Goal: Task Accomplishment & Management: Manage account settings

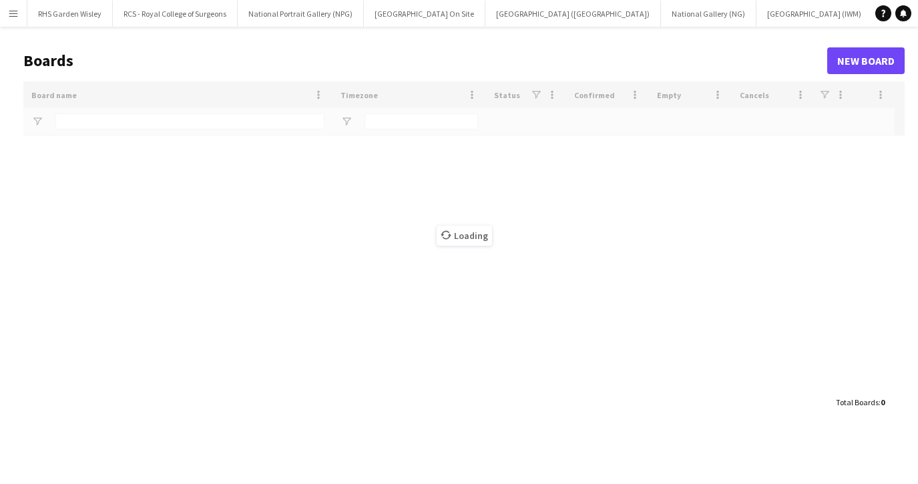
type input "*******"
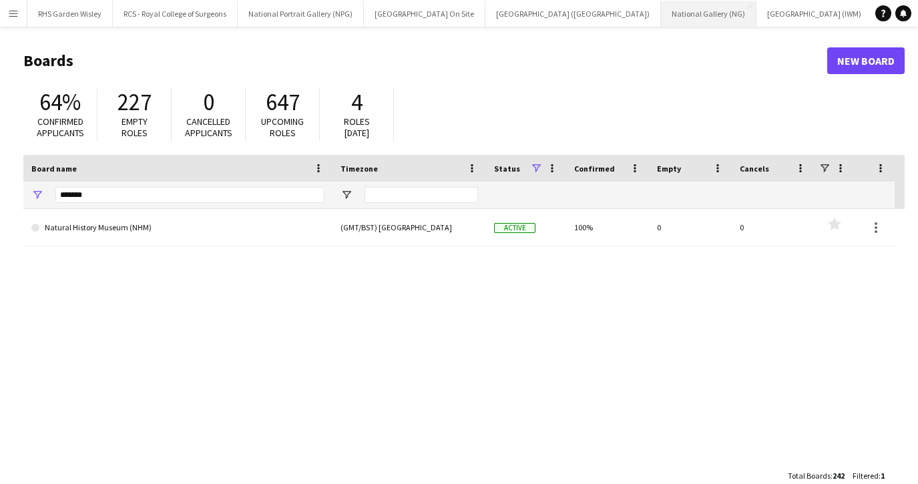
click at [661, 15] on button "National Gallery (NG) Close" at bounding box center [708, 14] width 95 height 26
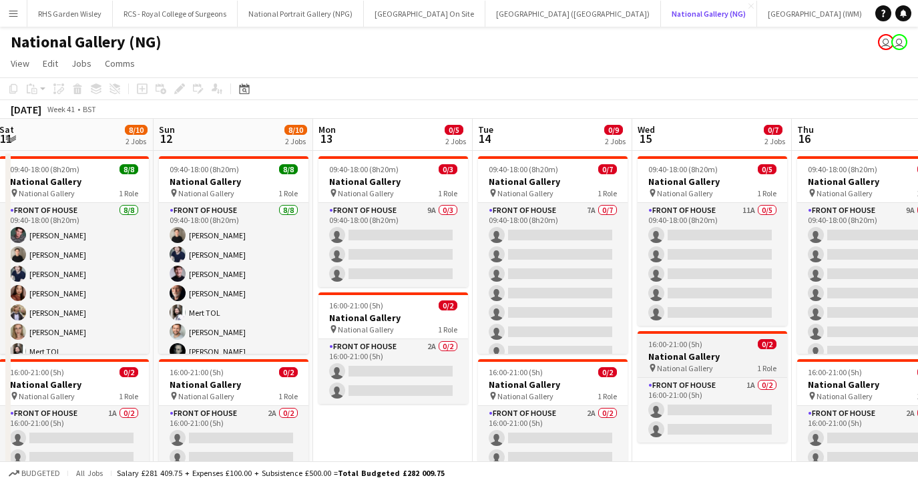
scroll to position [0, 322]
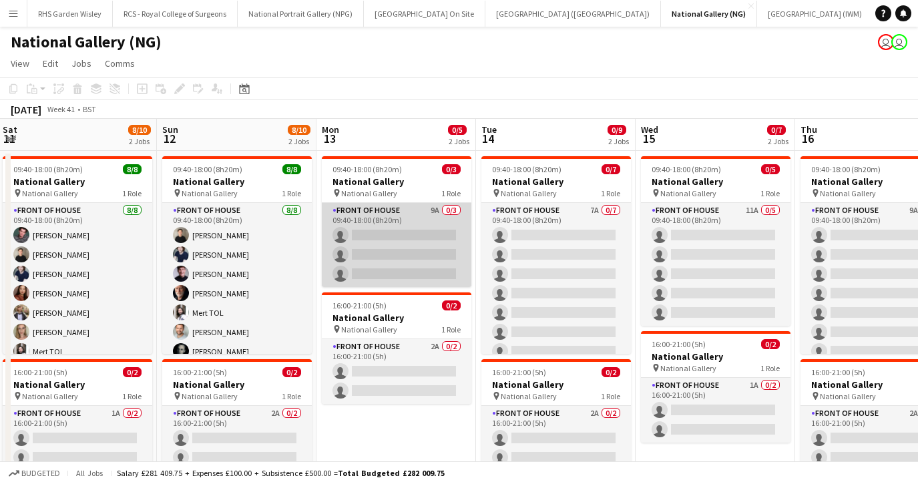
click at [409, 254] on app-card-role "Front of House 9A 0/3 09:40-18:00 (8h20m) single-neutral-actions single-neutral…" at bounding box center [397, 245] width 150 height 84
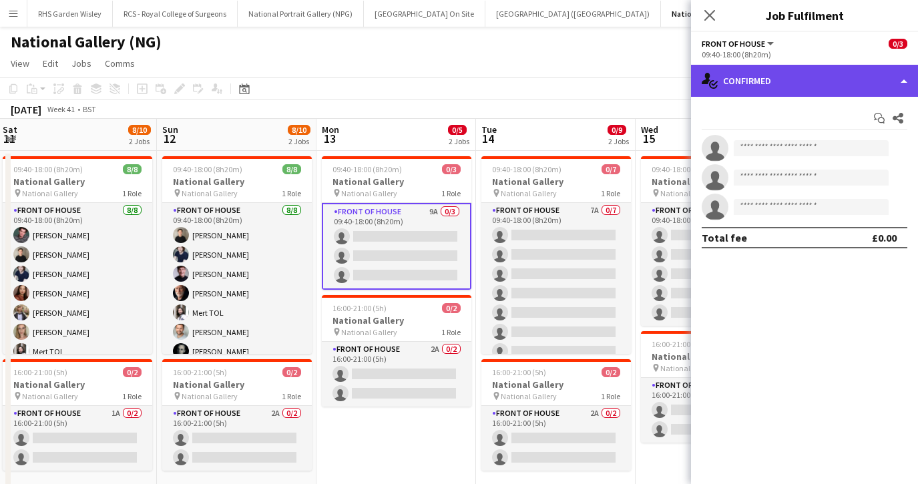
click at [767, 85] on div "single-neutral-actions-check-2 Confirmed" at bounding box center [804, 81] width 227 height 32
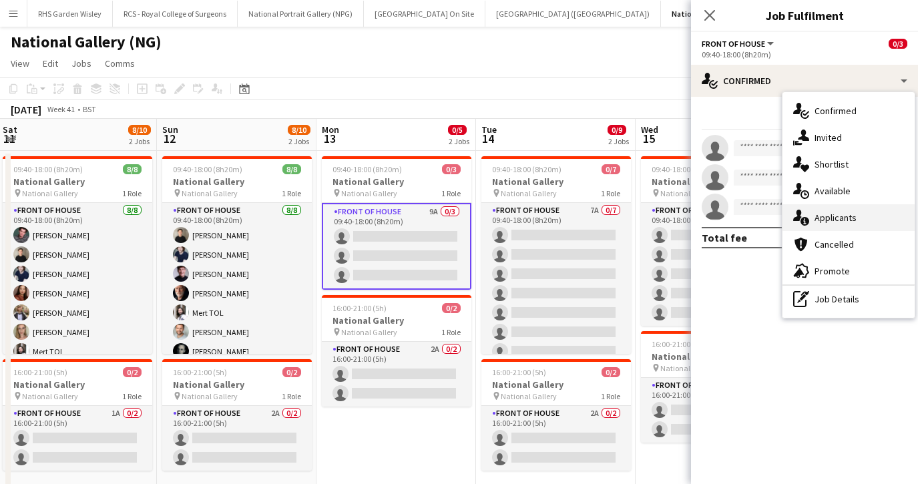
click at [817, 218] on span "Applicants" at bounding box center [835, 218] width 42 height 12
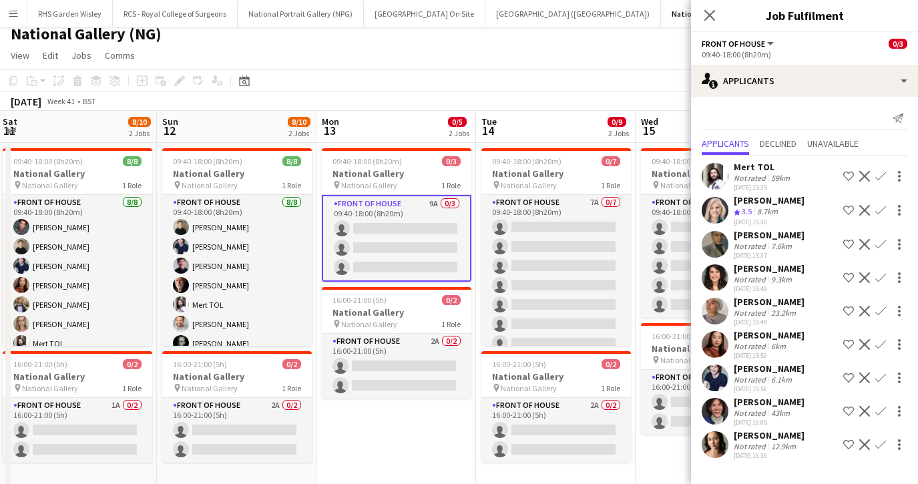
scroll to position [4, 0]
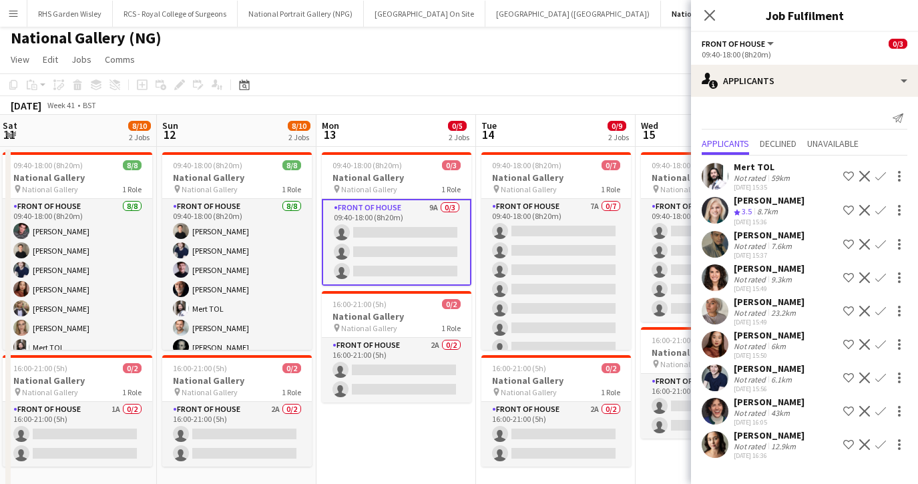
click at [880, 177] on app-icon "Confirm" at bounding box center [880, 176] width 11 height 11
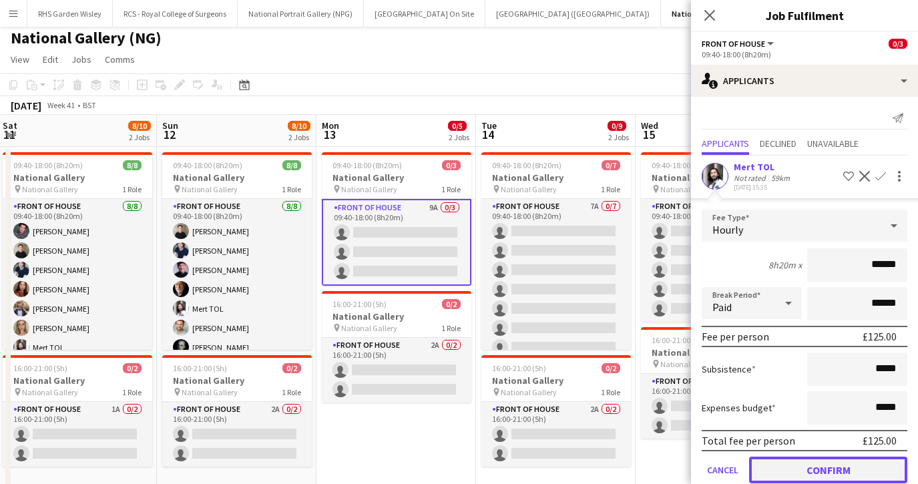
click at [814, 467] on button "Confirm" at bounding box center [828, 470] width 158 height 27
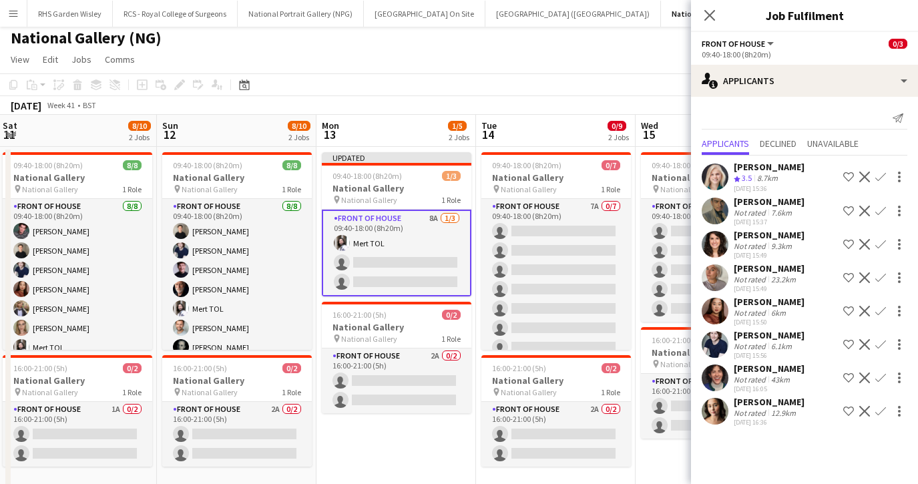
click at [882, 172] on app-icon "Confirm" at bounding box center [880, 177] width 11 height 11
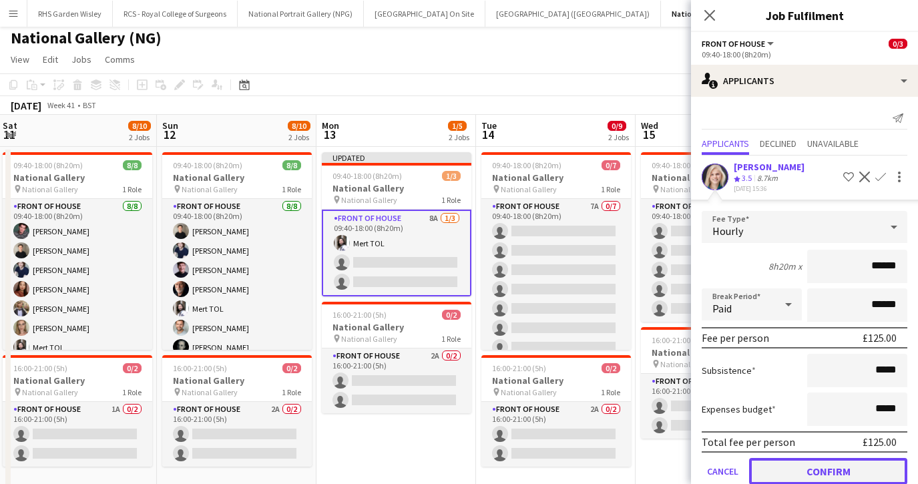
click at [825, 474] on button "Confirm" at bounding box center [828, 471] width 158 height 27
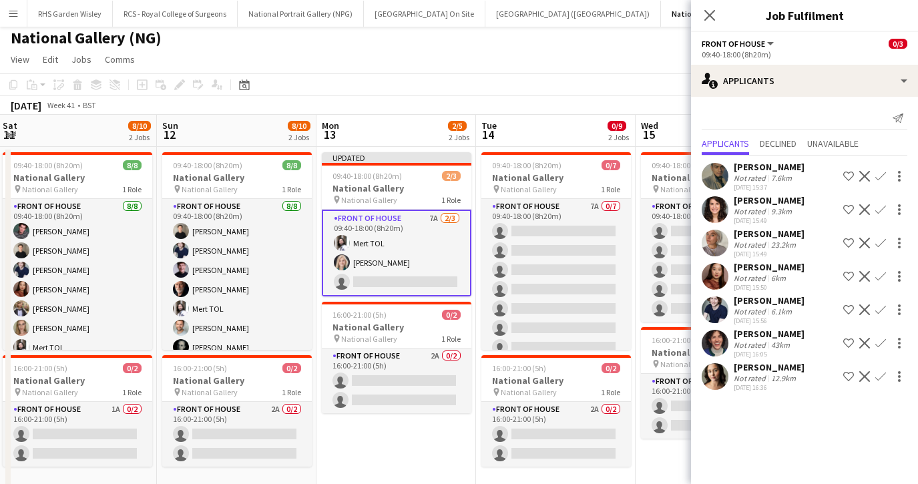
click at [878, 244] on app-icon "Confirm" at bounding box center [880, 243] width 11 height 11
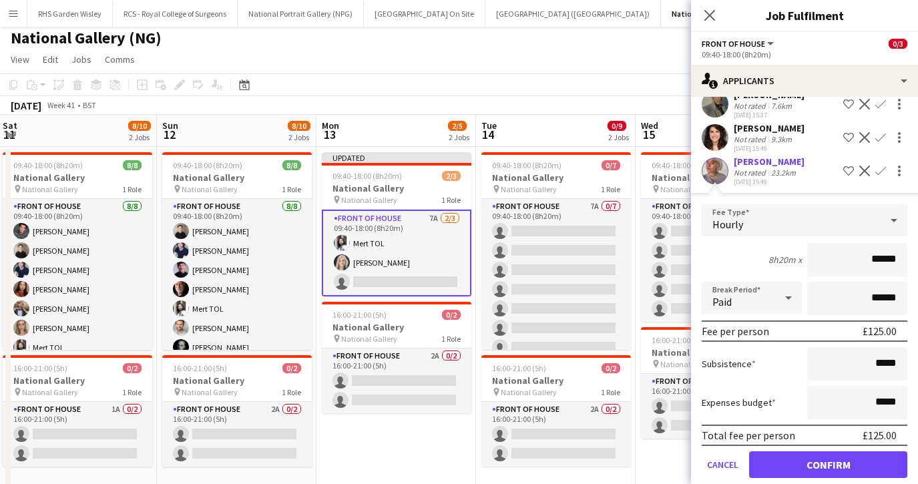
scroll to position [74, 0]
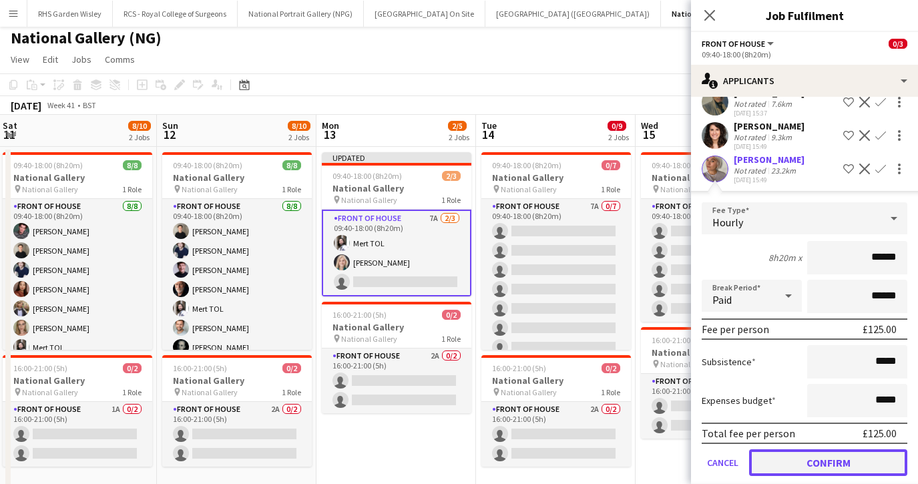
click at [796, 467] on button "Confirm" at bounding box center [828, 462] width 158 height 27
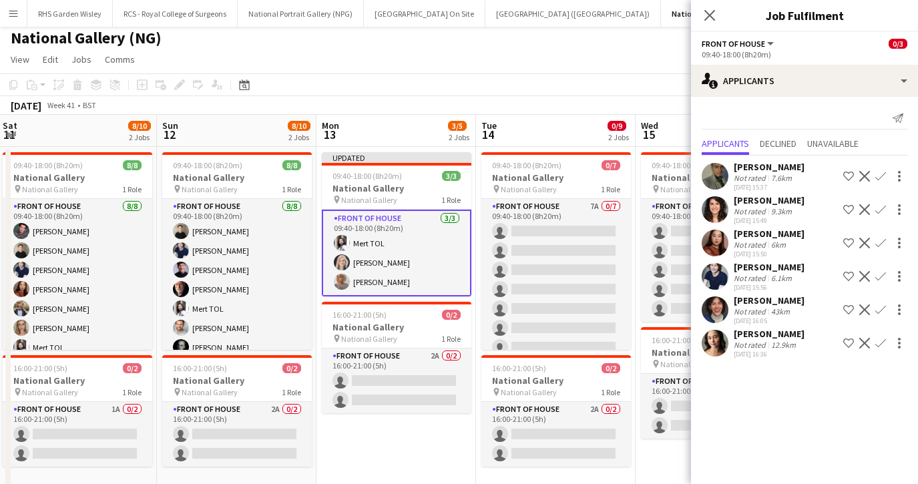
scroll to position [0, 0]
click at [439, 278] on app-card-role "Front of House 3/3 09:40-18:00 (8h20m) Mert TOL Isabella Stevenson-Olds Jessica…" at bounding box center [397, 253] width 150 height 87
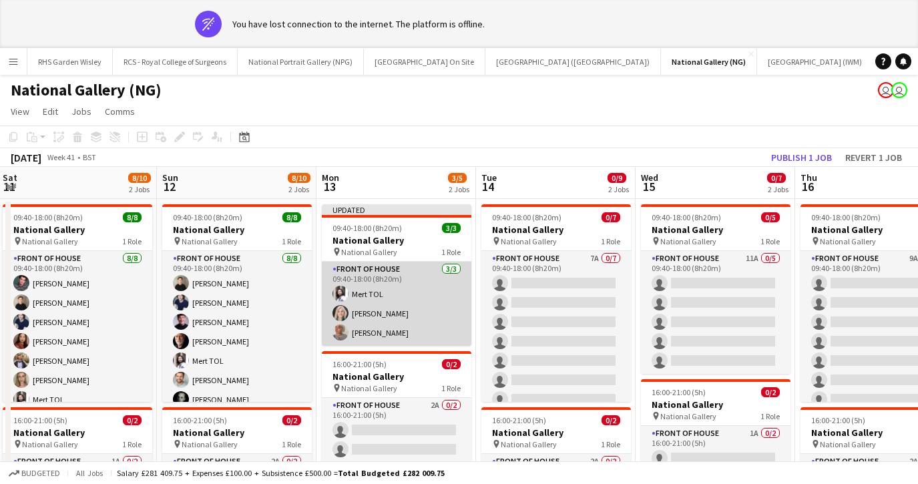
click at [408, 318] on app-card-role "Front of House 3/3 09:40-18:00 (8h20m) Mert TOL Isabella Stevenson-Olds Jessica…" at bounding box center [397, 304] width 150 height 84
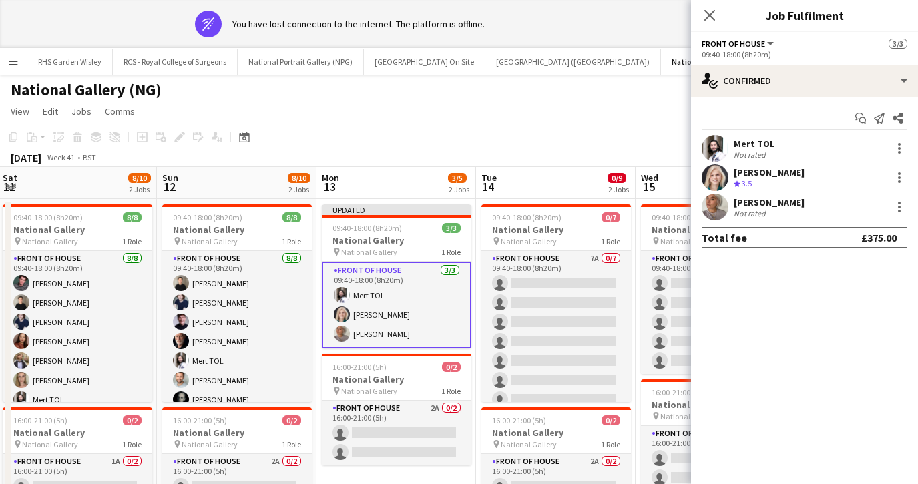
click at [408, 318] on app-card-role "Front of House 3/3 09:40-18:00 (8h20m) Mert TOL Isabella Stevenson-Olds Jessica…" at bounding box center [397, 305] width 150 height 87
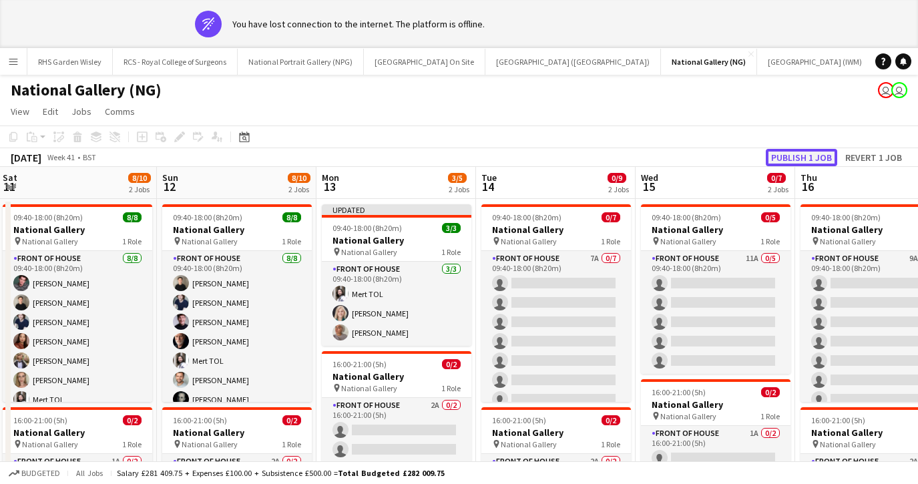
click at [786, 158] on button "Publish 1 job" at bounding box center [801, 157] width 71 height 17
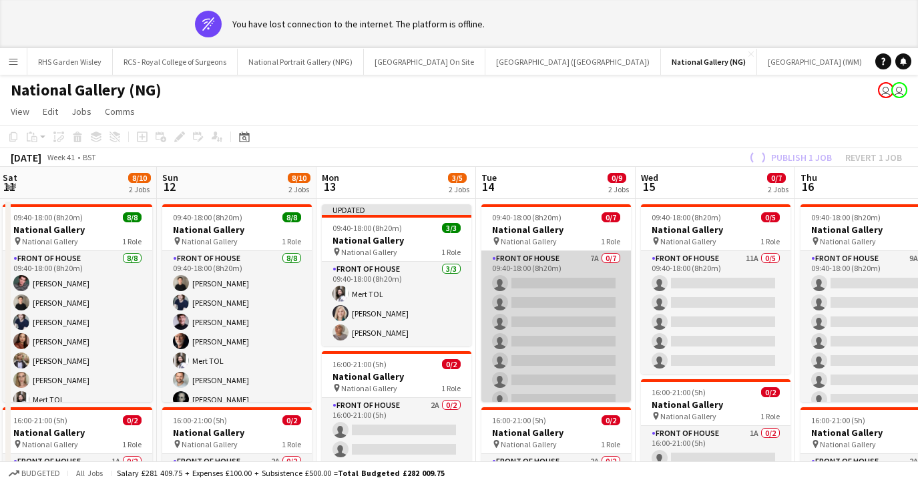
click at [571, 311] on app-card-role "Front of House 7A 0/7 09:40-18:00 (8h20m) single-neutral-actions single-neutral…" at bounding box center [556, 332] width 150 height 162
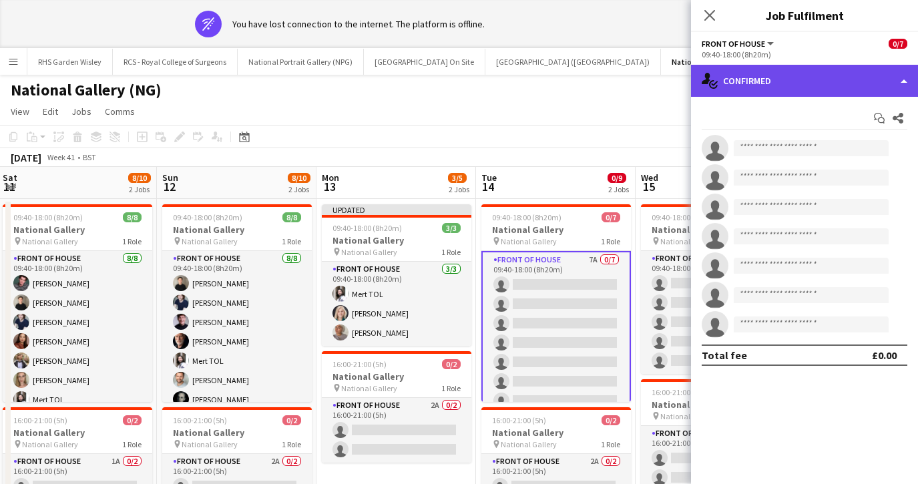
click at [756, 79] on div "single-neutral-actions-check-2 Confirmed" at bounding box center [804, 81] width 227 height 32
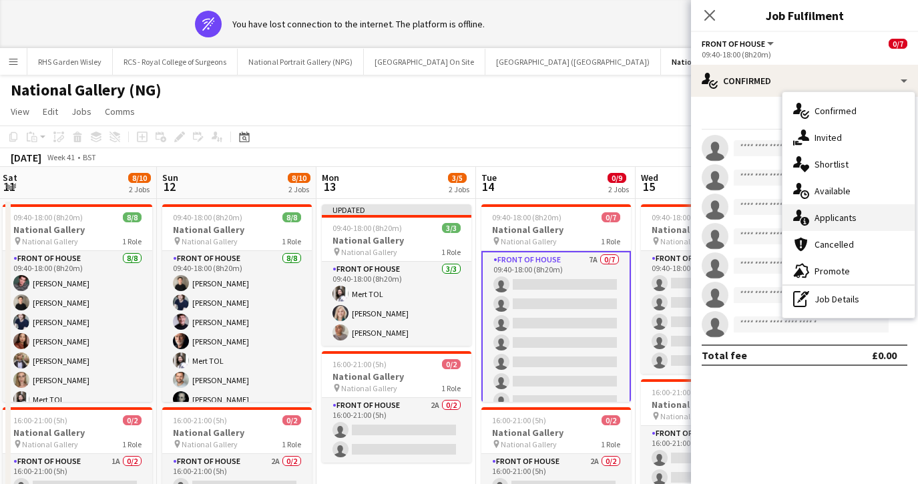
click at [804, 211] on icon "single-neutral-actions-information" at bounding box center [801, 218] width 16 height 16
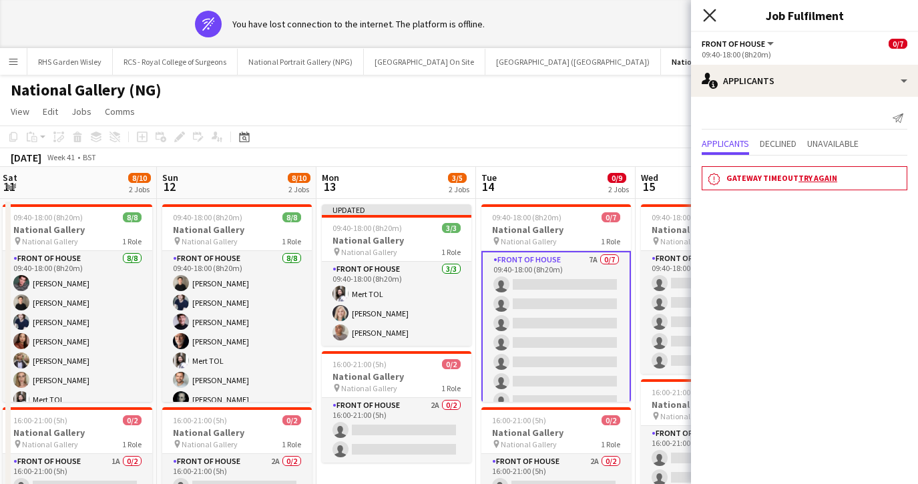
click at [712, 20] on icon "Close pop-in" at bounding box center [709, 15] width 13 height 13
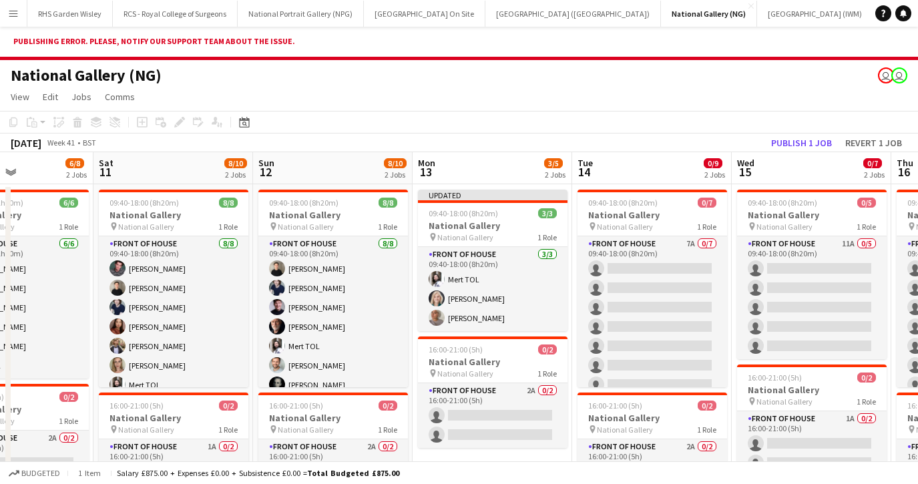
scroll to position [0, 567]
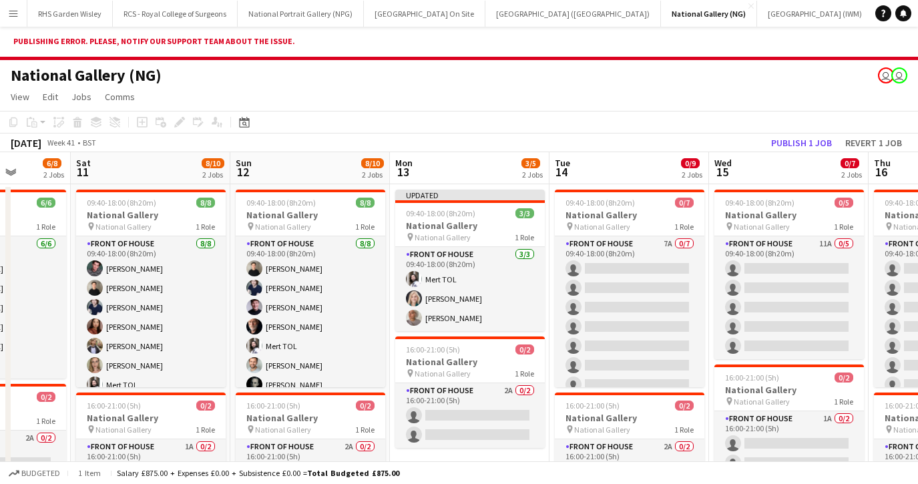
click at [550, 302] on app-date-cell "09:40-18:00 (8h20m) 0/7 National Gallery pin National Gallery 1 Role Front of H…" at bounding box center [629, 358] width 160 height 348
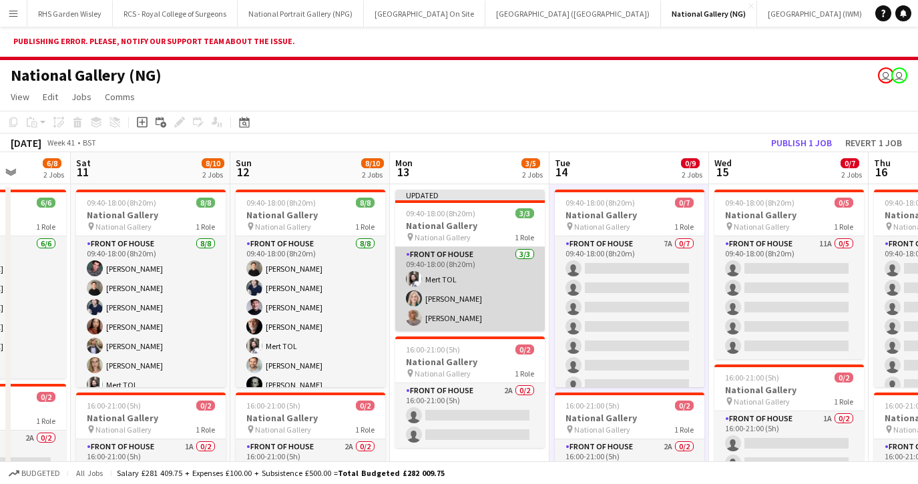
click at [498, 293] on app-card-role "Front of House 3/3 09:40-18:00 (8h20m) Mert TOL Isabella Stevenson-Olds Jessica…" at bounding box center [470, 289] width 150 height 84
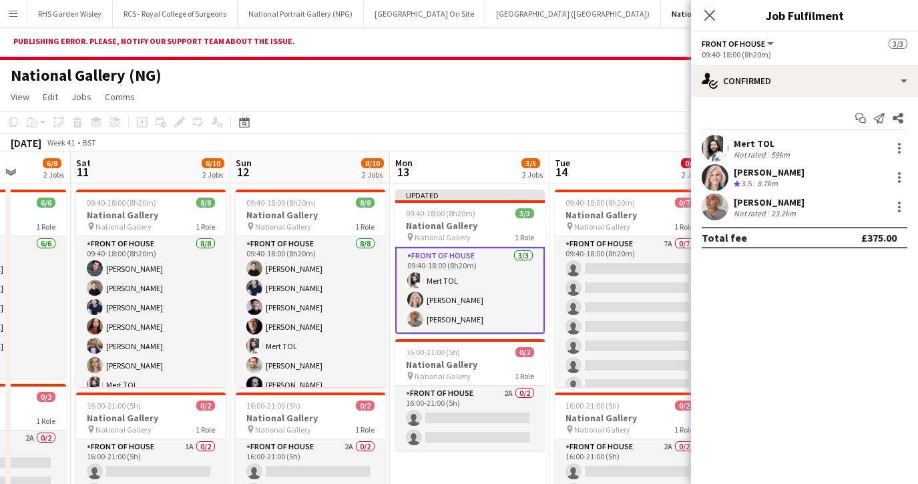
click at [517, 276] on app-card-role "Front of House 3/3 09:40-18:00 (8h20m) Mert TOL Isabella Stevenson-Olds Jessica…" at bounding box center [470, 290] width 150 height 87
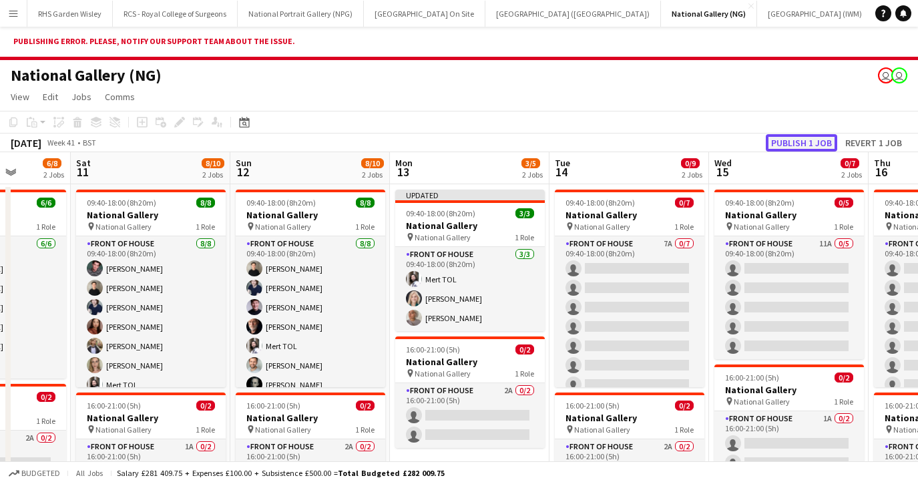
click at [787, 144] on button "Publish 1 job" at bounding box center [801, 142] width 71 height 17
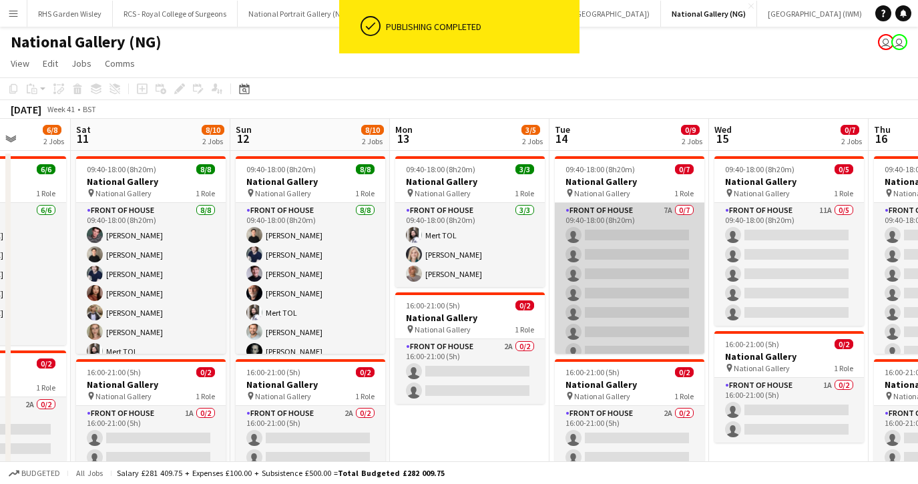
click at [607, 301] on app-card-role "Front of House 7A 0/7 09:40-18:00 (8h20m) single-neutral-actions single-neutral…" at bounding box center [630, 284] width 150 height 162
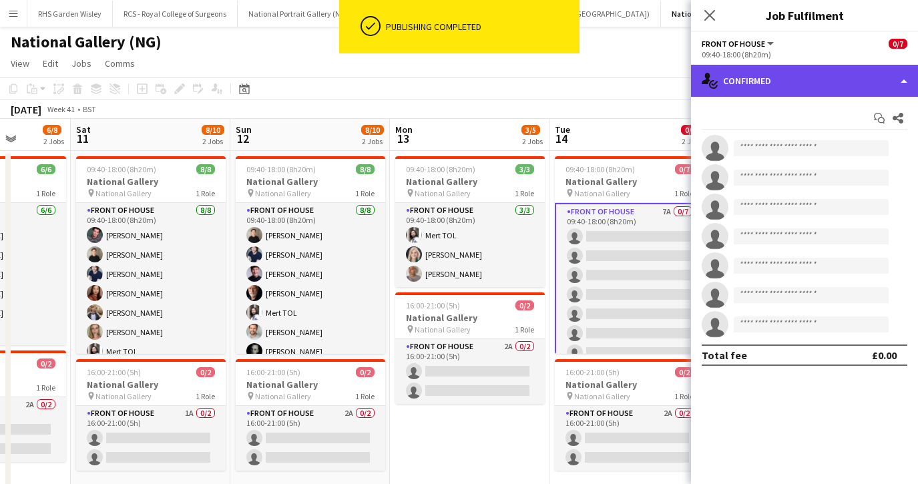
click at [762, 85] on div "single-neutral-actions-check-2 Confirmed" at bounding box center [804, 81] width 227 height 32
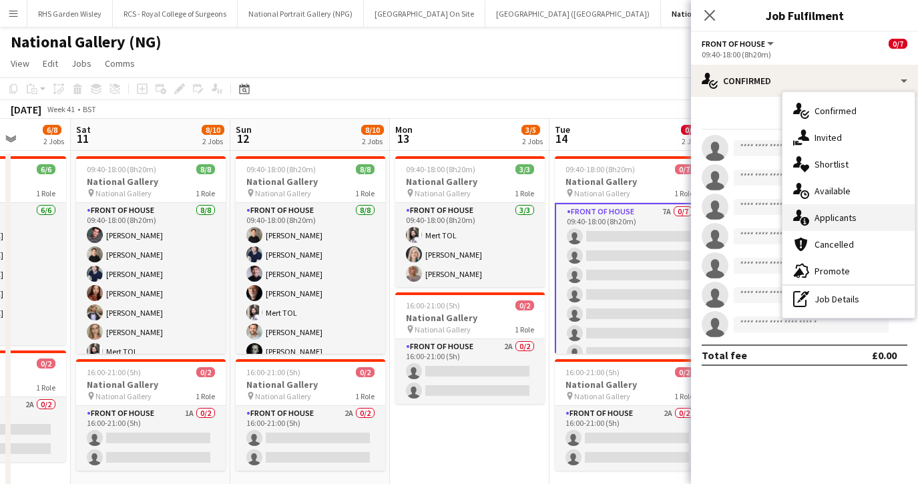
click at [802, 225] on icon at bounding box center [804, 221] width 9 height 9
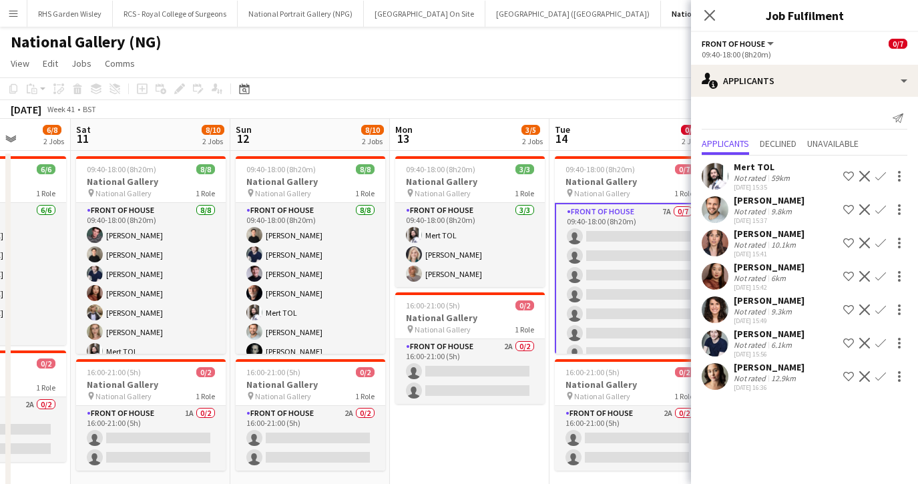
click at [878, 242] on app-icon "Confirm" at bounding box center [880, 243] width 11 height 11
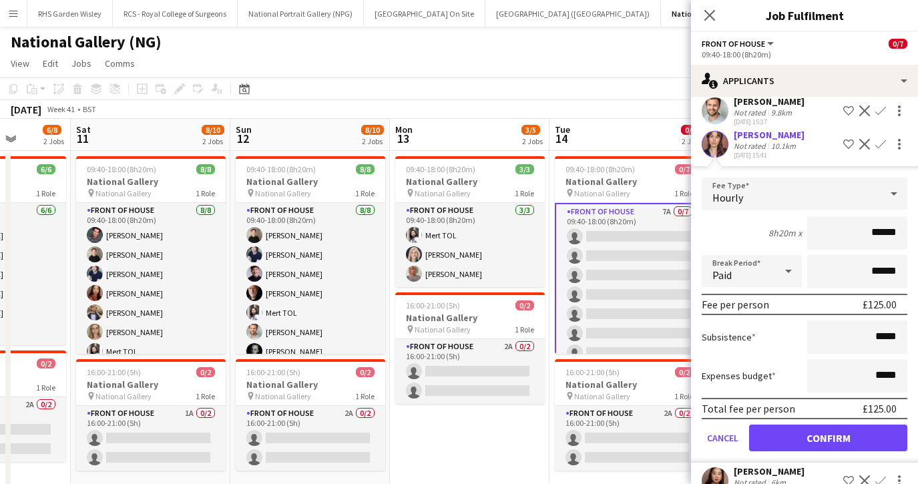
scroll to position [102, 0]
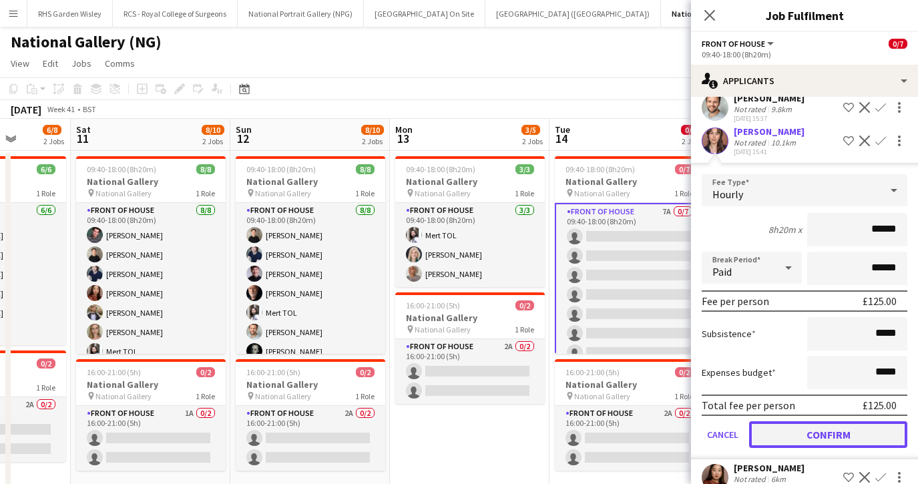
click at [798, 441] on button "Confirm" at bounding box center [828, 434] width 158 height 27
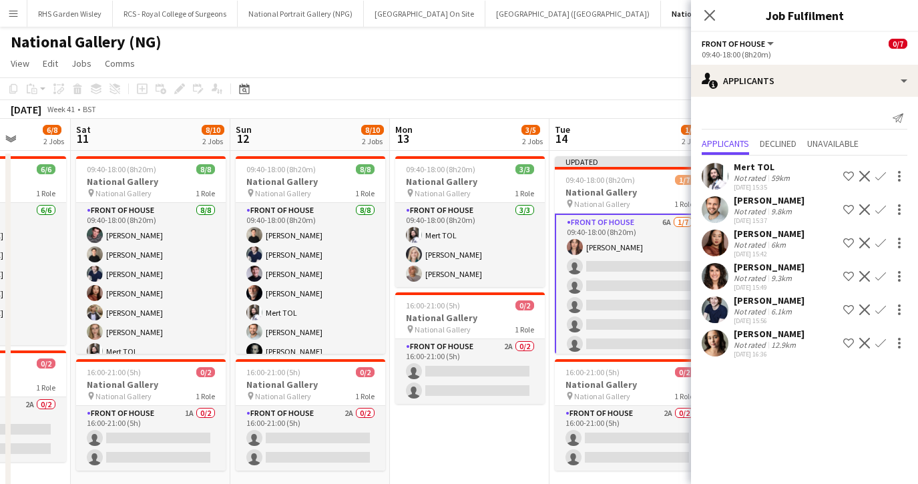
scroll to position [0, 0]
click at [876, 212] on app-icon "Confirm" at bounding box center [880, 209] width 11 height 11
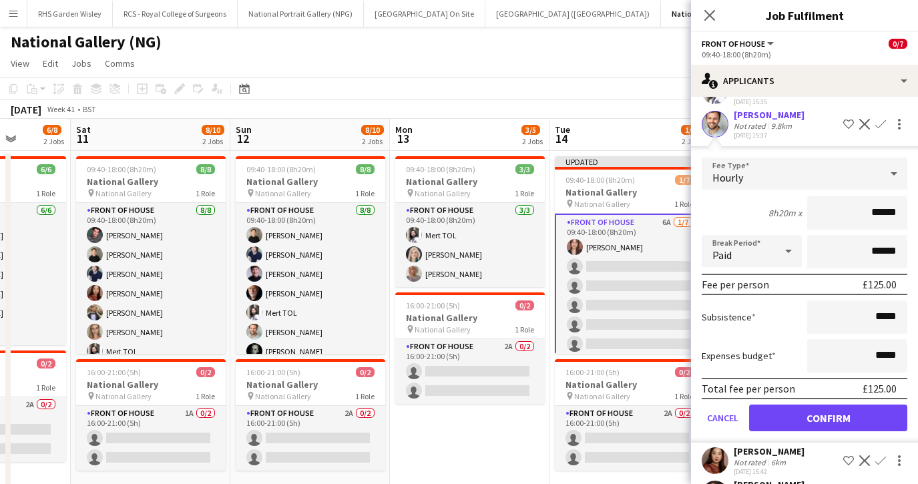
scroll to position [99, 0]
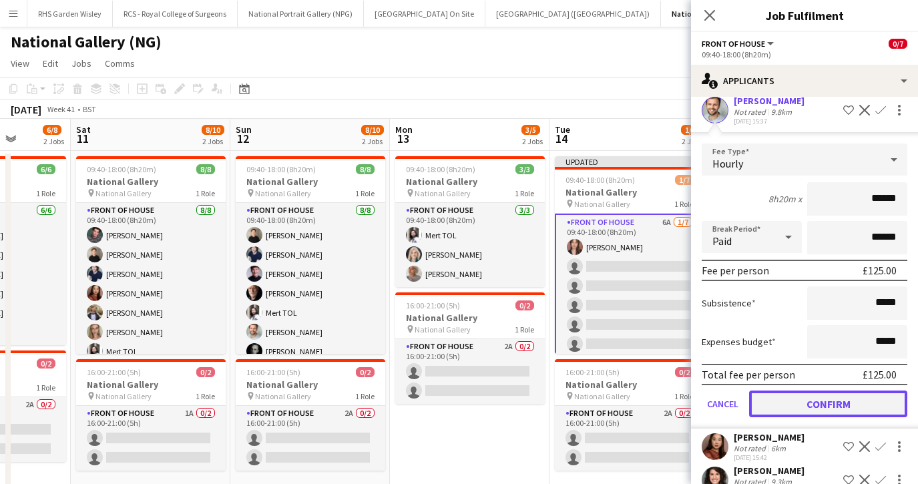
click at [790, 411] on button "Confirm" at bounding box center [828, 403] width 158 height 27
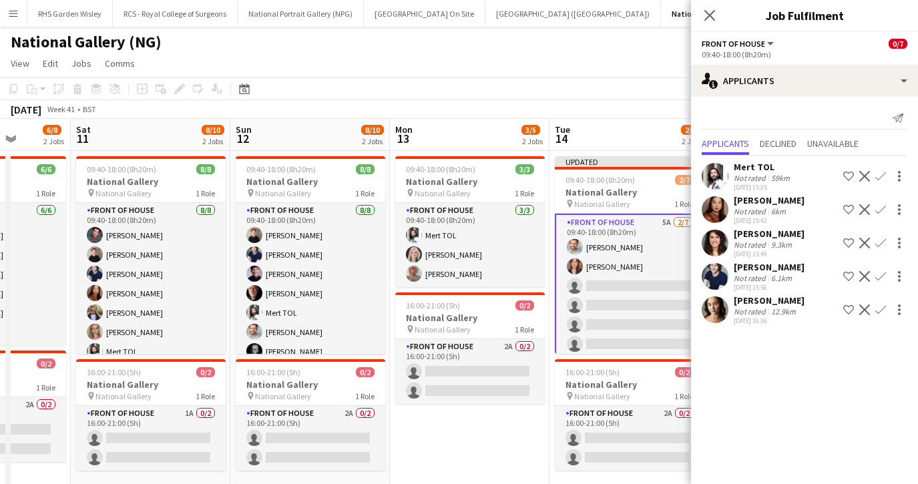
scroll to position [0, 0]
click at [882, 174] on app-icon "Confirm" at bounding box center [880, 176] width 11 height 11
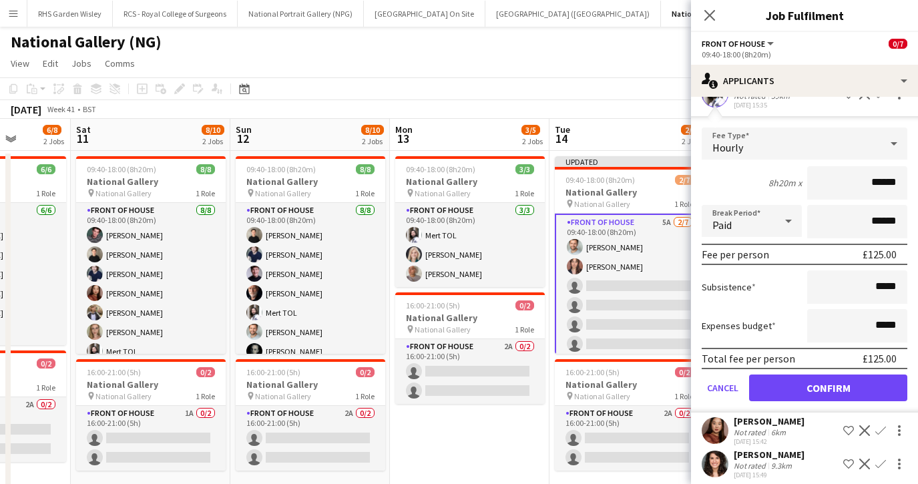
scroll to position [91, 0]
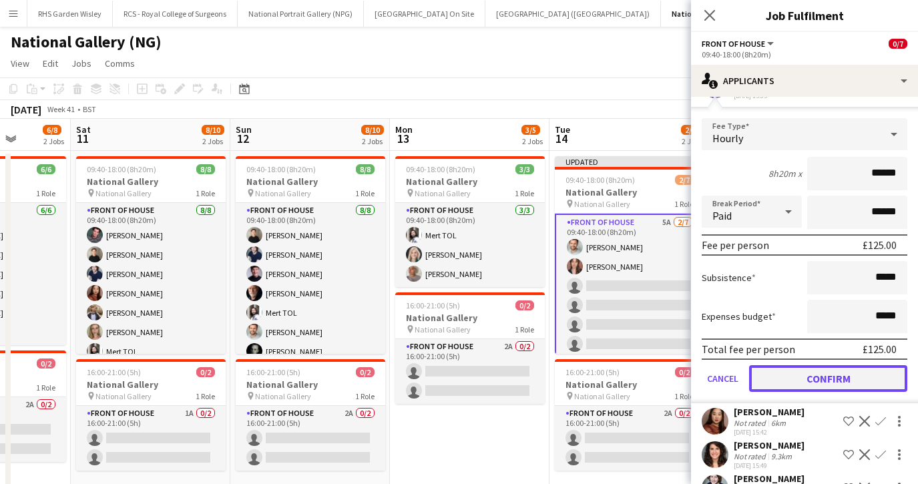
click at [784, 384] on button "Confirm" at bounding box center [828, 378] width 158 height 27
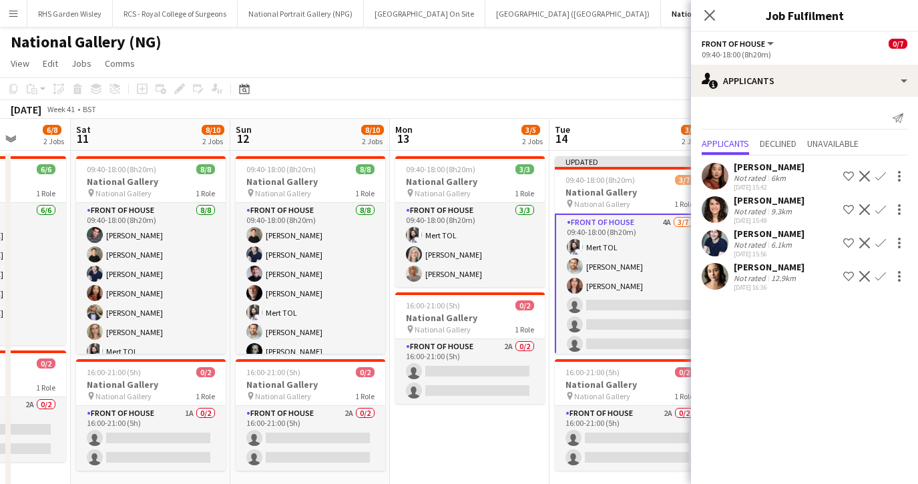
scroll to position [0, 0]
click at [712, 13] on icon at bounding box center [709, 15] width 13 height 13
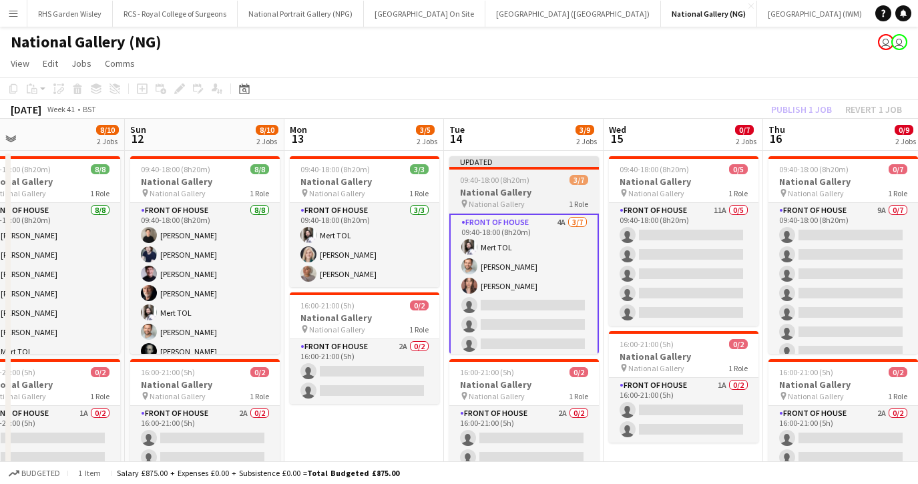
scroll to position [0, 515]
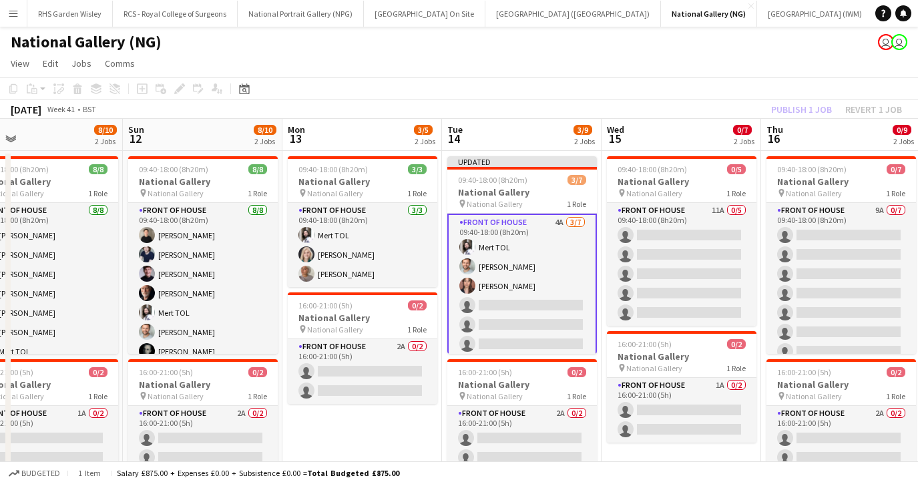
click at [528, 303] on app-card-role "Front of House 4A 3/7 09:40-18:00 (8h20m) Mert TOL Nathan Unthank Nadia Abouaye…" at bounding box center [522, 296] width 150 height 164
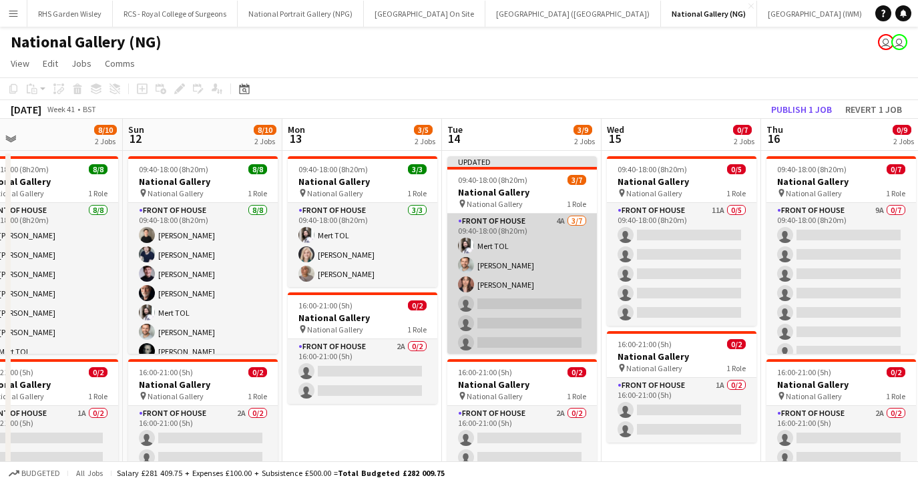
click at [574, 288] on app-card-role "Front of House 4A 3/7 09:40-18:00 (8h20m) Mert TOL Nathan Unthank Nadia Abouaye…" at bounding box center [522, 295] width 150 height 162
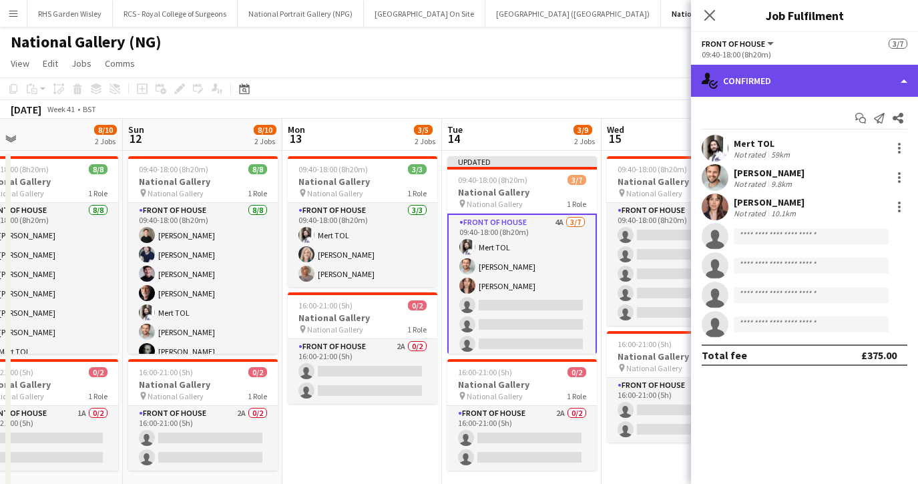
click at [776, 87] on div "single-neutral-actions-check-2 Confirmed" at bounding box center [804, 81] width 227 height 32
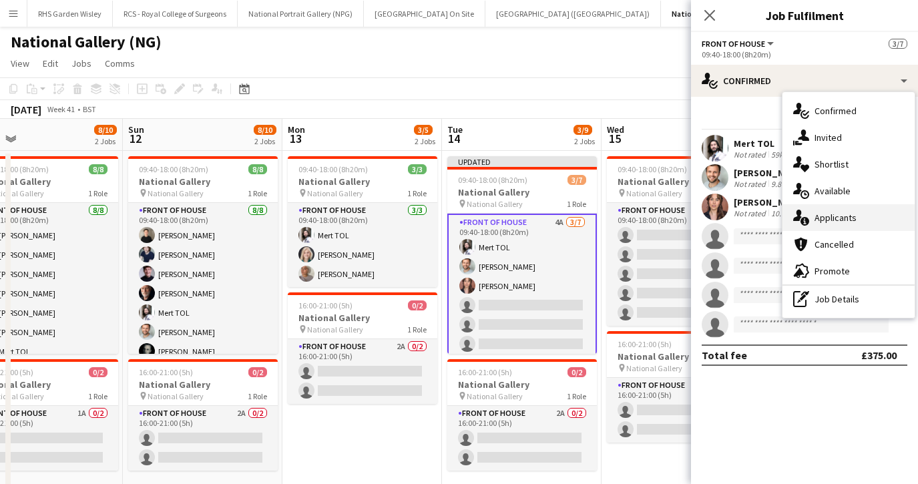
click at [820, 216] on span "Applicants" at bounding box center [835, 218] width 42 height 12
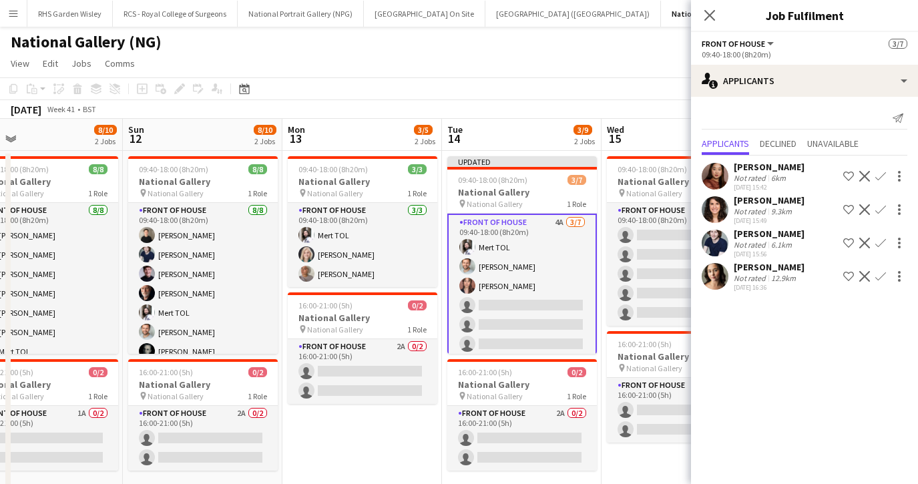
click at [878, 240] on app-icon "Confirm" at bounding box center [880, 243] width 11 height 11
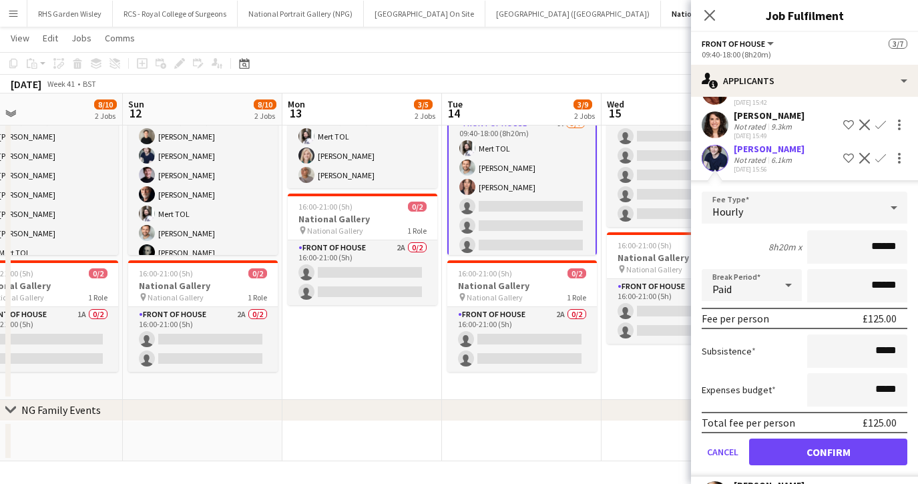
scroll to position [94, 0]
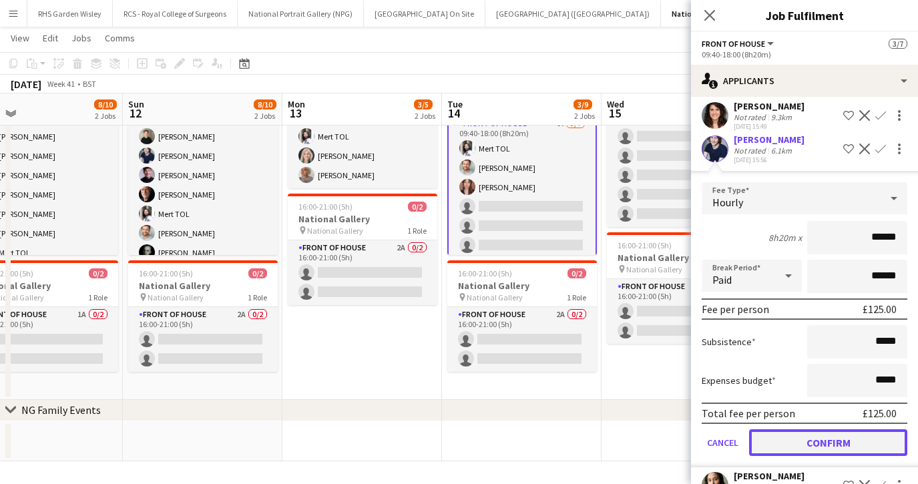
click at [811, 448] on button "Confirm" at bounding box center [828, 442] width 158 height 27
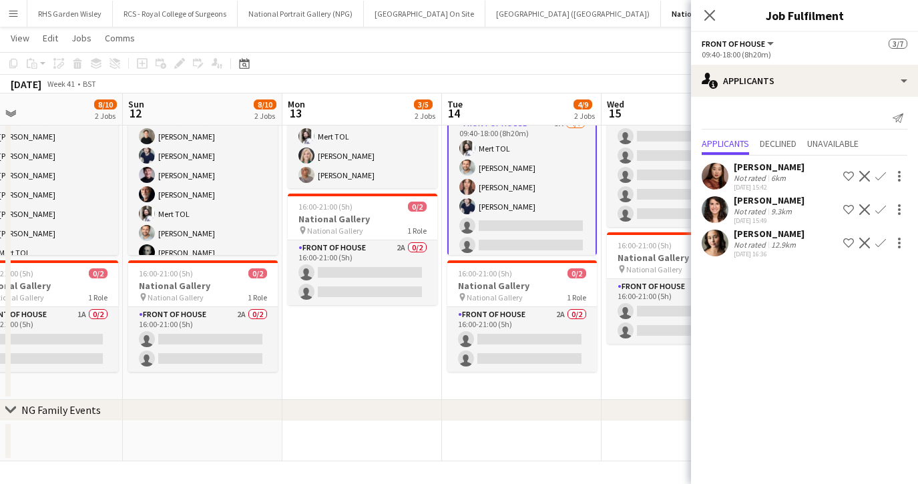
scroll to position [0, 0]
click at [712, 17] on icon at bounding box center [709, 15] width 13 height 13
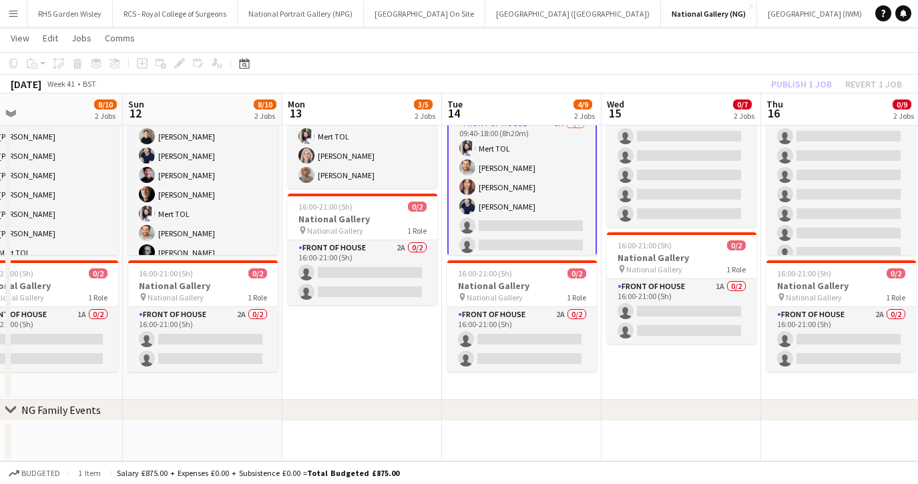
click at [541, 209] on app-card-role "Front of House 3A 4/7 09:40-18:00 (8h20m) Mert TOL Nathan Unthank Nadia Abouaye…" at bounding box center [522, 197] width 150 height 164
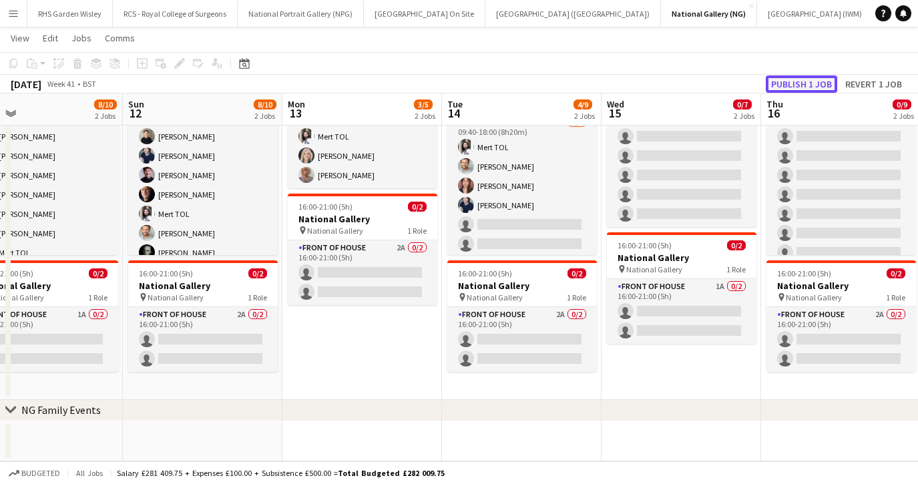
click at [803, 83] on button "Publish 1 job" at bounding box center [801, 83] width 71 height 17
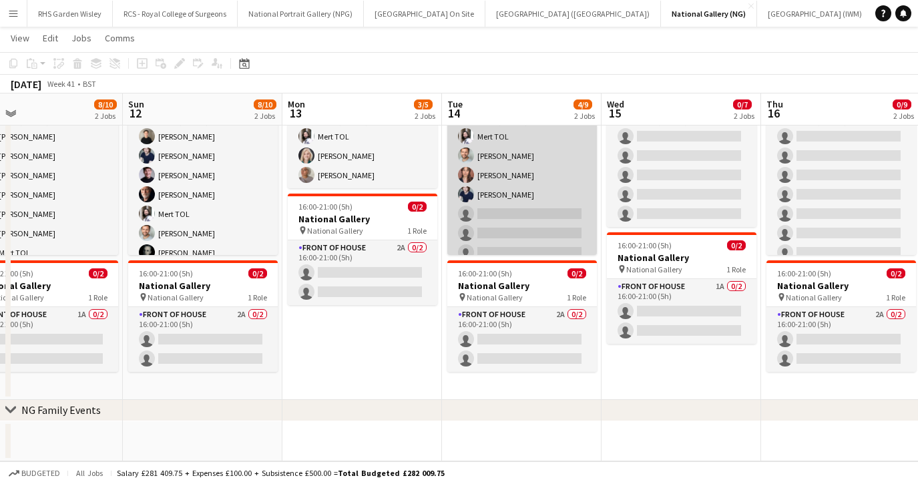
click at [549, 212] on app-card-role "Front of House 3A 4/7 09:40-18:00 (8h20m) Mert TOL Nathan Unthank Nadia Abouaye…" at bounding box center [522, 185] width 150 height 162
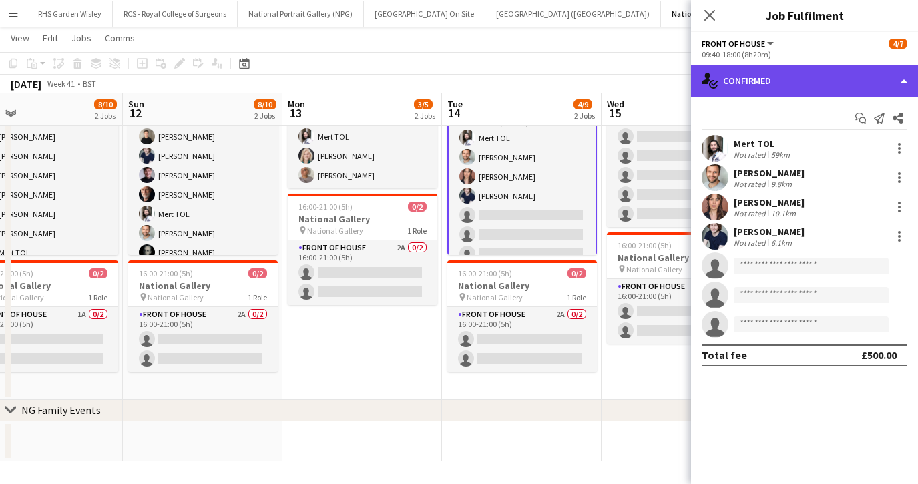
click at [757, 88] on div "single-neutral-actions-check-2 Confirmed" at bounding box center [804, 81] width 227 height 32
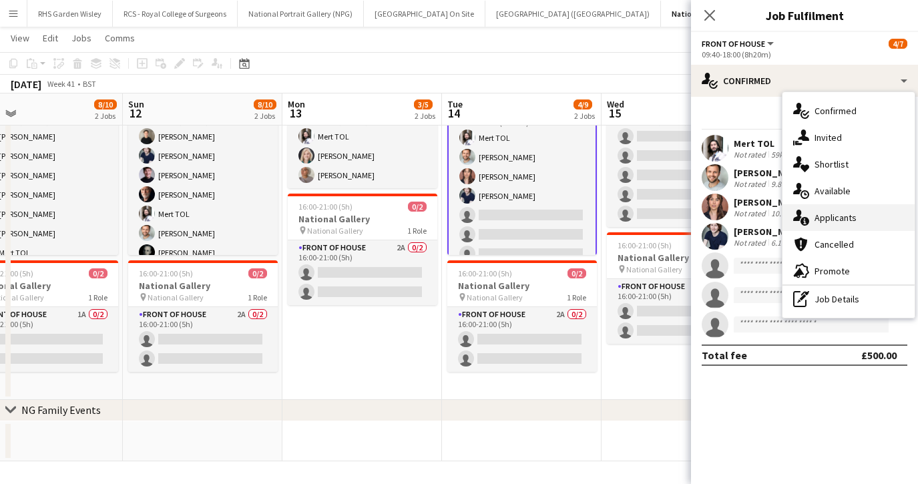
click at [807, 219] on icon at bounding box center [804, 221] width 9 height 9
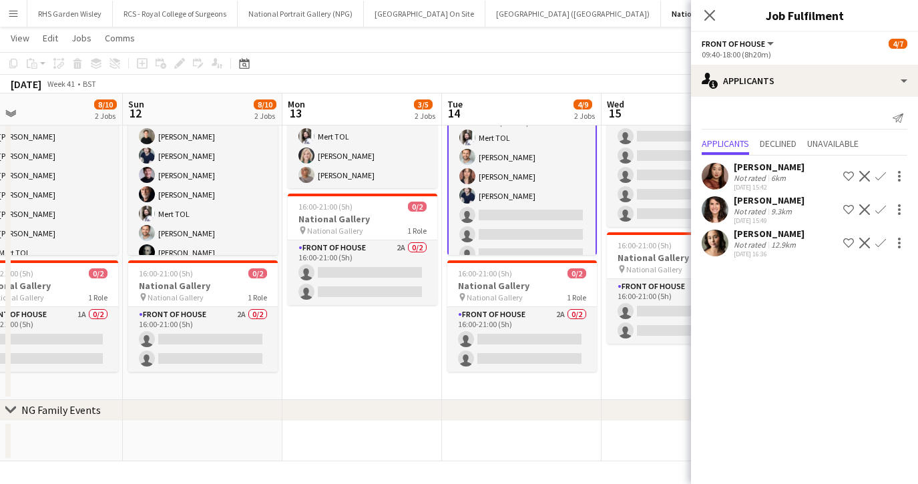
click at [882, 177] on app-icon "Confirm" at bounding box center [880, 176] width 11 height 11
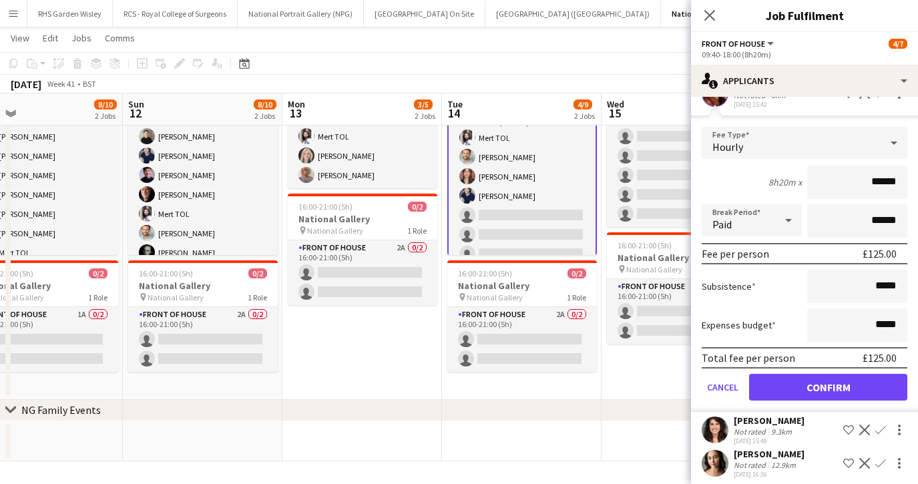
scroll to position [91, 0]
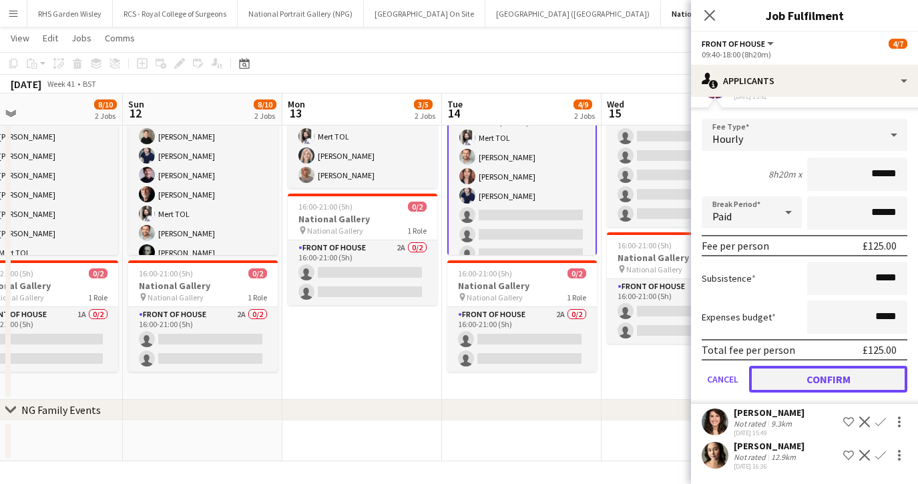
click at [784, 380] on button "Confirm" at bounding box center [828, 379] width 158 height 27
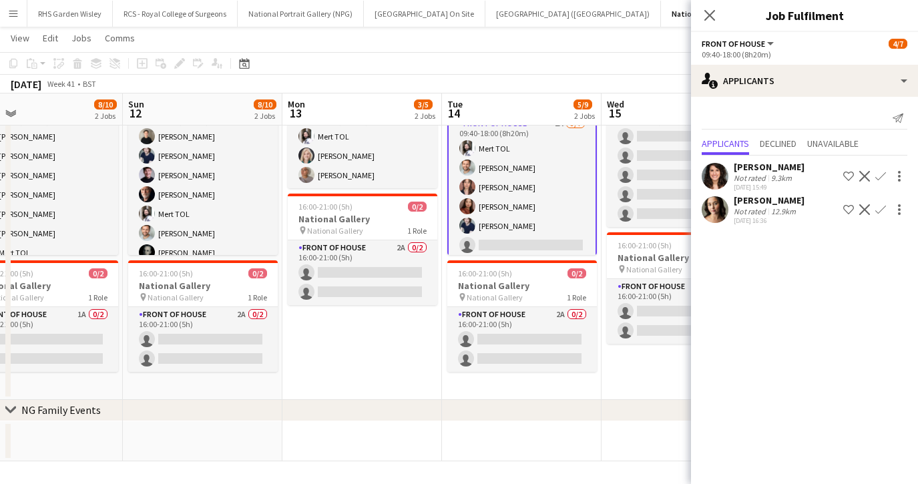
scroll to position [0, 0]
click at [710, 14] on icon at bounding box center [709, 15] width 13 height 13
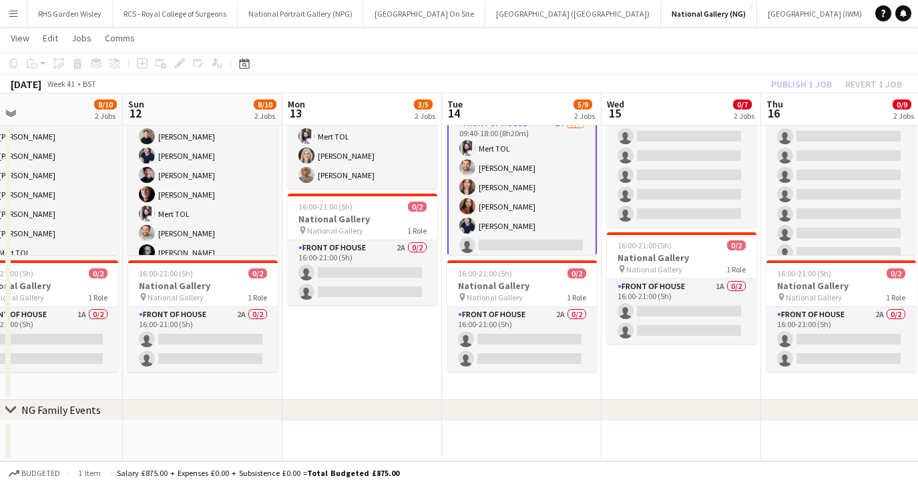
click at [527, 226] on app-card-role "Front of House 2A 5/7 09:40-18:00 (8h20m) Mert TOL Nathan Unthank Nadia Abouaye…" at bounding box center [522, 197] width 150 height 164
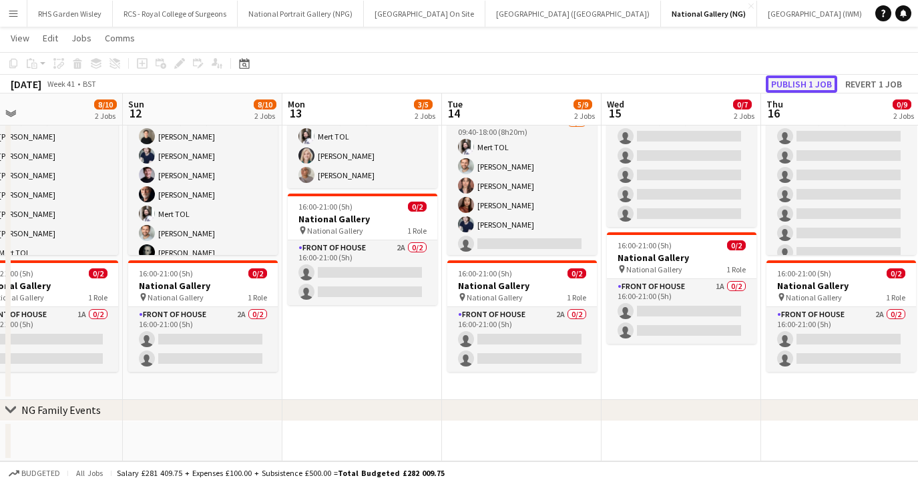
click at [789, 85] on button "Publish 1 job" at bounding box center [801, 83] width 71 height 17
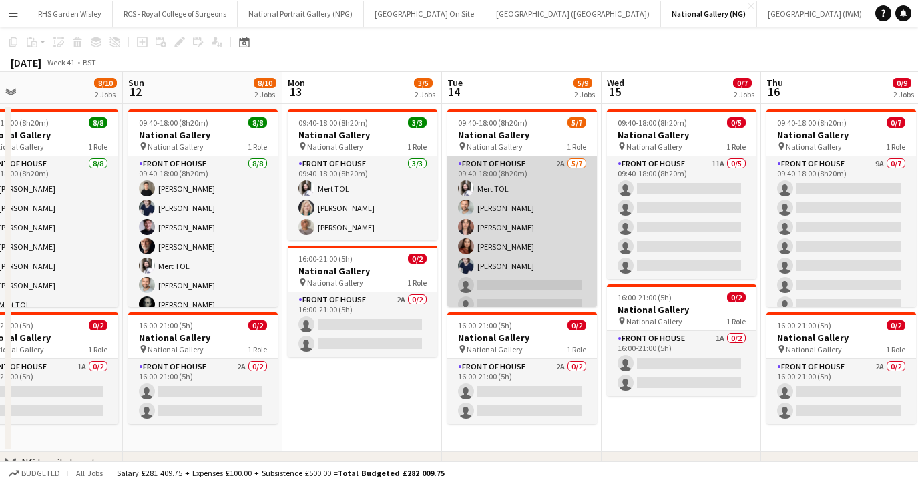
scroll to position [12, 0]
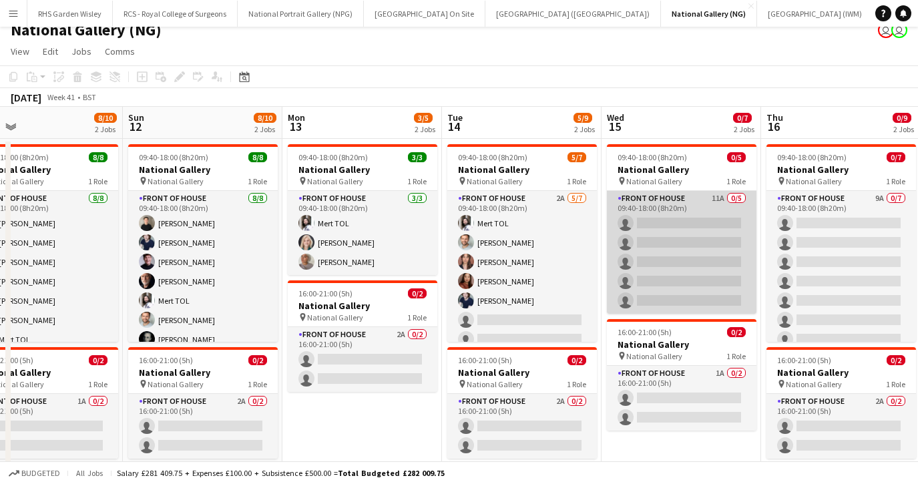
click at [662, 247] on app-card-role "Front of House 11A 0/5 09:40-18:00 (8h20m) single-neutral-actions single-neutra…" at bounding box center [682, 252] width 150 height 123
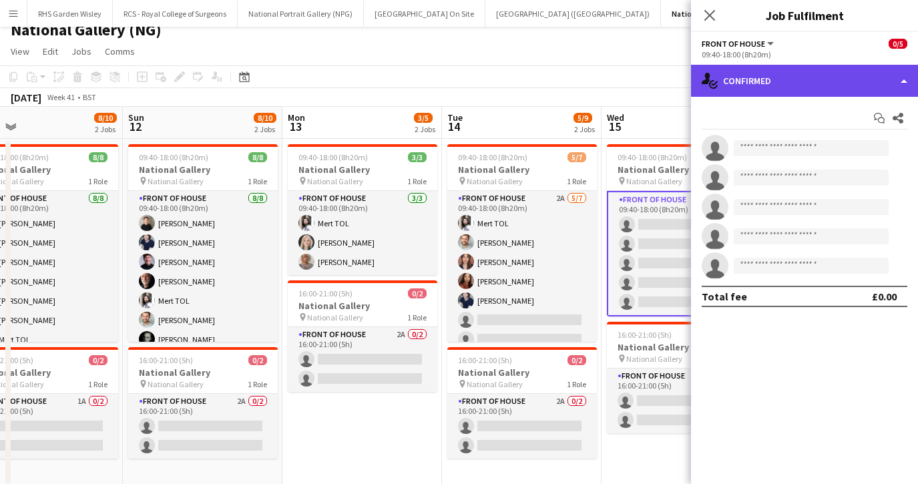
click at [784, 73] on div "single-neutral-actions-check-2 Confirmed" at bounding box center [804, 81] width 227 height 32
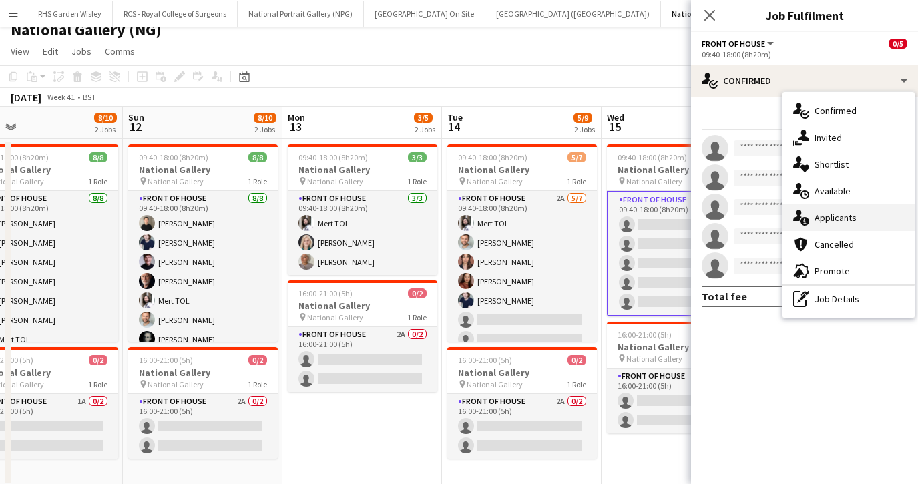
click at [820, 213] on span "Applicants" at bounding box center [835, 218] width 42 height 12
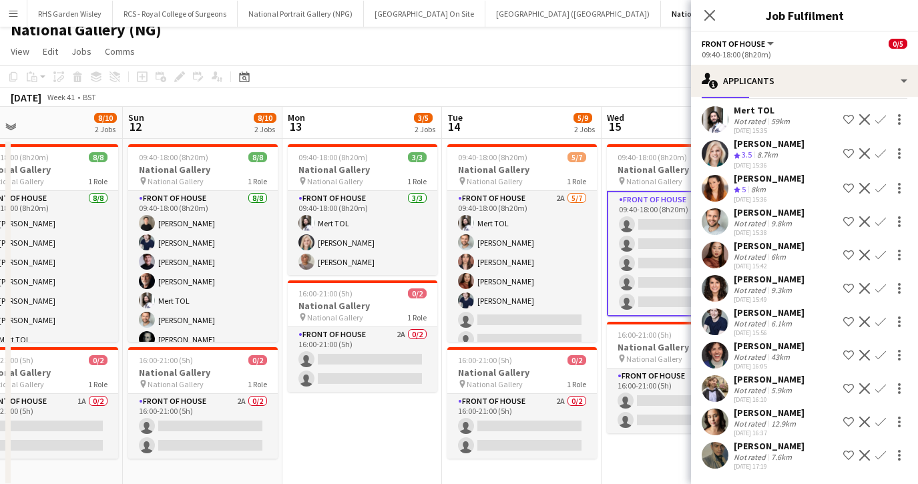
scroll to position [55, 0]
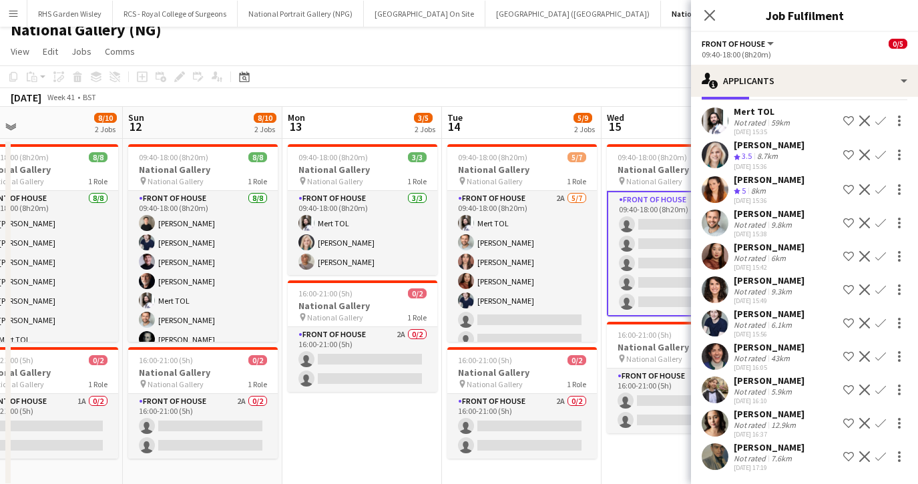
click at [881, 386] on app-icon "Confirm" at bounding box center [880, 389] width 11 height 11
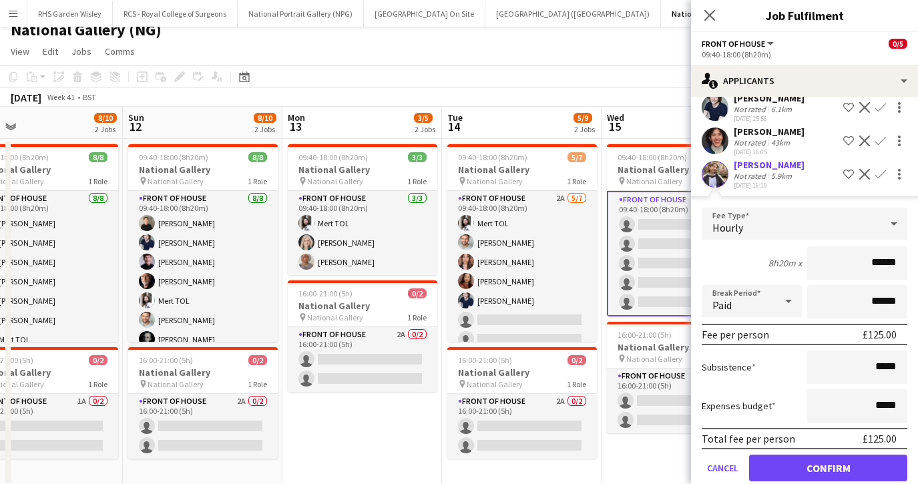
scroll to position [309, 0]
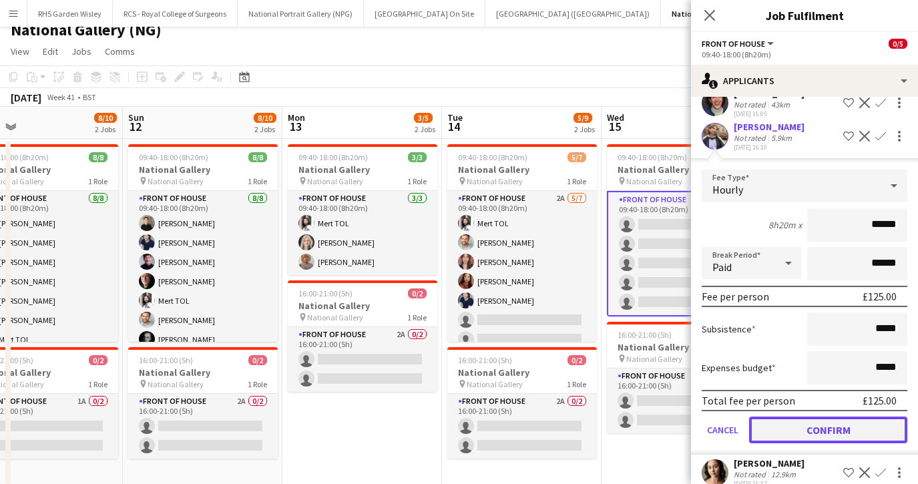
click at [817, 434] on button "Confirm" at bounding box center [828, 430] width 158 height 27
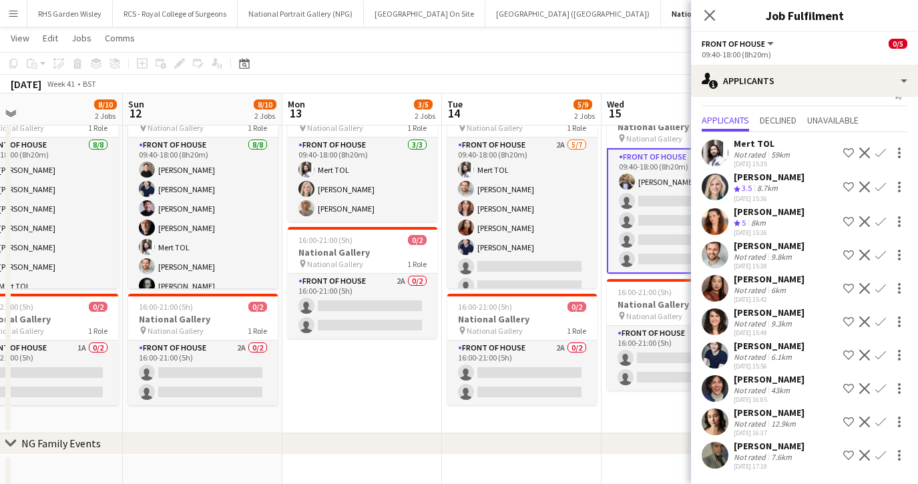
scroll to position [63, 0]
click at [878, 385] on app-icon "Confirm" at bounding box center [880, 388] width 11 height 11
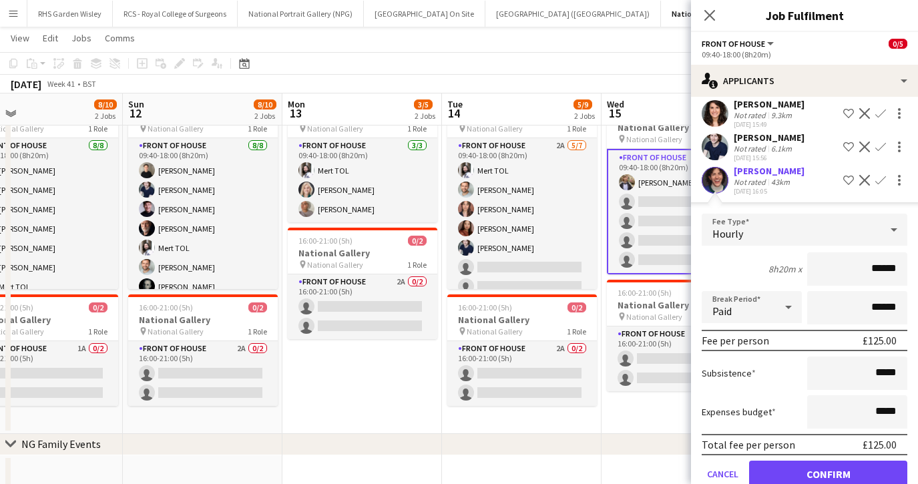
scroll to position [247, 0]
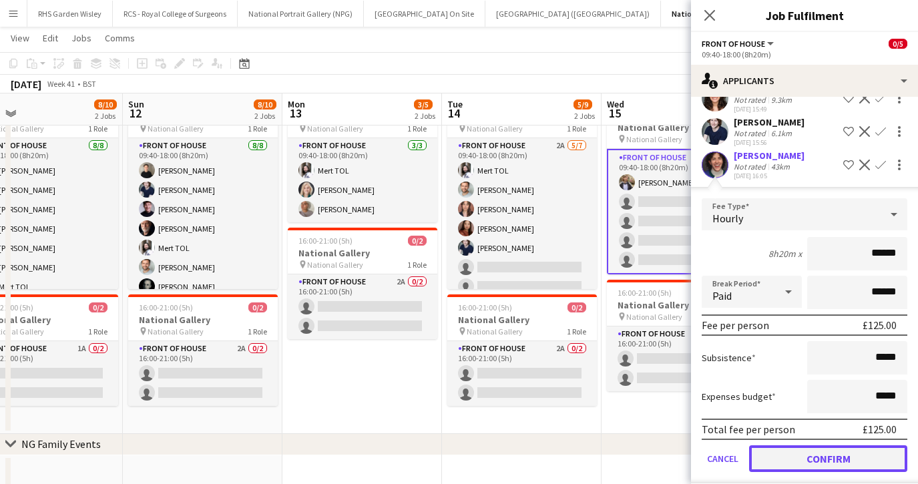
click at [806, 463] on button "Confirm" at bounding box center [828, 458] width 158 height 27
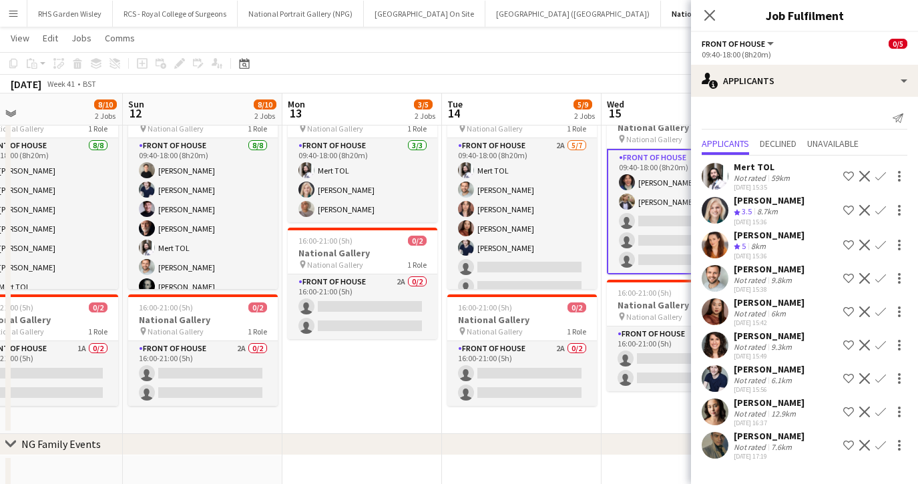
scroll to position [0, 0]
click at [880, 214] on app-icon "Confirm" at bounding box center [880, 210] width 11 height 11
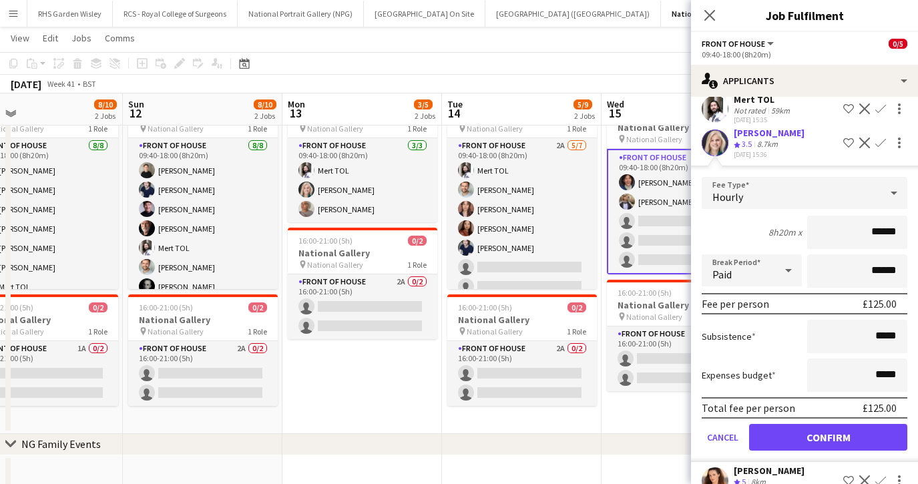
scroll to position [69, 0]
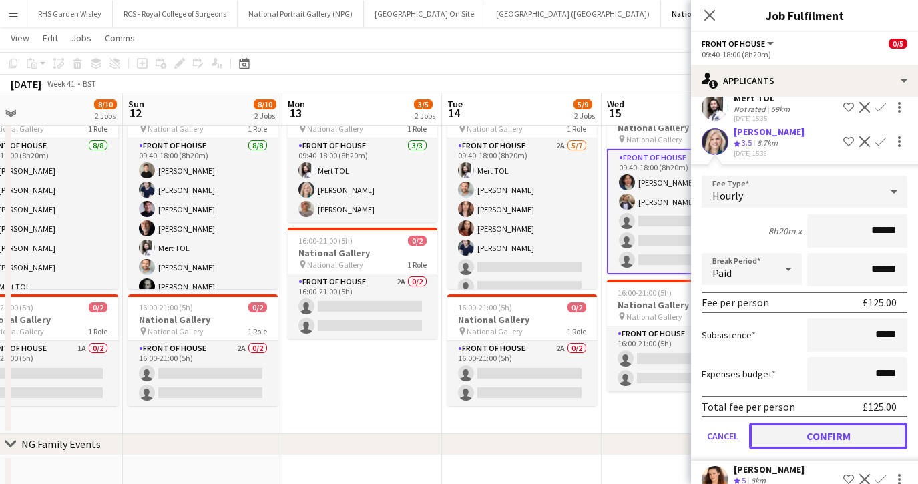
click at [826, 435] on button "Confirm" at bounding box center [828, 436] width 158 height 27
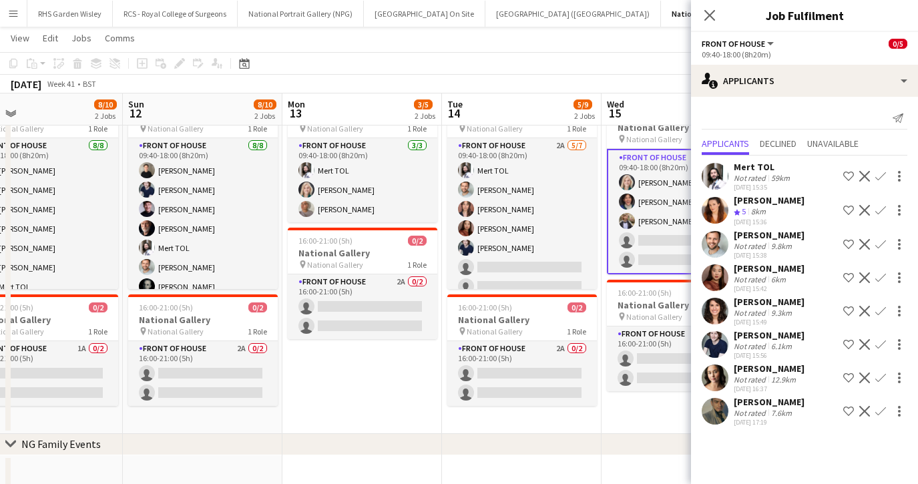
click at [878, 377] on app-icon "Confirm" at bounding box center [880, 377] width 11 height 11
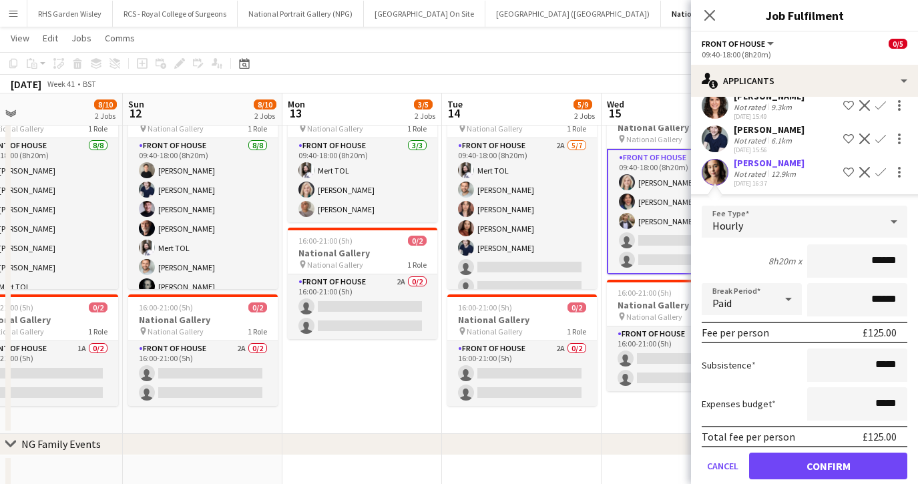
scroll to position [232, 0]
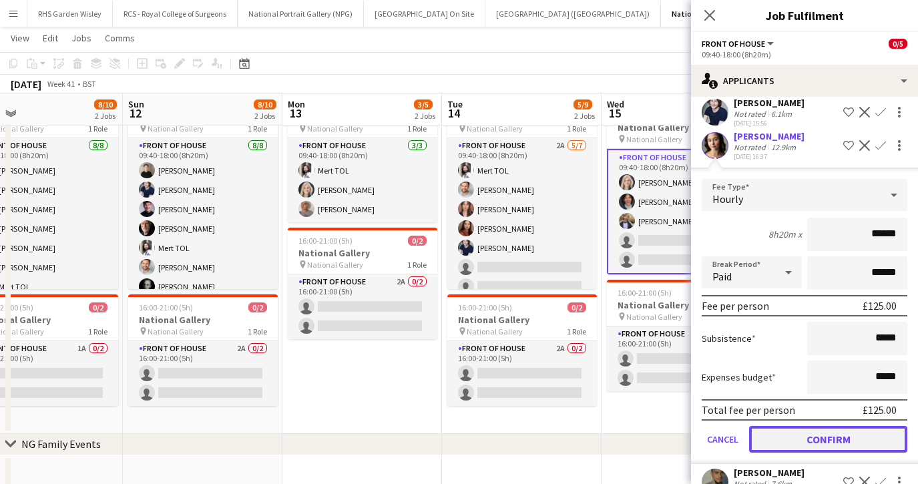
click at [815, 440] on button "Confirm" at bounding box center [828, 439] width 158 height 27
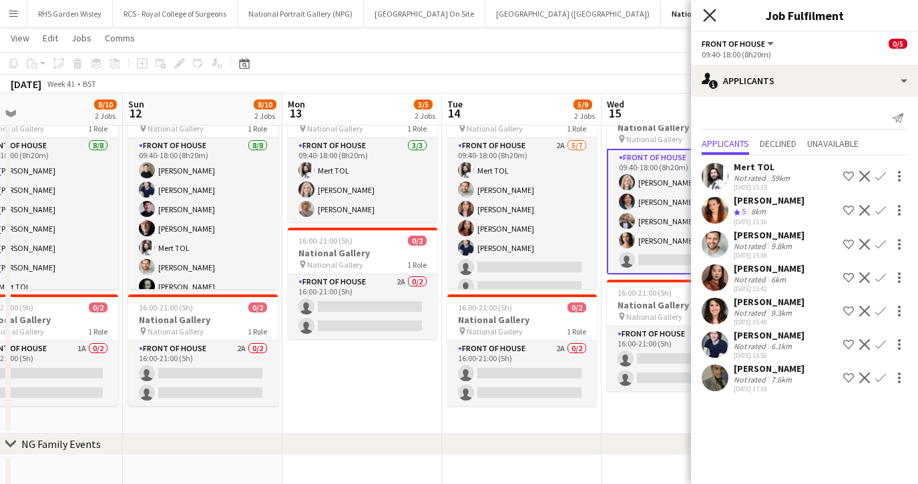
click at [711, 15] on icon "Close pop-in" at bounding box center [709, 15] width 13 height 13
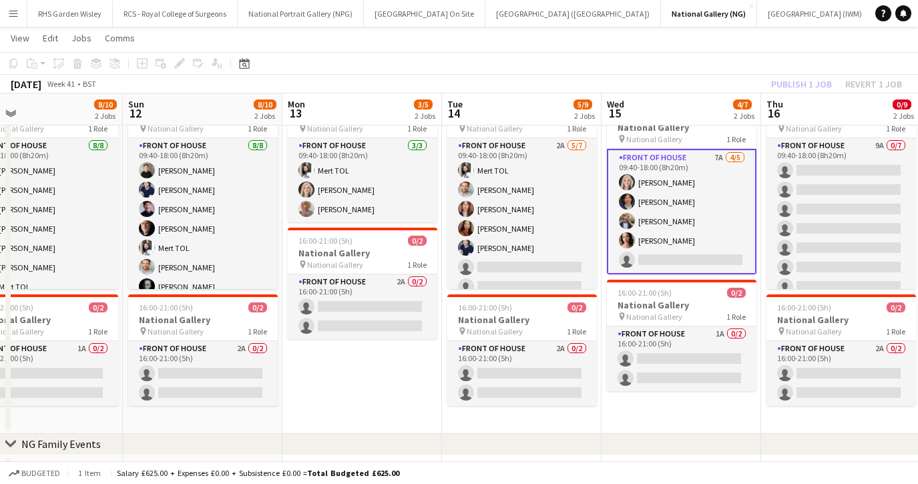
click at [715, 234] on app-card-role "Front of House 7A 4/5 09:40-18:00 (8h20m) Isabella Stevenson-Olds Jordan Broatc…" at bounding box center [682, 211] width 150 height 125
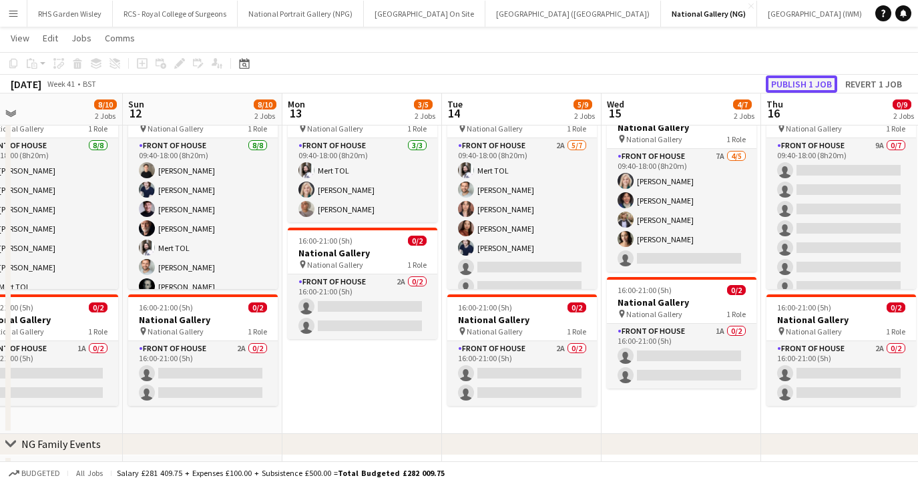
click at [791, 82] on button "Publish 1 job" at bounding box center [801, 83] width 71 height 17
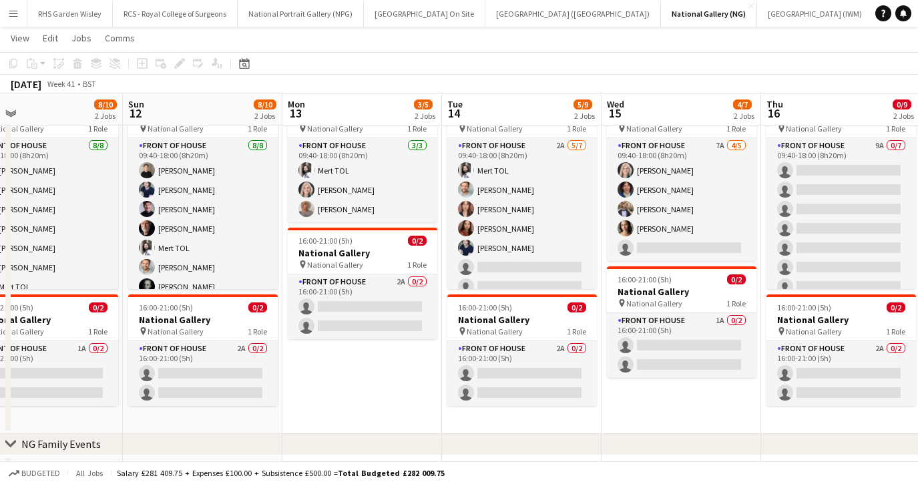
click at [784, 109] on app-board-header-date "Thu 16 0/9 2 Jobs" at bounding box center [841, 109] width 160 height 32
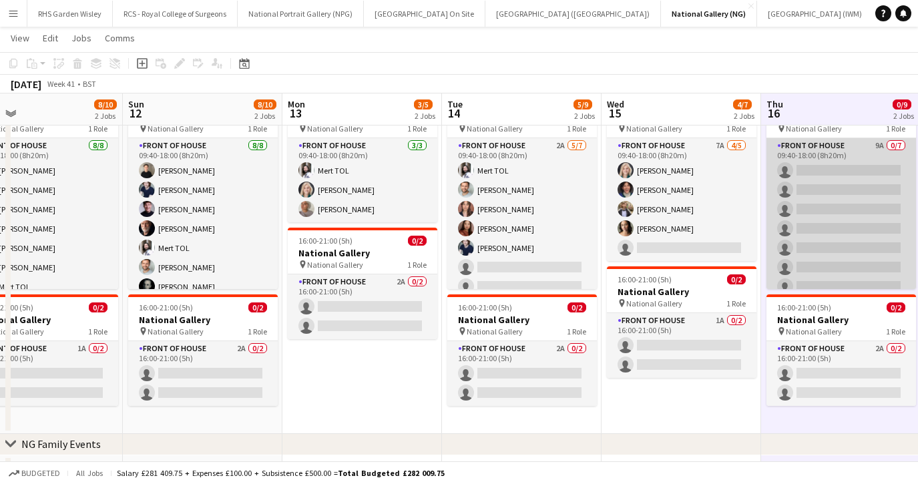
click at [796, 225] on app-card-role "Front of House 9A 0/7 09:40-18:00 (8h20m) single-neutral-actions single-neutral…" at bounding box center [841, 219] width 150 height 162
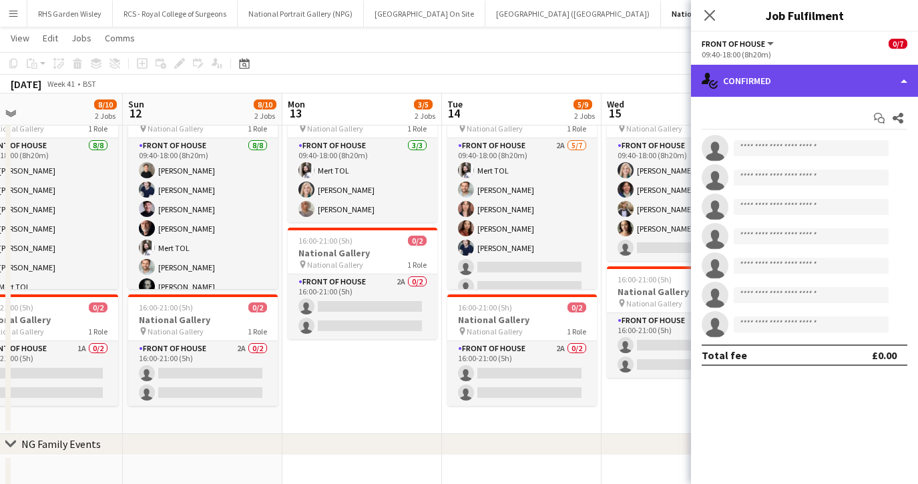
click at [794, 73] on div "single-neutral-actions-check-2 Confirmed" at bounding box center [804, 81] width 227 height 32
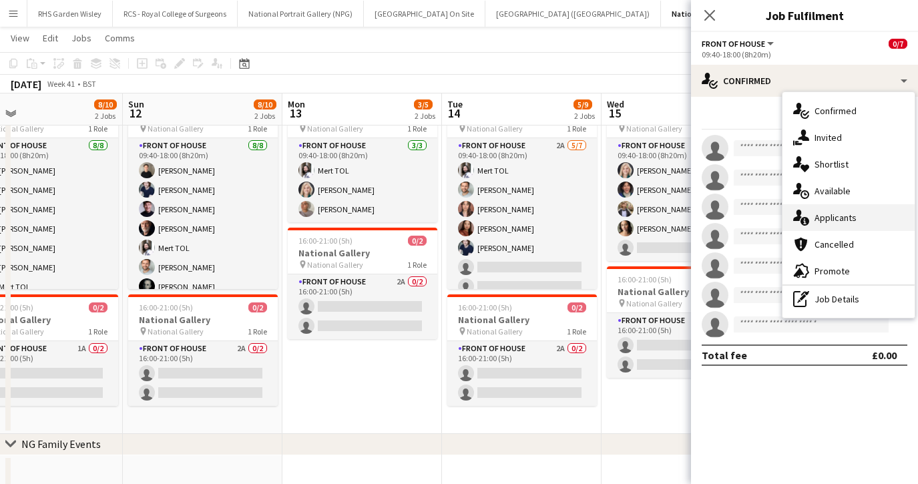
click at [824, 210] on div "single-neutral-actions-information Applicants" at bounding box center [848, 217] width 132 height 27
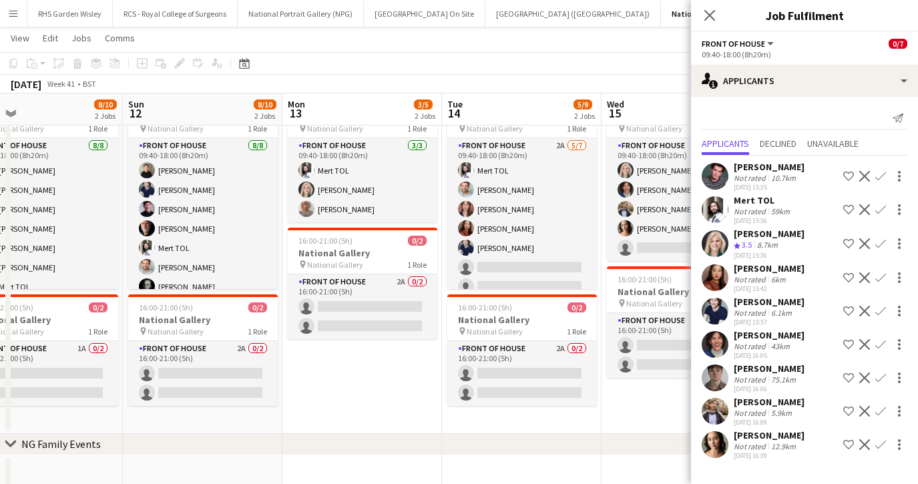
click at [882, 174] on app-icon "Confirm" at bounding box center [880, 176] width 11 height 11
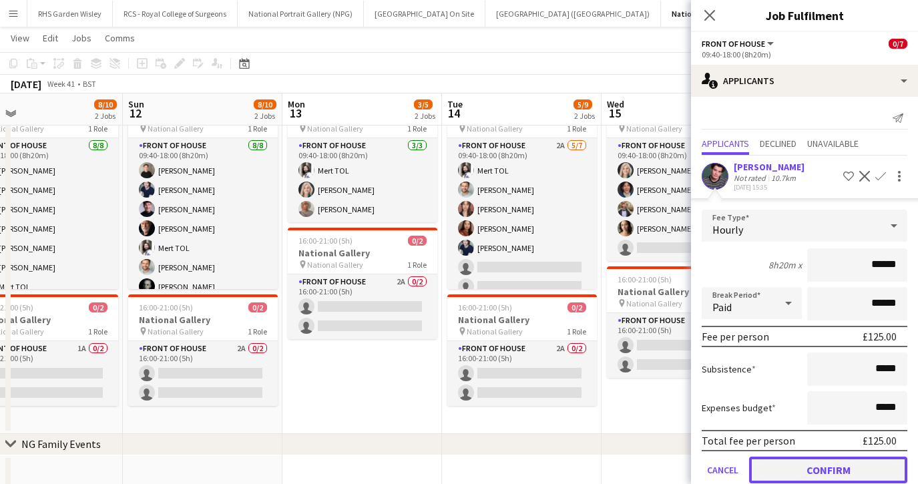
click at [814, 474] on button "Confirm" at bounding box center [828, 470] width 158 height 27
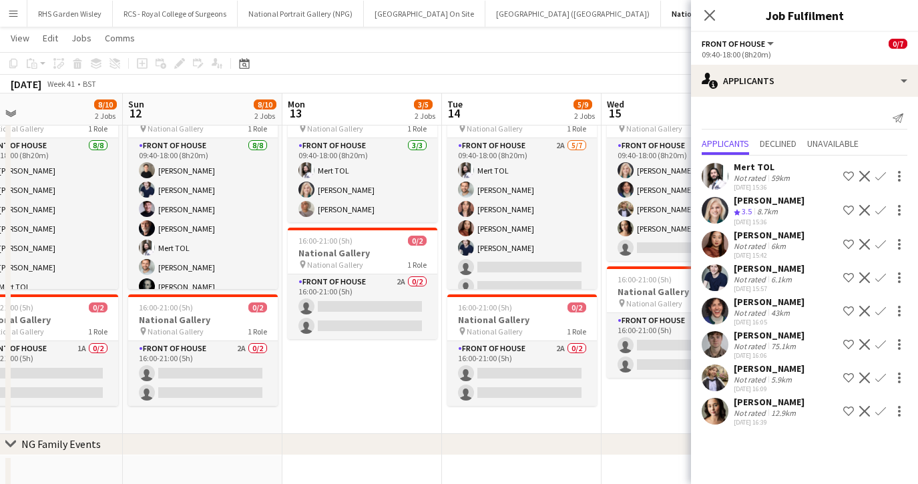
click at [880, 342] on app-icon "Confirm" at bounding box center [880, 344] width 11 height 11
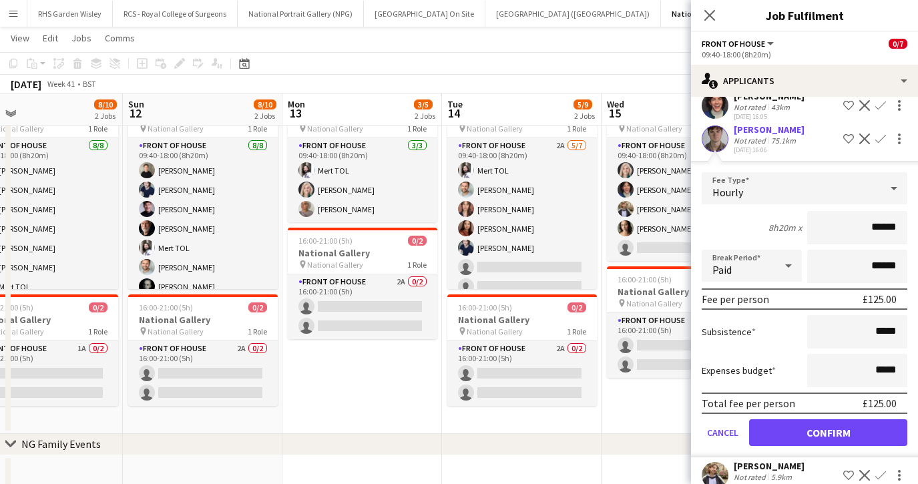
scroll to position [234, 0]
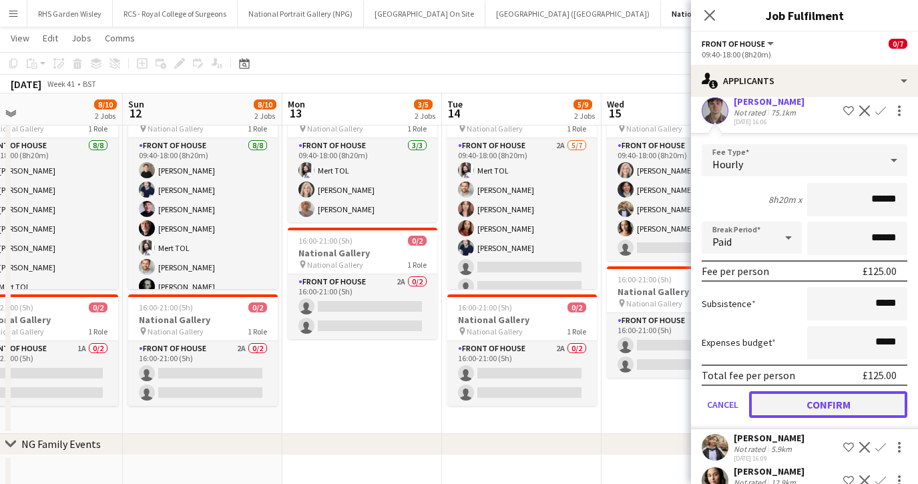
click at [819, 409] on button "Confirm" at bounding box center [828, 404] width 158 height 27
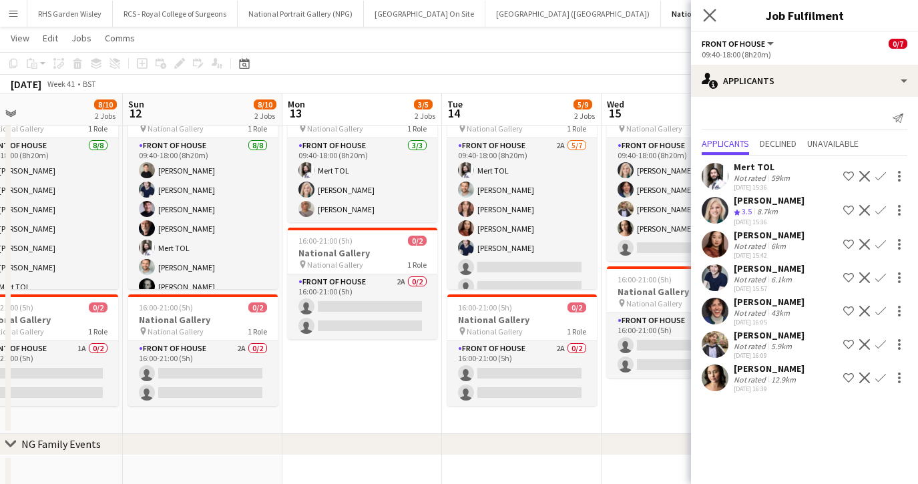
click at [712, 22] on app-icon "Close pop-in" at bounding box center [709, 15] width 19 height 19
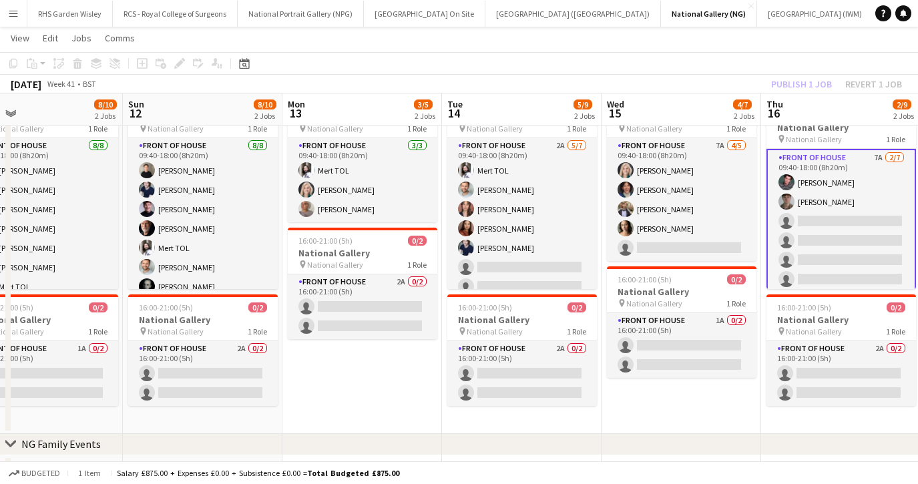
click at [804, 215] on app-card-role "Front of House 7A 2/7 09:40-18:00 (8h20m) Benjamin Prudence Louis Cavalier sing…" at bounding box center [841, 231] width 150 height 164
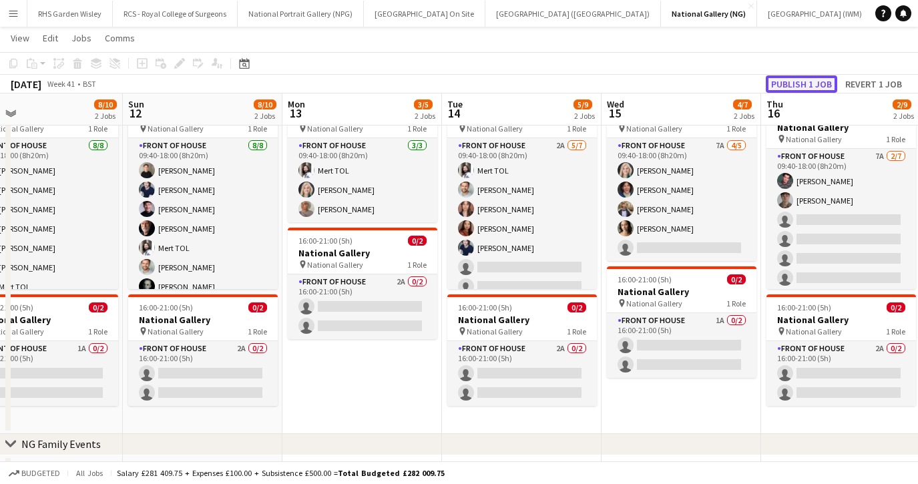
click at [810, 83] on button "Publish 1 job" at bounding box center [801, 83] width 71 height 17
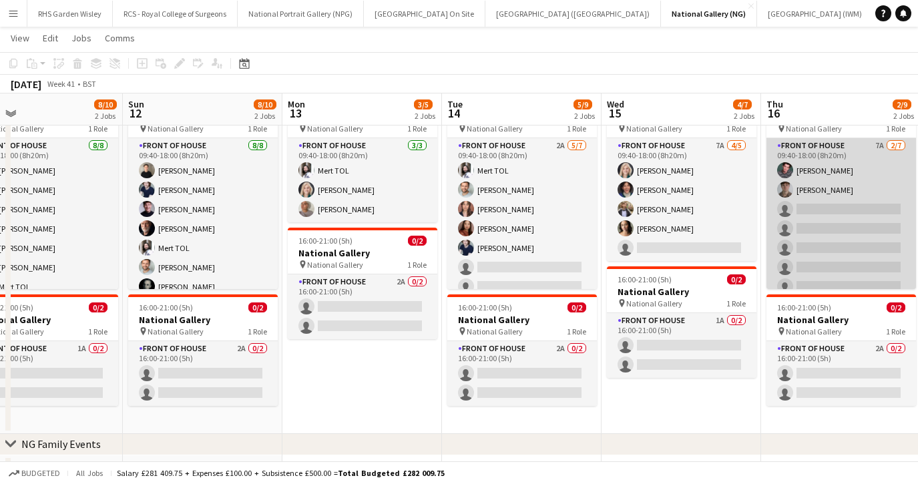
click at [831, 207] on app-card-role "Front of House 7A 2/7 09:40-18:00 (8h20m) Benjamin Prudence Louis Cavalier sing…" at bounding box center [841, 219] width 150 height 162
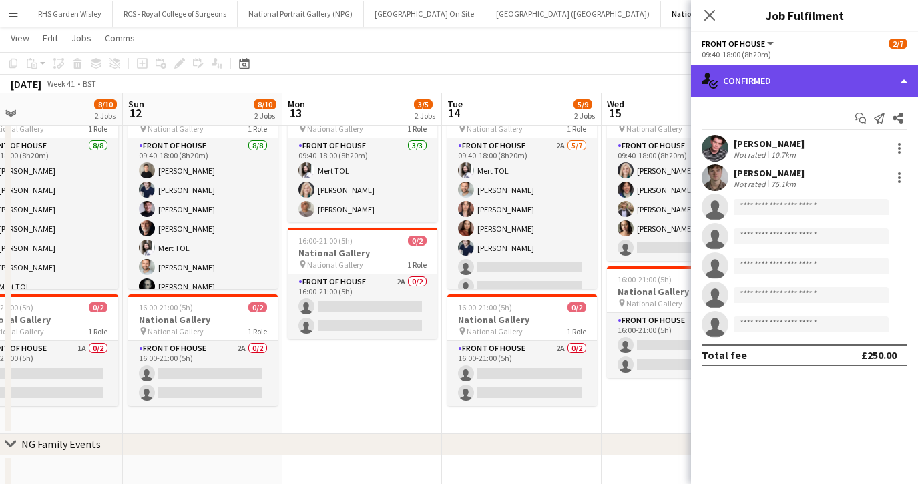
click at [760, 84] on div "single-neutral-actions-check-2 Confirmed" at bounding box center [804, 81] width 227 height 32
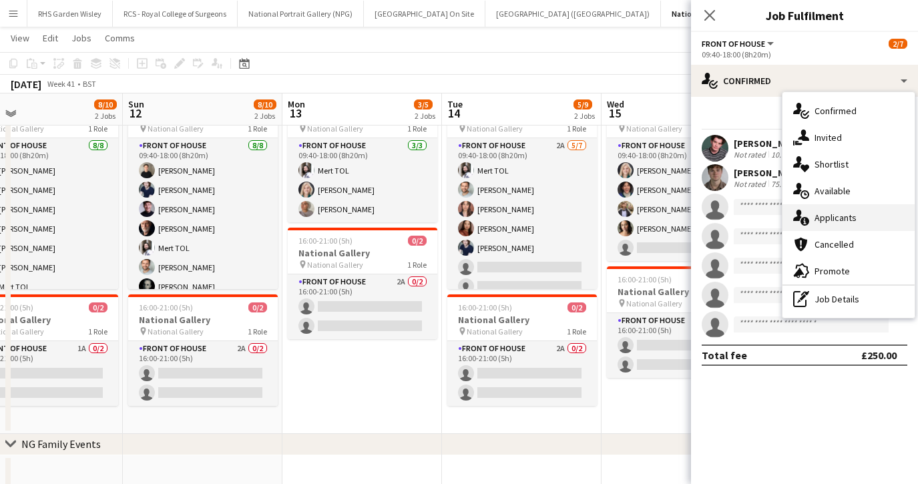
click at [812, 229] on div "single-neutral-actions-information Applicants" at bounding box center [848, 217] width 132 height 27
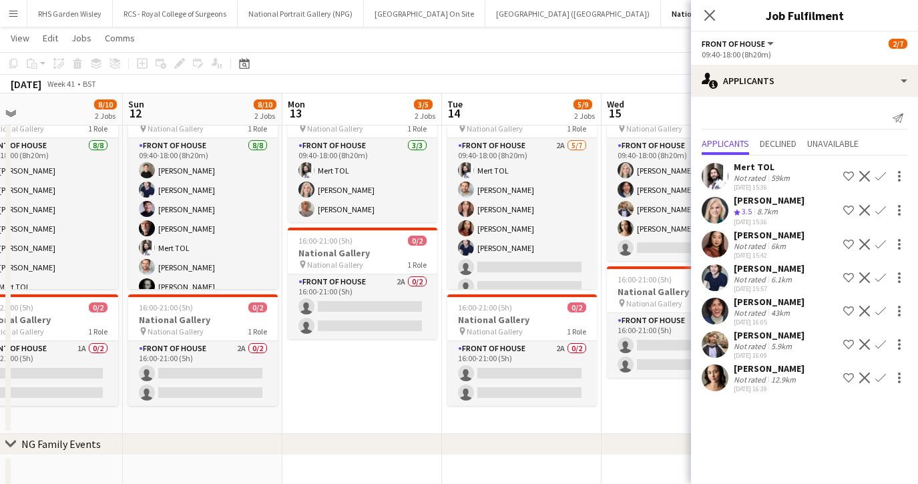
click at [882, 174] on app-icon "Confirm" at bounding box center [880, 176] width 11 height 11
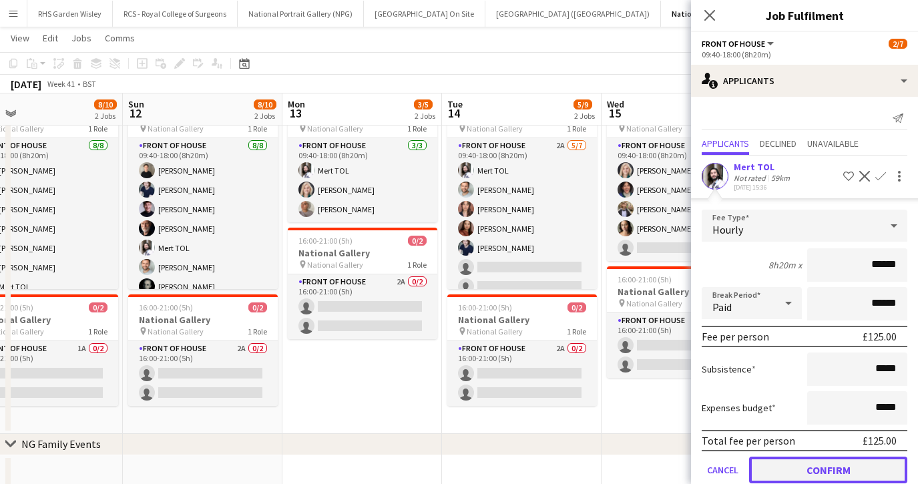
click at [826, 467] on button "Confirm" at bounding box center [828, 470] width 158 height 27
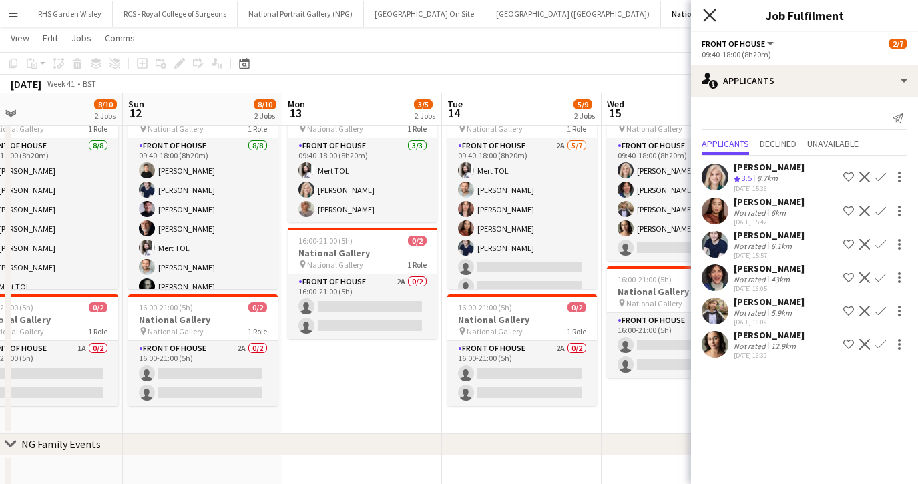
click at [714, 16] on icon "Close pop-in" at bounding box center [709, 15] width 13 height 13
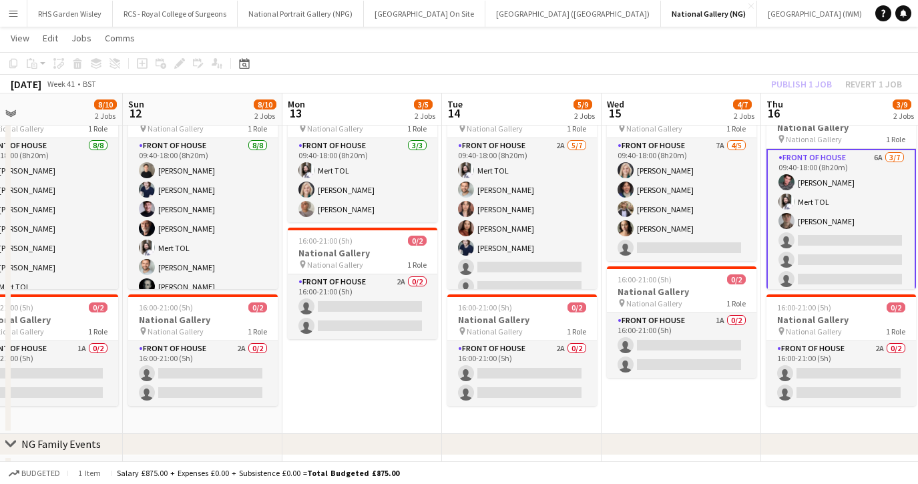
click at [810, 254] on app-card-role "Front of House 6A 3/7 09:40-18:00 (8h20m) Benjamin Prudence Mert TOL Louis Cava…" at bounding box center [841, 231] width 150 height 164
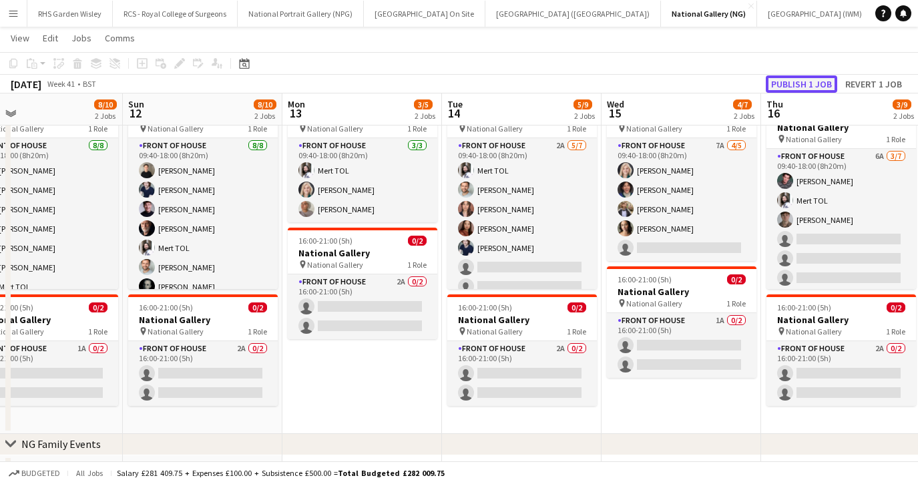
click at [801, 85] on button "Publish 1 job" at bounding box center [801, 83] width 71 height 17
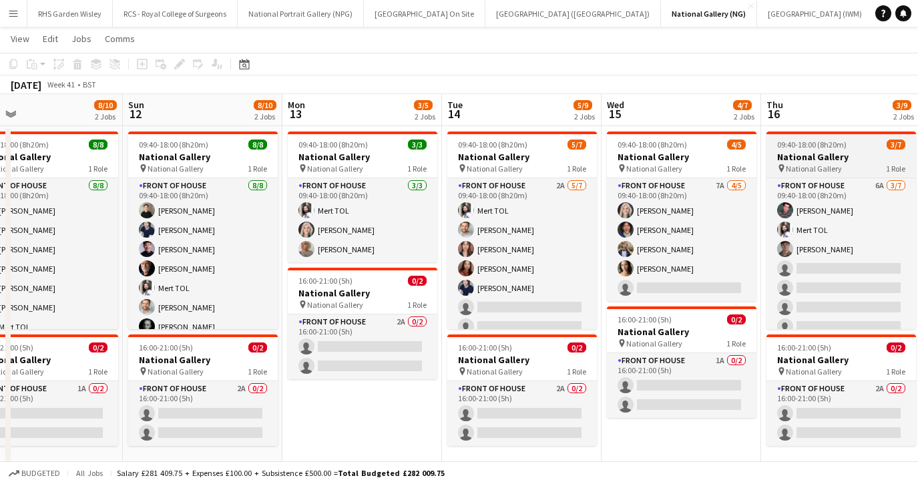
scroll to position [26, 0]
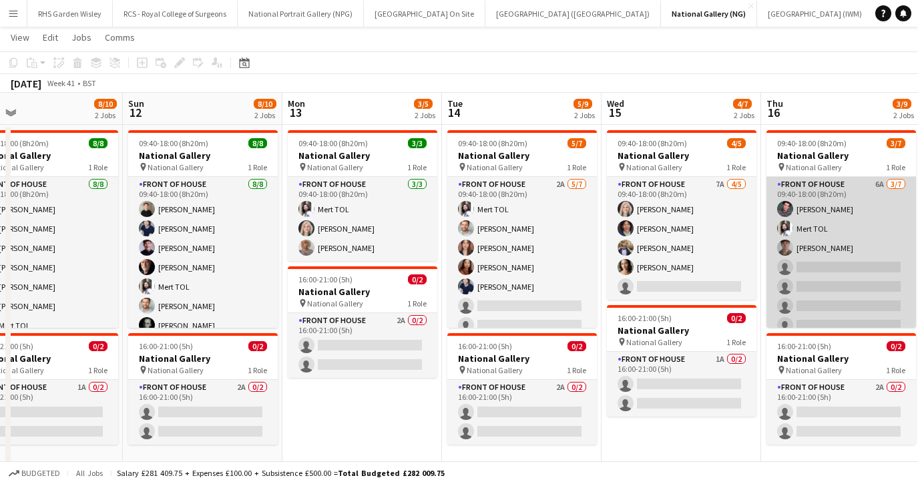
click at [812, 204] on app-card-role "Front of House 6A 3/7 09:40-18:00 (8h20m) Benjamin Prudence Mert TOL Louis Cava…" at bounding box center [841, 258] width 150 height 162
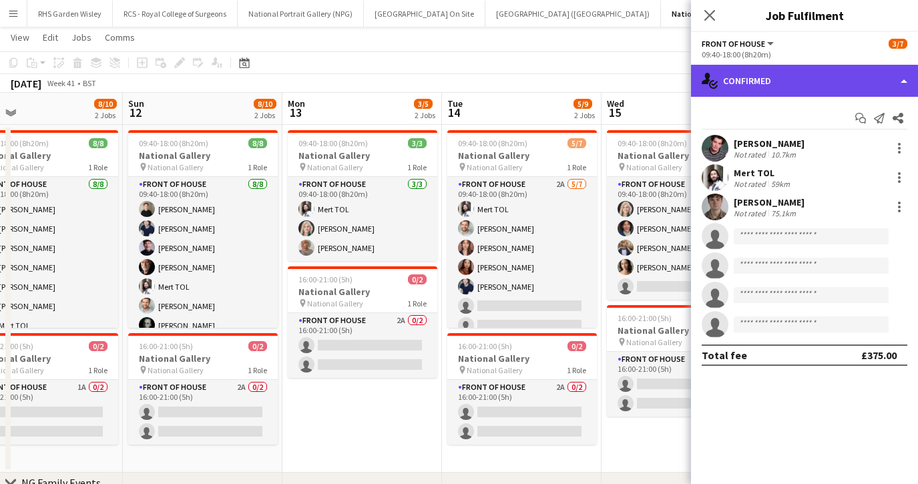
click at [780, 83] on div "single-neutral-actions-check-2 Confirmed" at bounding box center [804, 81] width 227 height 32
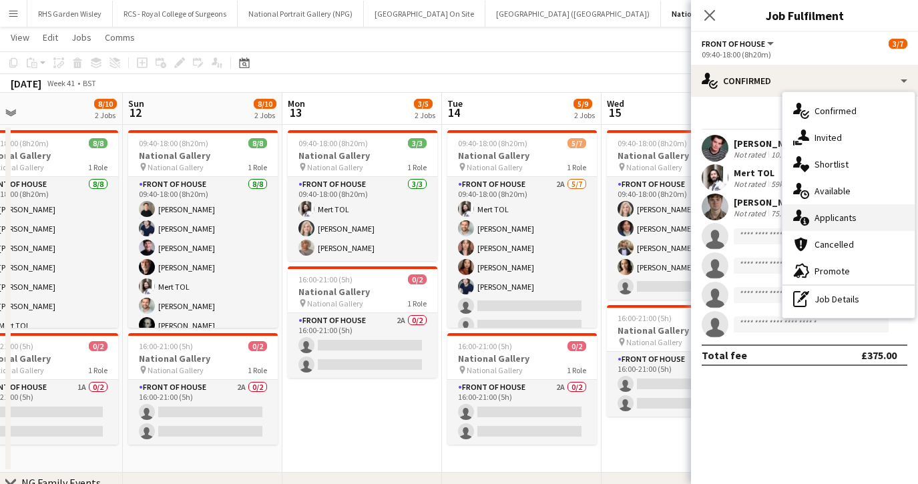
click at [819, 217] on span "Applicants" at bounding box center [835, 218] width 42 height 12
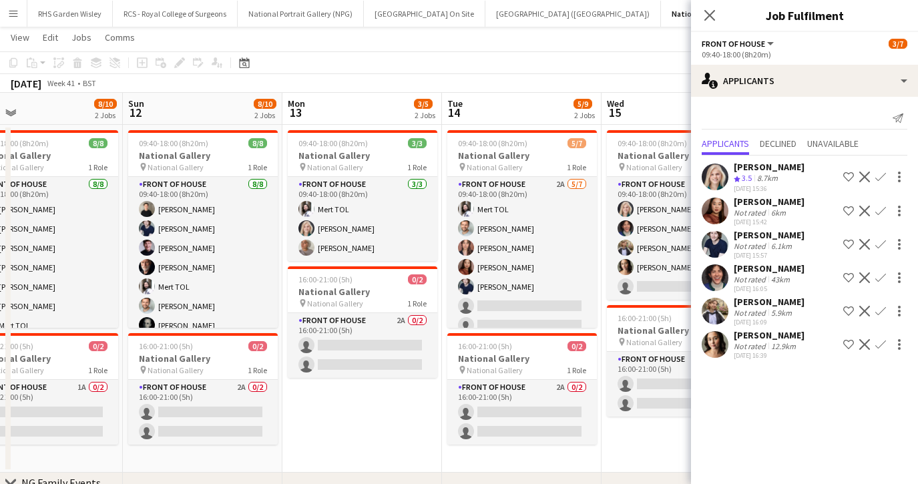
click at [883, 306] on app-icon "Confirm" at bounding box center [880, 311] width 11 height 11
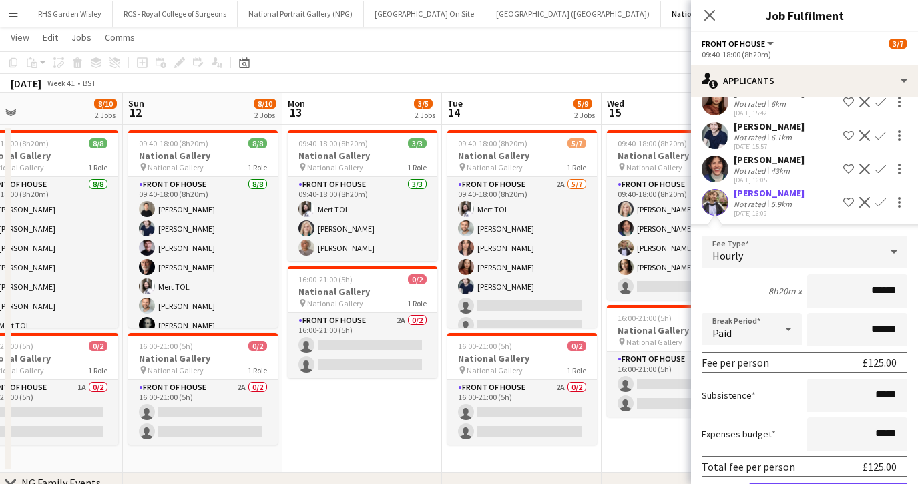
scroll to position [174, 0]
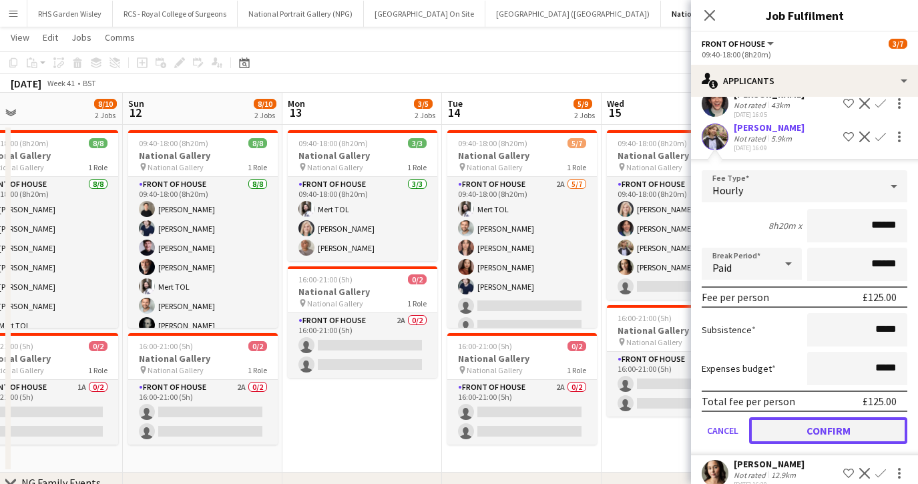
click at [806, 431] on button "Confirm" at bounding box center [828, 430] width 158 height 27
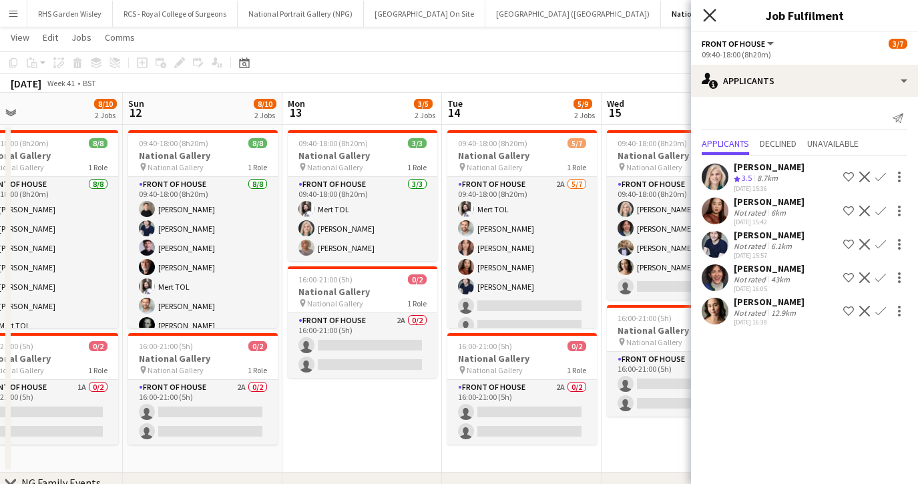
click at [710, 17] on icon "Close pop-in" at bounding box center [709, 15] width 13 height 13
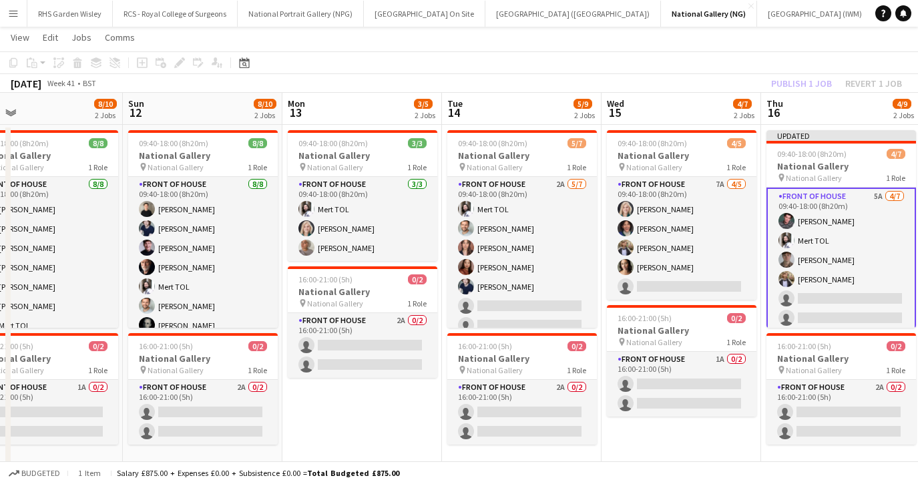
click at [848, 288] on app-card-role "Front of House 5A 4/7 09:40-18:00 (8h20m) Benjamin Prudence Mert TOL Louis Cava…" at bounding box center [841, 270] width 150 height 164
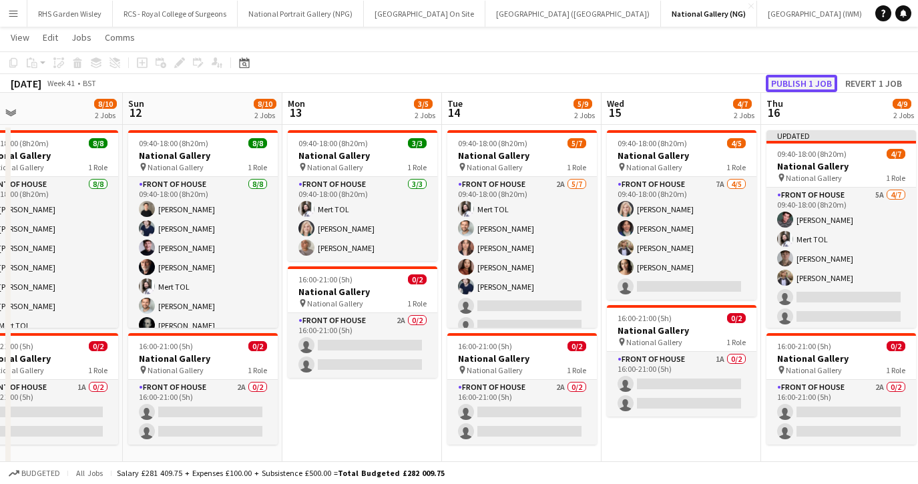
click at [801, 86] on button "Publish 1 job" at bounding box center [801, 83] width 71 height 17
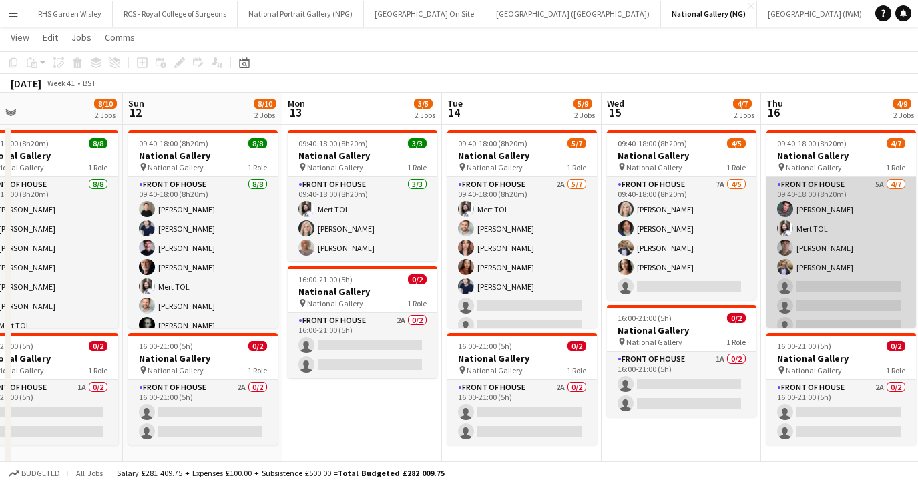
click at [826, 254] on app-card-role "Front of House 5A 4/7 09:40-18:00 (8h20m) Benjamin Prudence Mert TOL Louis Cava…" at bounding box center [841, 258] width 150 height 162
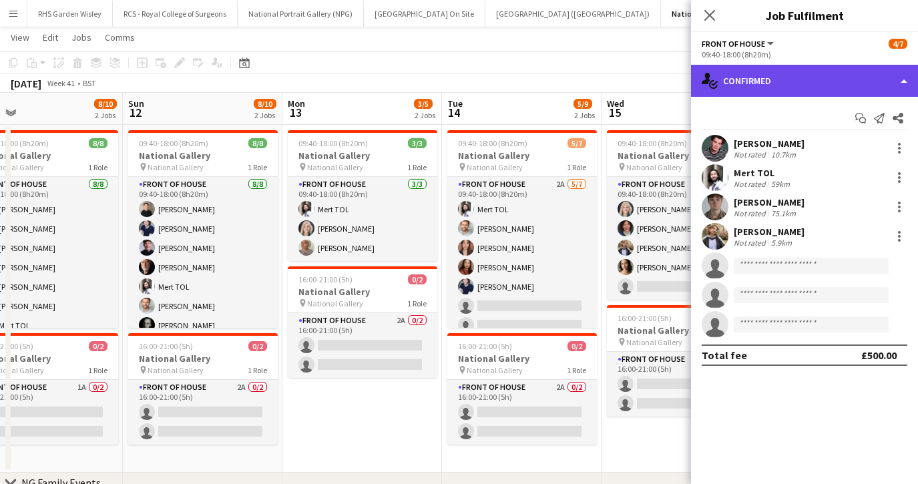
click at [788, 83] on div "single-neutral-actions-check-2 Confirmed" at bounding box center [804, 81] width 227 height 32
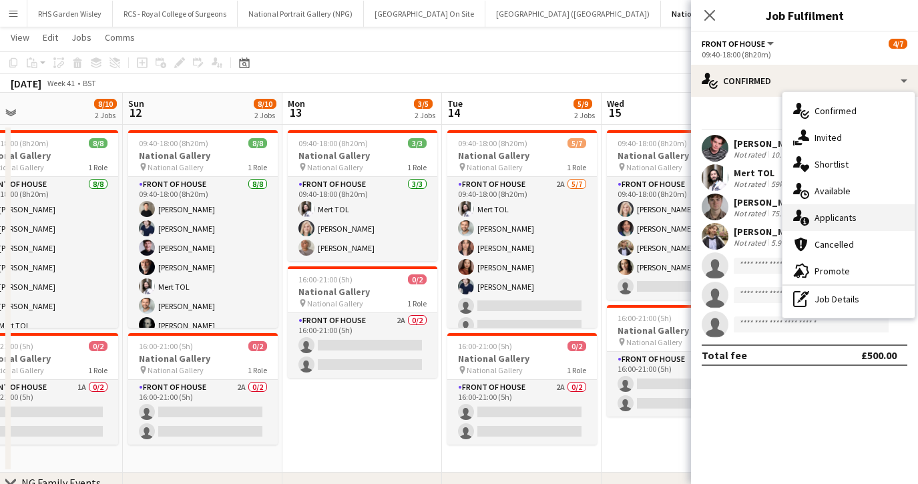
click at [828, 225] on div "single-neutral-actions-information Applicants" at bounding box center [848, 217] width 132 height 27
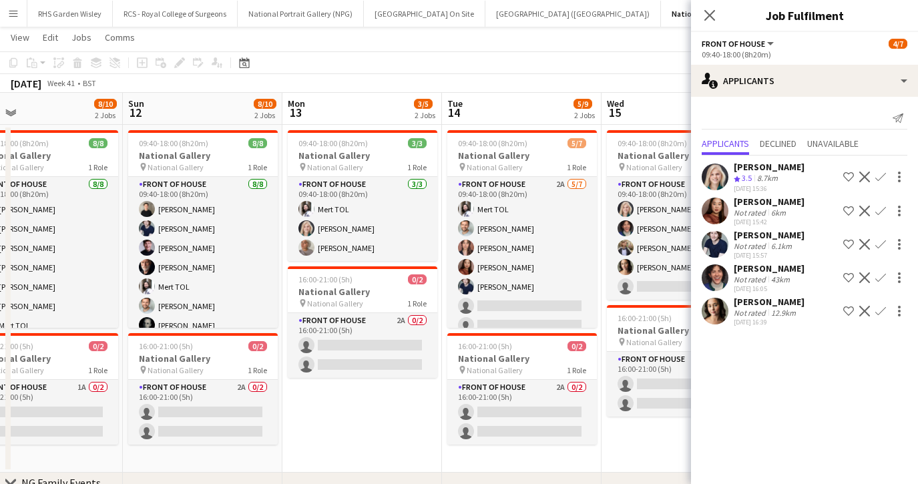
click at [880, 176] on app-icon "Confirm" at bounding box center [880, 177] width 11 height 11
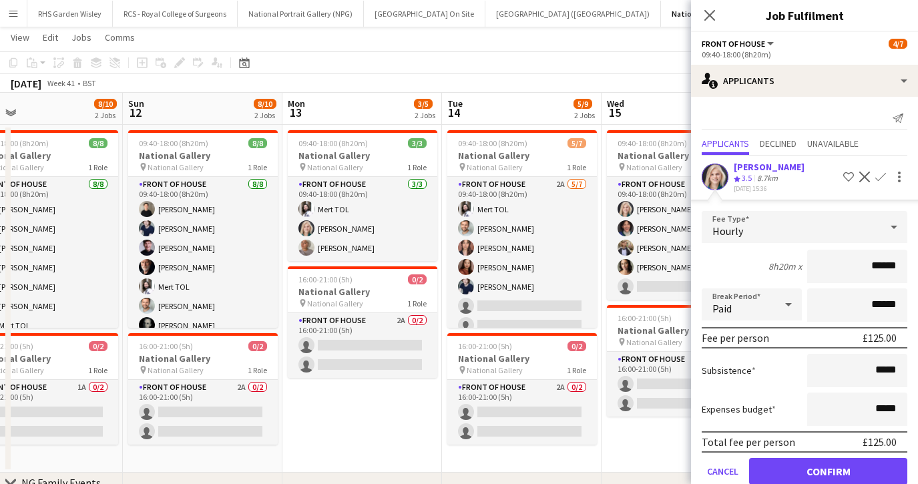
scroll to position [97, 0]
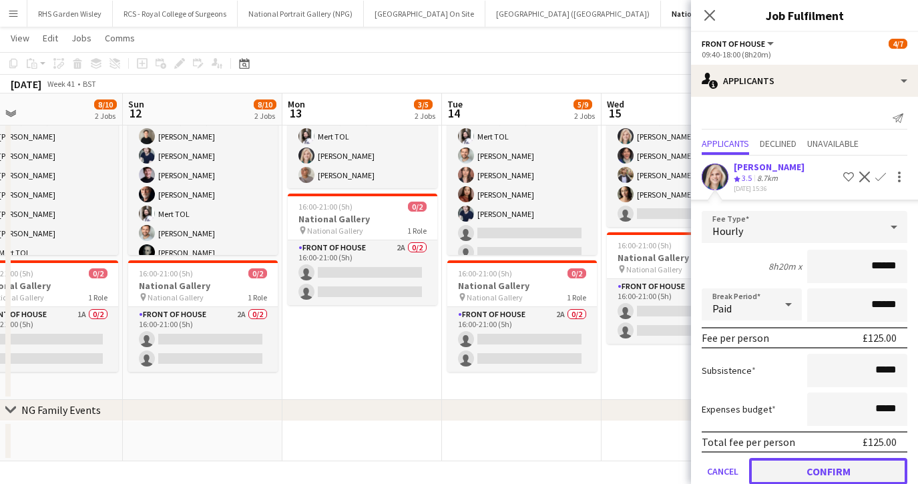
click at [814, 465] on button "Confirm" at bounding box center [828, 471] width 158 height 27
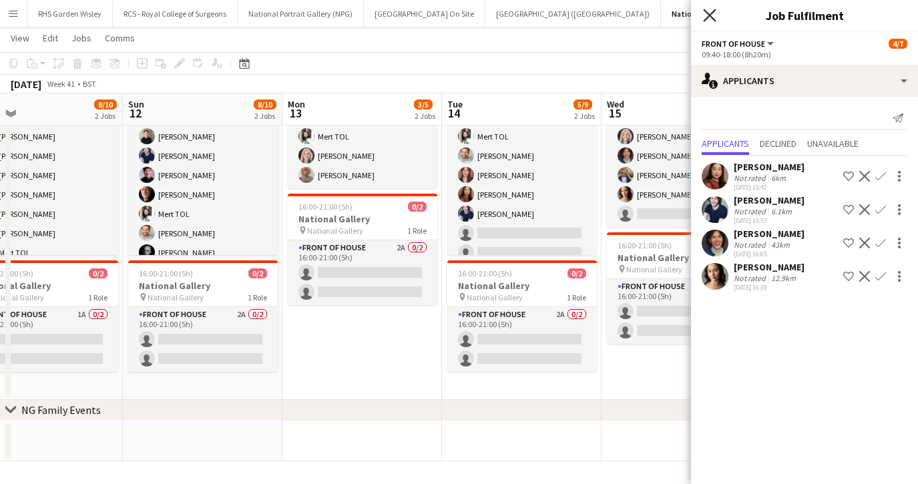
click at [712, 17] on icon "Close pop-in" at bounding box center [709, 15] width 13 height 13
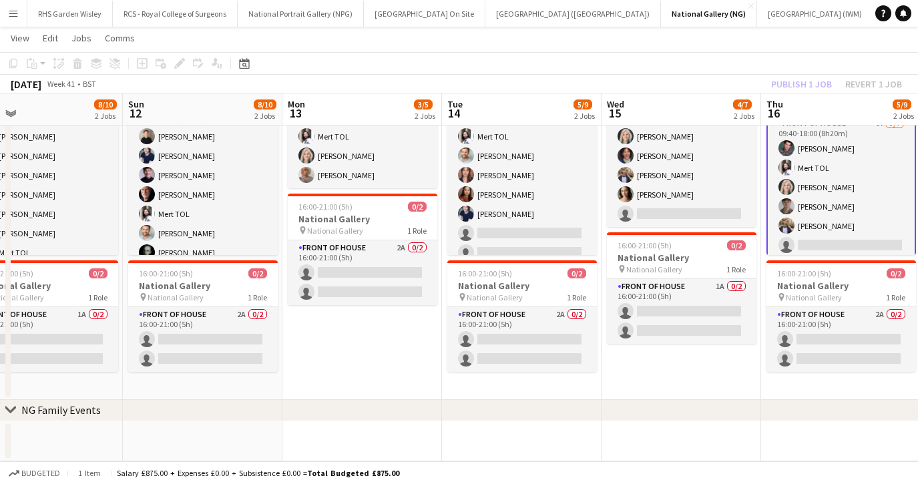
click at [824, 216] on app-card-role "Front of House 4A 5/7 09:40-18:00 (8h20m) Benjamin Prudence Mert TOL Isabella S…" at bounding box center [841, 197] width 150 height 164
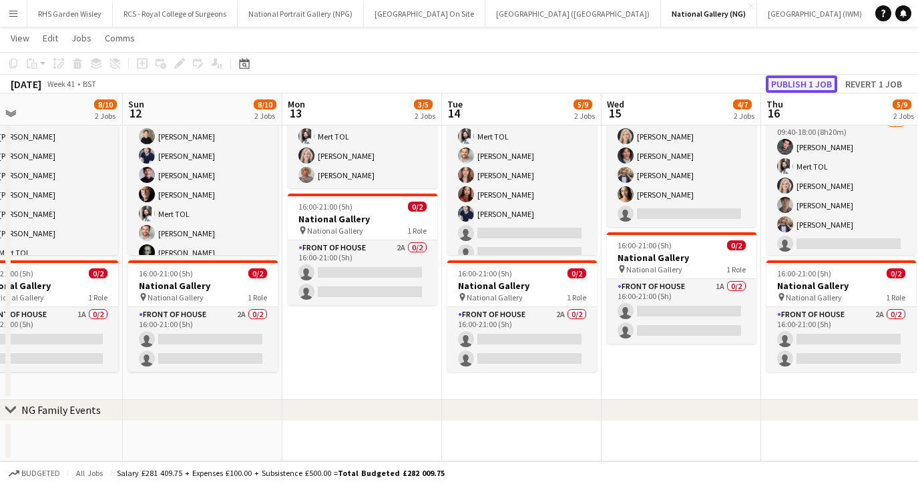
click at [801, 85] on button "Publish 1 job" at bounding box center [801, 83] width 71 height 17
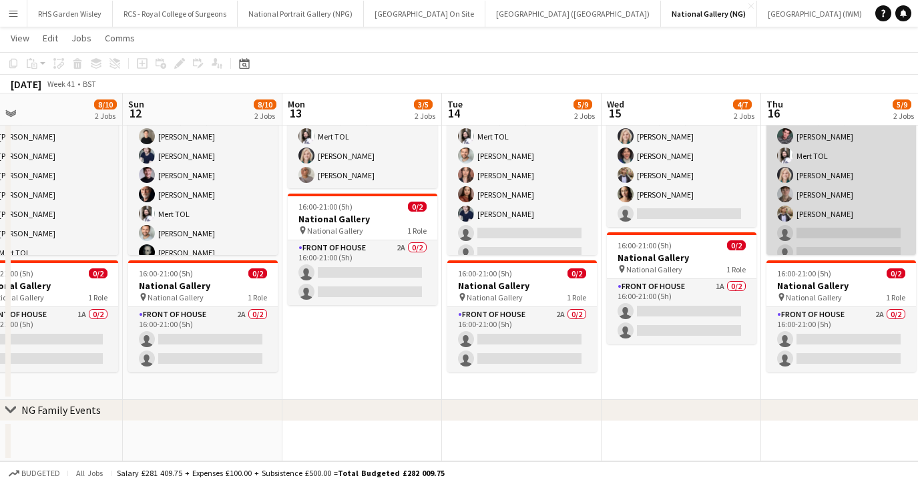
click at [808, 150] on app-card-role "Front of House 4A 5/7 09:40-18:00 (8h20m) Benjamin Prudence Mert TOL Isabella S…" at bounding box center [841, 185] width 150 height 162
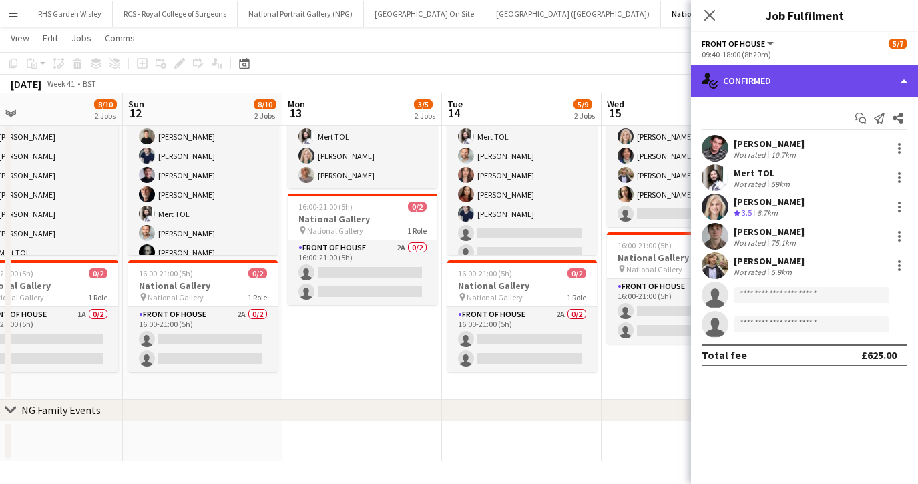
click at [807, 85] on div "single-neutral-actions-check-2 Confirmed" at bounding box center [804, 81] width 227 height 32
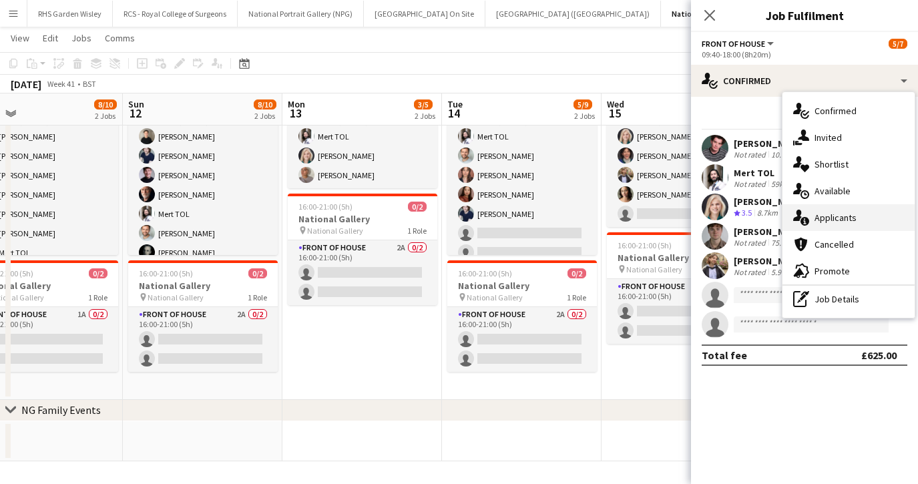
click at [840, 218] on span "Applicants" at bounding box center [835, 218] width 42 height 12
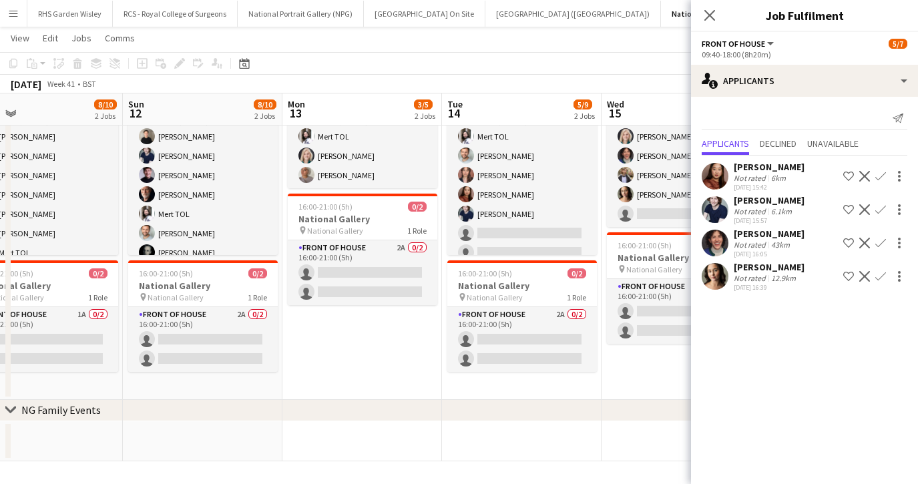
click at [879, 211] on app-icon "Confirm" at bounding box center [880, 209] width 11 height 11
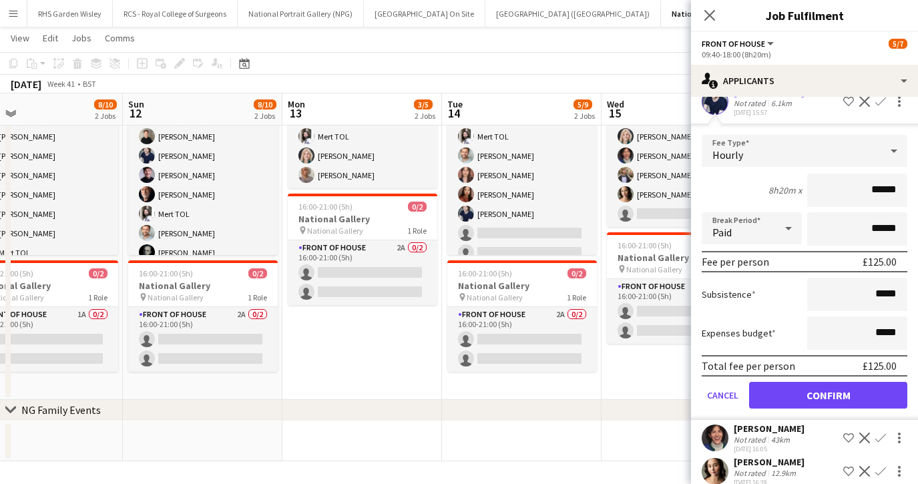
scroll to position [123, 0]
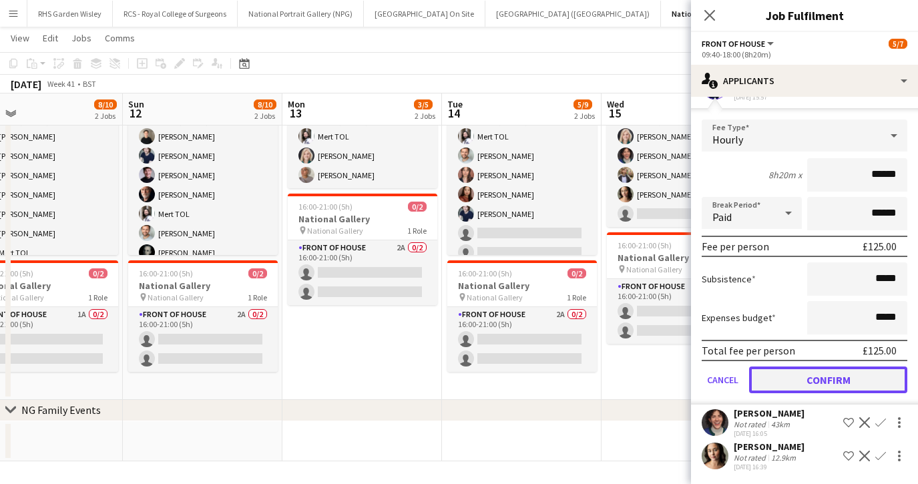
click at [812, 376] on button "Confirm" at bounding box center [828, 379] width 158 height 27
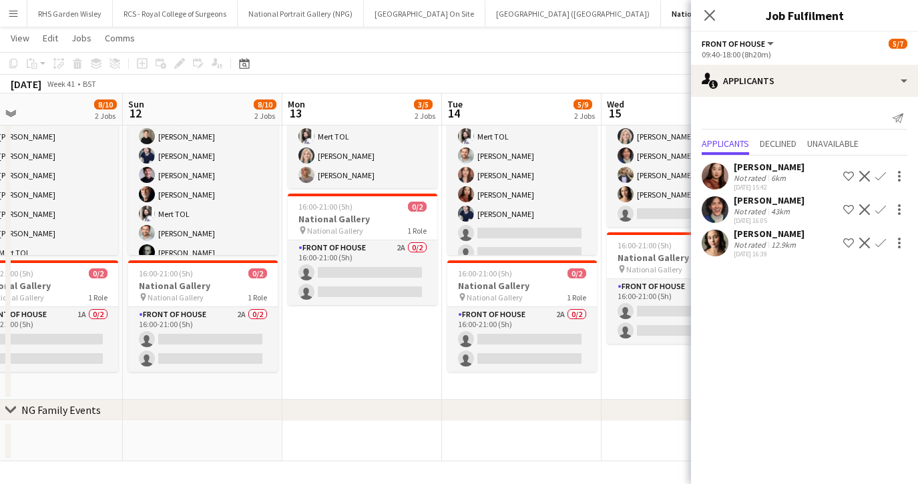
scroll to position [0, 0]
click at [710, 15] on icon at bounding box center [709, 15] width 13 height 13
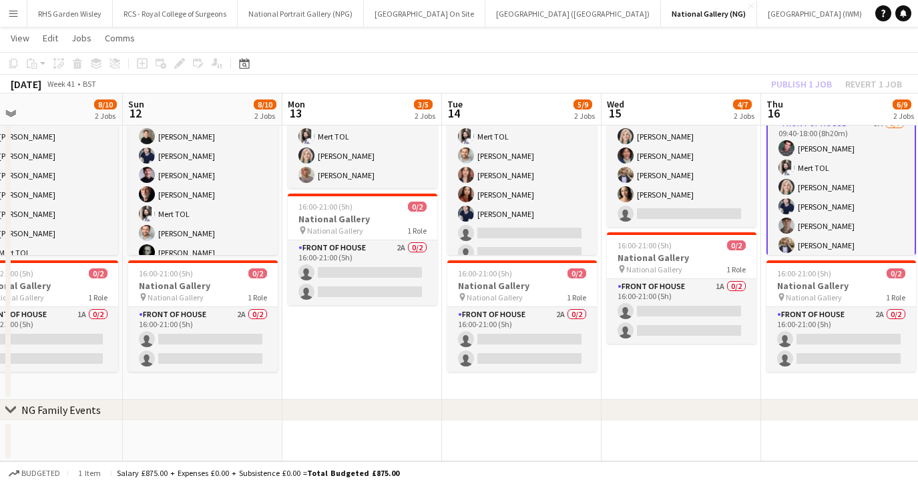
click at [833, 240] on app-card-role "Front of House 3A 6/7 09:40-18:00 (8h20m) Benjamin Prudence Mert TOL Isabella S…" at bounding box center [841, 197] width 150 height 164
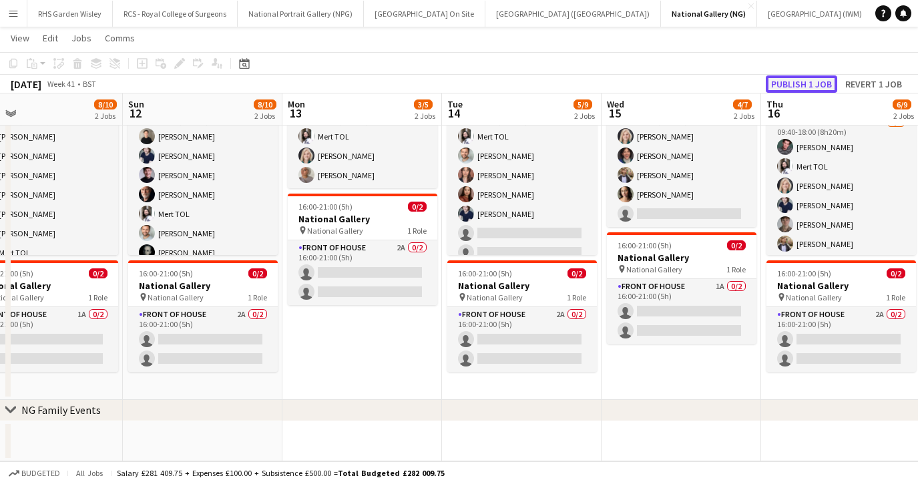
click at [797, 87] on button "Publish 1 job" at bounding box center [801, 83] width 71 height 17
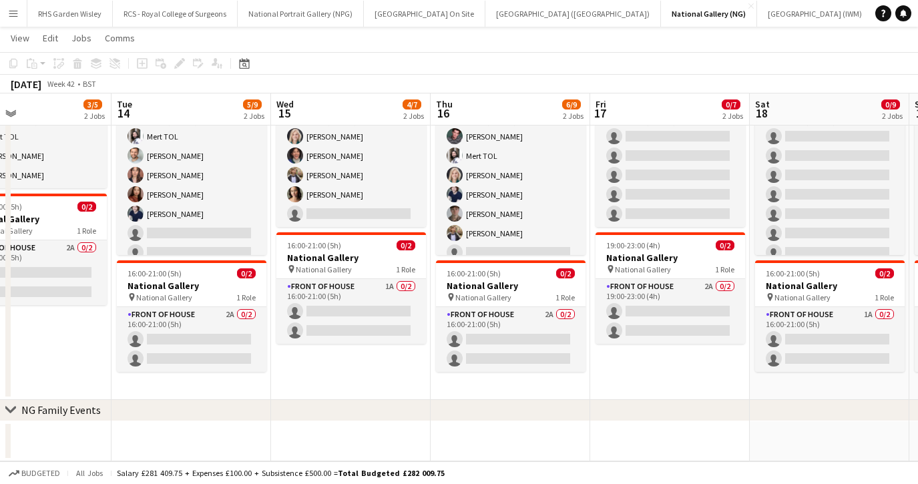
scroll to position [0, 540]
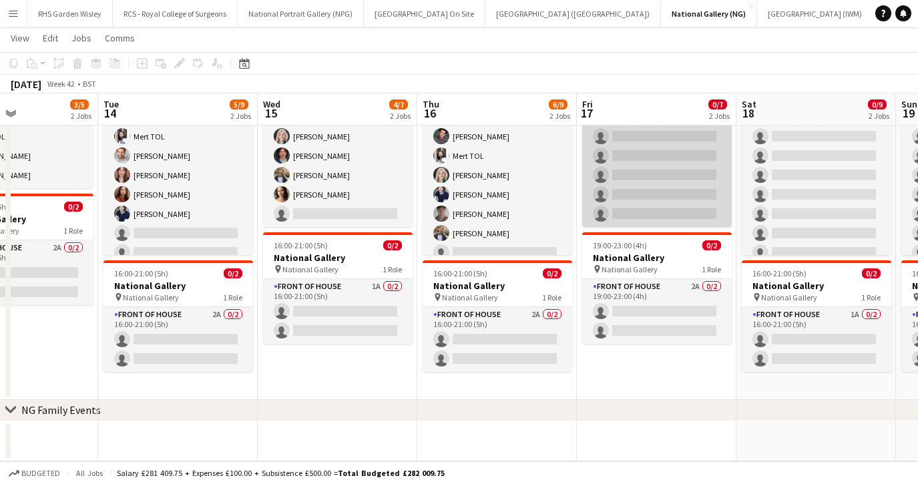
click at [665, 161] on app-card-role "Front of House 6A 0/5 09:40-18:00 (8h20m) single-neutral-actions single-neutral…" at bounding box center [657, 165] width 150 height 123
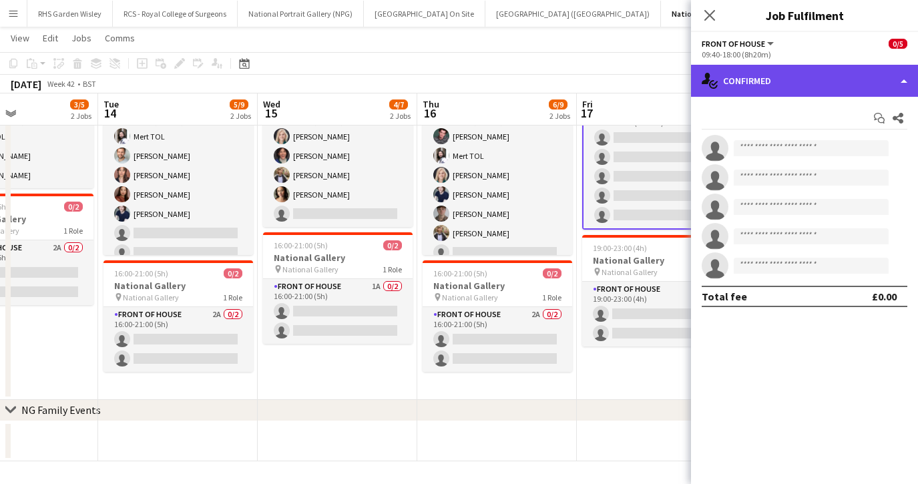
click at [779, 84] on div "single-neutral-actions-check-2 Confirmed" at bounding box center [804, 81] width 227 height 32
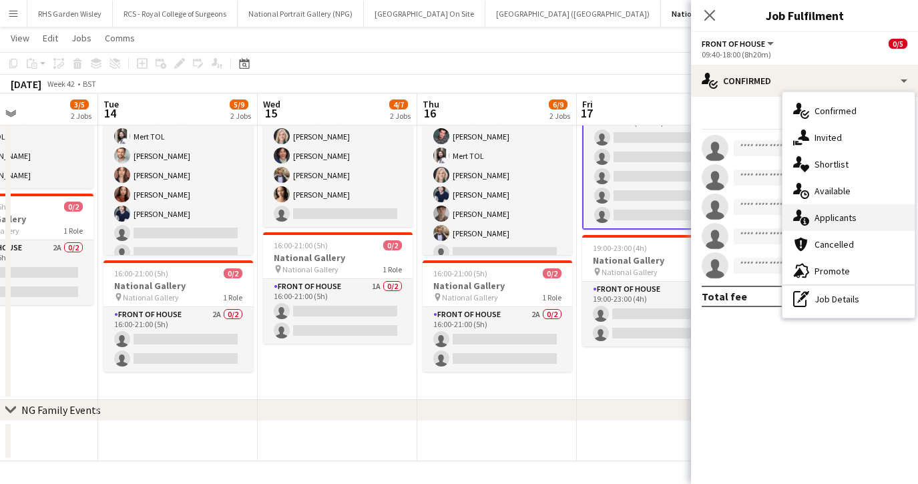
click at [820, 214] on span "Applicants" at bounding box center [835, 218] width 42 height 12
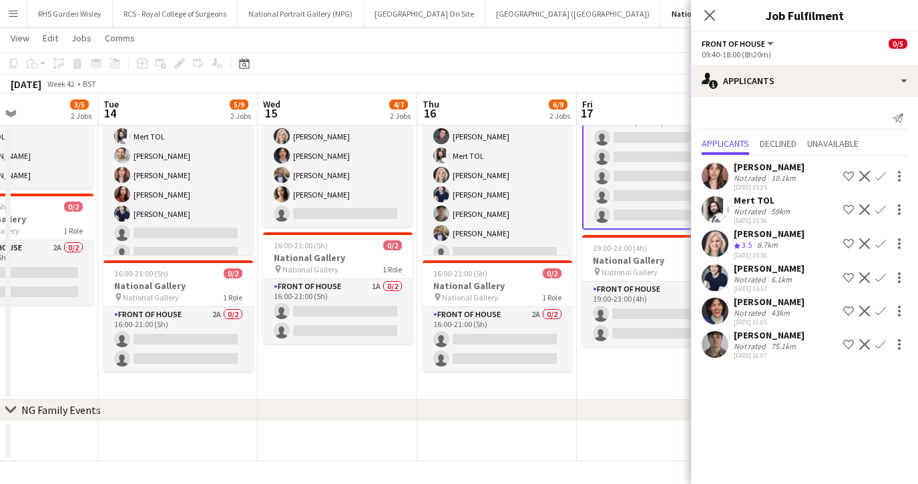
click at [884, 175] on app-icon "Confirm" at bounding box center [880, 176] width 11 height 11
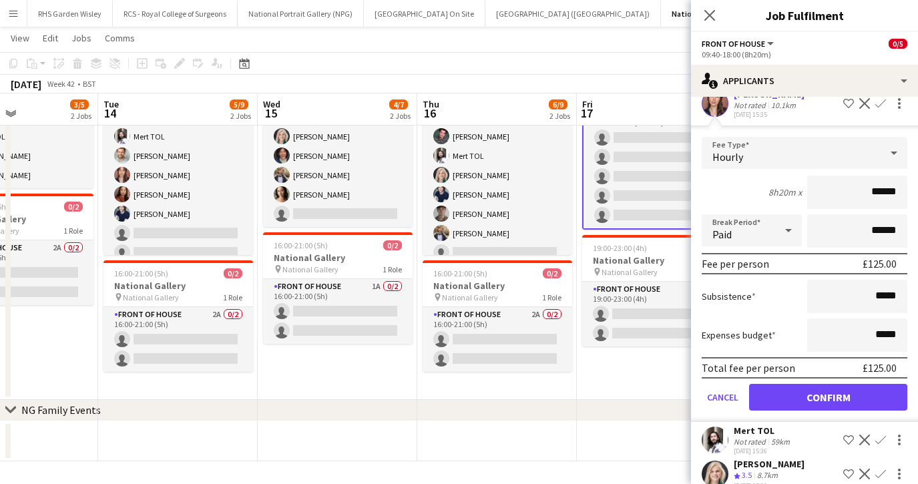
scroll to position [91, 0]
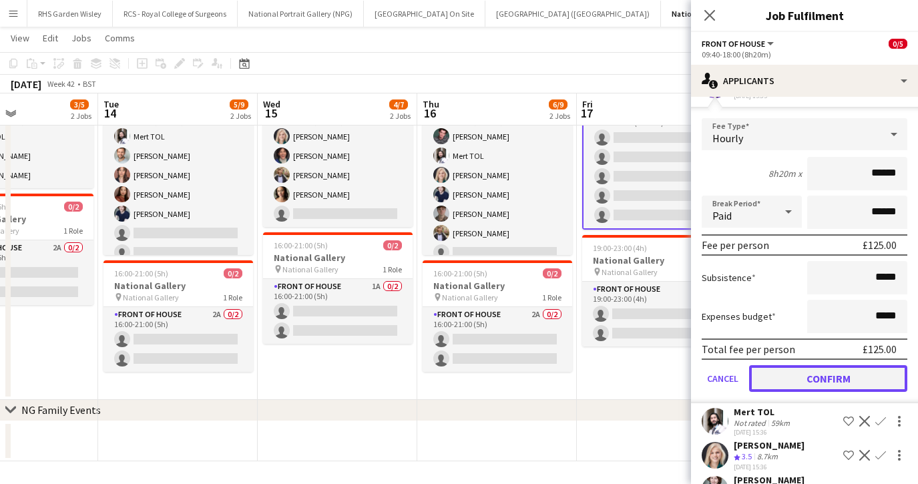
click at [801, 380] on button "Confirm" at bounding box center [828, 378] width 158 height 27
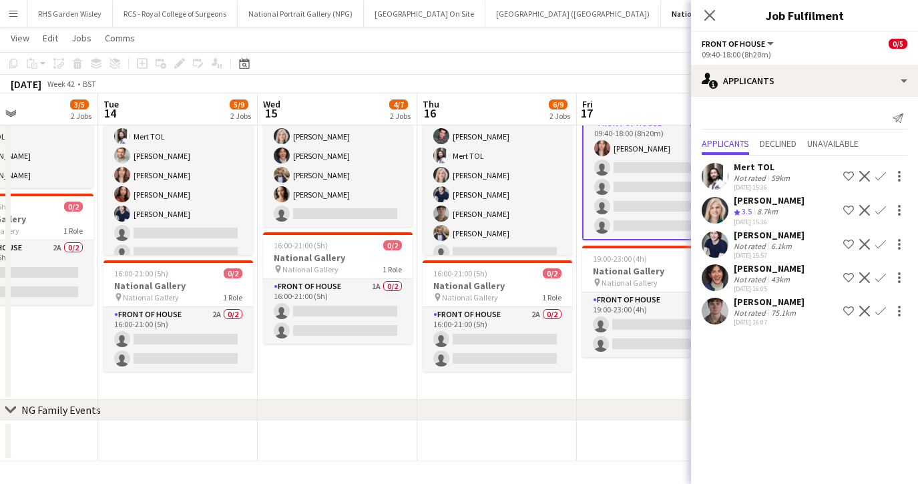
scroll to position [0, 0]
click at [712, 17] on icon at bounding box center [709, 15] width 13 height 13
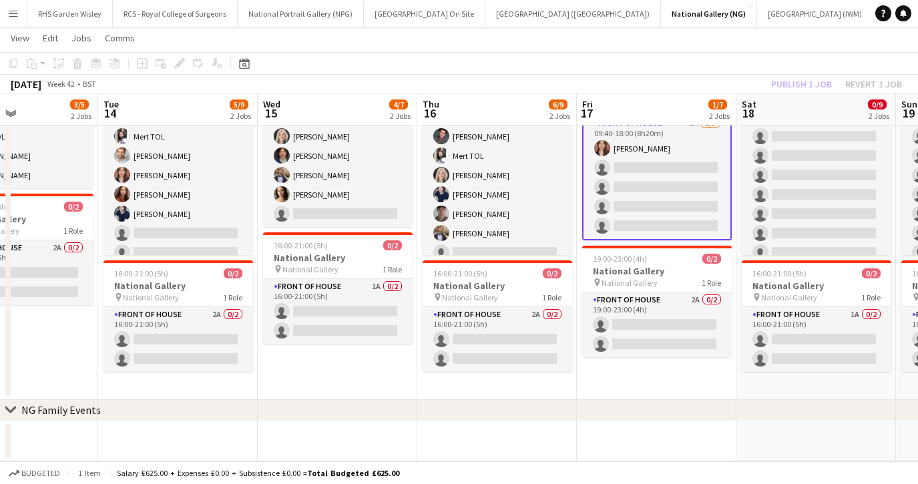
click at [686, 174] on app-card-role "Front of House 5A 1/5 09:40-18:00 (8h20m) Nadia Abouayen single-neutral-actions…" at bounding box center [657, 177] width 150 height 125
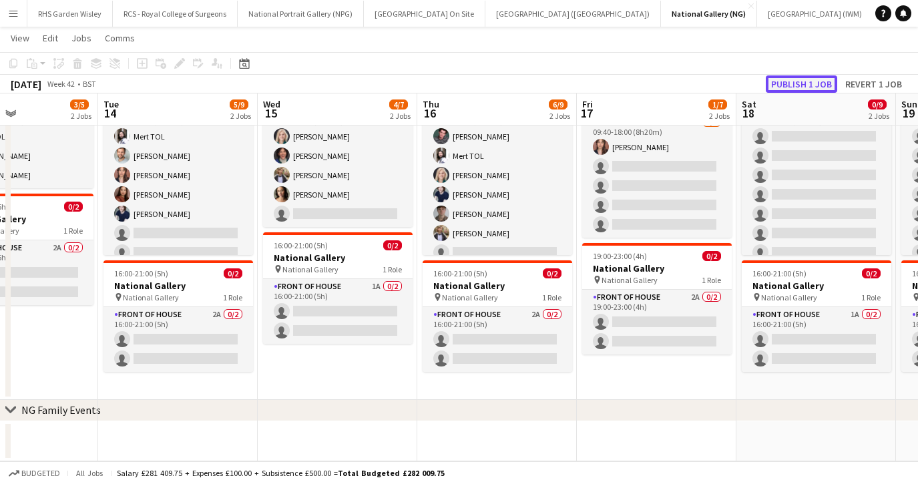
click at [810, 79] on button "Publish 1 job" at bounding box center [801, 83] width 71 height 17
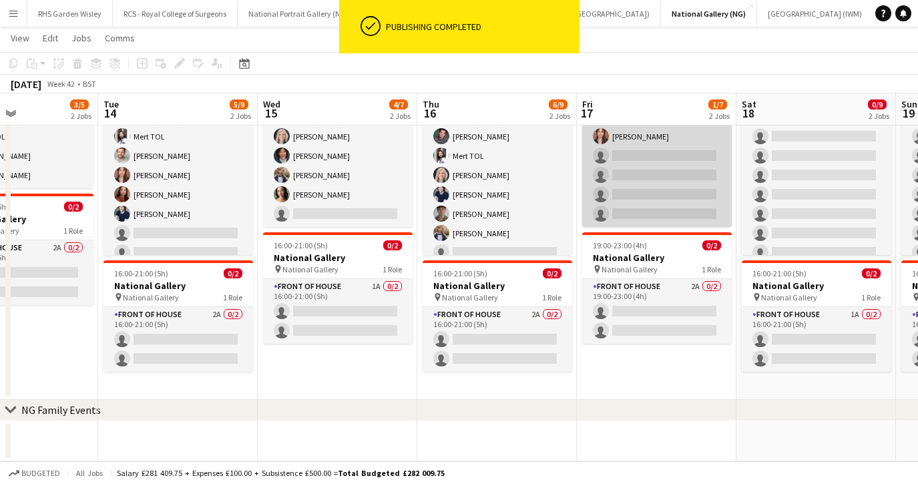
click at [686, 191] on app-card-role "Front of House 5A 1/5 09:40-18:00 (8h20m) Nadia Abouayen single-neutral-actions…" at bounding box center [657, 165] width 150 height 123
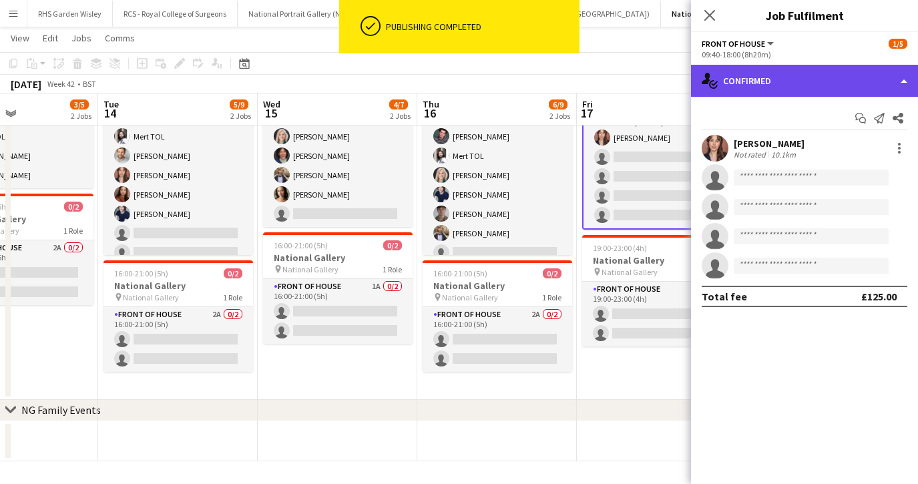
click at [789, 83] on div "single-neutral-actions-check-2 Confirmed" at bounding box center [804, 81] width 227 height 32
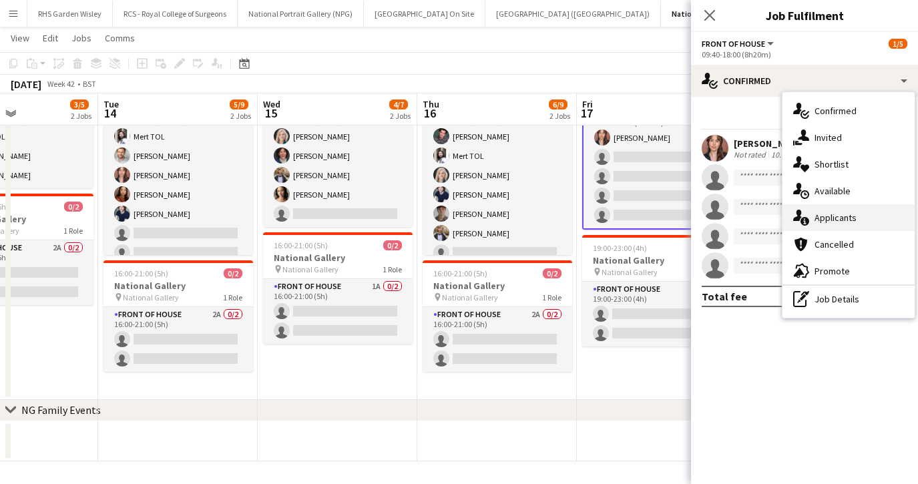
click at [838, 215] on span "Applicants" at bounding box center [835, 218] width 42 height 12
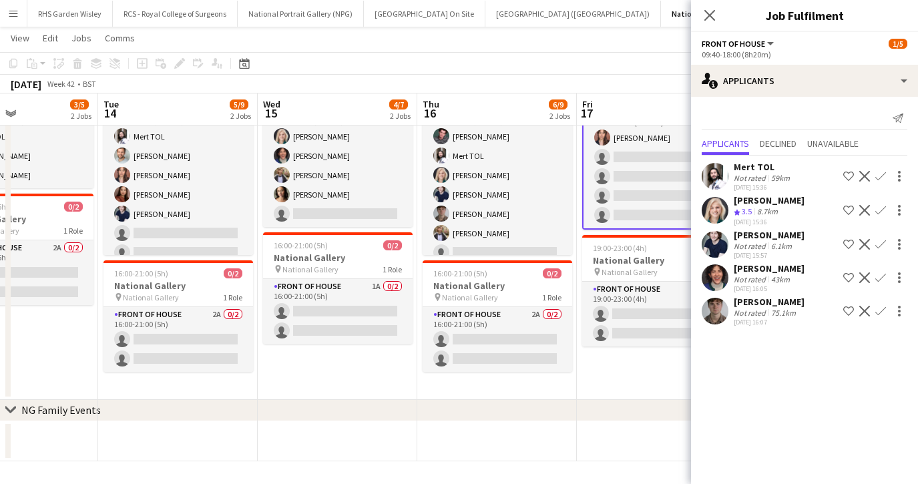
click at [882, 174] on app-icon "Confirm" at bounding box center [880, 176] width 11 height 11
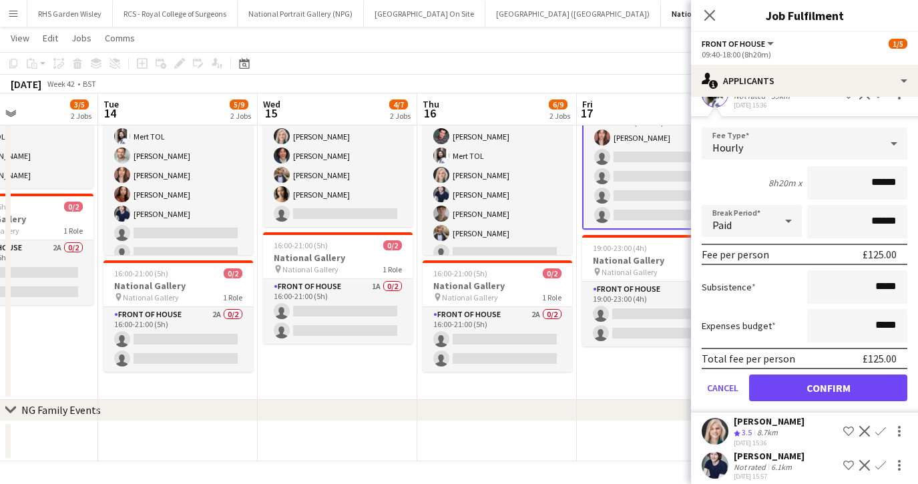
scroll to position [103, 0]
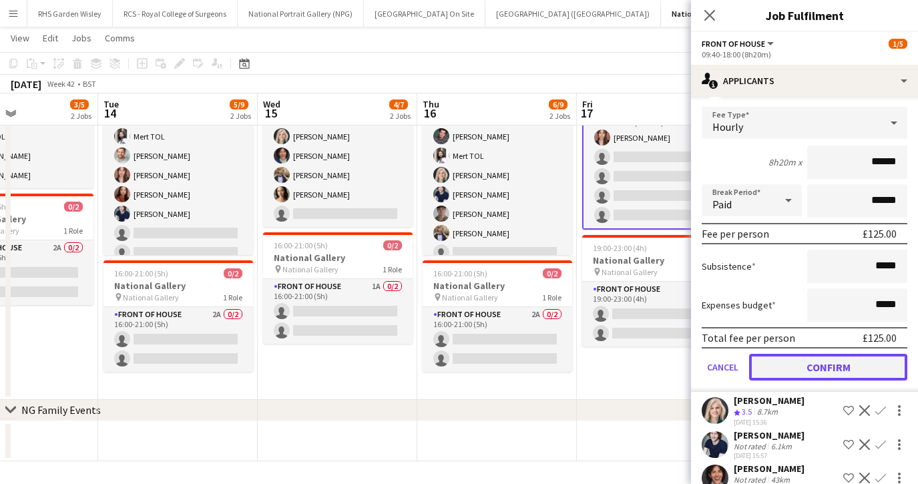
click at [817, 368] on button "Confirm" at bounding box center [828, 367] width 158 height 27
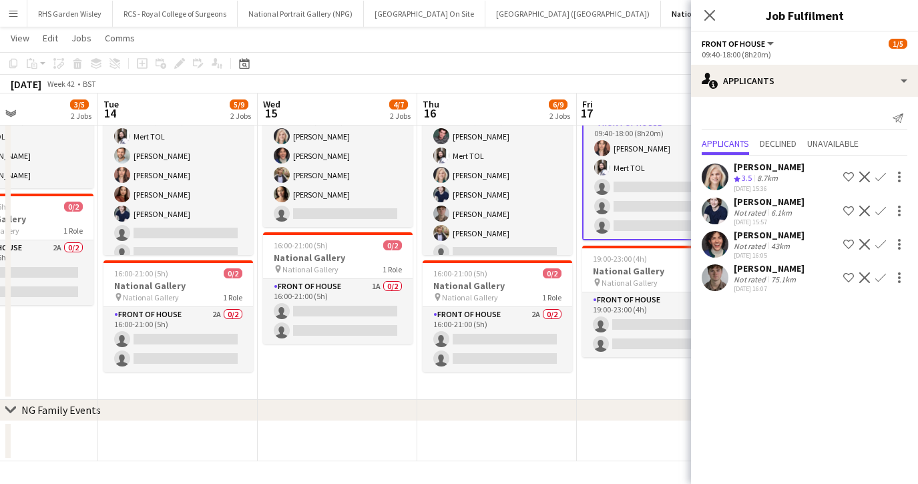
scroll to position [0, 0]
click at [714, 15] on icon "Close pop-in" at bounding box center [709, 15] width 13 height 13
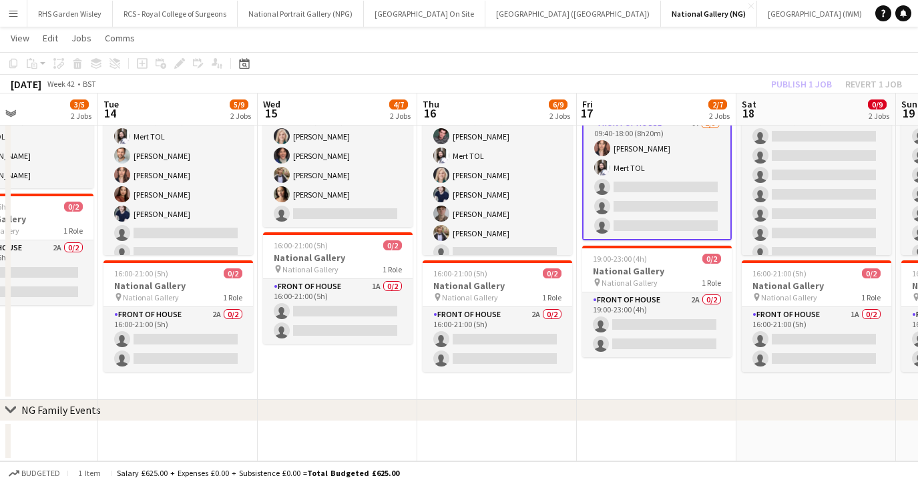
click at [659, 210] on app-card-role "Front of House 4A 2/5 09:40-18:00 (8h20m) Nadia Abouayen Mert TOL single-neutra…" at bounding box center [657, 177] width 150 height 125
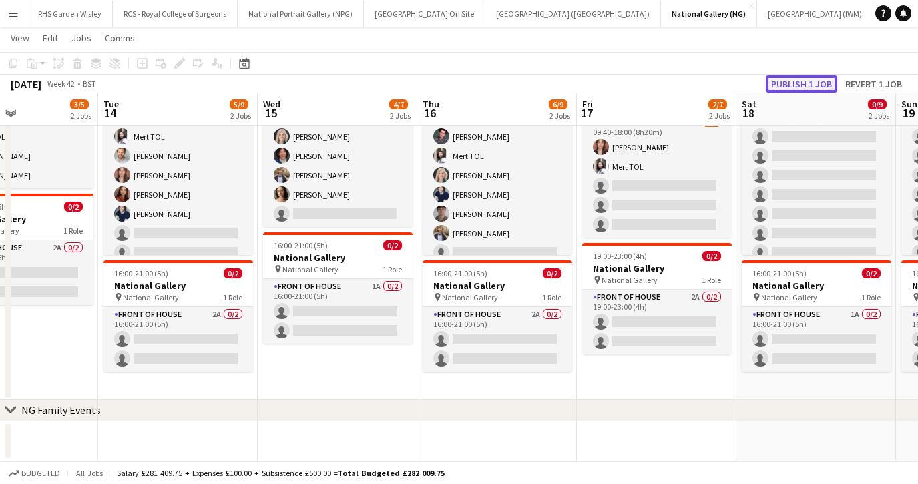
click at [791, 85] on button "Publish 1 job" at bounding box center [801, 83] width 71 height 17
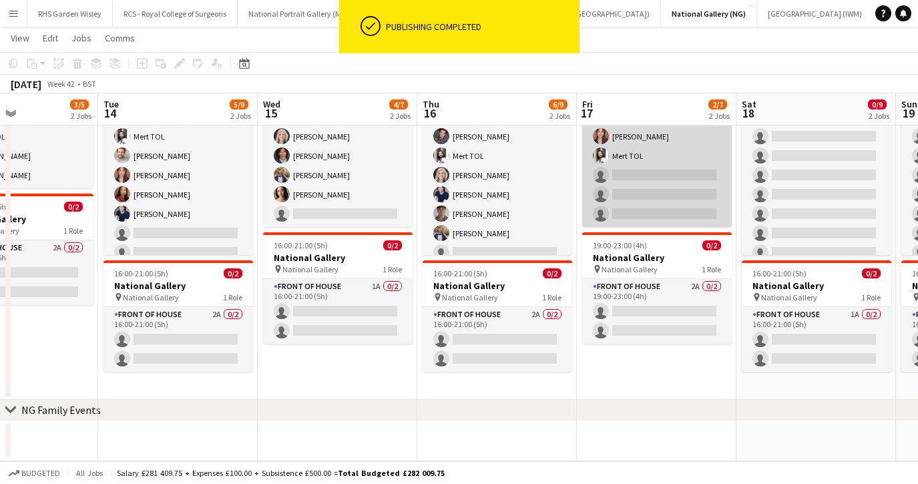
click at [691, 202] on app-card-role "Front of House 4A 2/5 09:40-18:00 (8h20m) Nadia Abouayen Mert TOL single-neutra…" at bounding box center [657, 165] width 150 height 123
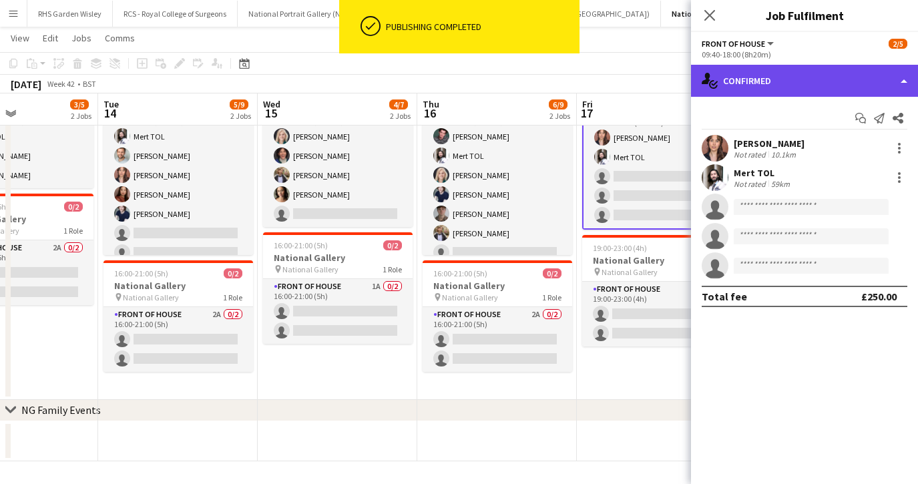
click at [809, 78] on div "single-neutral-actions-check-2 Confirmed" at bounding box center [804, 81] width 227 height 32
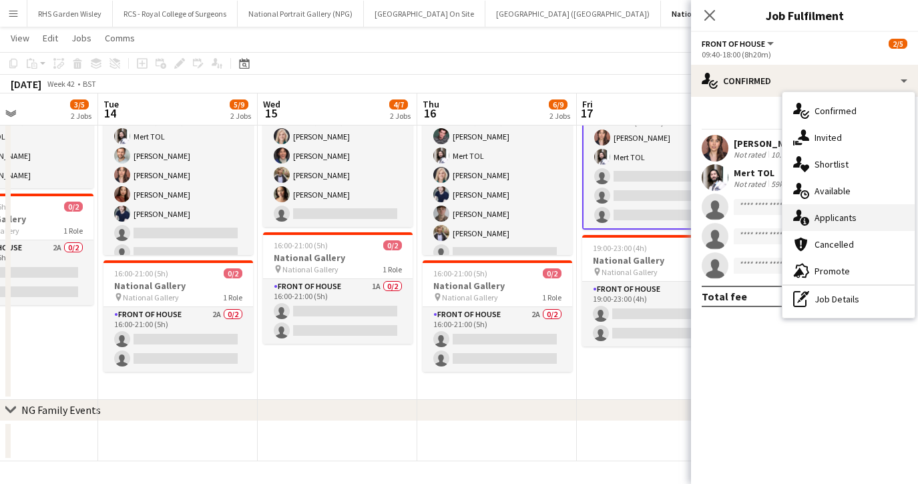
click at [846, 216] on span "Applicants" at bounding box center [835, 218] width 42 height 12
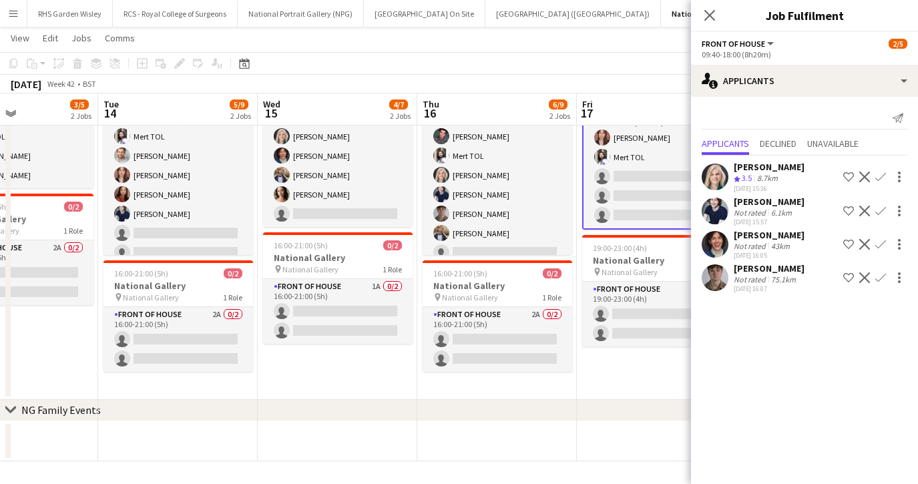
click at [880, 210] on app-icon "Confirm" at bounding box center [880, 211] width 11 height 11
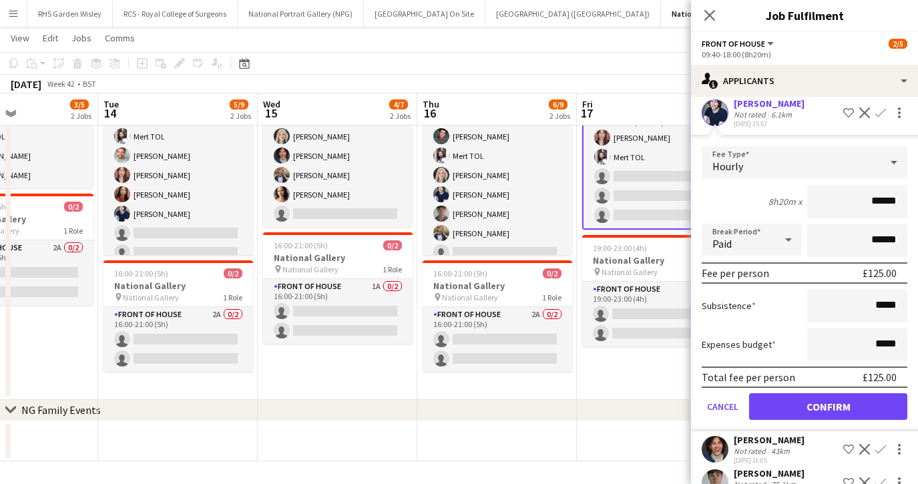
scroll to position [102, 0]
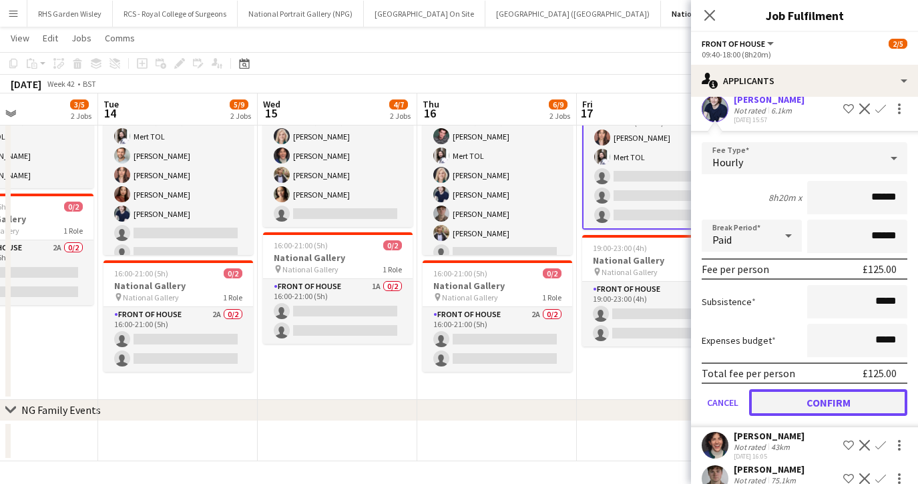
click at [828, 400] on button "Confirm" at bounding box center [828, 402] width 158 height 27
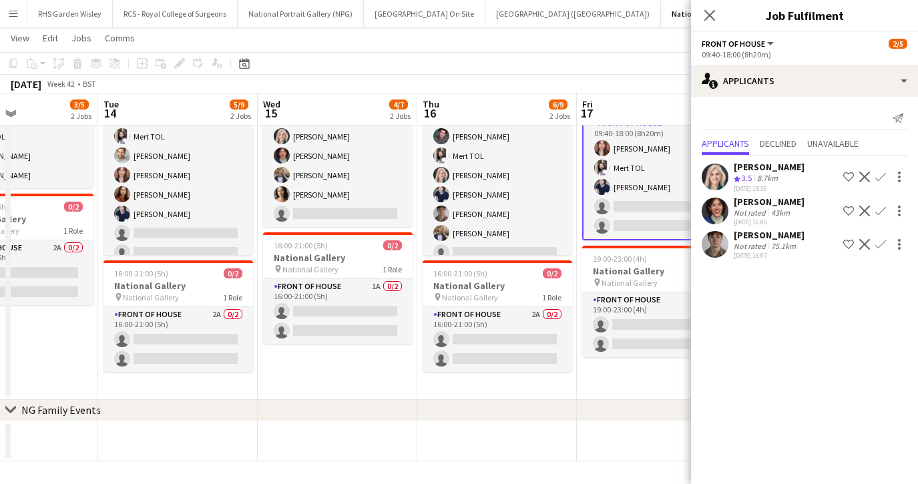
scroll to position [0, 0]
click at [877, 206] on app-icon "Confirm" at bounding box center [880, 211] width 11 height 11
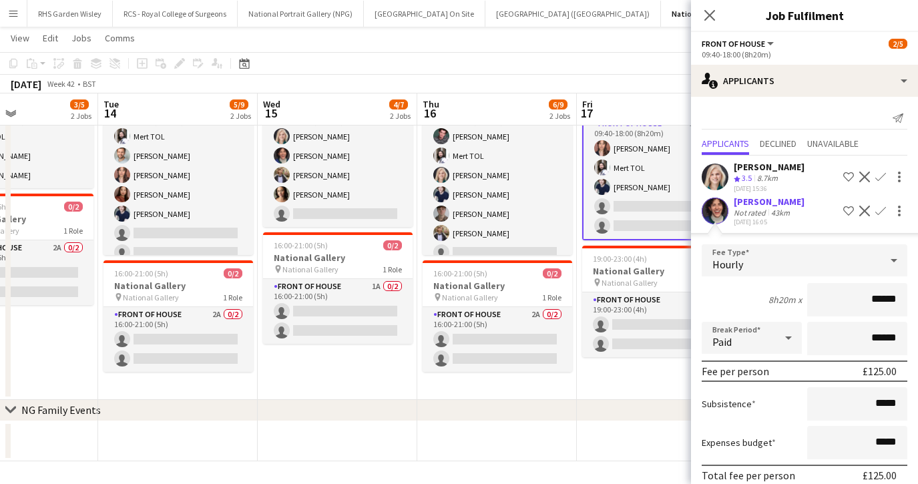
scroll to position [92, 0]
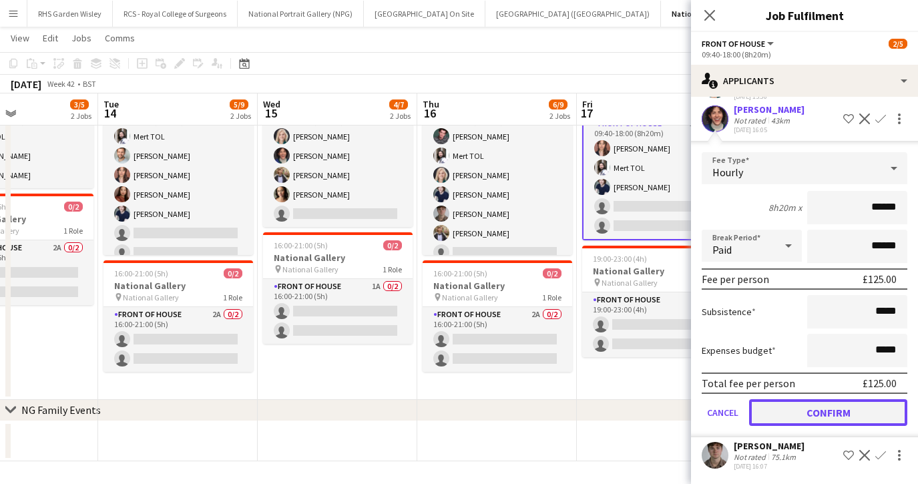
click at [843, 411] on button "Confirm" at bounding box center [828, 412] width 158 height 27
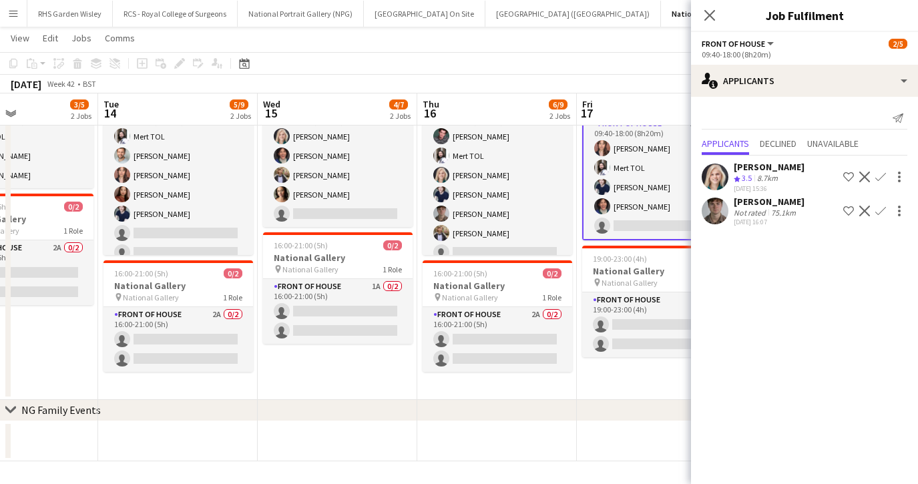
scroll to position [0, 0]
click at [653, 219] on app-card-role "Front of House 2A 4/5 09:40-18:00 (8h20m) Nadia Abouayen Mert TOL Cameron Essam…" at bounding box center [657, 177] width 150 height 125
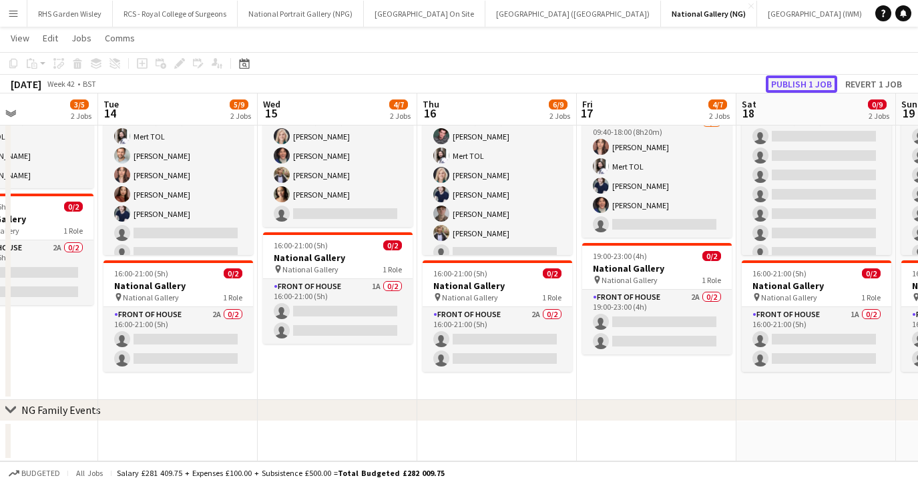
click at [812, 83] on button "Publish 1 job" at bounding box center [801, 83] width 71 height 17
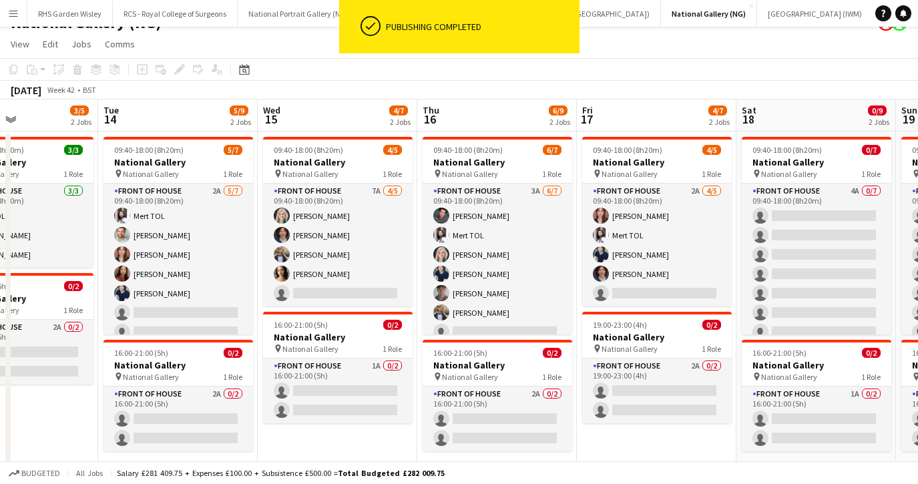
scroll to position [11, 0]
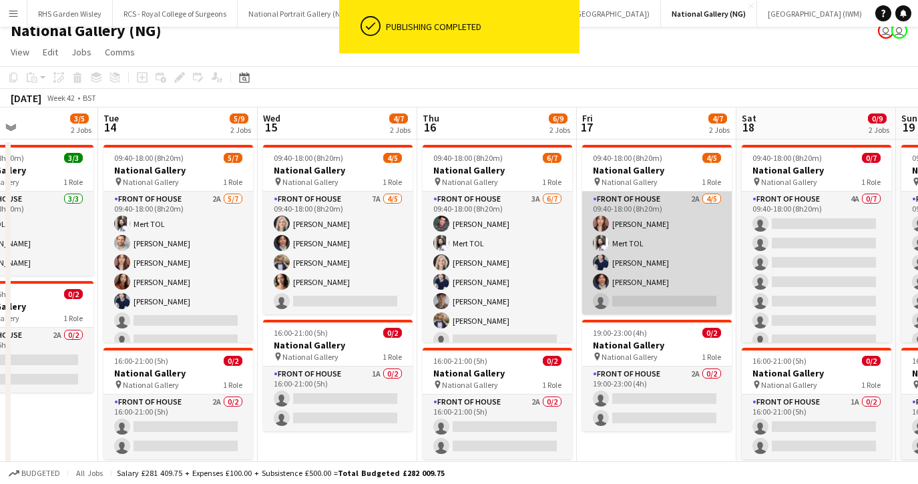
click at [646, 224] on app-card-role "Front of House 2A 4/5 09:40-18:00 (8h20m) Nadia Abouayen Mert TOL Cameron Essam…" at bounding box center [657, 253] width 150 height 123
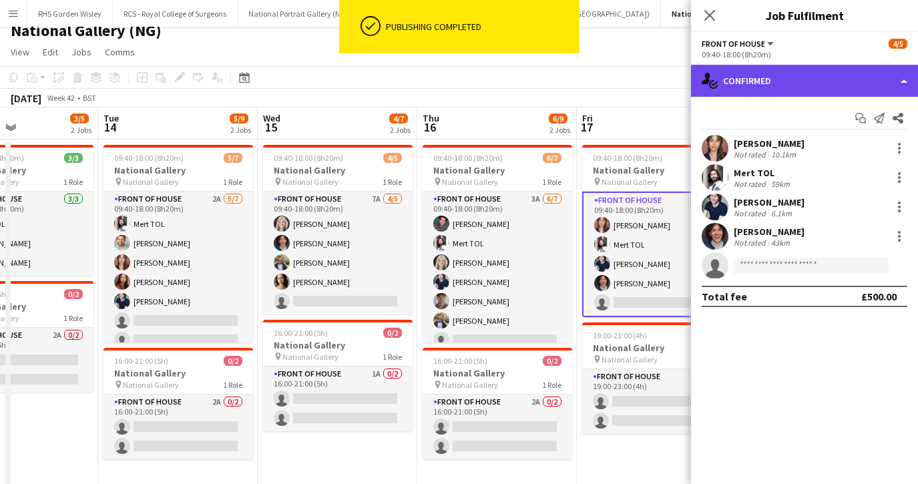
click at [804, 77] on div "single-neutral-actions-check-2 Confirmed" at bounding box center [804, 81] width 227 height 32
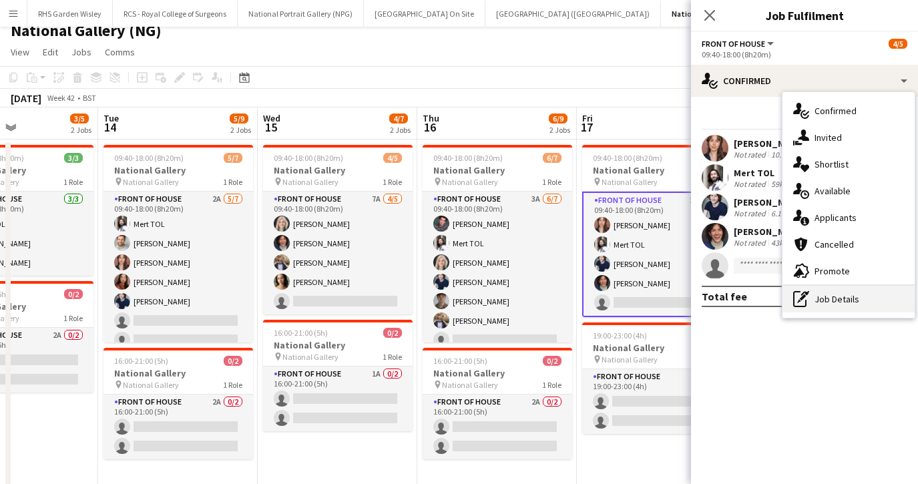
click at [836, 306] on div "pen-write Job Details" at bounding box center [848, 299] width 132 height 27
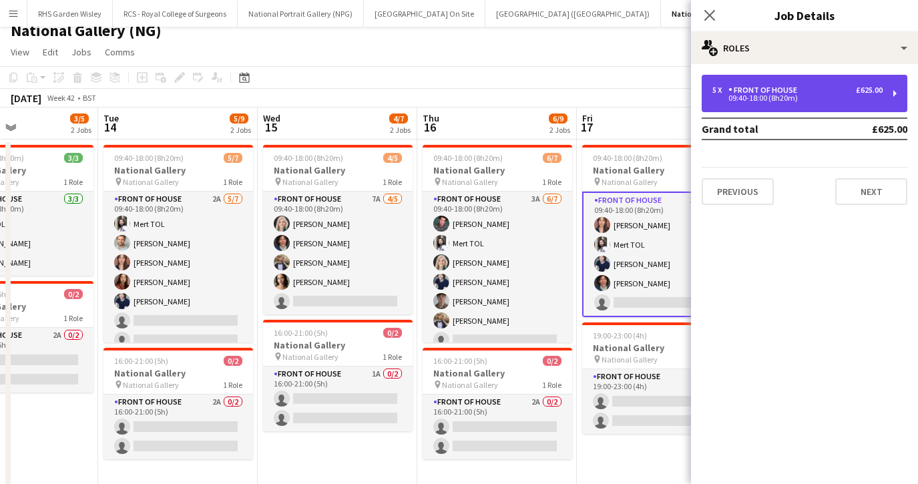
click at [795, 95] on div "09:40-18:00 (8h20m)" at bounding box center [797, 98] width 170 height 7
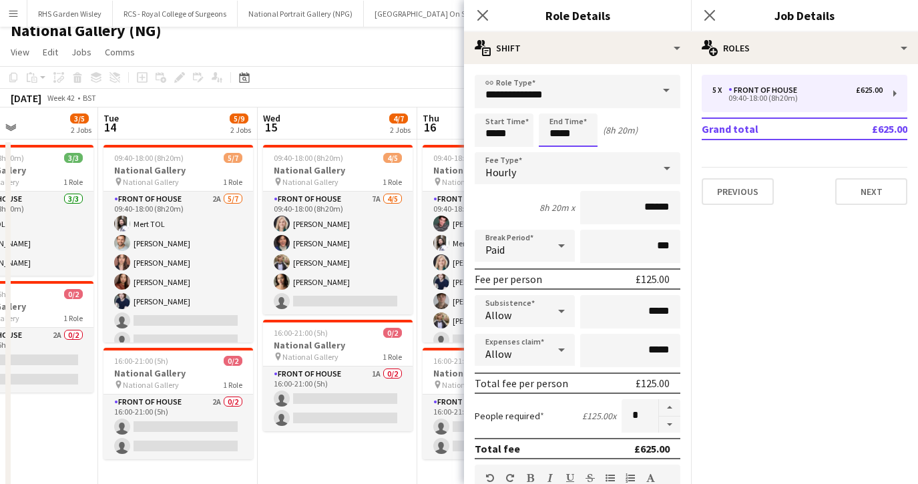
click at [581, 136] on input "*****" at bounding box center [568, 129] width 59 height 33
click at [557, 109] on div at bounding box center [554, 106] width 27 height 13
type input "*****"
click at [557, 109] on div at bounding box center [554, 106] width 27 height 13
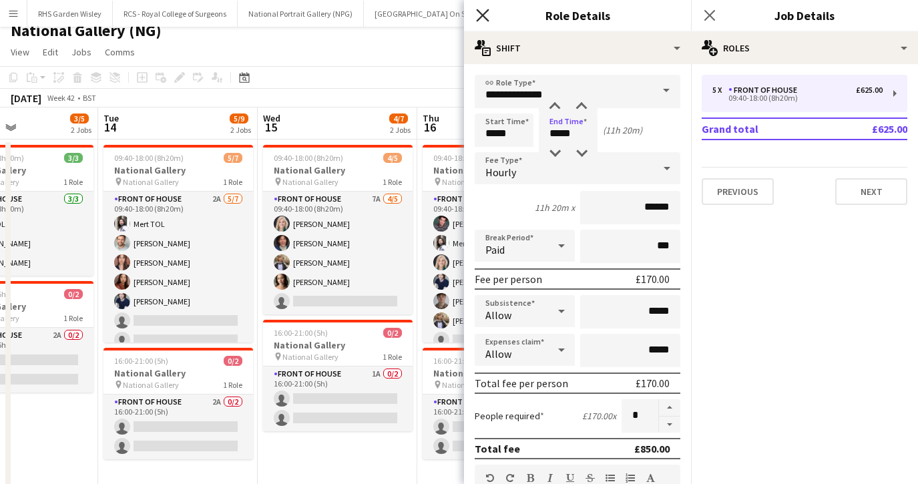
click at [481, 14] on icon at bounding box center [482, 15] width 13 height 13
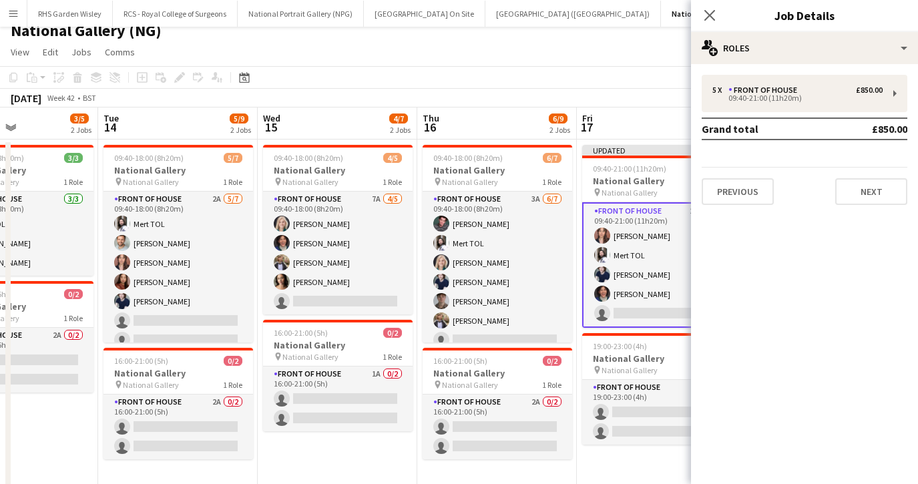
click at [664, 310] on app-card-role "Front of House 2A 4/5 09:40-21:00 (11h20m) Nadia Abouayen Mert TOL Cameron Essa…" at bounding box center [657, 264] width 150 height 125
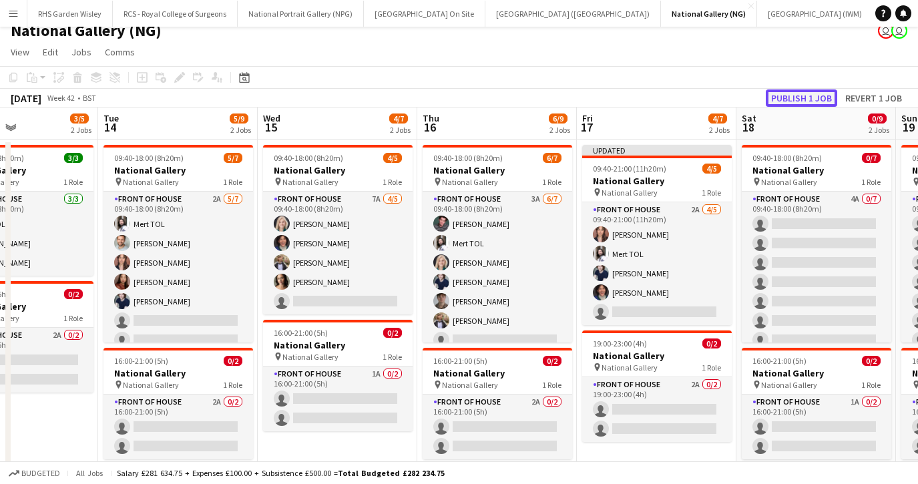
click at [789, 91] on button "Publish 1 job" at bounding box center [801, 97] width 71 height 17
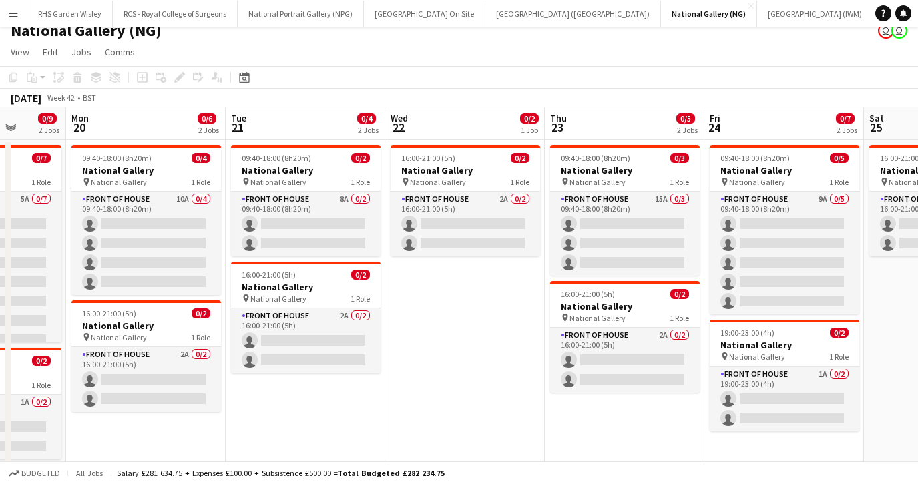
scroll to position [0, 451]
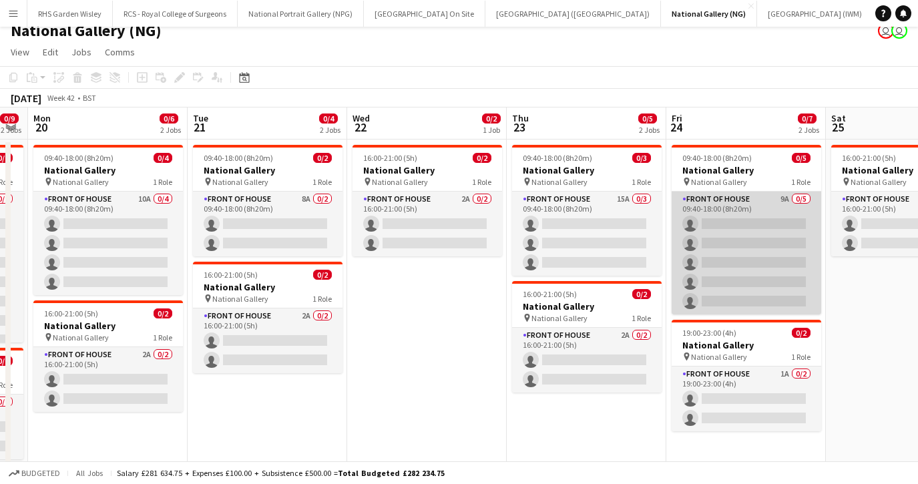
click at [757, 258] on app-card-role "Front of House 9A 0/5 09:40-18:00 (8h20m) single-neutral-actions single-neutral…" at bounding box center [747, 253] width 150 height 123
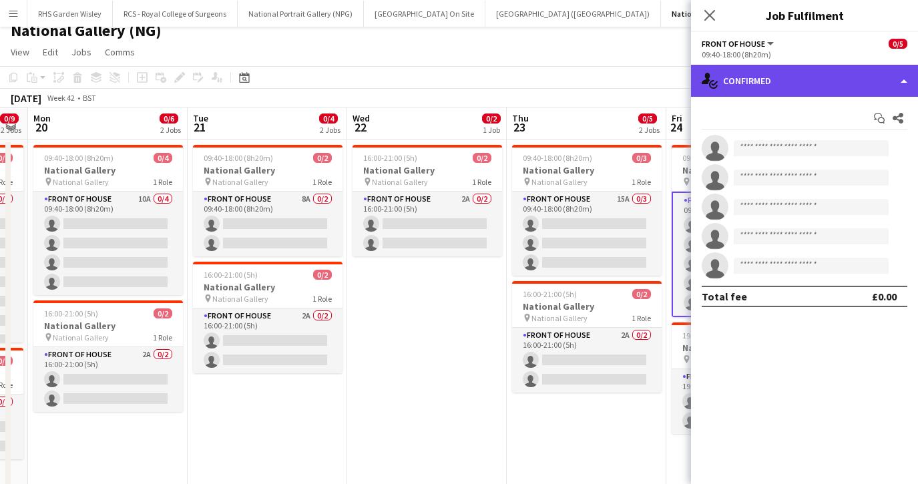
click at [802, 77] on div "single-neutral-actions-check-2 Confirmed" at bounding box center [804, 81] width 227 height 32
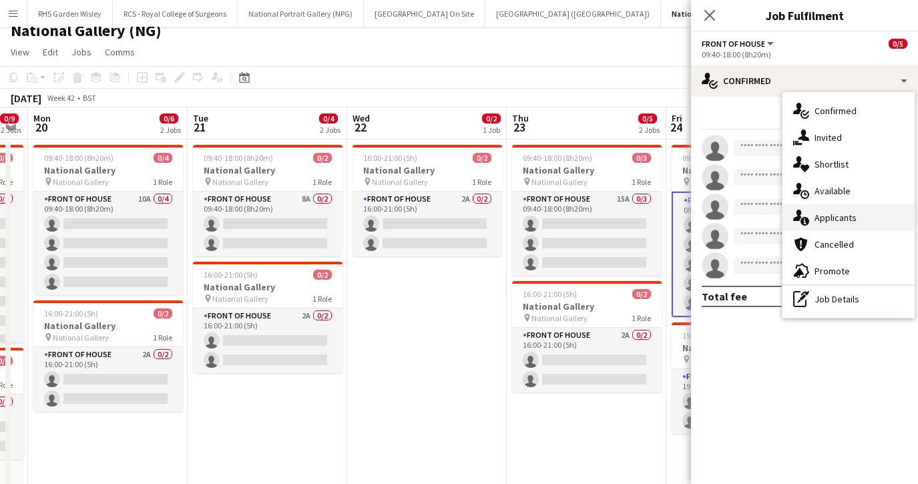
click at [822, 223] on span "Applicants" at bounding box center [835, 218] width 42 height 12
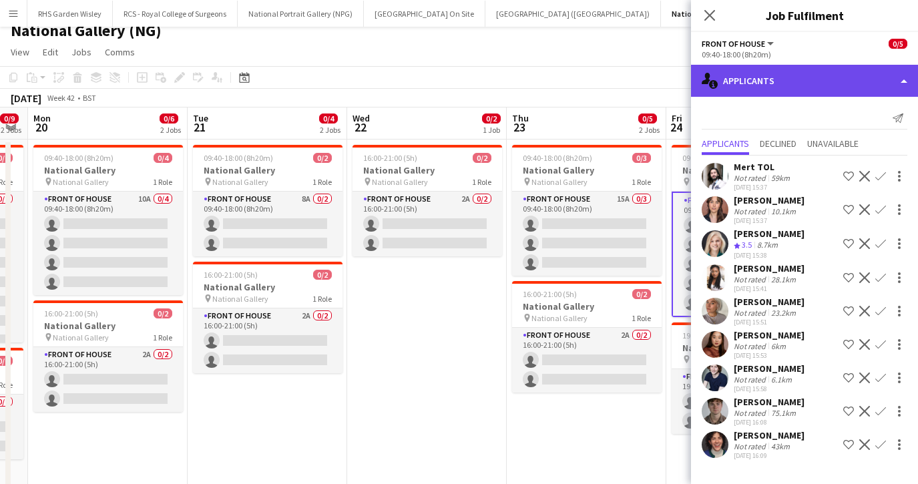
click at [790, 69] on div "single-neutral-actions-information Applicants" at bounding box center [804, 81] width 227 height 32
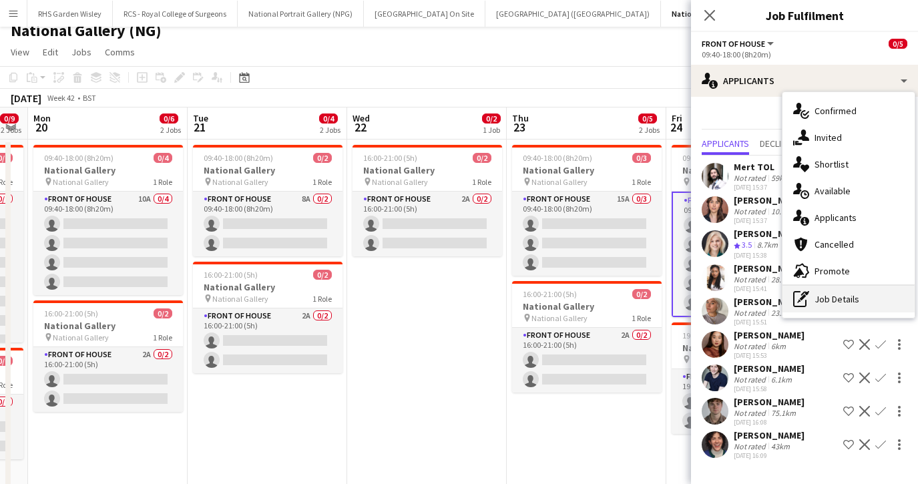
click at [834, 296] on div "pen-write Job Details" at bounding box center [848, 299] width 132 height 27
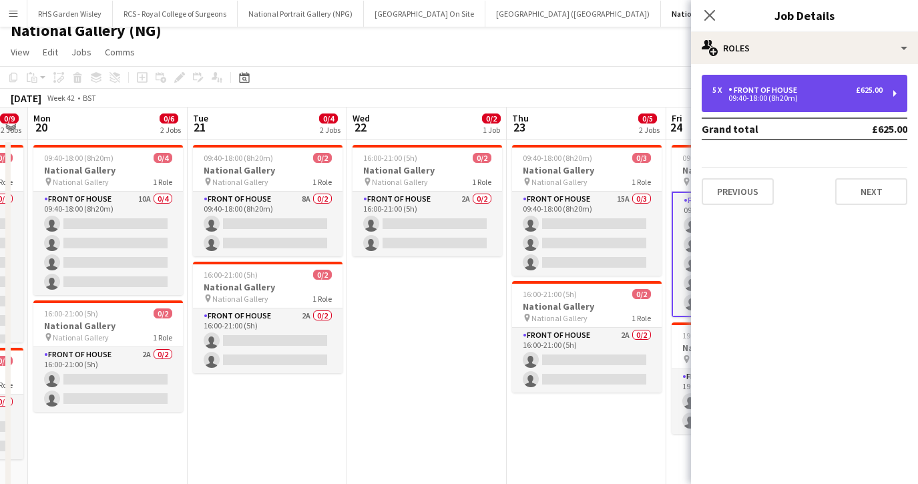
click at [813, 93] on div "5 x Front of House £625.00" at bounding box center [797, 89] width 170 height 9
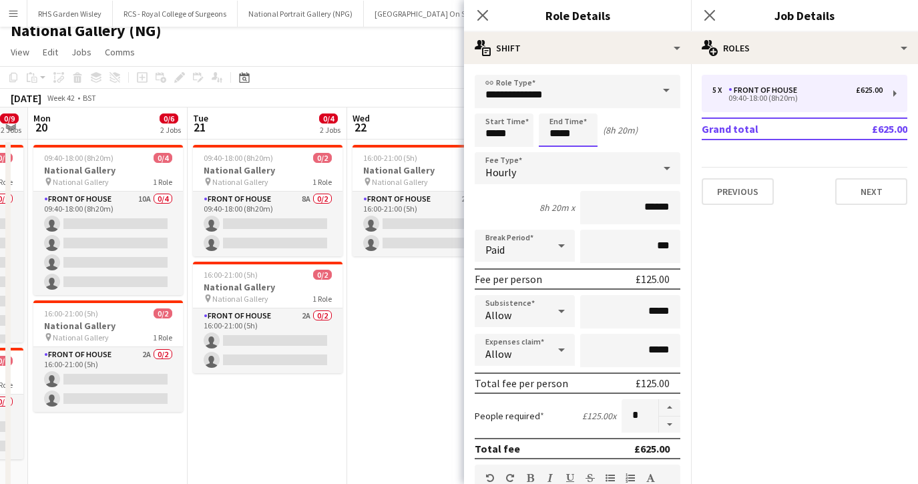
click at [587, 137] on input "*****" at bounding box center [568, 129] width 59 height 33
click at [553, 107] on div at bounding box center [554, 106] width 27 height 13
type input "*****"
click at [553, 107] on div at bounding box center [554, 106] width 27 height 13
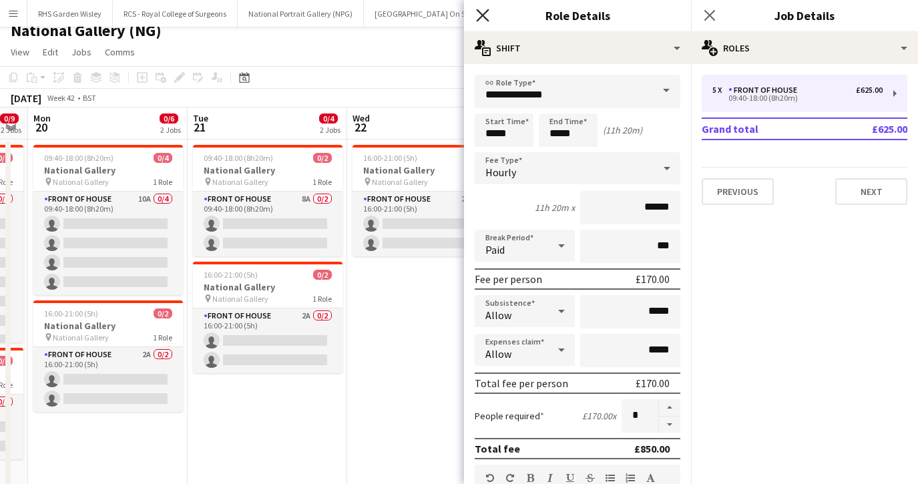
click at [483, 18] on icon "Close pop-in" at bounding box center [482, 15] width 13 height 13
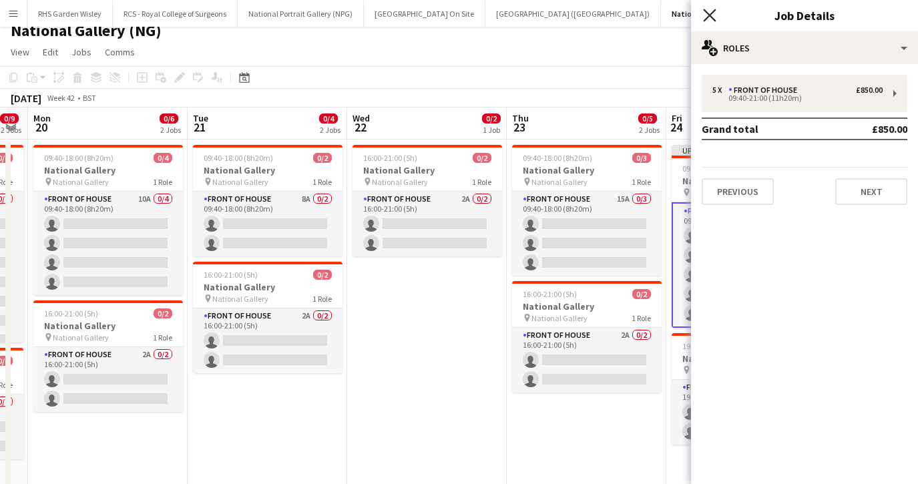
click at [711, 17] on icon at bounding box center [709, 15] width 13 height 13
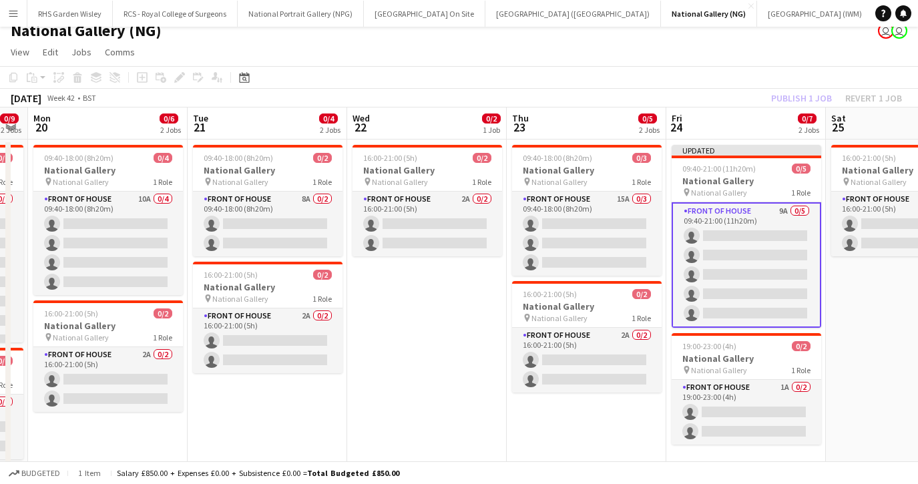
click at [736, 273] on app-card-role "Front of House 9A 0/5 09:40-21:00 (11h20m) single-neutral-actions single-neutra…" at bounding box center [747, 264] width 150 height 125
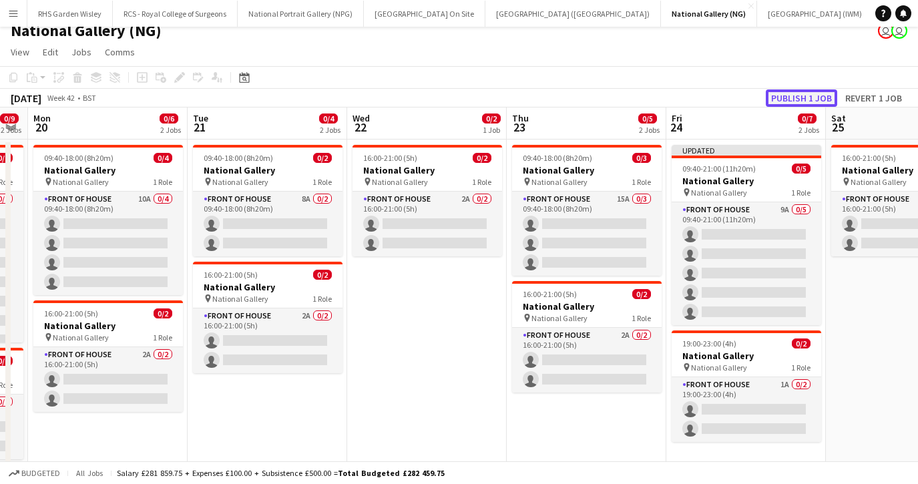
click at [782, 95] on button "Publish 1 job" at bounding box center [801, 97] width 71 height 17
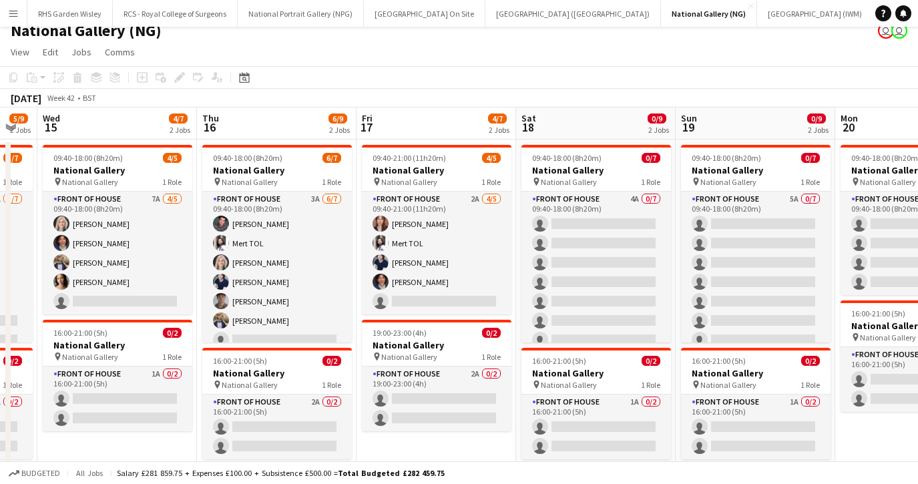
scroll to position [0, 445]
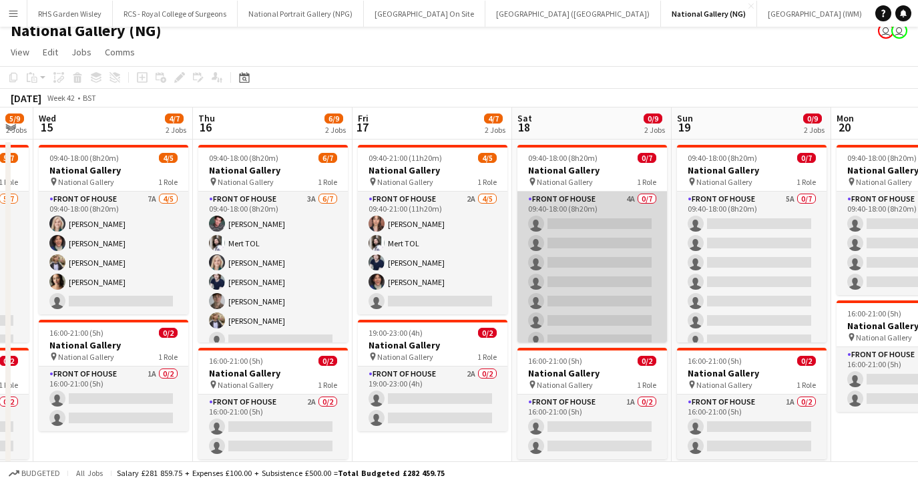
click at [596, 263] on app-card-role "Front of House 4A 0/7 09:40-18:00 (8h20m) single-neutral-actions single-neutral…" at bounding box center [592, 273] width 150 height 162
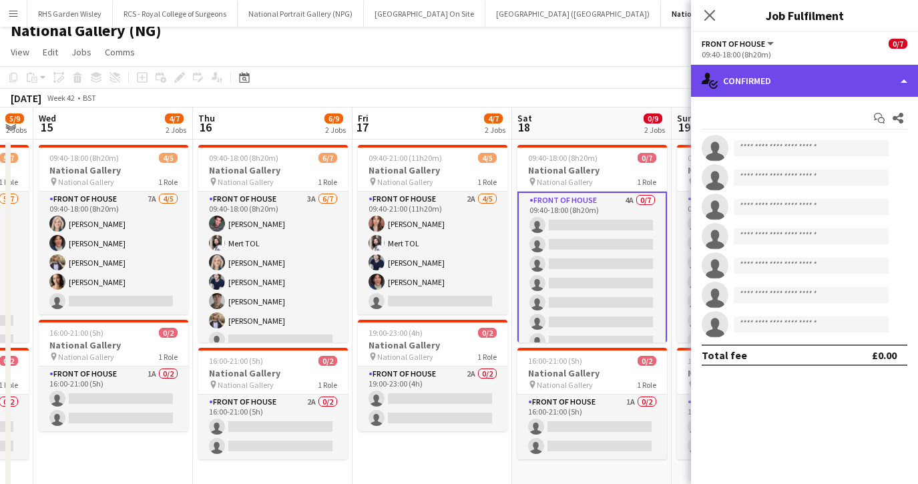
click at [794, 75] on div "single-neutral-actions-check-2 Confirmed" at bounding box center [804, 81] width 227 height 32
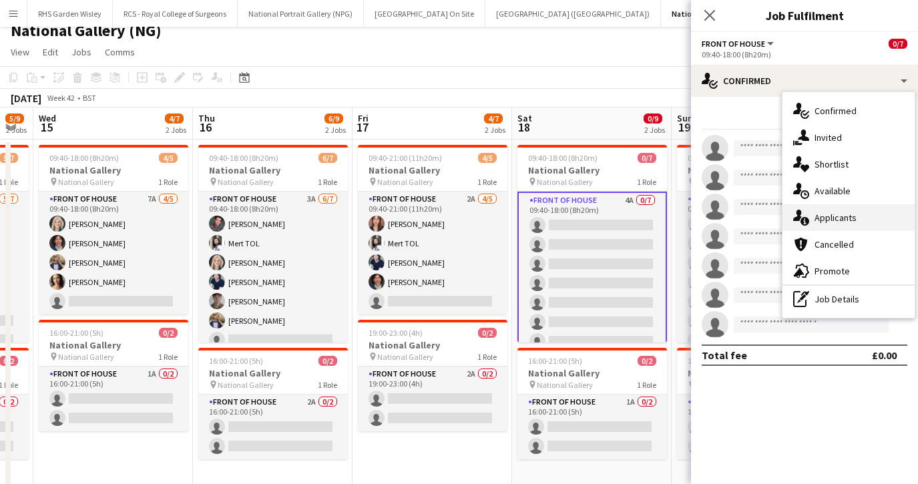
click at [836, 220] on span "Applicants" at bounding box center [835, 218] width 42 height 12
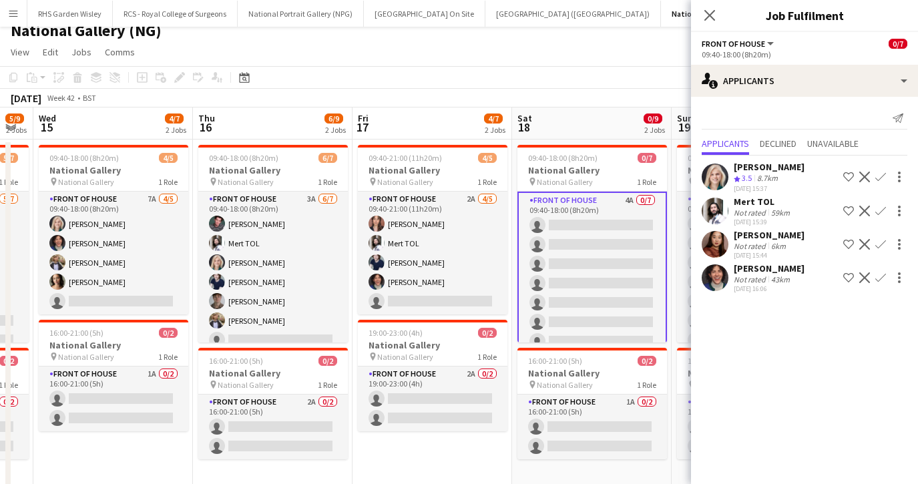
click at [882, 174] on app-icon "Confirm" at bounding box center [880, 177] width 11 height 11
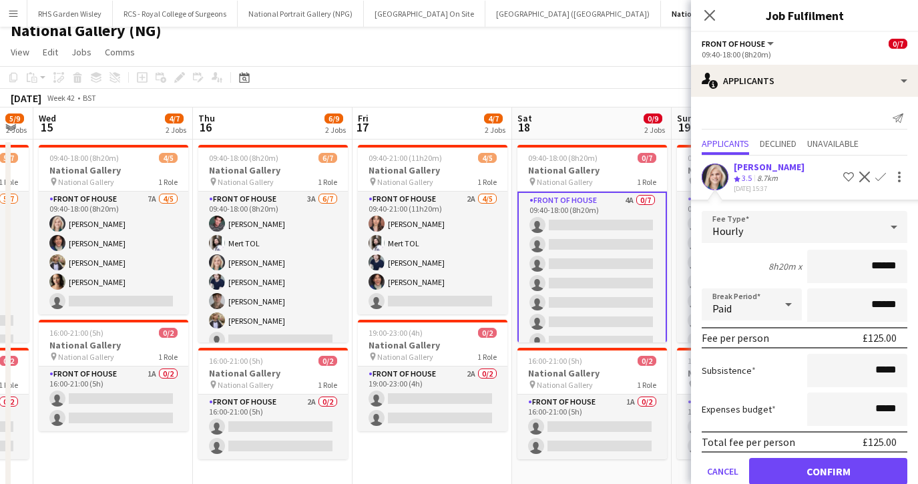
scroll to position [57, 0]
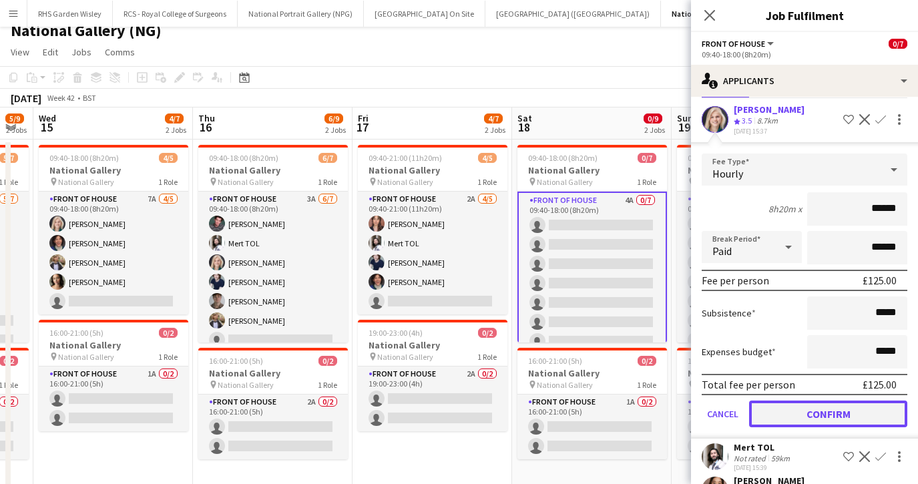
click at [810, 414] on button "Confirm" at bounding box center [828, 414] width 158 height 27
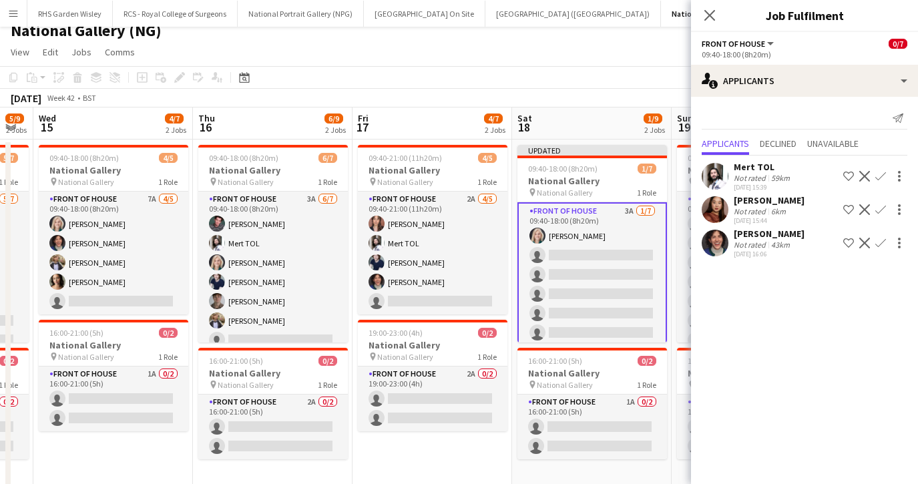
scroll to position [0, 0]
click at [878, 177] on app-icon "Confirm" at bounding box center [880, 176] width 11 height 11
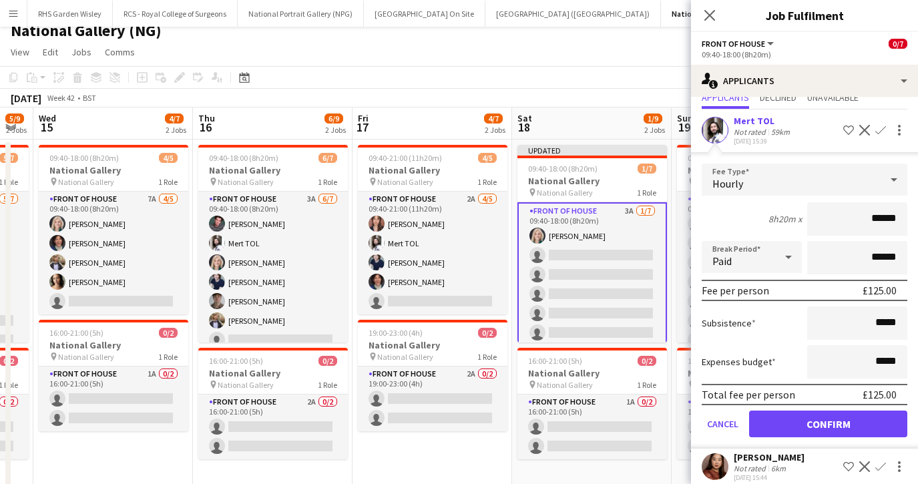
scroll to position [49, 0]
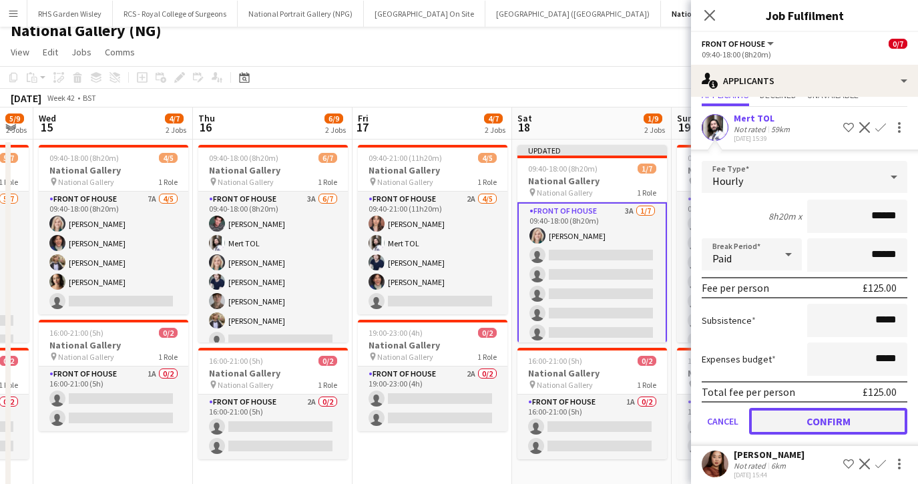
click at [816, 417] on button "Confirm" at bounding box center [828, 421] width 158 height 27
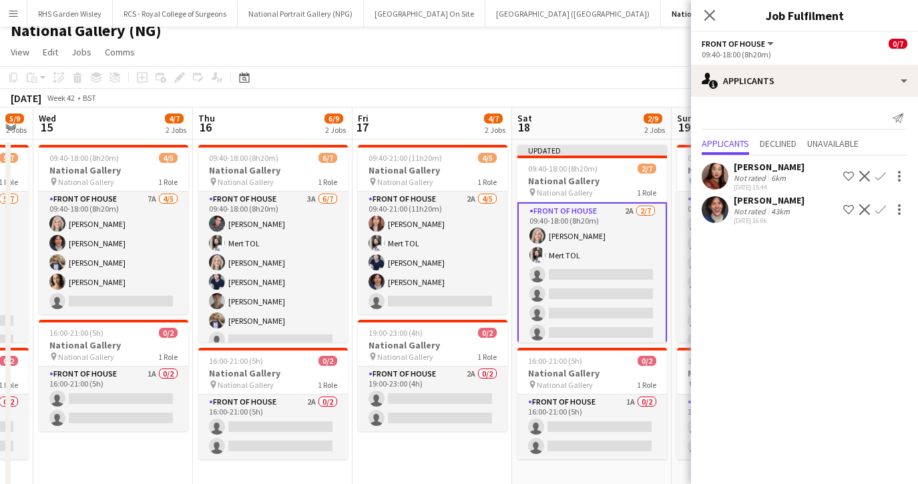
scroll to position [0, 0]
click at [876, 180] on app-icon "Confirm" at bounding box center [880, 176] width 11 height 11
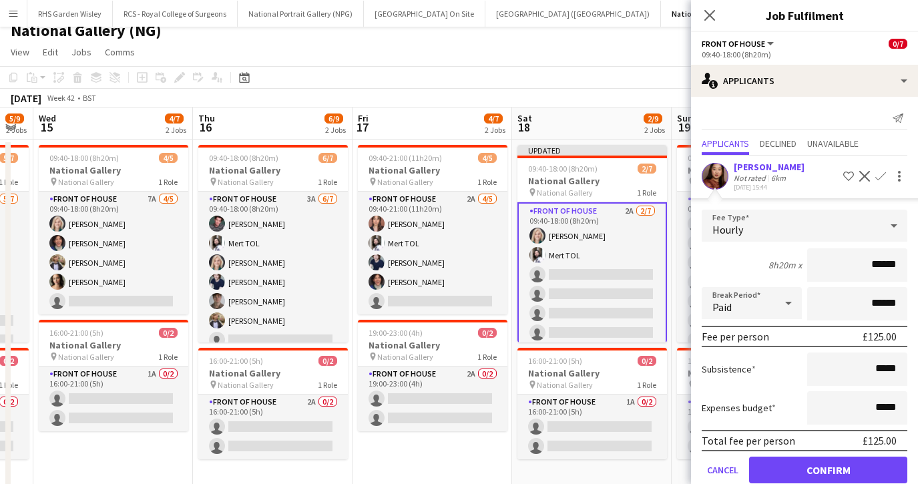
scroll to position [57, 0]
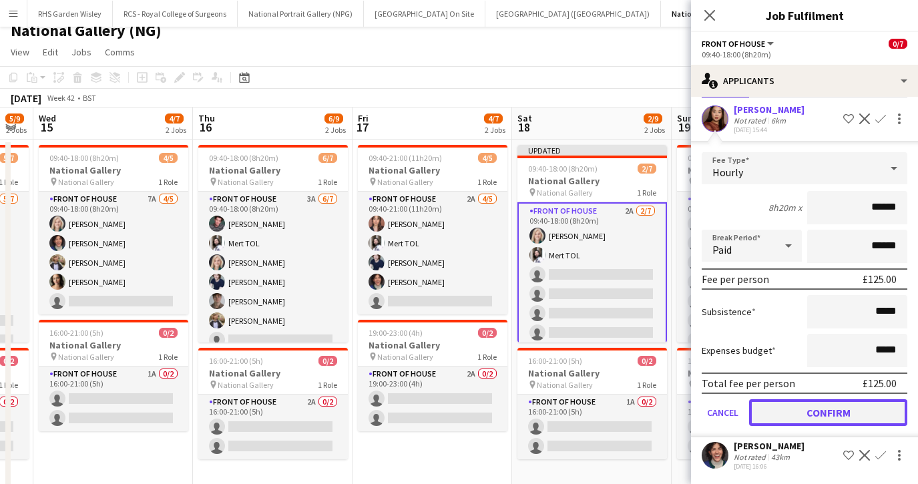
click at [822, 410] on button "Confirm" at bounding box center [828, 412] width 158 height 27
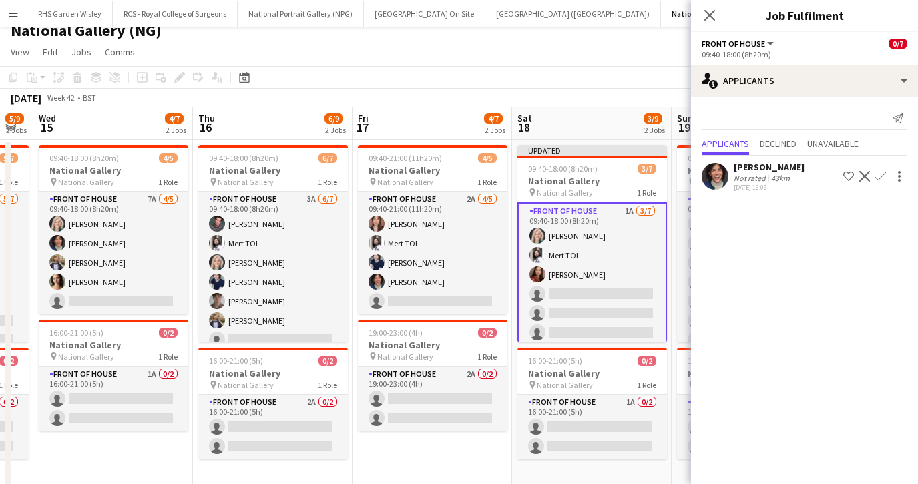
scroll to position [0, 0]
click at [878, 176] on app-icon "Confirm" at bounding box center [880, 176] width 11 height 11
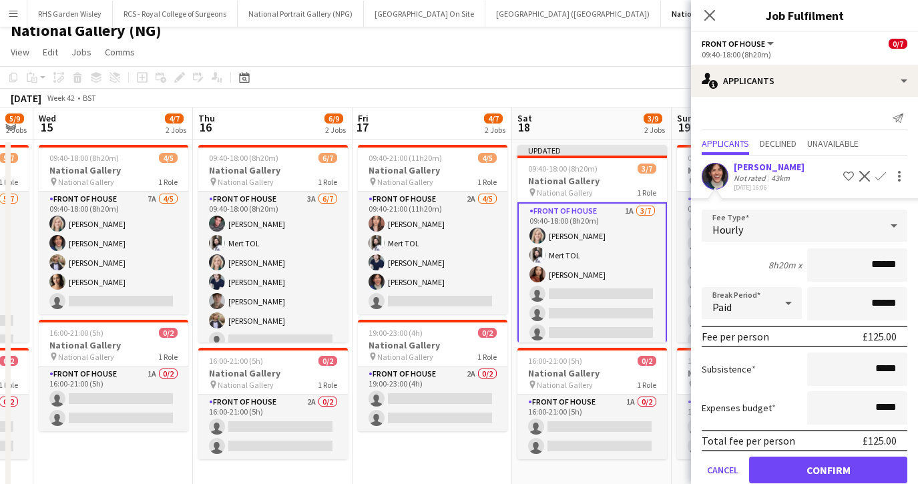
scroll to position [24, 0]
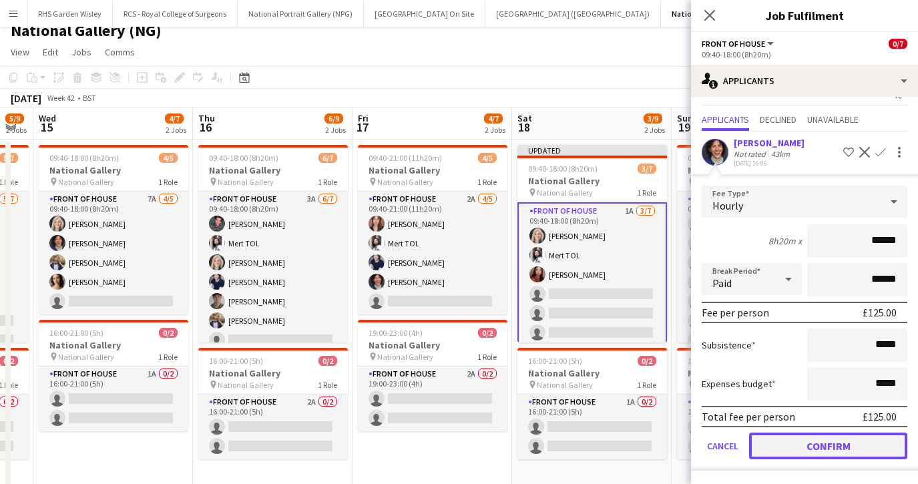
click at [816, 449] on button "Confirm" at bounding box center [828, 446] width 158 height 27
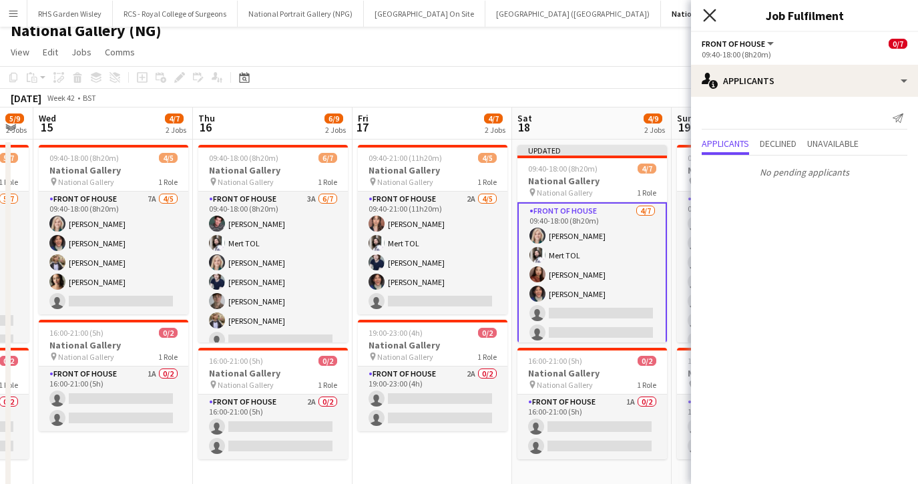
click at [710, 17] on icon "Close pop-in" at bounding box center [709, 15] width 13 height 13
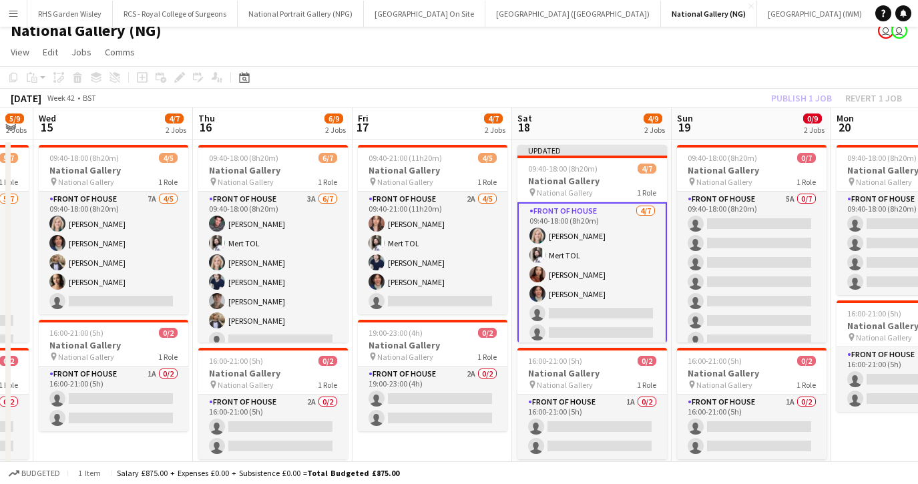
click at [625, 284] on app-card-role "Front of House 4/7 09:40-18:00 (8h20m) Isabella Stevenson-Olds Mert TOL Esther …" at bounding box center [592, 284] width 150 height 164
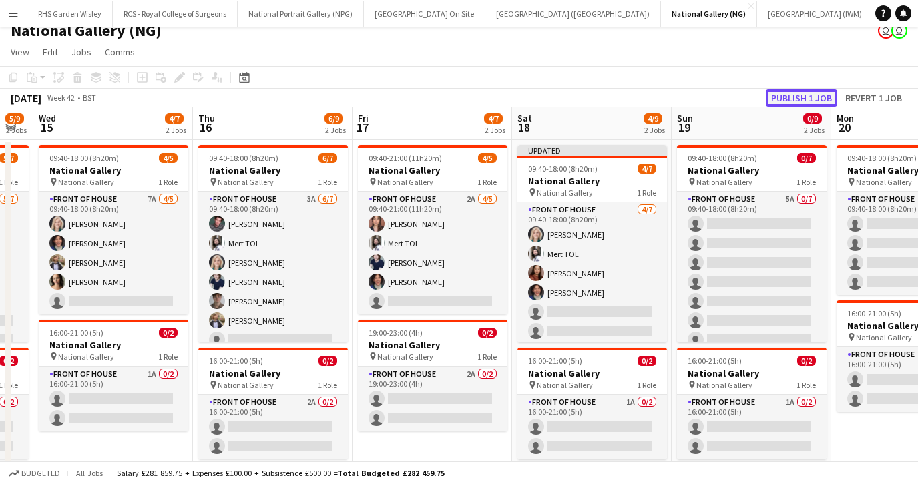
click at [796, 95] on button "Publish 1 job" at bounding box center [801, 97] width 71 height 17
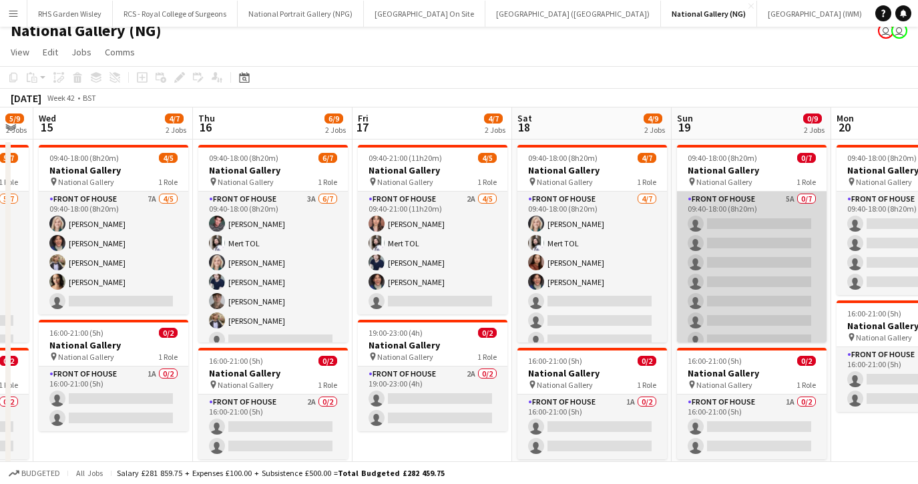
click at [739, 251] on app-card-role "Front of House 5A 0/7 09:40-18:00 (8h20m) single-neutral-actions single-neutral…" at bounding box center [752, 273] width 150 height 162
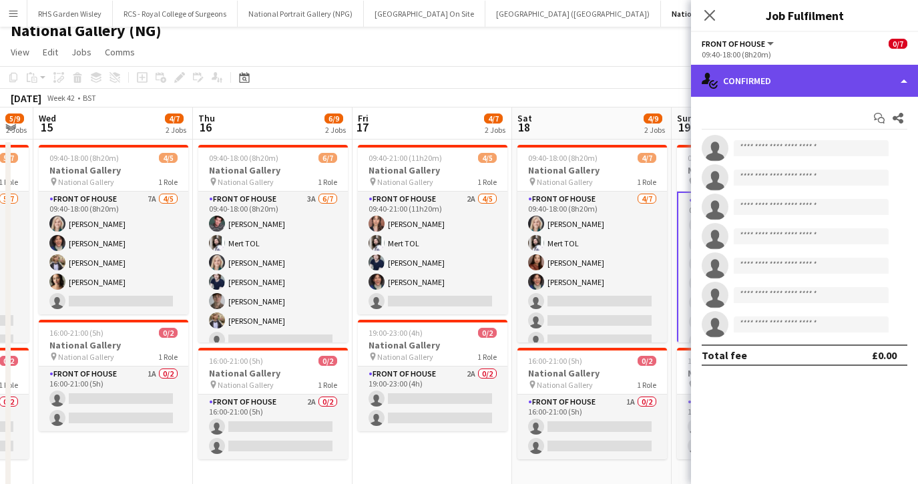
click at [768, 83] on div "single-neutral-actions-check-2 Confirmed" at bounding box center [804, 81] width 227 height 32
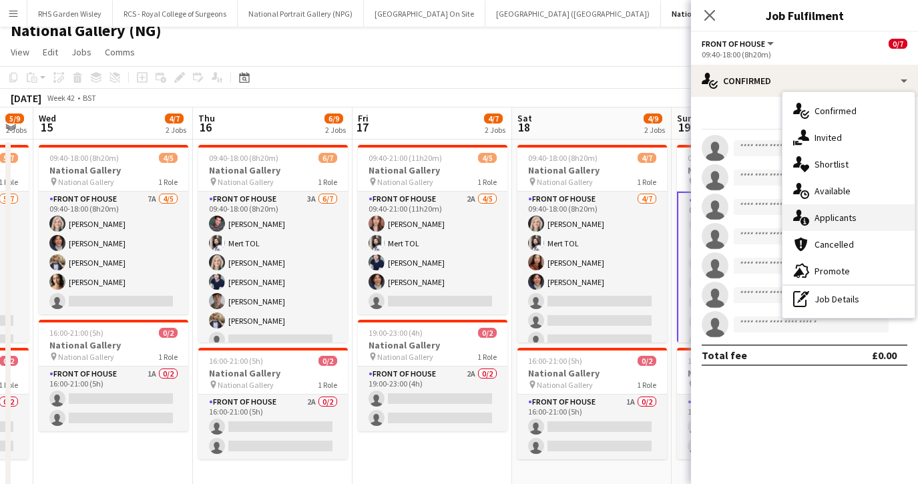
click at [816, 223] on span "Applicants" at bounding box center [835, 218] width 42 height 12
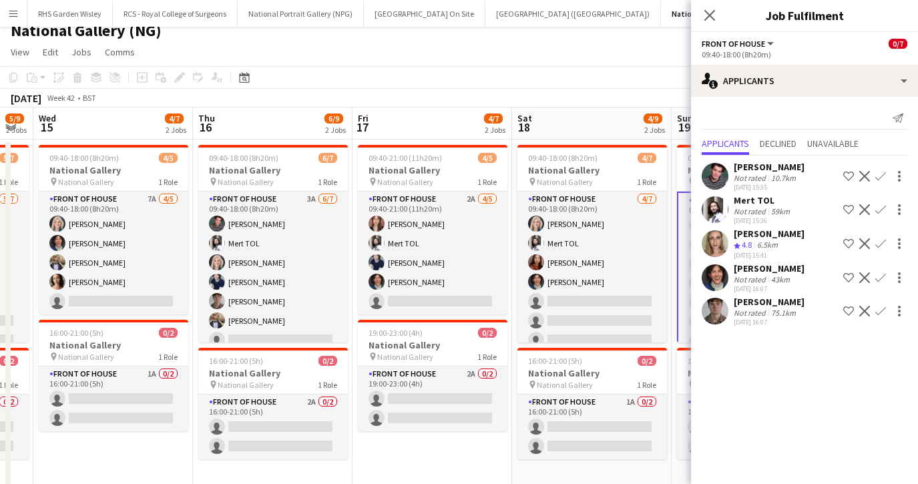
click at [877, 175] on app-icon "Confirm" at bounding box center [880, 176] width 11 height 11
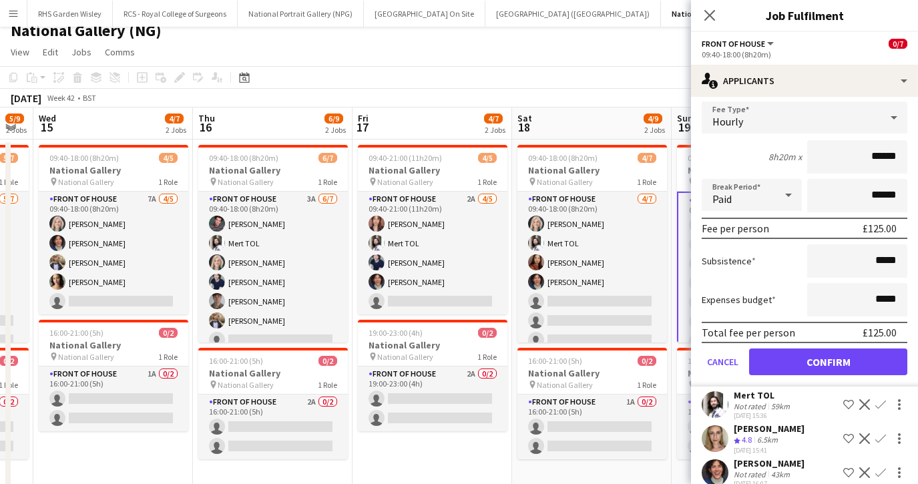
scroll to position [111, 0]
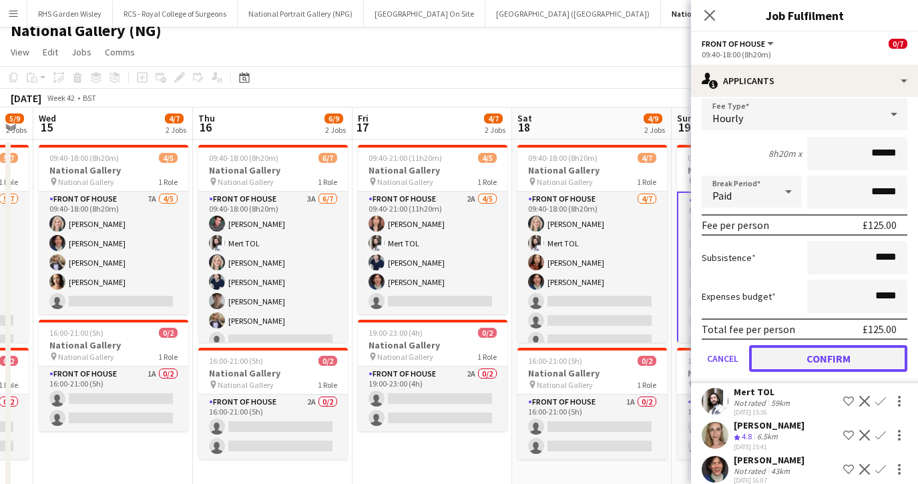
click at [816, 364] on button "Confirm" at bounding box center [828, 358] width 158 height 27
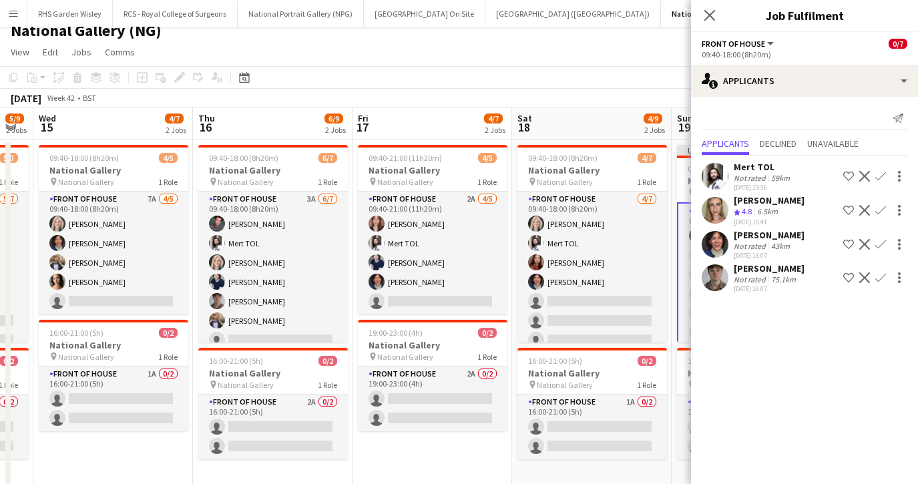
scroll to position [0, 0]
click at [883, 176] on app-icon "Confirm" at bounding box center [880, 176] width 11 height 11
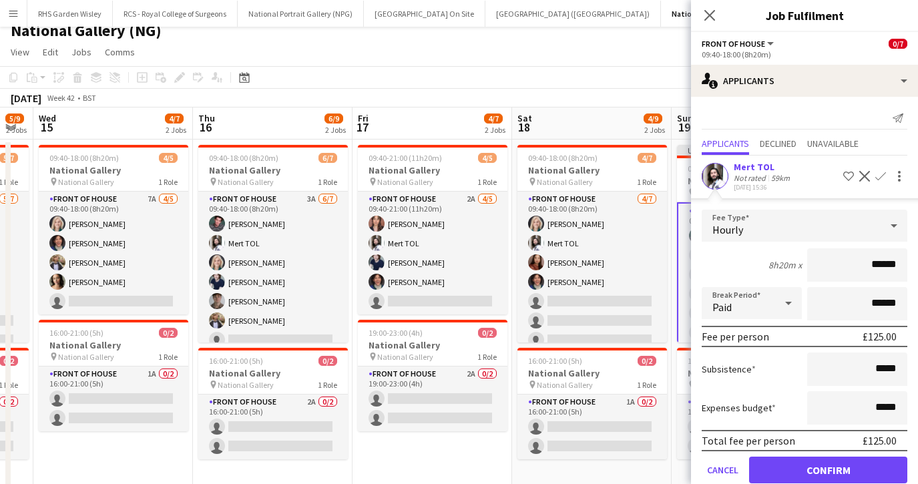
scroll to position [71, 0]
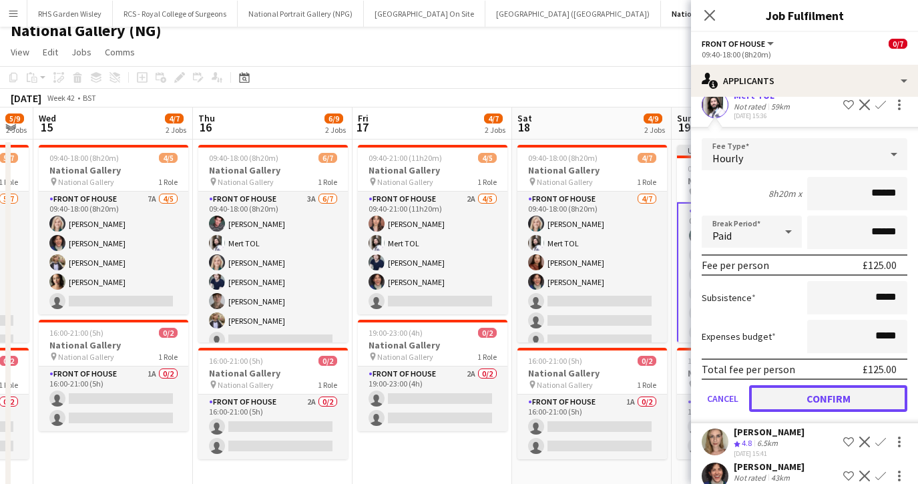
click at [804, 390] on button "Confirm" at bounding box center [828, 398] width 158 height 27
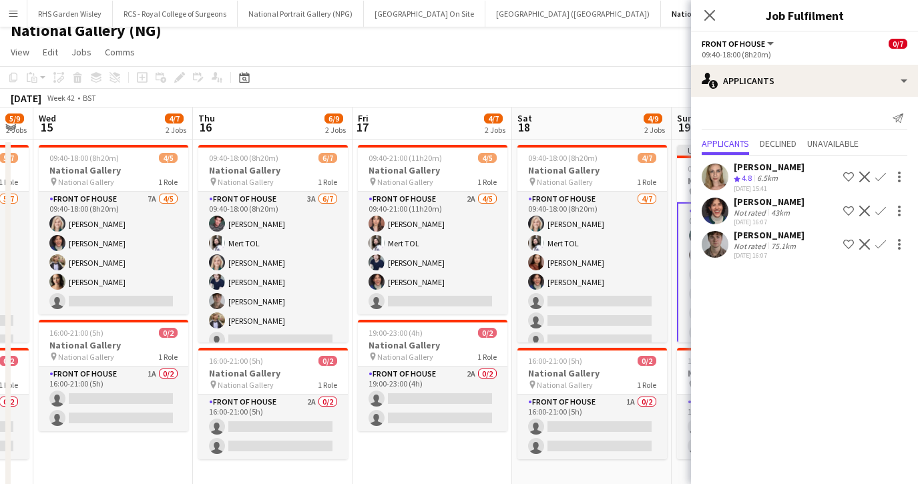
scroll to position [0, 0]
click at [878, 180] on app-icon "Confirm" at bounding box center [880, 177] width 11 height 11
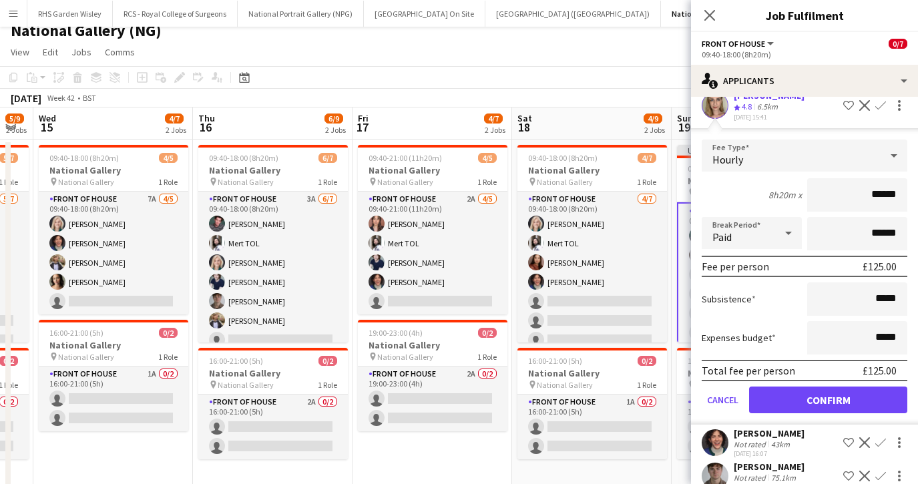
scroll to position [81, 0]
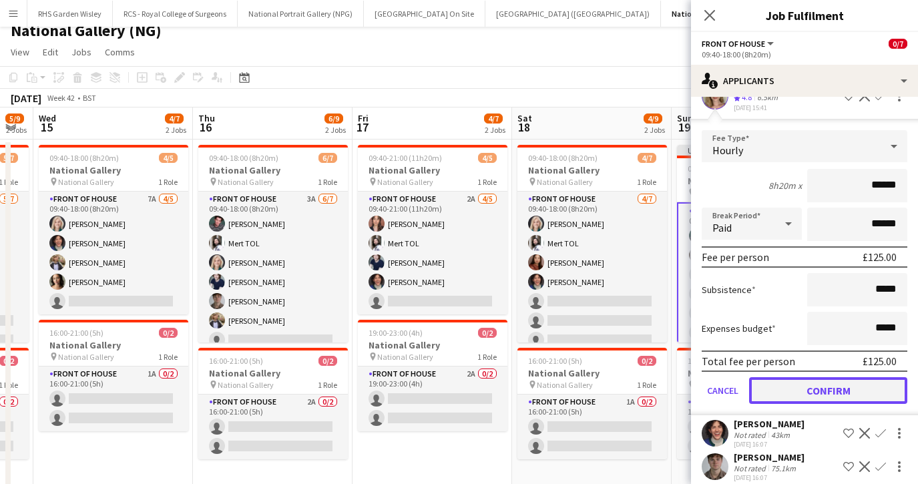
click at [812, 390] on button "Confirm" at bounding box center [828, 390] width 158 height 27
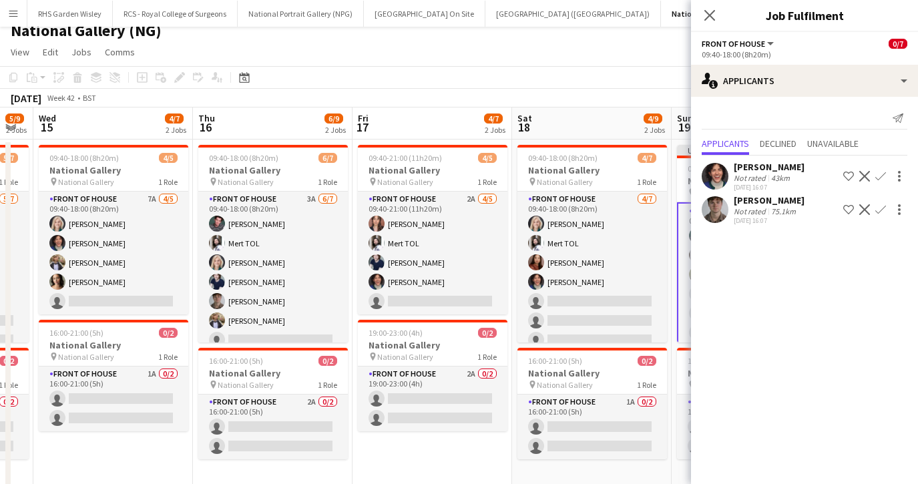
click at [880, 174] on app-icon "Confirm" at bounding box center [880, 176] width 11 height 11
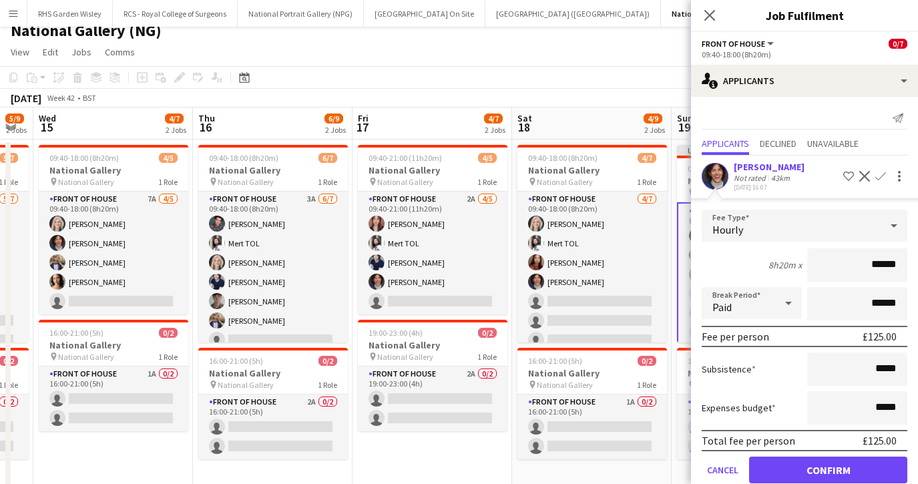
scroll to position [57, 0]
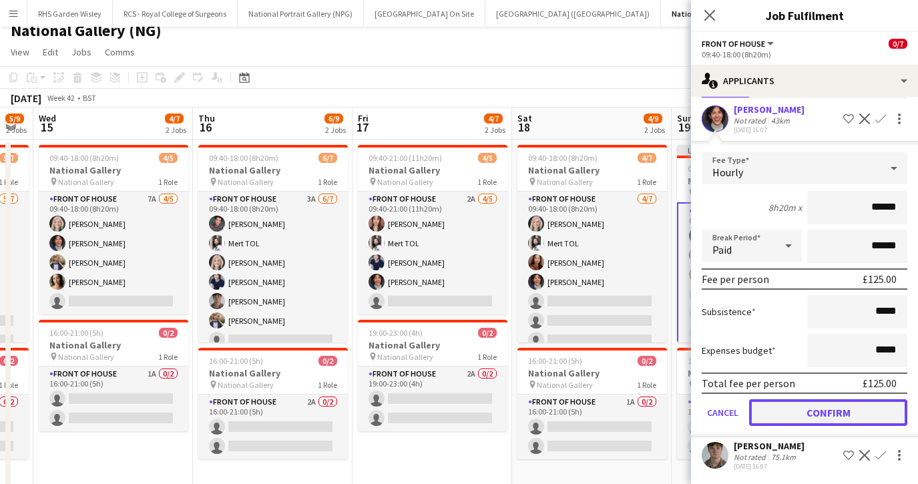
click at [800, 420] on button "Confirm" at bounding box center [828, 412] width 158 height 27
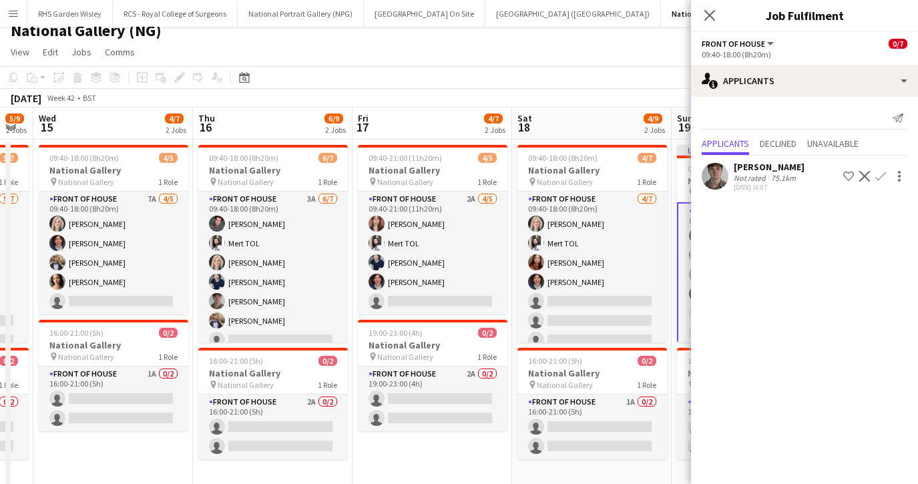
click at [880, 174] on app-icon "Confirm" at bounding box center [880, 176] width 11 height 11
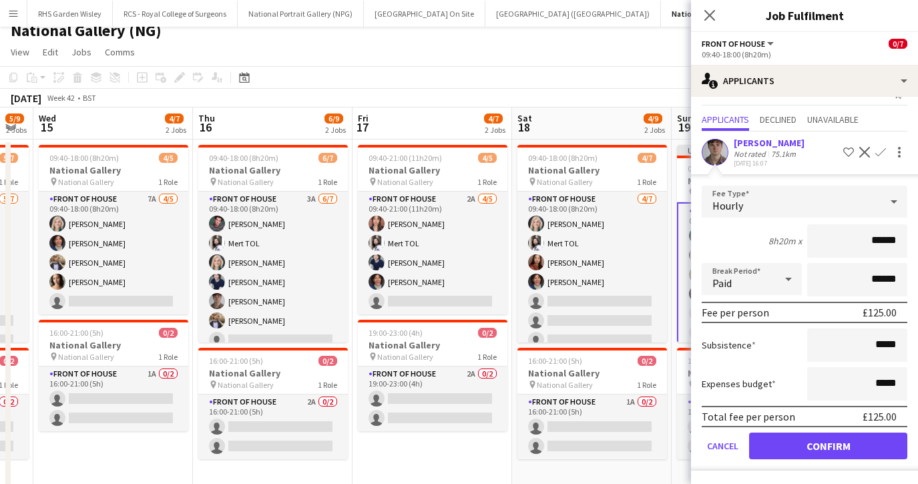
scroll to position [23, 0]
click at [818, 439] on button "Confirm" at bounding box center [828, 446] width 158 height 27
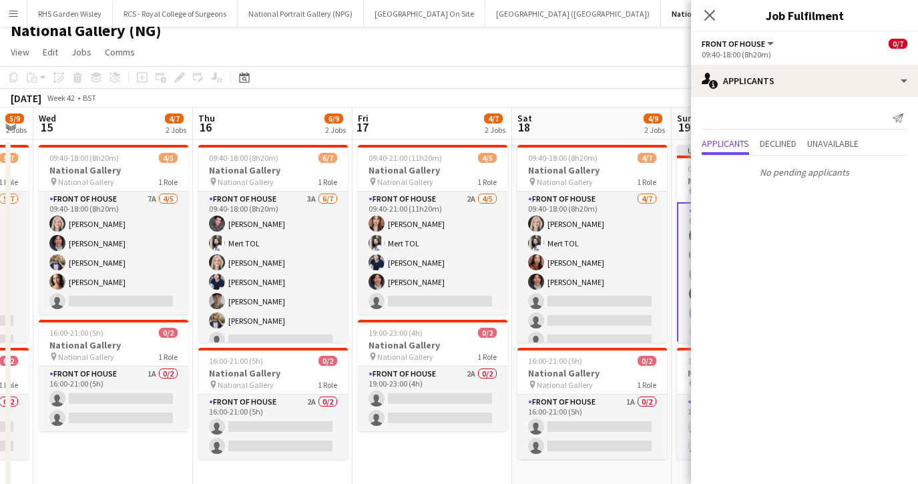
scroll to position [0, 0]
click at [710, 18] on icon "Close pop-in" at bounding box center [709, 15] width 13 height 13
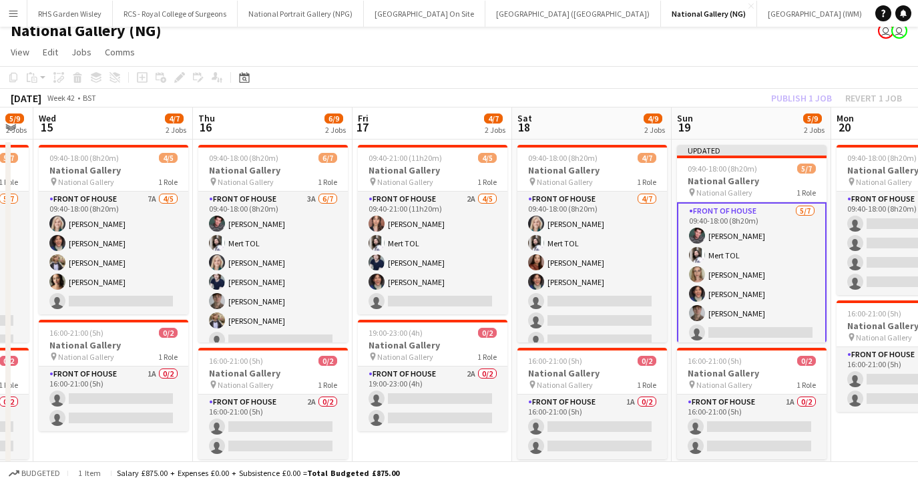
click at [770, 279] on app-card-role "Front of House 5/7 09:40-18:00 (8h20m) Benjamin Prudence Mert TOL Julia Thursto…" at bounding box center [752, 284] width 150 height 164
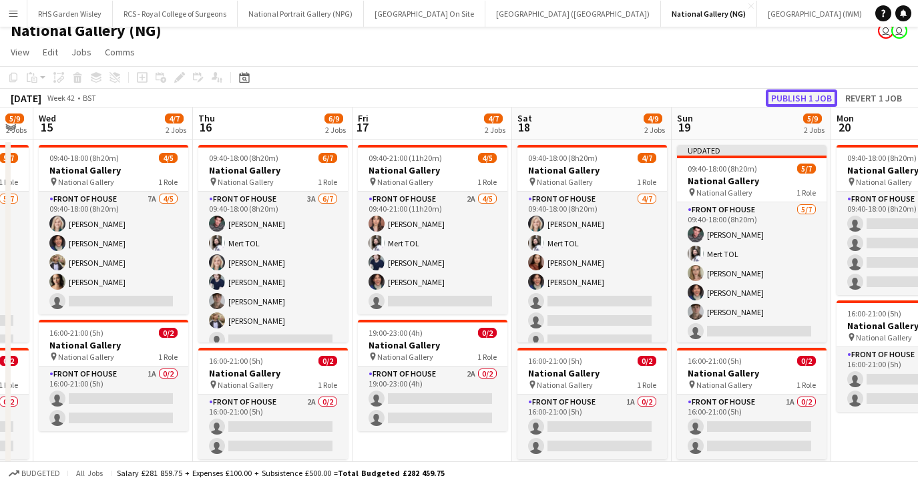
click at [793, 99] on button "Publish 1 job" at bounding box center [801, 97] width 71 height 17
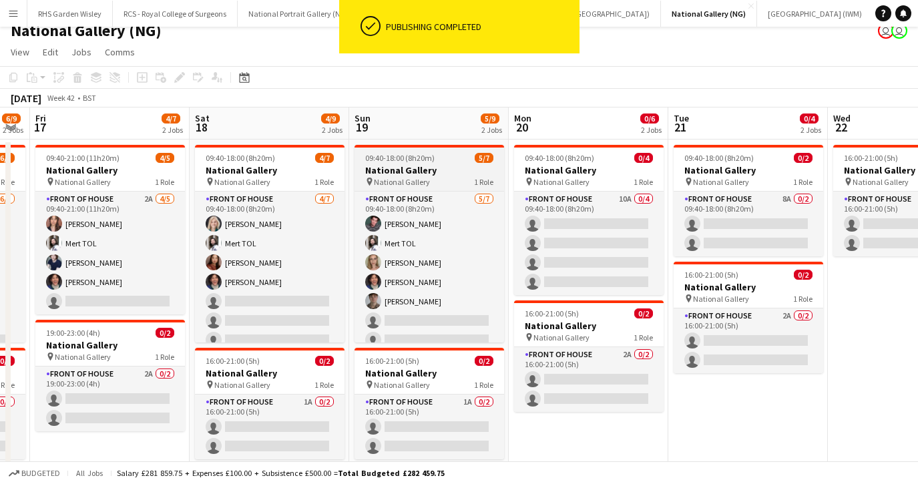
scroll to position [0, 448]
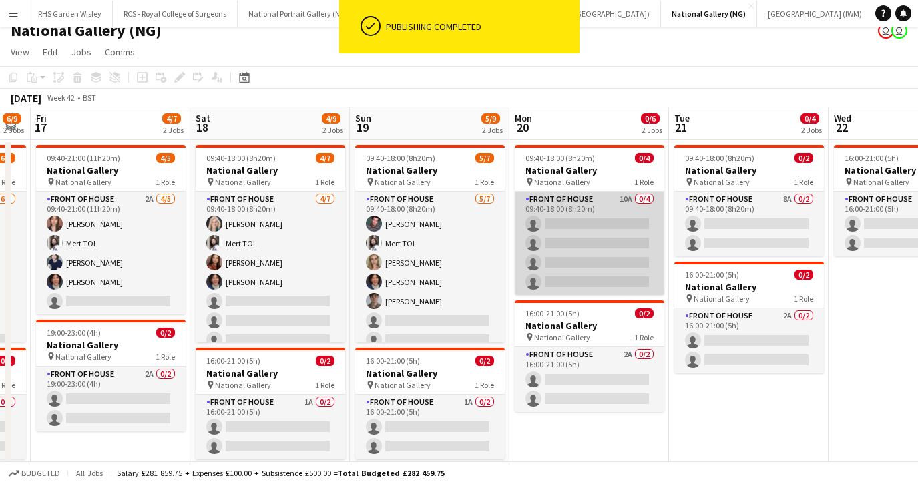
click at [579, 256] on app-card-role "Front of House 10A 0/4 09:40-18:00 (8h20m) single-neutral-actions single-neutra…" at bounding box center [590, 243] width 150 height 103
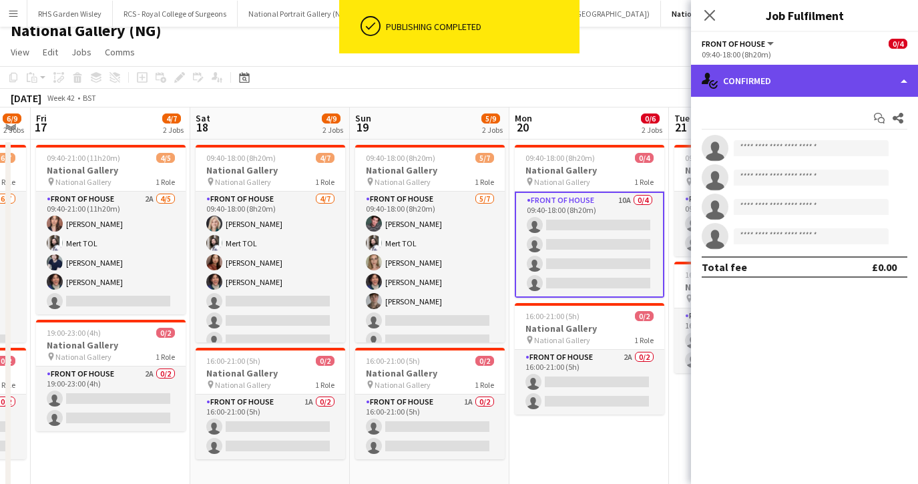
drag, startPoint x: 774, startPoint y: 82, endPoint x: 775, endPoint y: 95, distance: 12.8
click at [774, 82] on div "single-neutral-actions-check-2 Confirmed" at bounding box center [804, 81] width 227 height 32
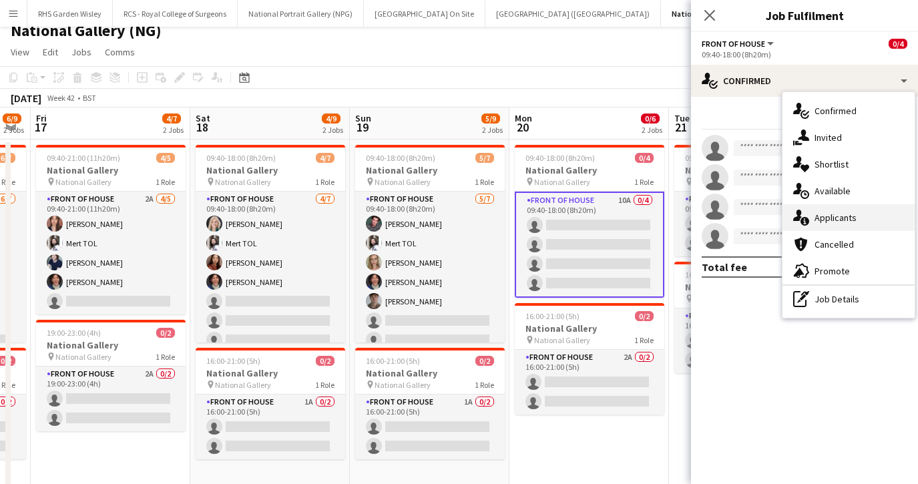
click at [810, 216] on div "single-neutral-actions-information Applicants" at bounding box center [848, 217] width 132 height 27
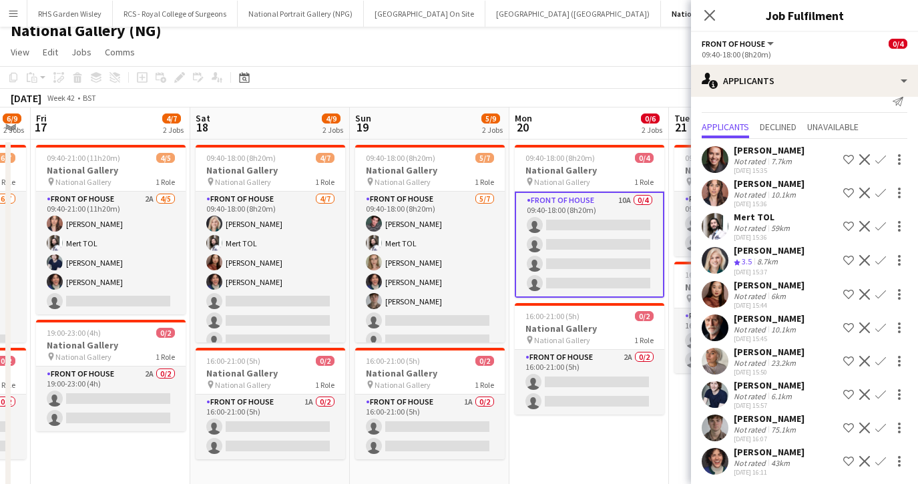
scroll to position [16, 0]
click at [881, 159] on app-icon "Confirm" at bounding box center [880, 160] width 11 height 11
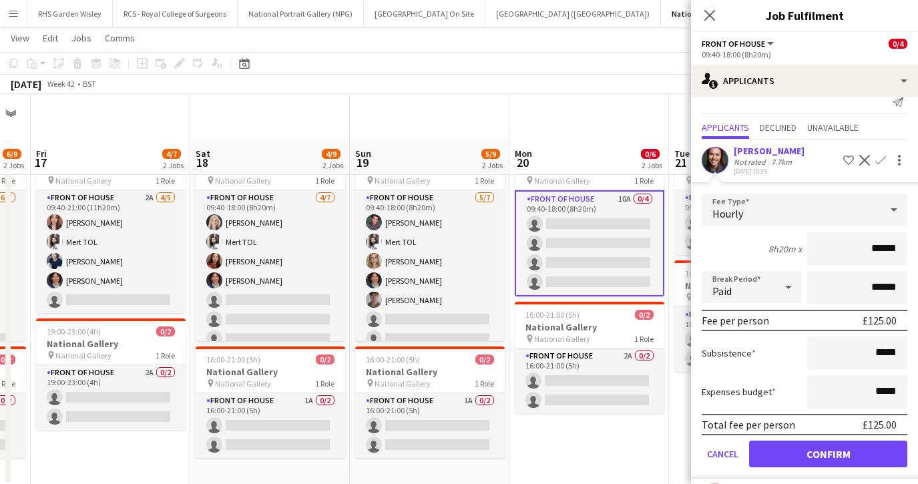
scroll to position [68, 0]
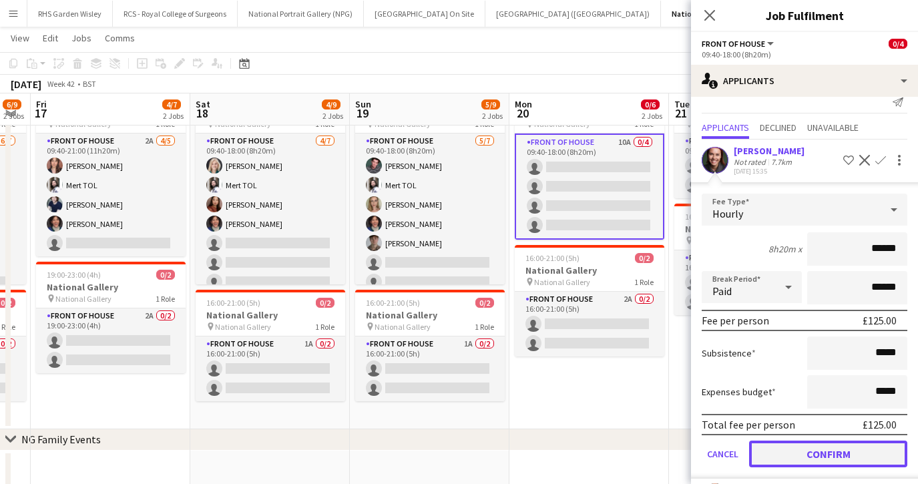
click at [808, 451] on button "Confirm" at bounding box center [828, 454] width 158 height 27
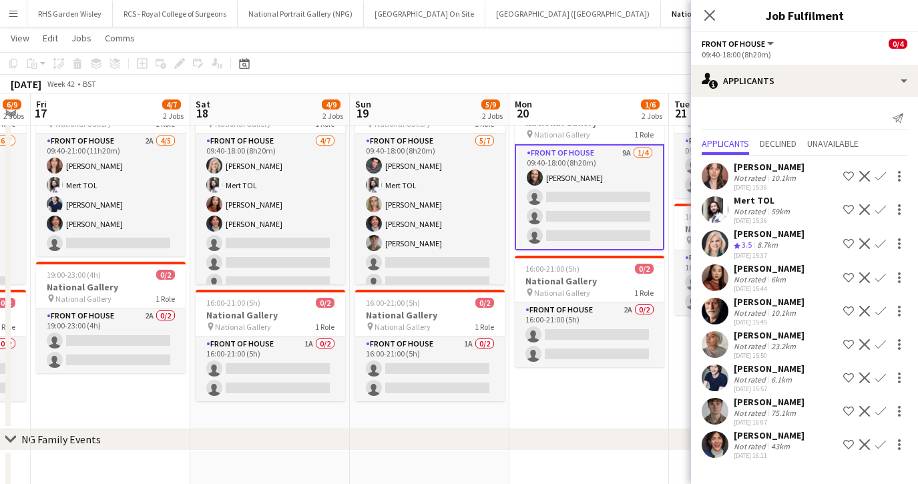
scroll to position [0, 0]
click at [878, 311] on app-icon "Confirm" at bounding box center [880, 311] width 11 height 11
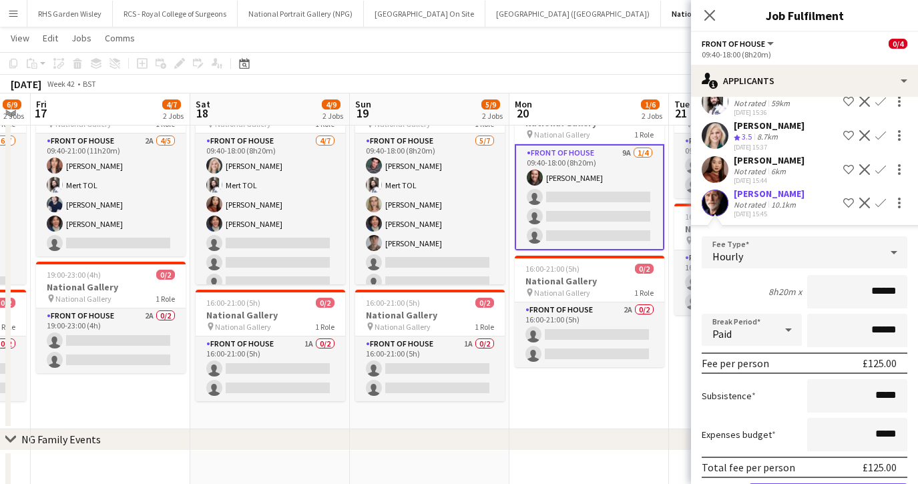
scroll to position [140, 0]
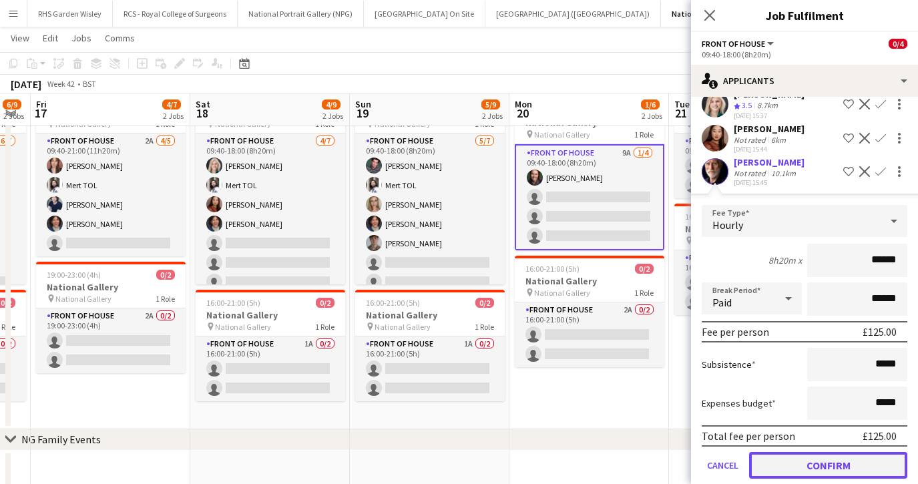
click at [824, 460] on button "Confirm" at bounding box center [828, 465] width 158 height 27
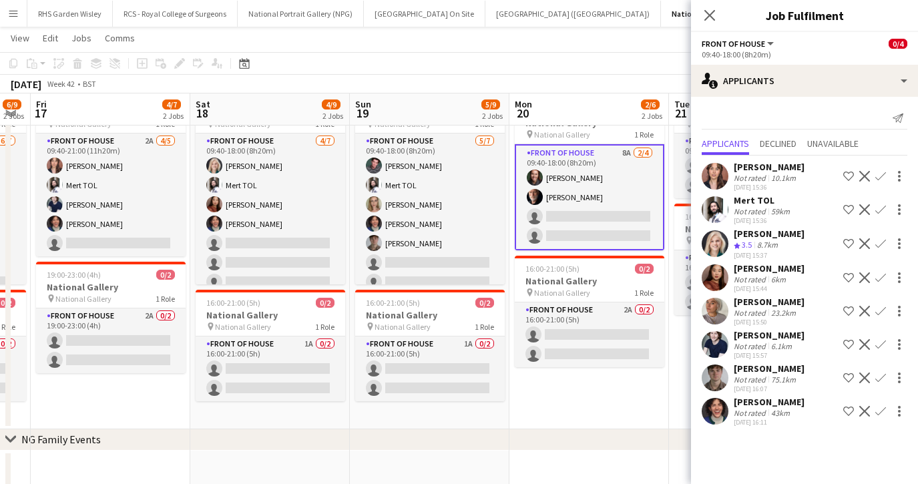
scroll to position [0, 0]
click at [877, 344] on app-icon "Confirm" at bounding box center [880, 344] width 11 height 11
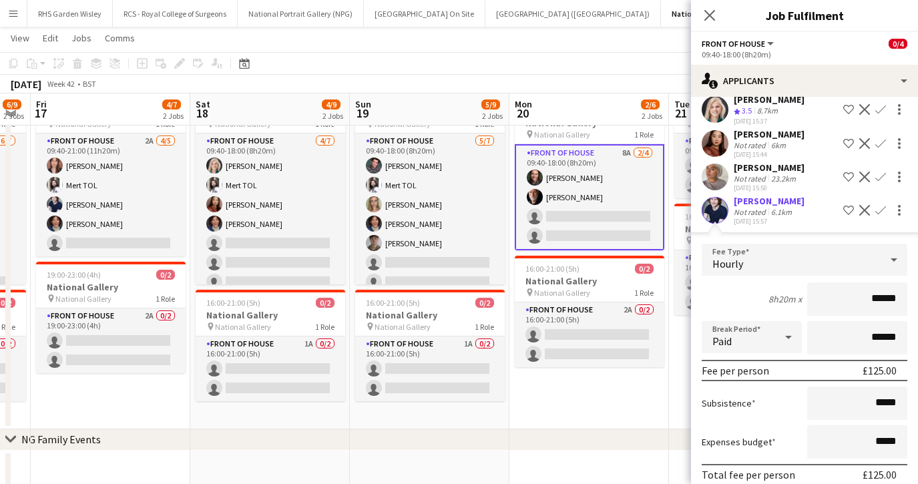
scroll to position [171, 0]
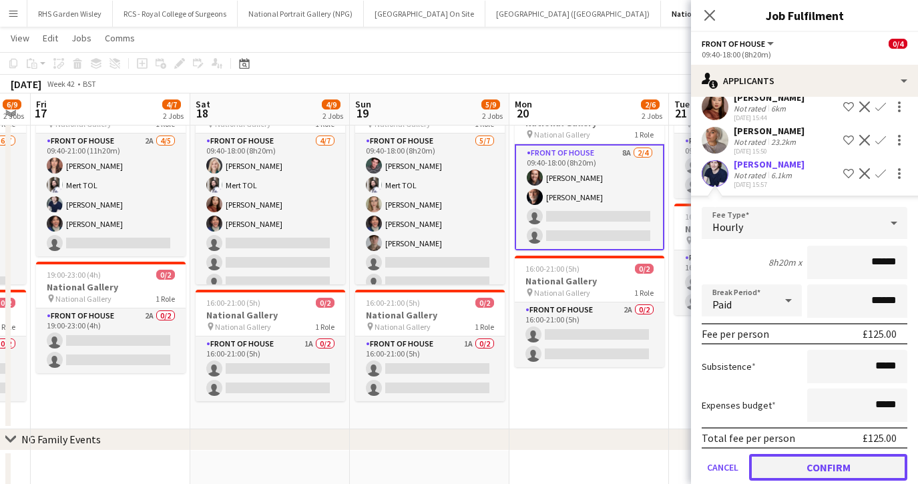
click at [826, 463] on button "Confirm" at bounding box center [828, 467] width 158 height 27
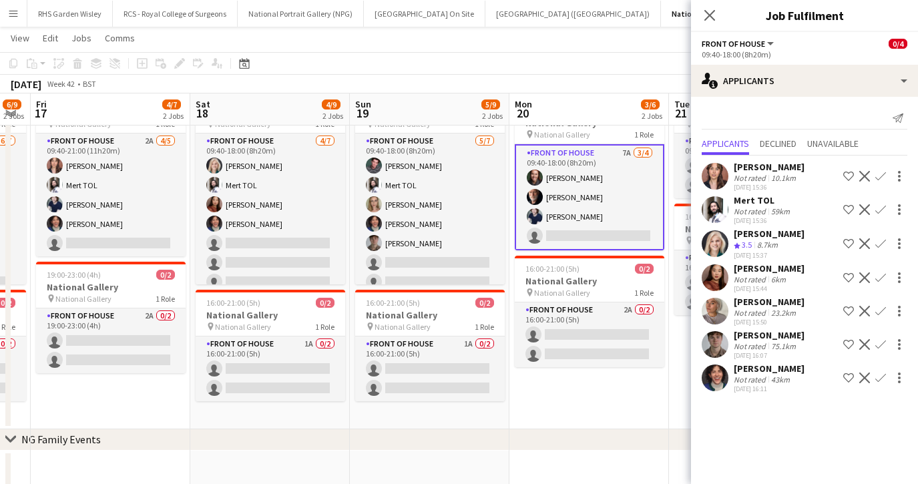
click at [876, 312] on app-icon "Confirm" at bounding box center [880, 311] width 11 height 11
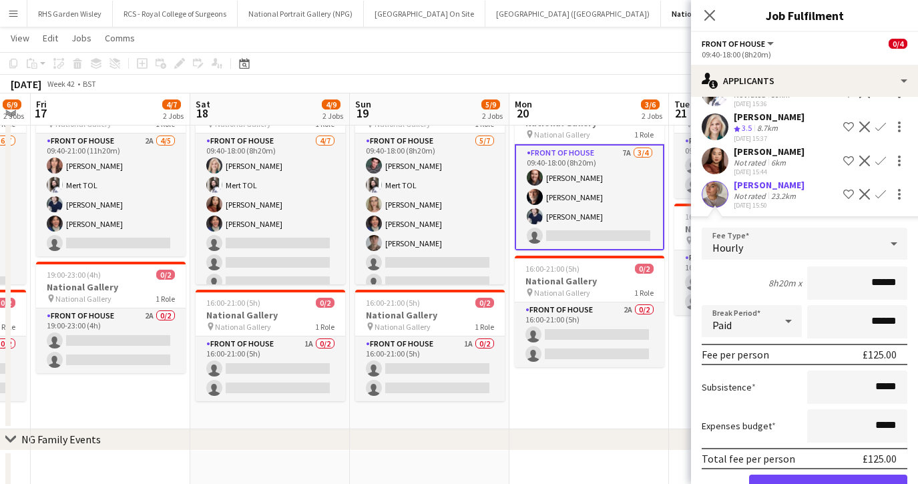
scroll to position [162, 0]
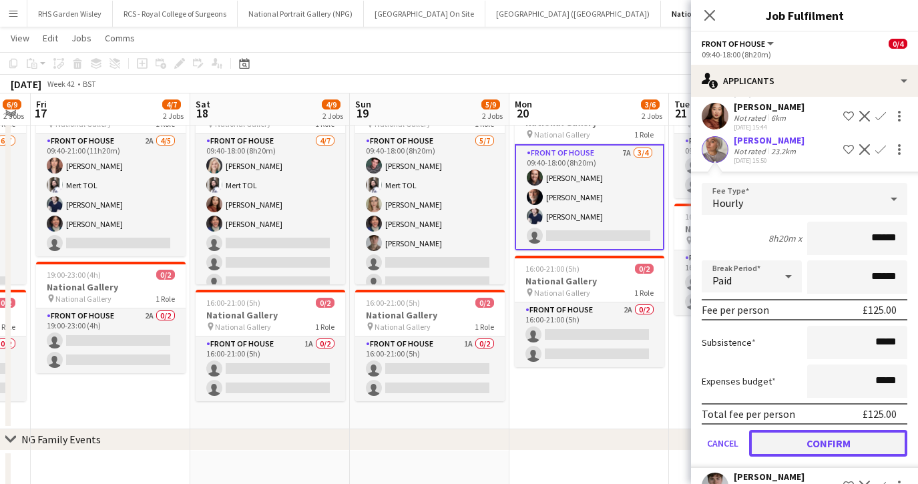
click at [830, 441] on button "Confirm" at bounding box center [828, 443] width 158 height 27
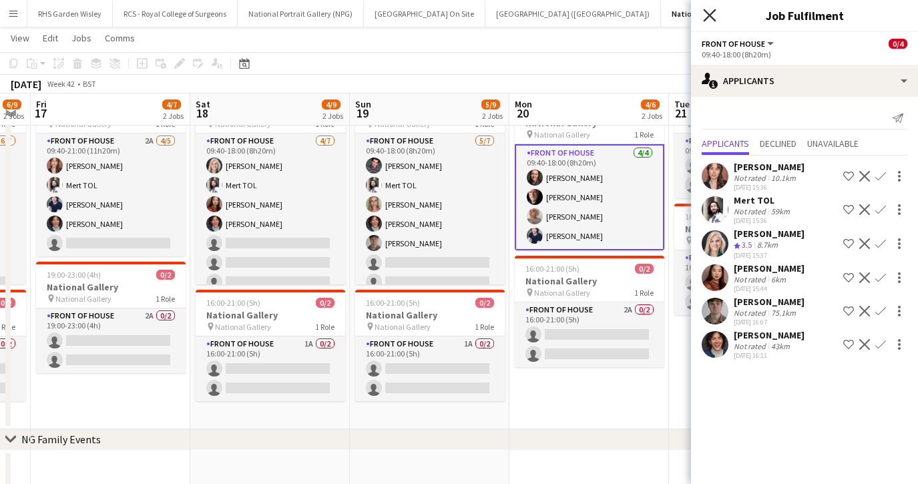
click at [708, 16] on icon at bounding box center [709, 15] width 13 height 13
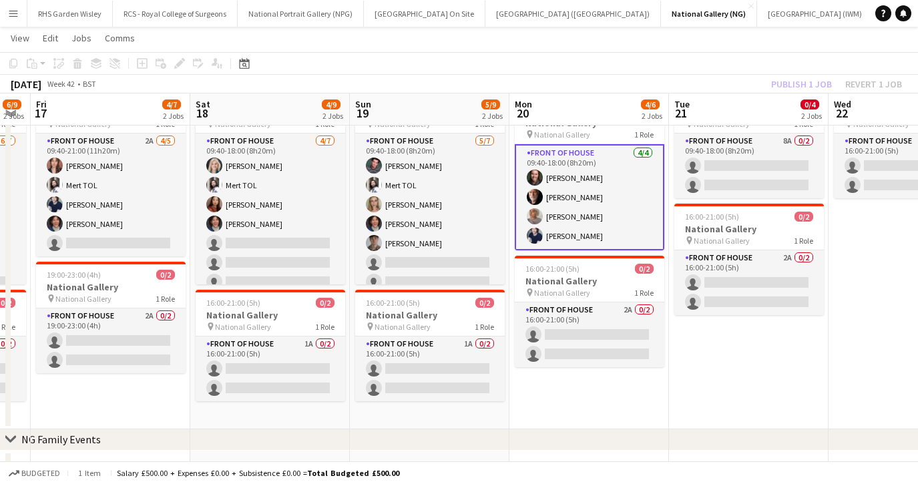
click at [629, 198] on app-card-role "Front of House 4/4 09:40-18:00 (8h20m) Kaia Hickson Robert Gill Jessica Seeking…" at bounding box center [590, 197] width 150 height 106
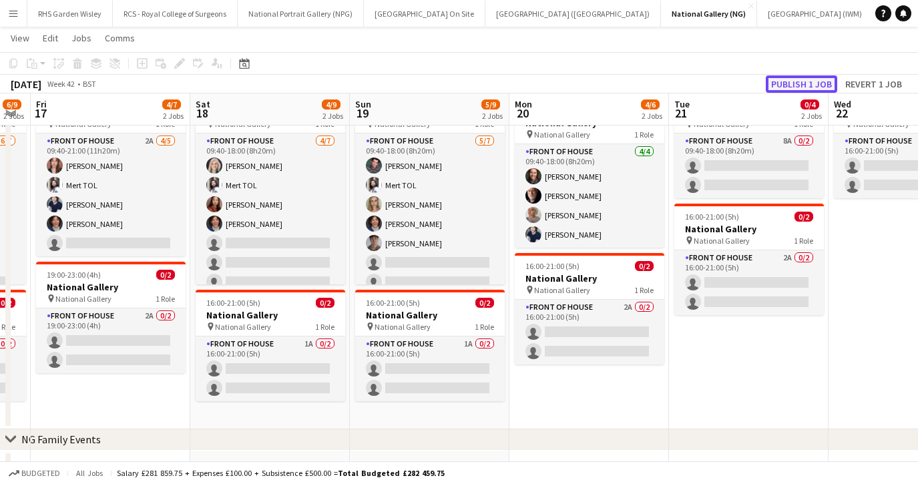
click at [788, 85] on button "Publish 1 job" at bounding box center [801, 83] width 71 height 17
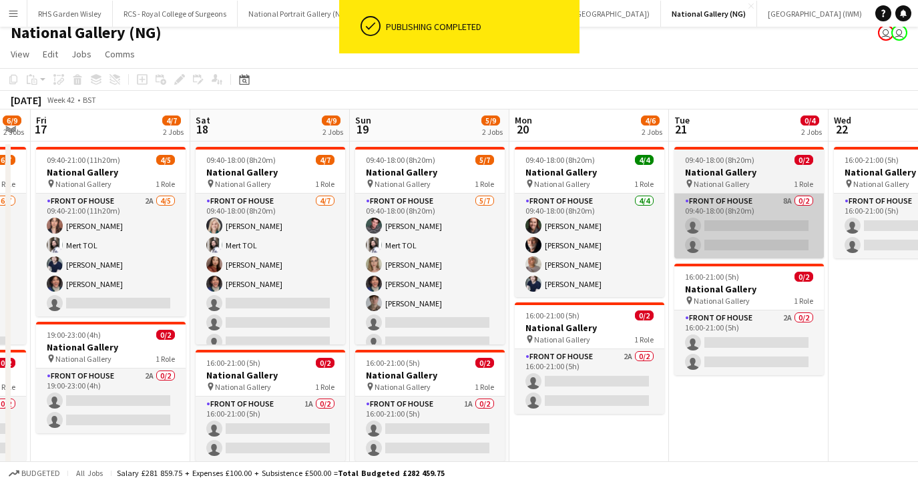
scroll to position [2, 0]
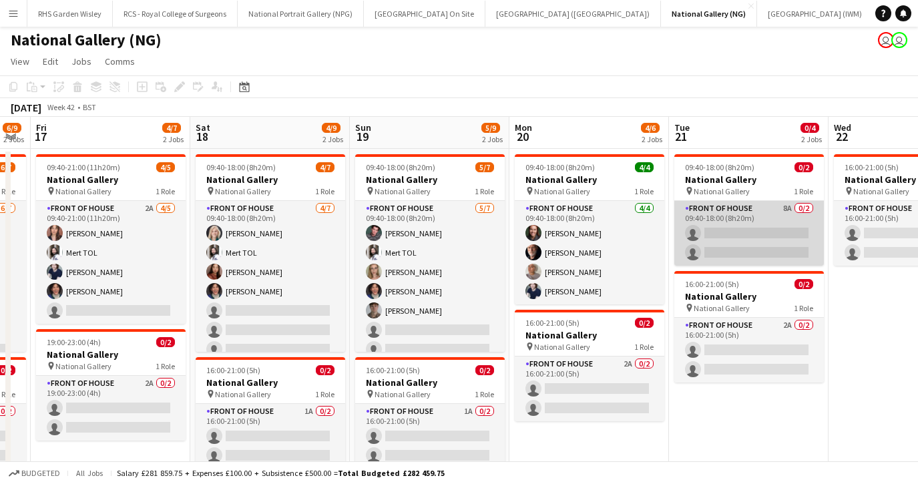
click at [746, 236] on app-card-role "Front of House 8A 0/2 09:40-18:00 (8h20m) single-neutral-actions single-neutral…" at bounding box center [749, 233] width 150 height 65
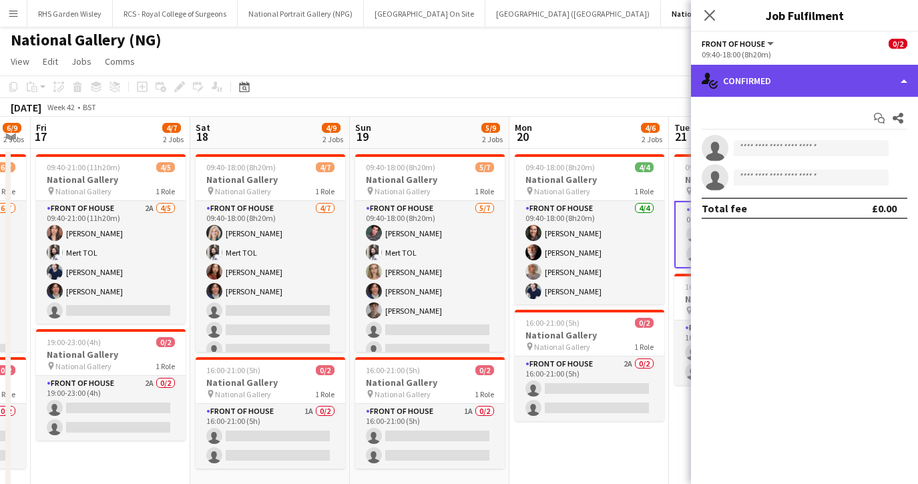
click at [782, 87] on div "single-neutral-actions-check-2 Confirmed" at bounding box center [804, 81] width 227 height 32
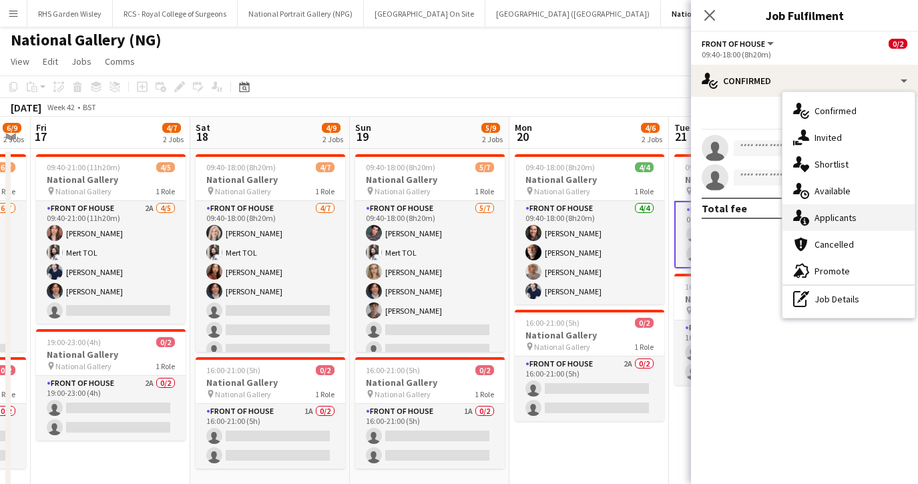
click at [828, 218] on span "Applicants" at bounding box center [835, 218] width 42 height 12
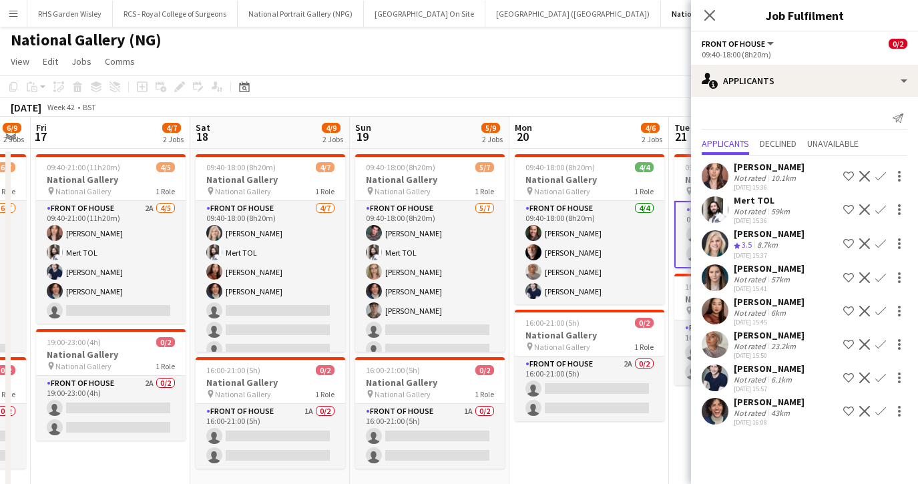
click at [882, 280] on app-icon "Confirm" at bounding box center [880, 277] width 11 height 11
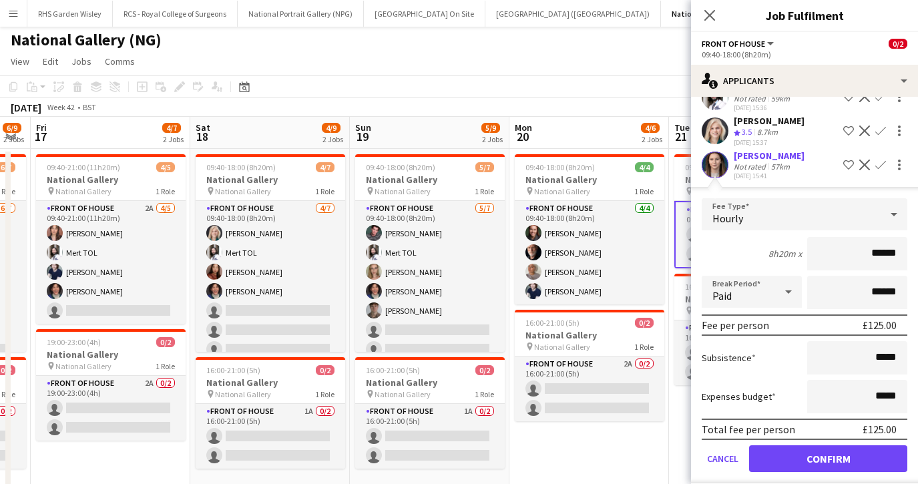
scroll to position [111, 0]
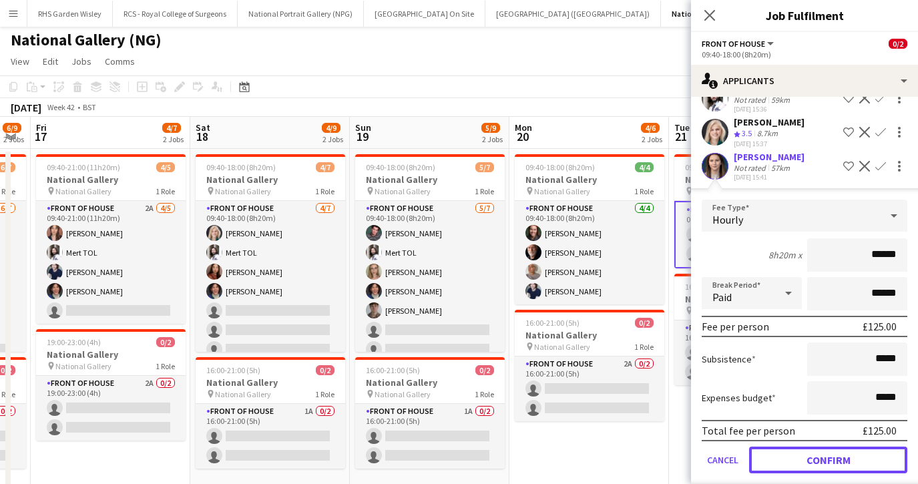
click at [788, 454] on button "Confirm" at bounding box center [828, 460] width 158 height 27
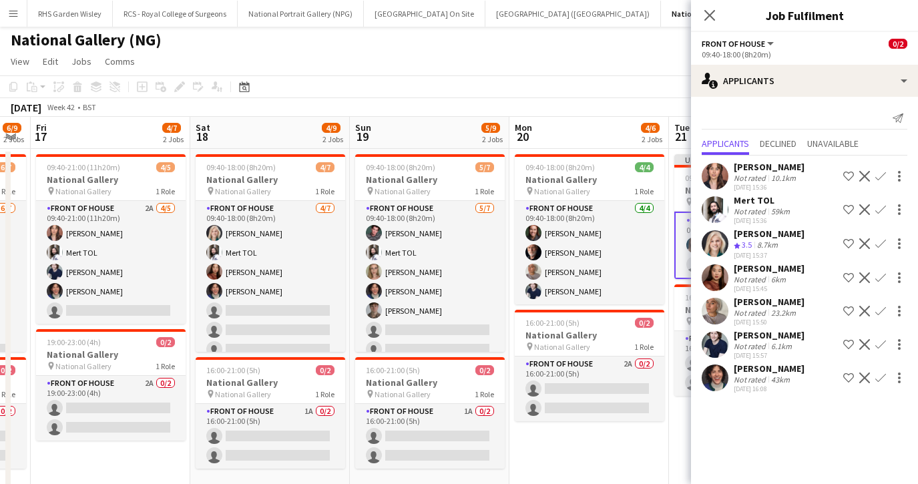
scroll to position [0, 0]
click at [878, 174] on app-icon "Confirm" at bounding box center [880, 176] width 11 height 11
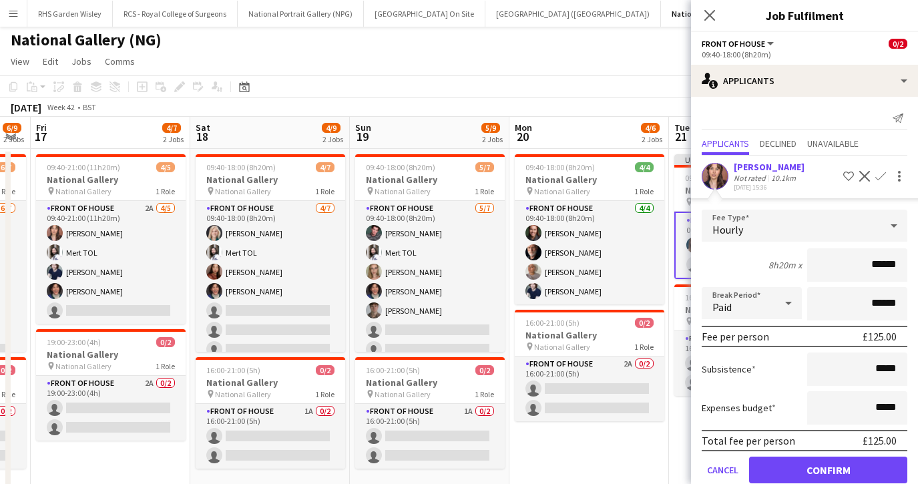
scroll to position [80, 0]
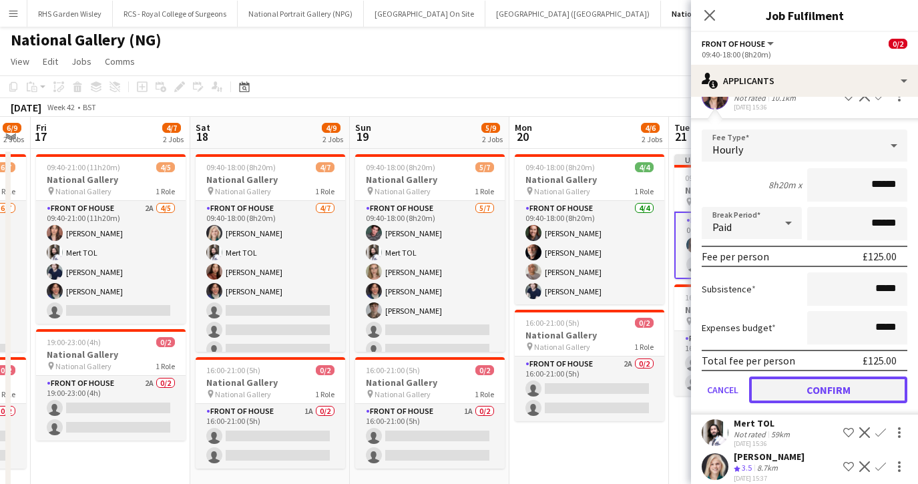
click at [796, 383] on button "Confirm" at bounding box center [828, 389] width 158 height 27
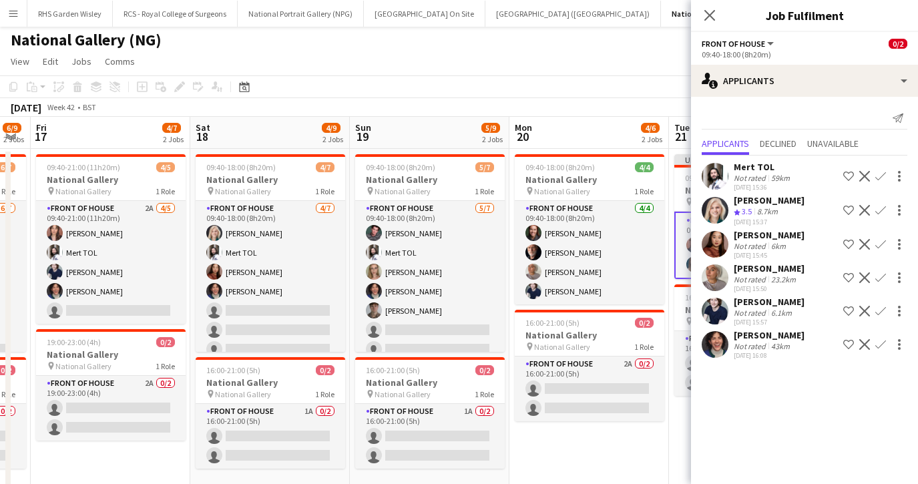
scroll to position [0, 0]
click at [708, 17] on icon at bounding box center [709, 15] width 13 height 13
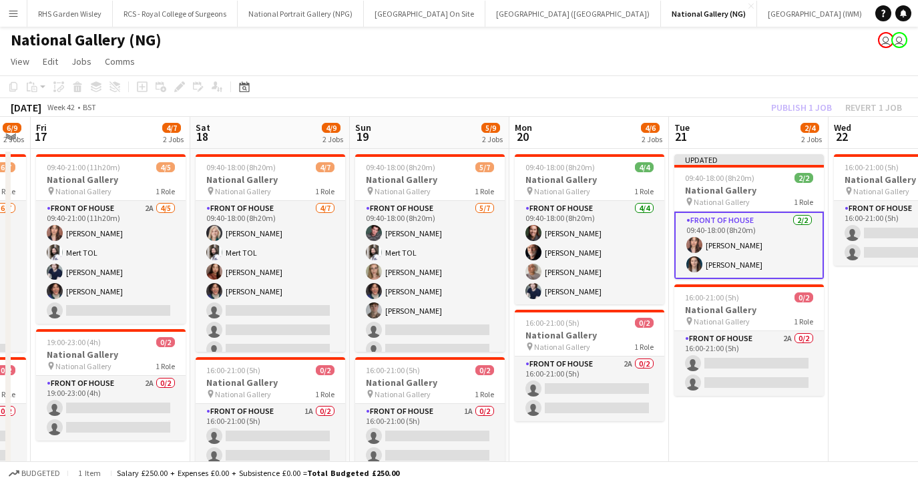
click at [780, 262] on app-card-role "Front of House 2/2 09:40-18:00 (8h20m) Nadia Abouayen Vicky Dunbobbin" at bounding box center [749, 245] width 150 height 67
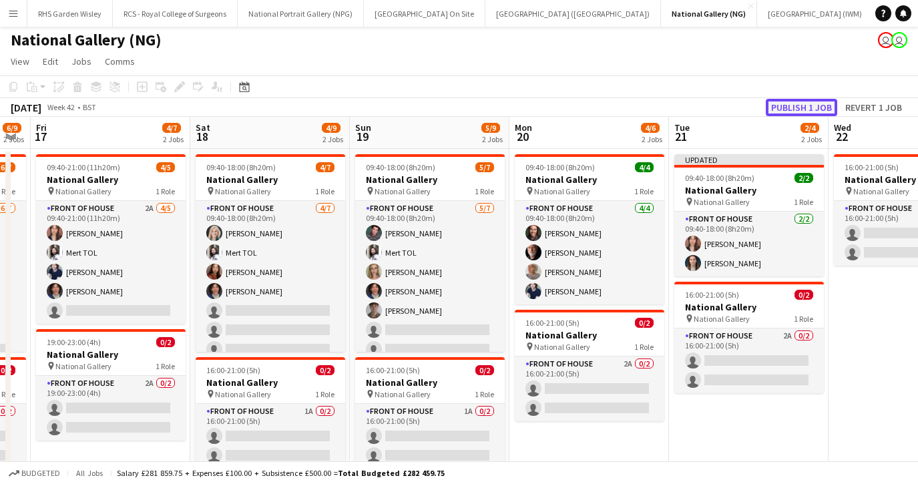
click at [794, 107] on button "Publish 1 job" at bounding box center [801, 107] width 71 height 17
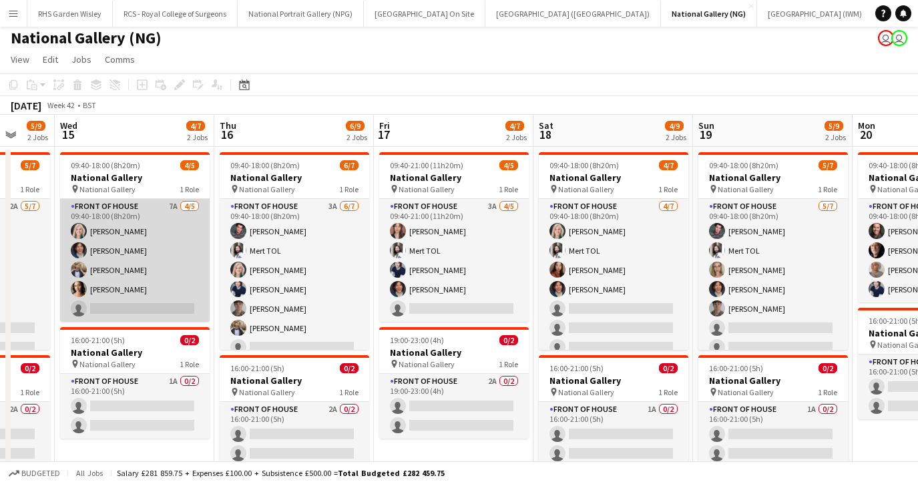
scroll to position [0, 393]
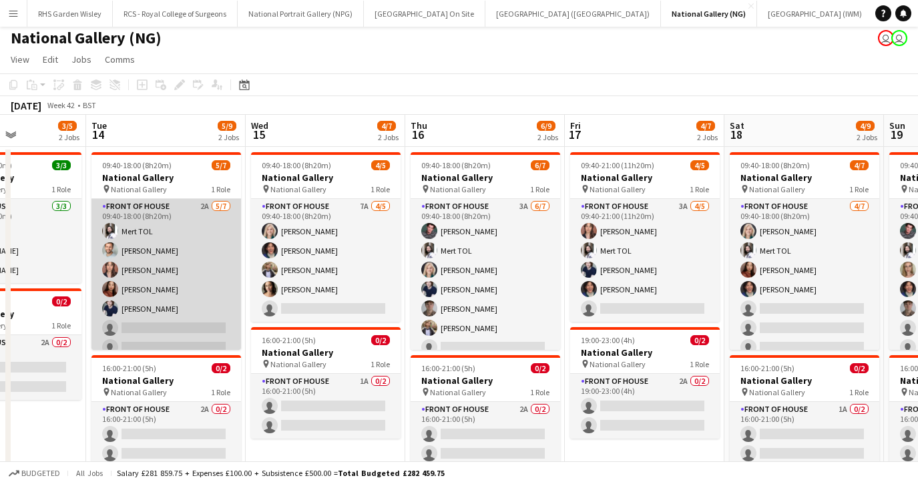
click at [198, 292] on app-card-role "Front of House 2A 5/7 09:40-18:00 (8h20m) Mert TOL Nathan Unthank Nadia Abouaye…" at bounding box center [166, 280] width 150 height 162
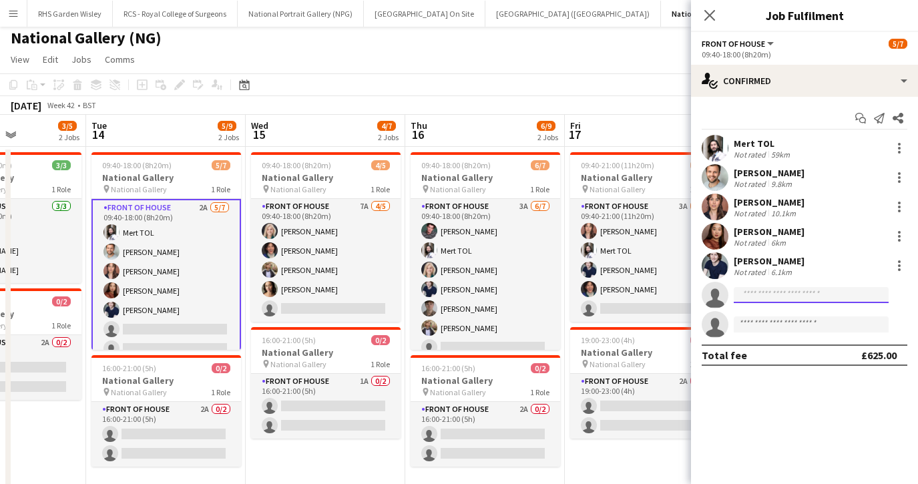
click at [765, 288] on input at bounding box center [811, 295] width 155 height 16
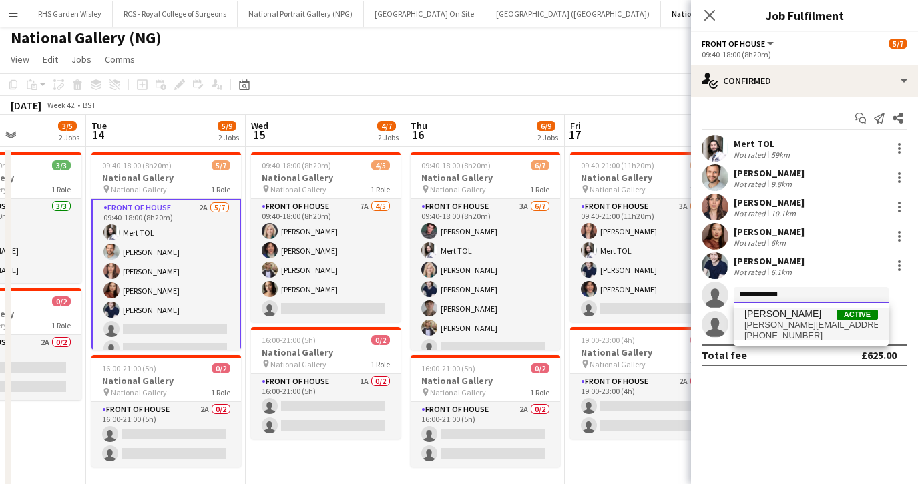
type input "**********"
click at [770, 330] on span "+447981895658" at bounding box center [811, 335] width 134 height 11
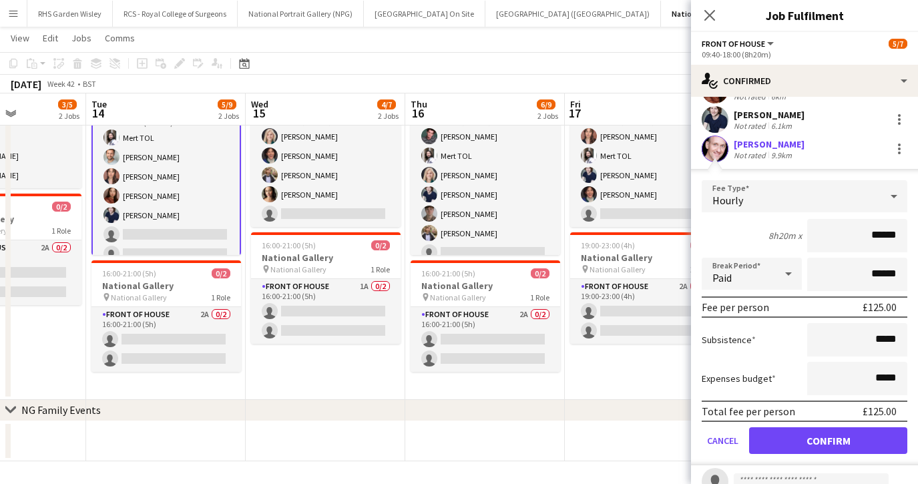
scroll to position [153, 0]
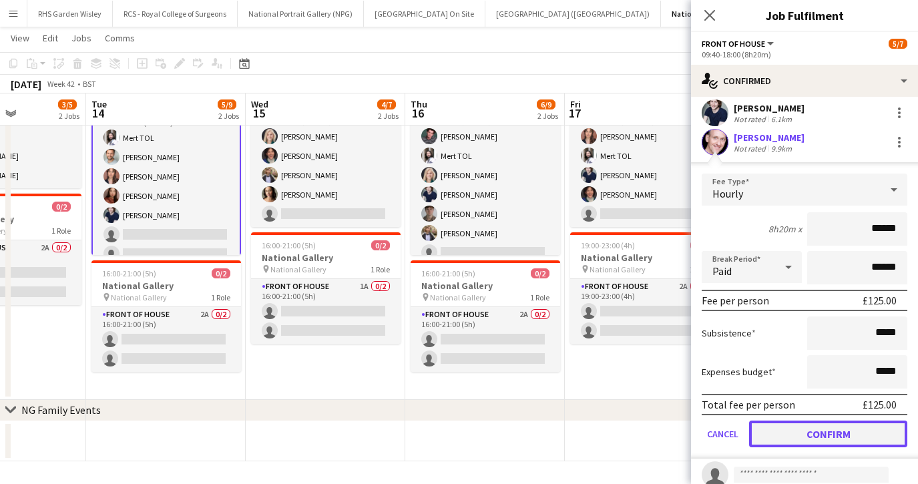
click at [798, 437] on button "Confirm" at bounding box center [828, 434] width 158 height 27
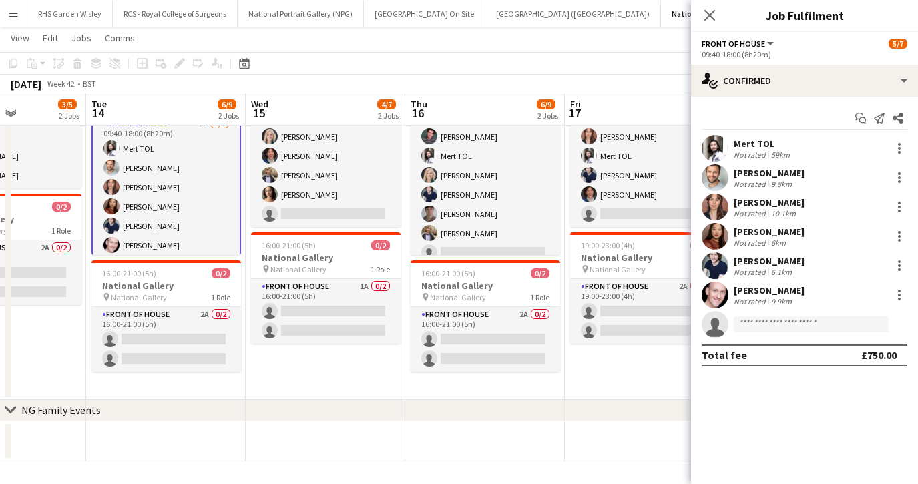
scroll to position [0, 0]
click at [710, 15] on icon at bounding box center [709, 15] width 13 height 13
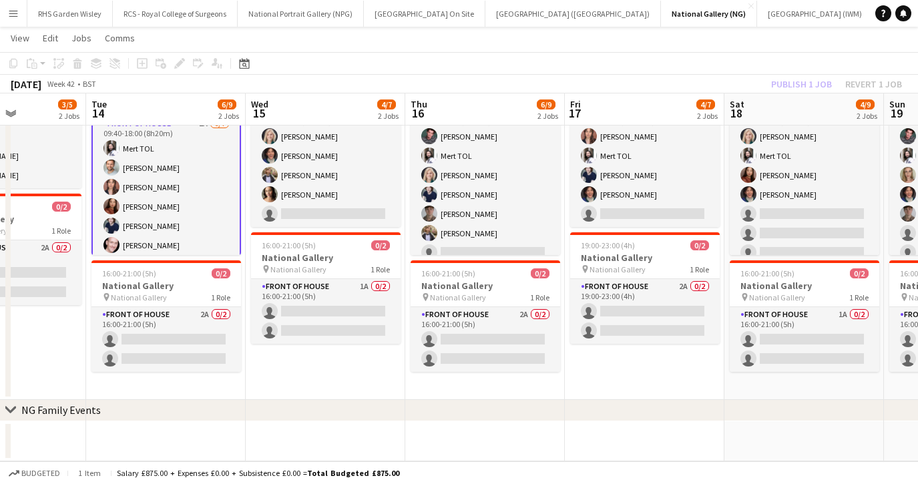
click at [204, 244] on app-card-role "Front of House 2A 6/7 09:40-18:00 (8h20m) Mert TOL Nathan Unthank Nadia Abouaye…" at bounding box center [166, 197] width 150 height 164
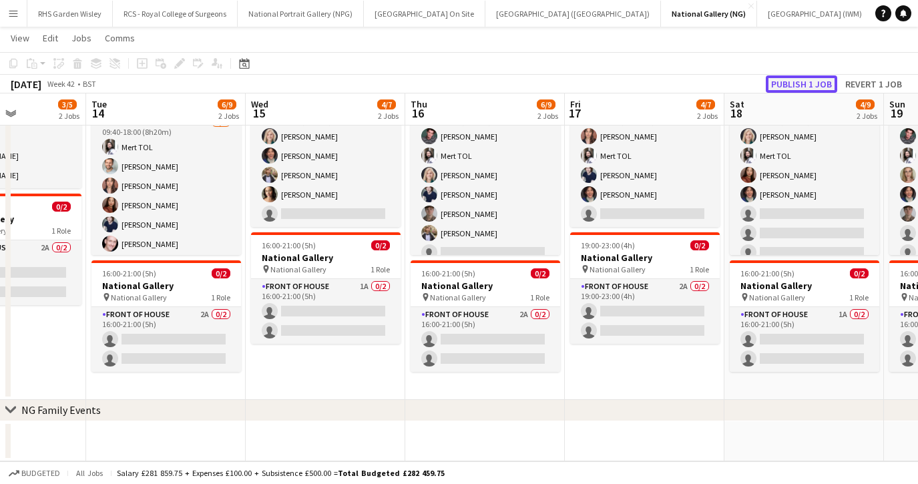
click at [788, 89] on button "Publish 1 job" at bounding box center [801, 83] width 71 height 17
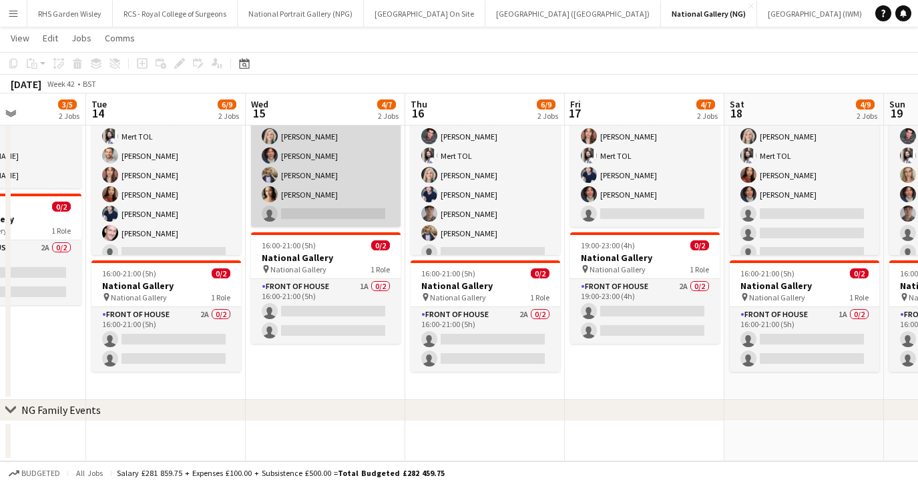
click at [338, 195] on app-card-role "Front of House 7A 4/5 09:40-18:00 (8h20m) Isabella Stevenson-Olds Jordan Broatc…" at bounding box center [326, 165] width 150 height 123
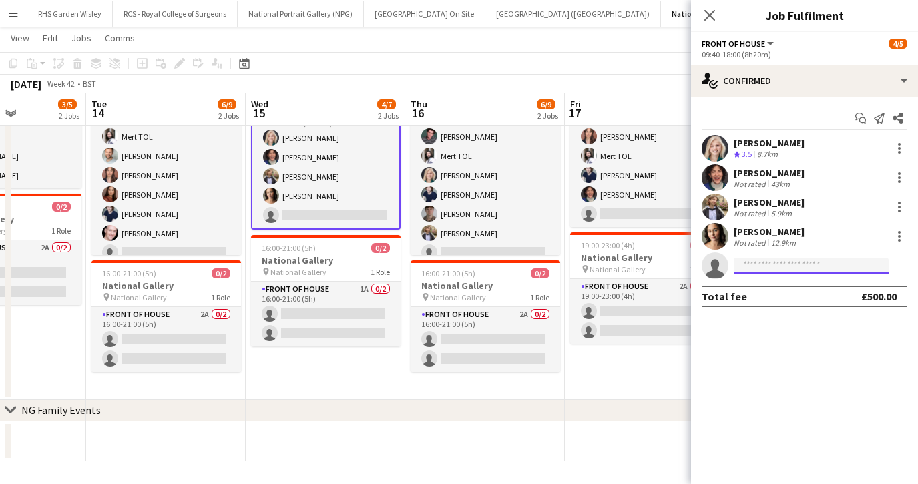
click at [757, 266] on input at bounding box center [811, 266] width 155 height 16
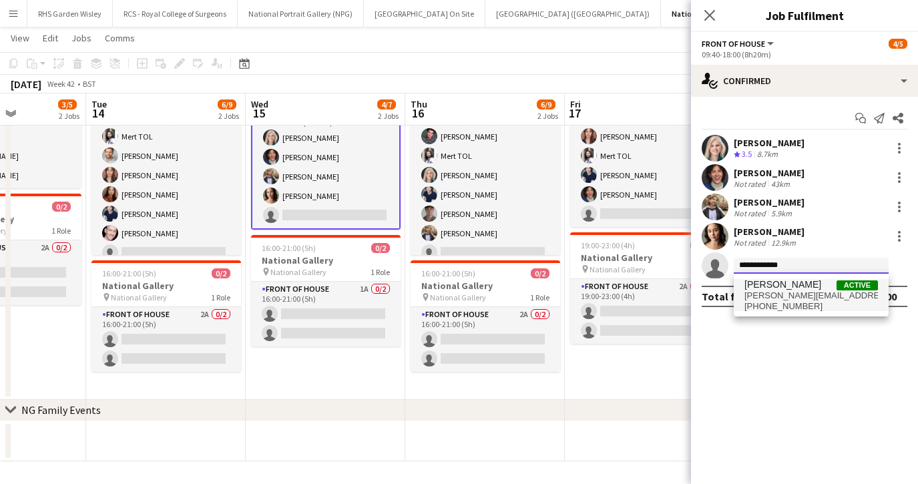
type input "**********"
click at [760, 296] on span "derek.elwood@googlemail.com" at bounding box center [811, 295] width 134 height 11
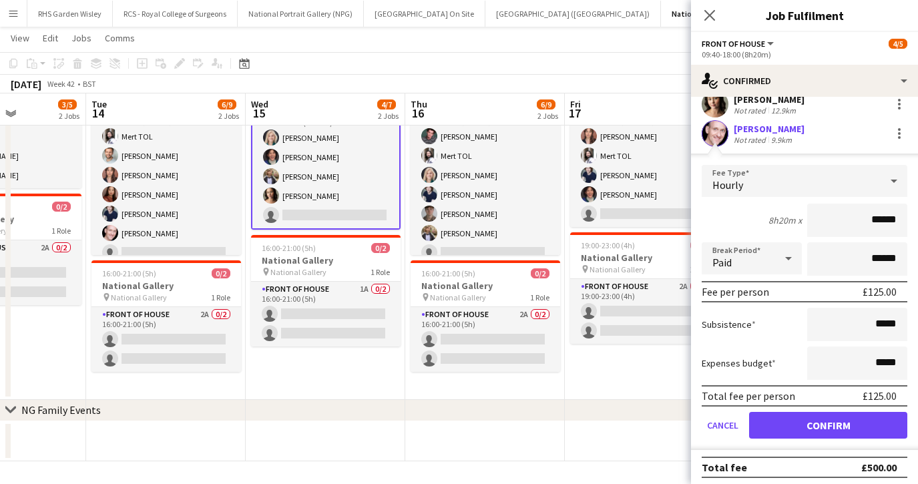
scroll to position [137, 0]
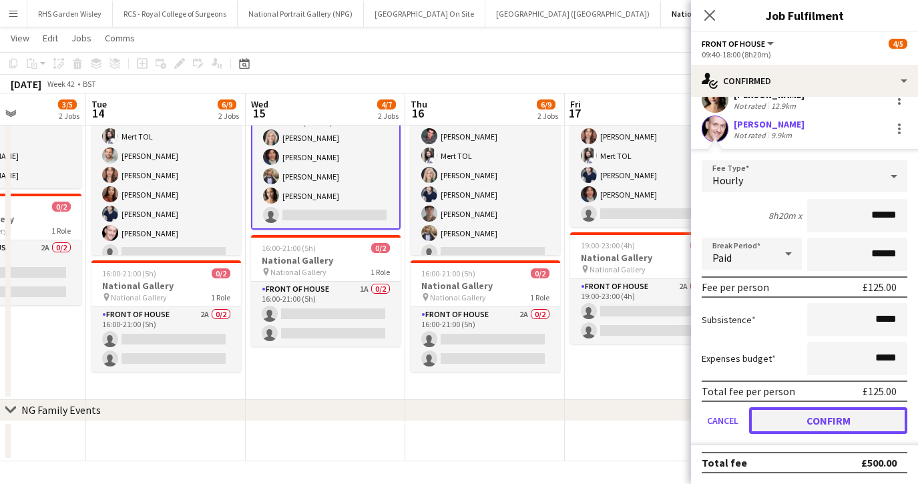
click at [800, 419] on button "Confirm" at bounding box center [828, 420] width 158 height 27
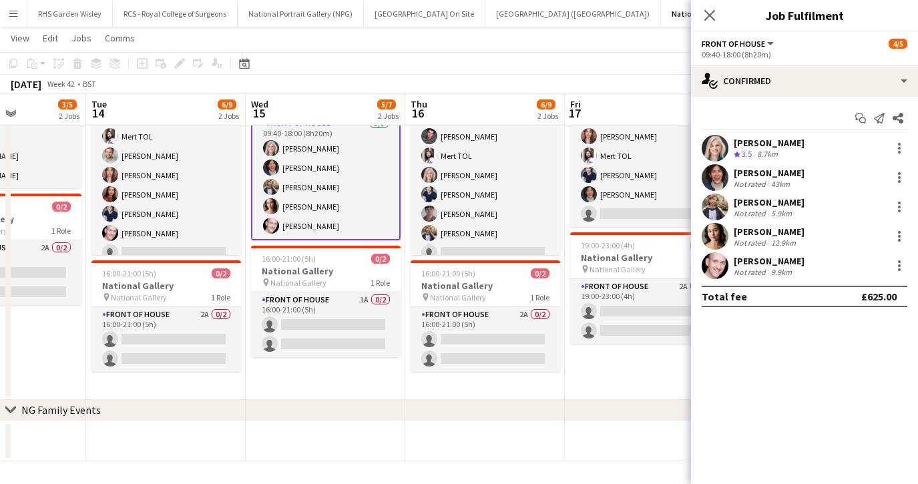
scroll to position [0, 0]
click at [708, 16] on icon "Close pop-in" at bounding box center [709, 15] width 13 height 13
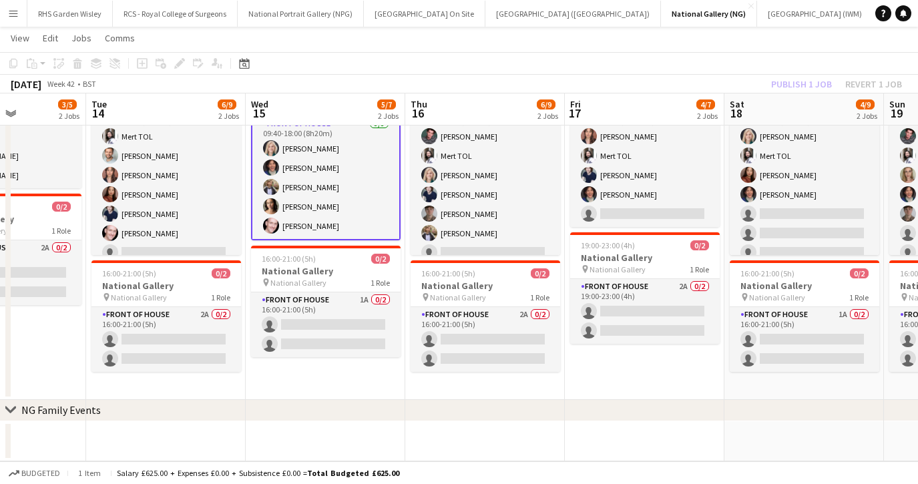
click at [370, 211] on app-card-role "Front of House 5/5 09:40-18:00 (8h20m) Isabella Stevenson-Olds Jordan Broatch F…" at bounding box center [326, 177] width 150 height 125
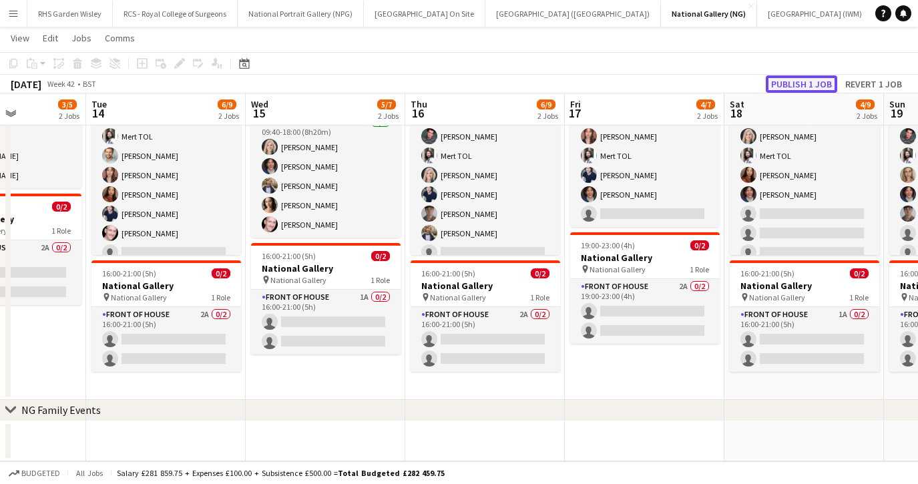
click at [787, 84] on button "Publish 1 job" at bounding box center [801, 83] width 71 height 17
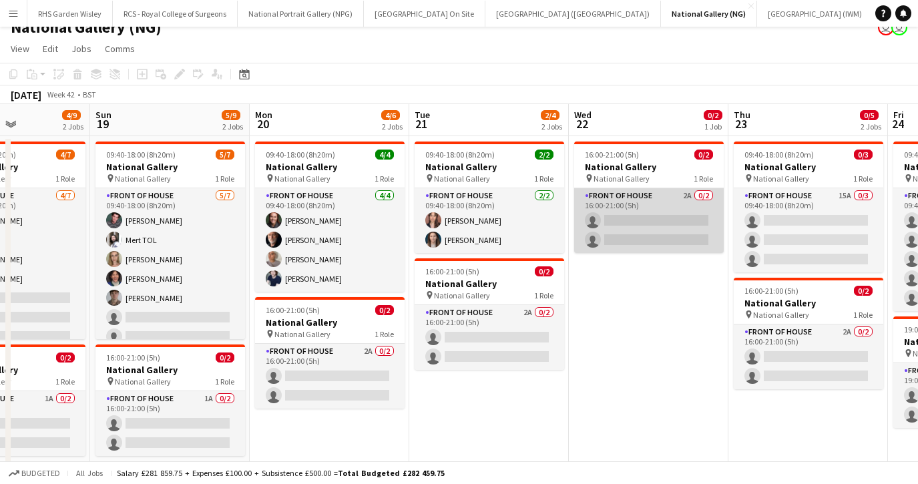
scroll to position [0, 471]
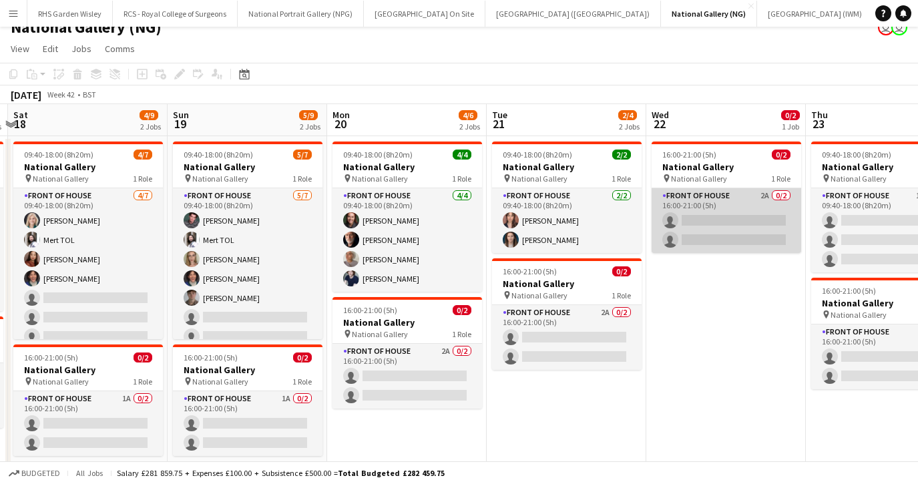
click at [698, 232] on app-card-role "Front of House 2A 0/2 16:00-21:00 (5h) single-neutral-actions single-neutral-ac…" at bounding box center [726, 220] width 150 height 65
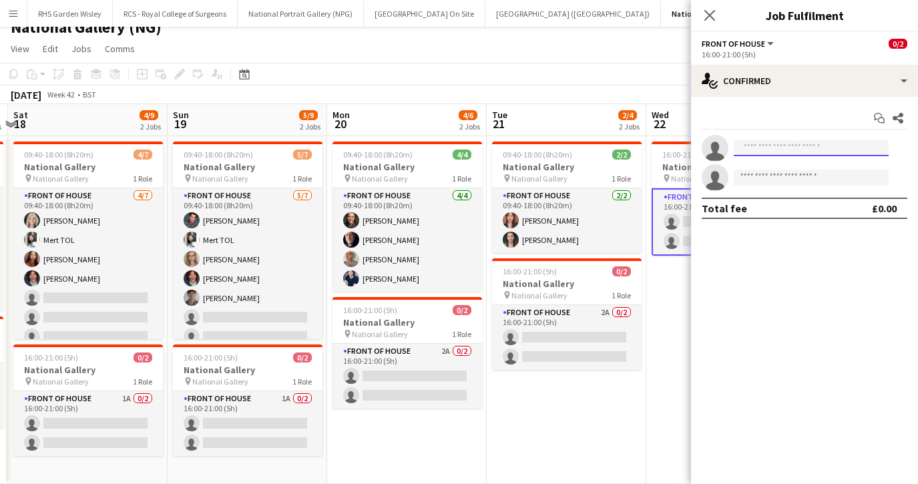
click at [766, 143] on input at bounding box center [811, 148] width 155 height 16
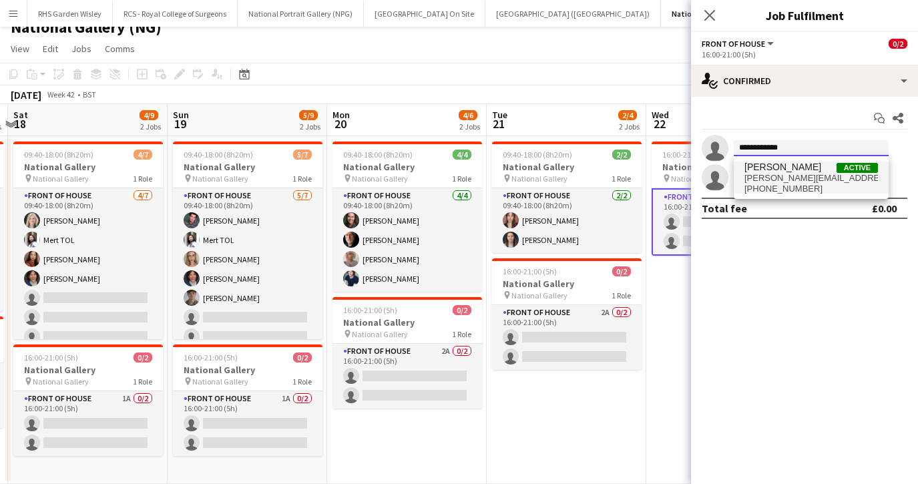
type input "**********"
click at [772, 179] on span "derek.elwood@googlemail.com" at bounding box center [811, 178] width 134 height 11
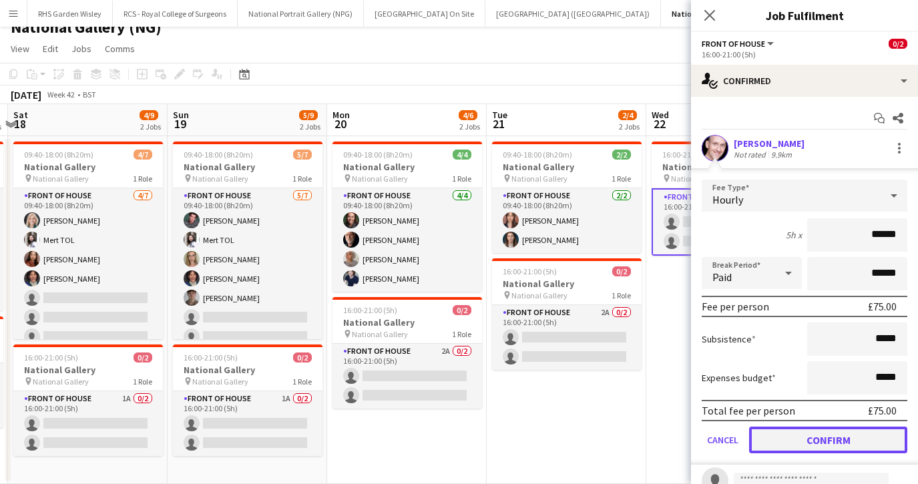
click at [816, 447] on button "Confirm" at bounding box center [828, 440] width 158 height 27
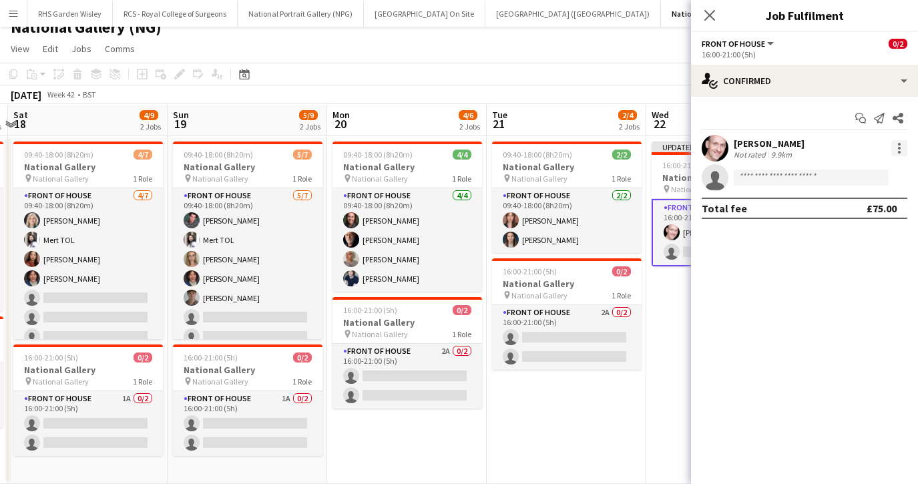
click at [898, 152] on div at bounding box center [899, 152] width 3 height 3
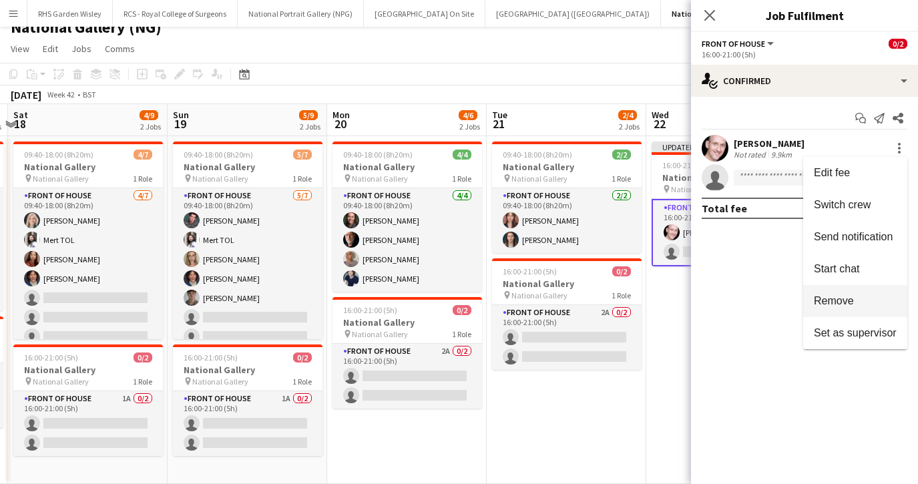
click at [856, 293] on button "Remove" at bounding box center [855, 301] width 104 height 32
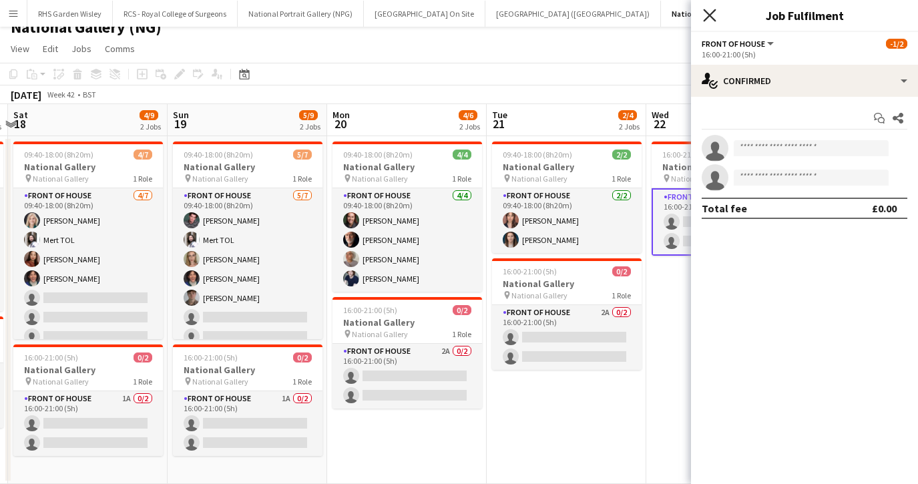
click at [716, 11] on icon "Close pop-in" at bounding box center [709, 15] width 13 height 13
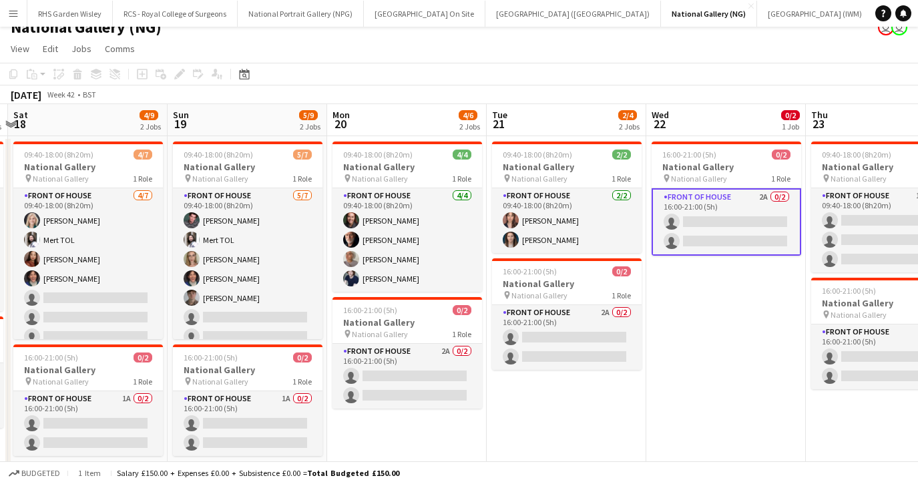
click at [731, 230] on app-card-role "Front of House 2A 0/2 16:00-21:00 (5h) single-neutral-actions single-neutral-ac…" at bounding box center [726, 221] width 150 height 67
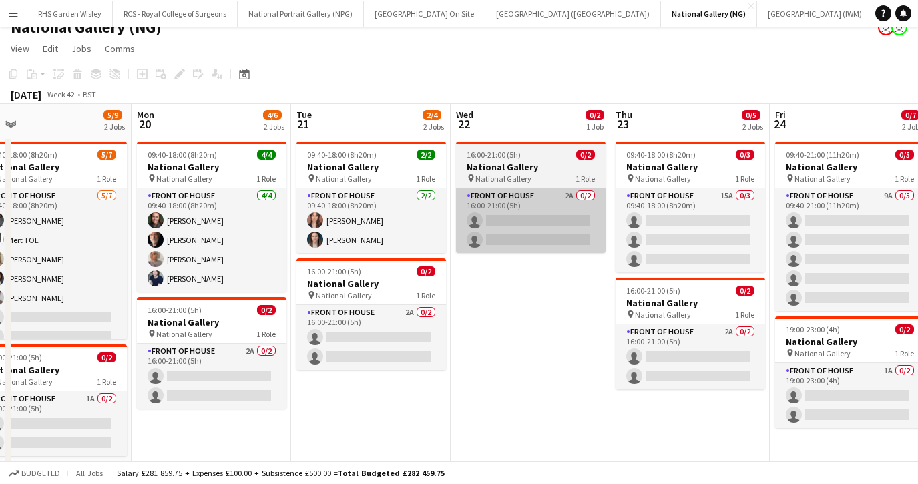
scroll to position [0, 512]
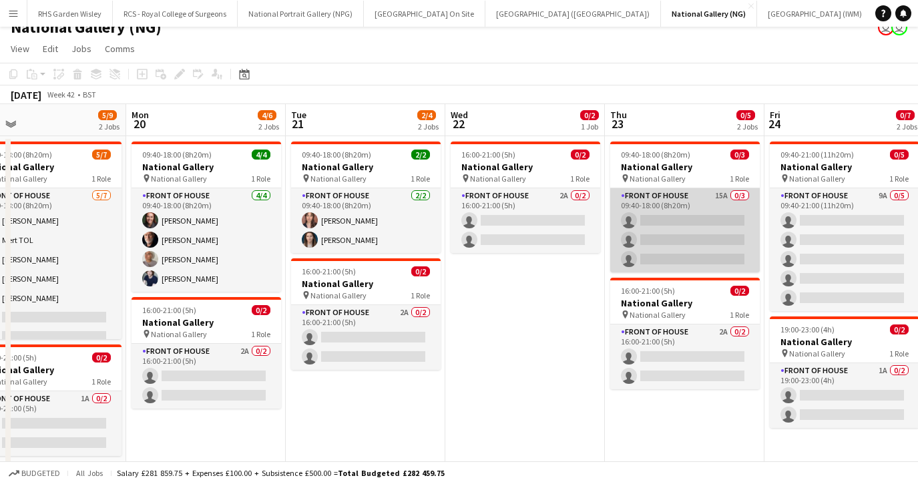
click at [674, 233] on app-card-role "Front of House 15A 0/3 09:40-18:00 (8h20m) single-neutral-actions single-neutra…" at bounding box center [685, 230] width 150 height 84
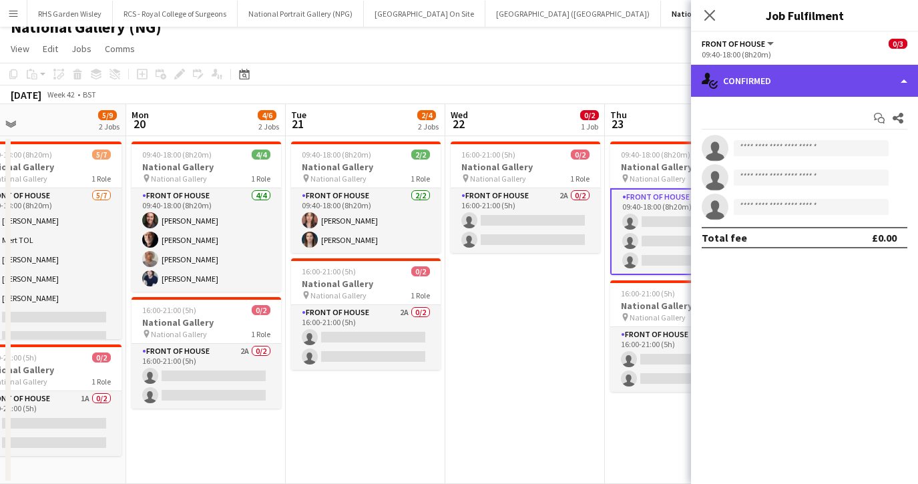
click at [776, 78] on div "single-neutral-actions-check-2 Confirmed" at bounding box center [804, 81] width 227 height 32
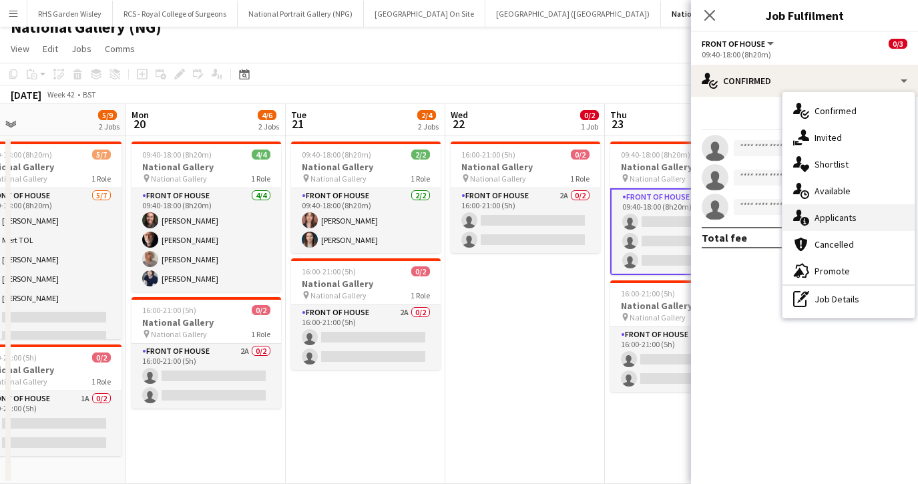
click at [813, 229] on div "single-neutral-actions-information Applicants" at bounding box center [848, 217] width 132 height 27
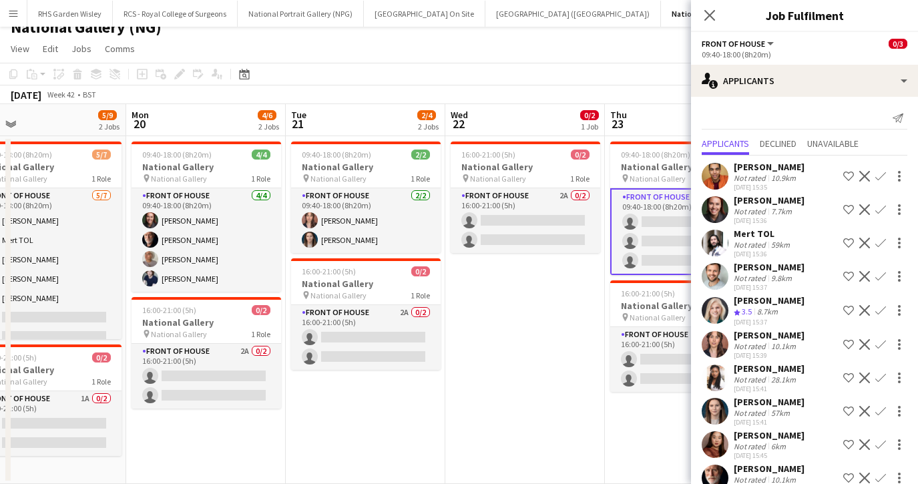
scroll to position [1, 0]
click at [880, 205] on app-icon "Confirm" at bounding box center [880, 208] width 11 height 11
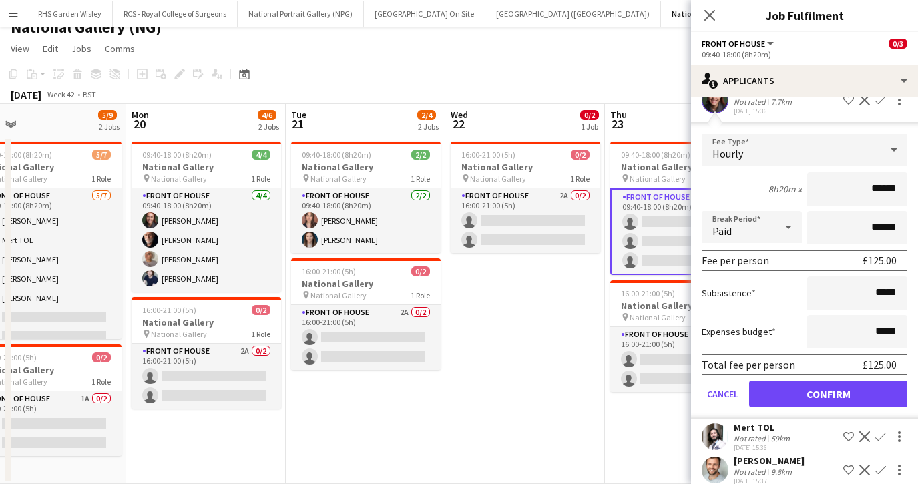
scroll to position [109, 0]
click at [803, 392] on button "Confirm" at bounding box center [828, 393] width 158 height 27
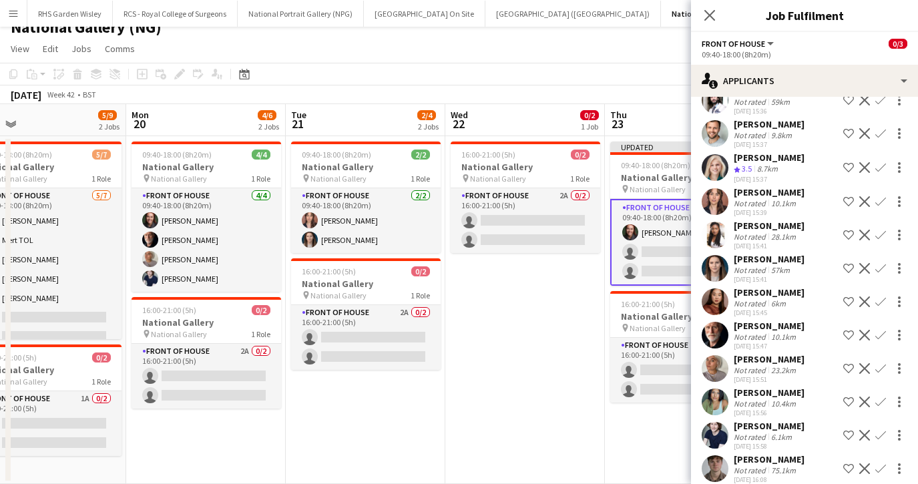
scroll to position [0, 0]
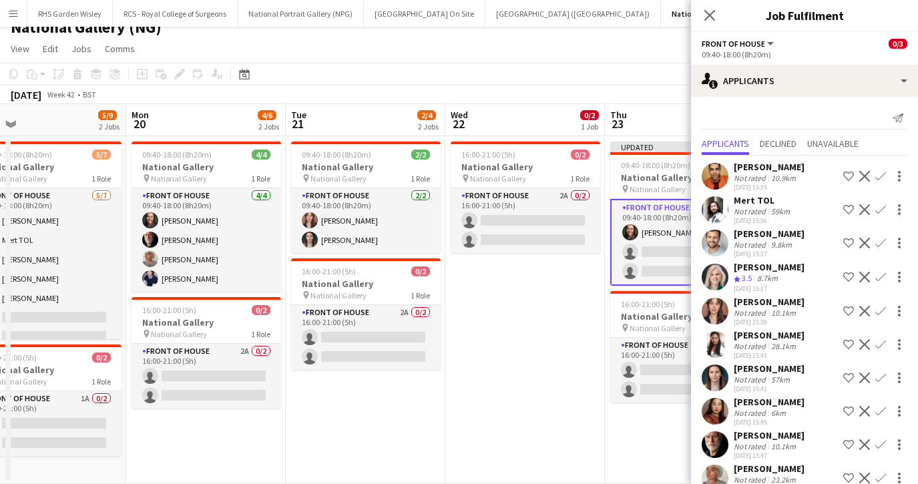
click at [882, 342] on app-icon "Confirm" at bounding box center [880, 344] width 11 height 11
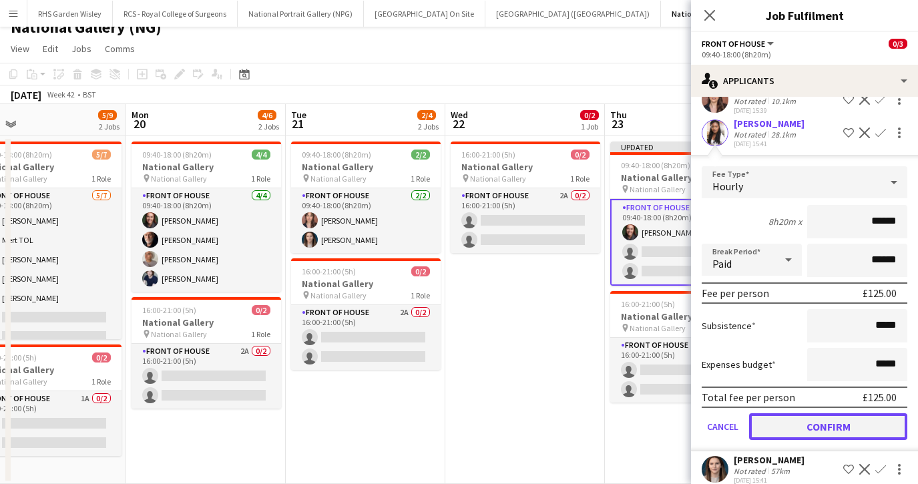
click at [805, 427] on button "Confirm" at bounding box center [828, 426] width 158 height 27
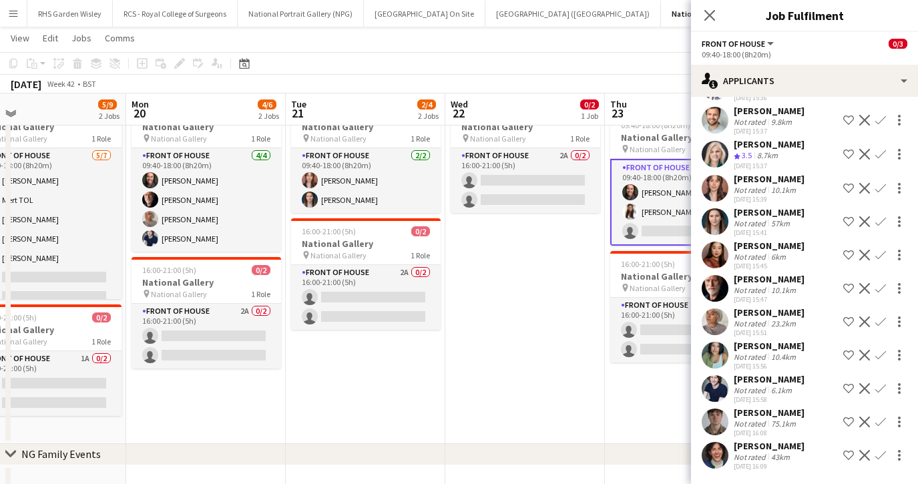
scroll to position [51, 0]
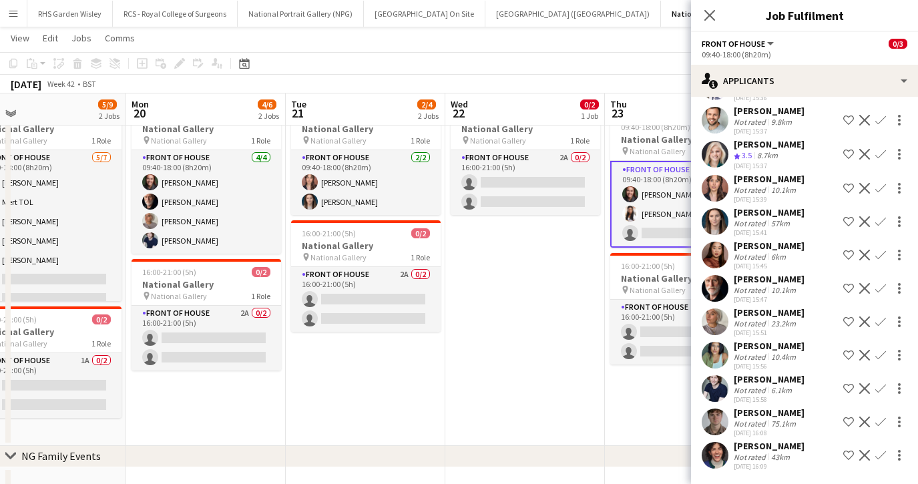
click at [876, 288] on app-icon "Confirm" at bounding box center [880, 288] width 11 height 11
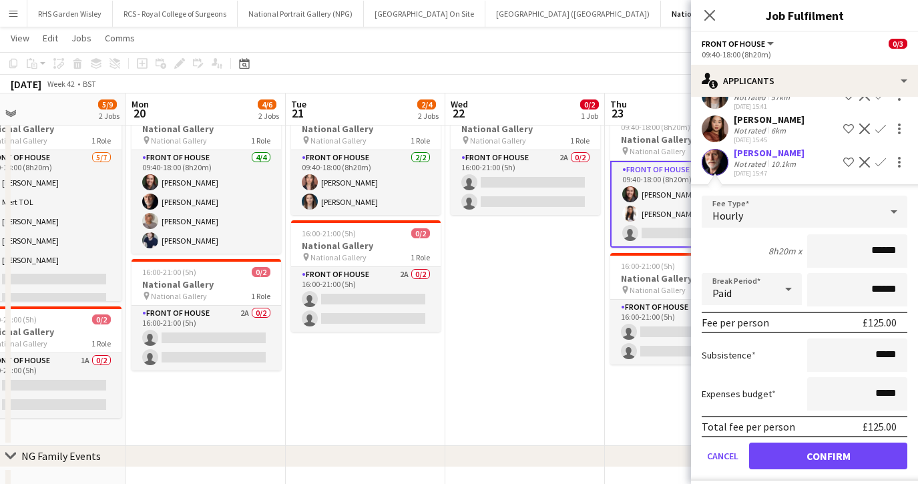
scroll to position [250, 0]
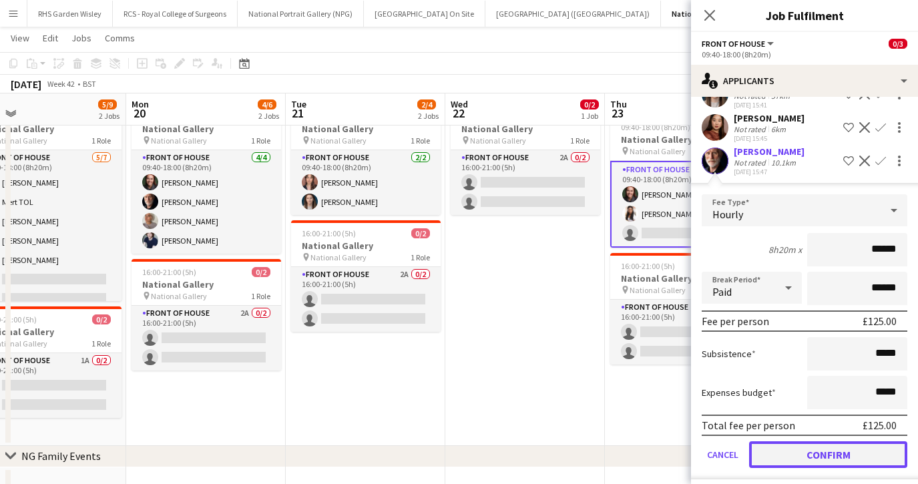
click at [764, 456] on button "Confirm" at bounding box center [828, 454] width 158 height 27
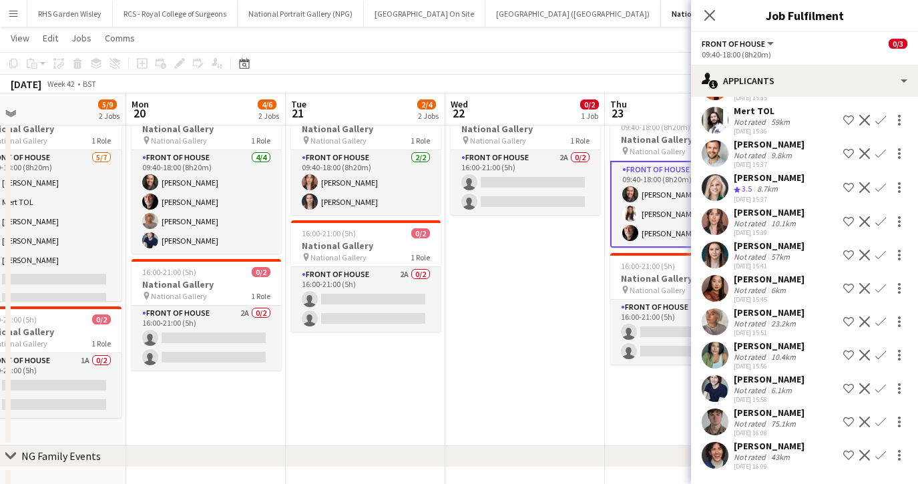
scroll to position [89, 0]
click at [711, 23] on app-icon "Close pop-in" at bounding box center [709, 15] width 19 height 19
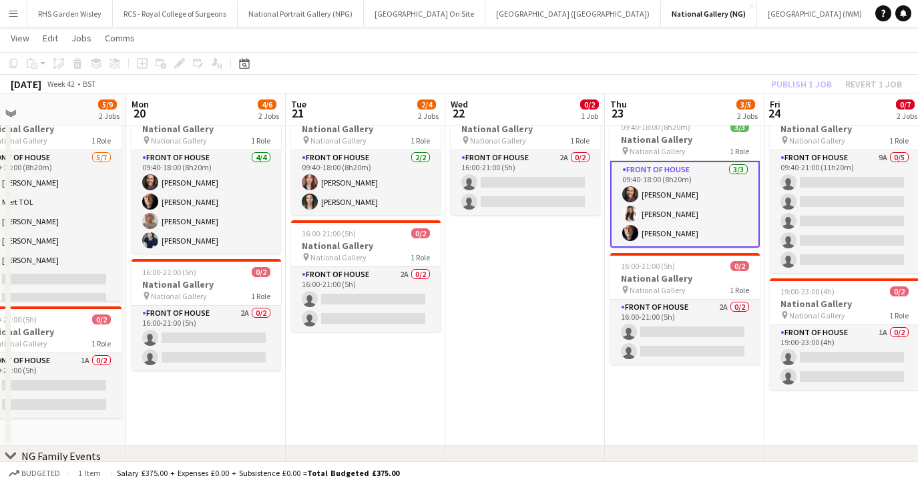
click at [710, 206] on app-card-role "Front of House 3/3 09:40-18:00 (8h20m) Kaia Hickson Natalia Hinds Robert Gill" at bounding box center [685, 204] width 150 height 87
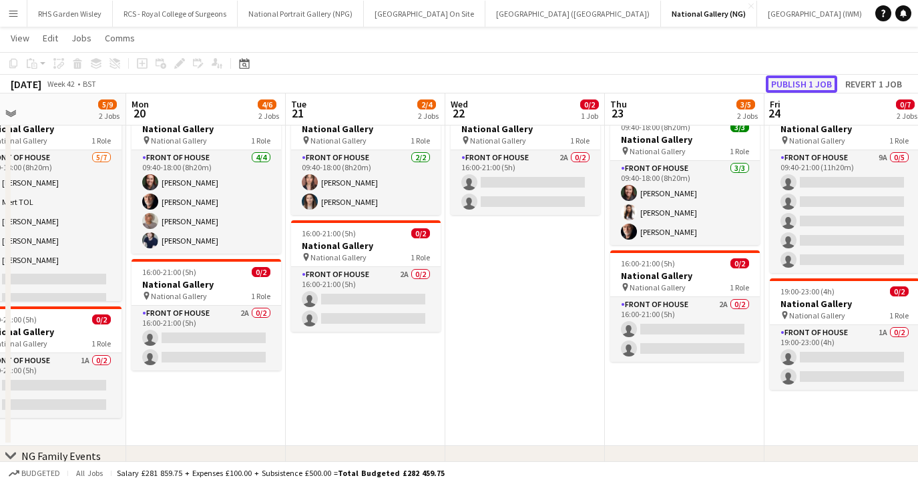
click at [788, 80] on button "Publish 1 job" at bounding box center [801, 83] width 71 height 17
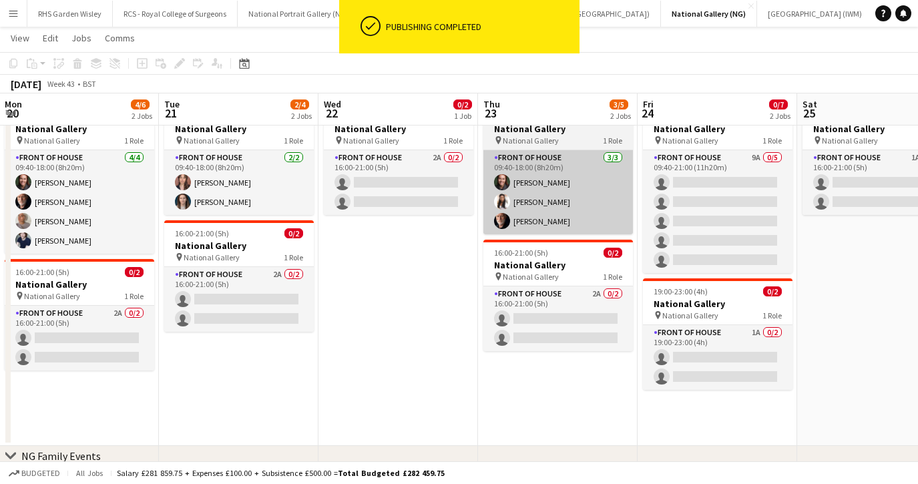
scroll to position [0, 480]
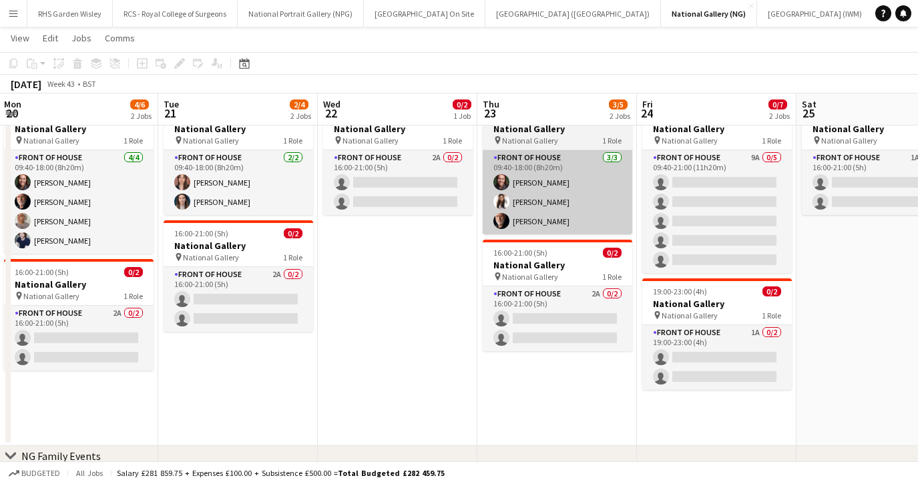
click at [702, 224] on app-card-role "Front of House 9A 0/5 09:40-21:00 (11h20m) single-neutral-actions single-neutra…" at bounding box center [717, 211] width 150 height 123
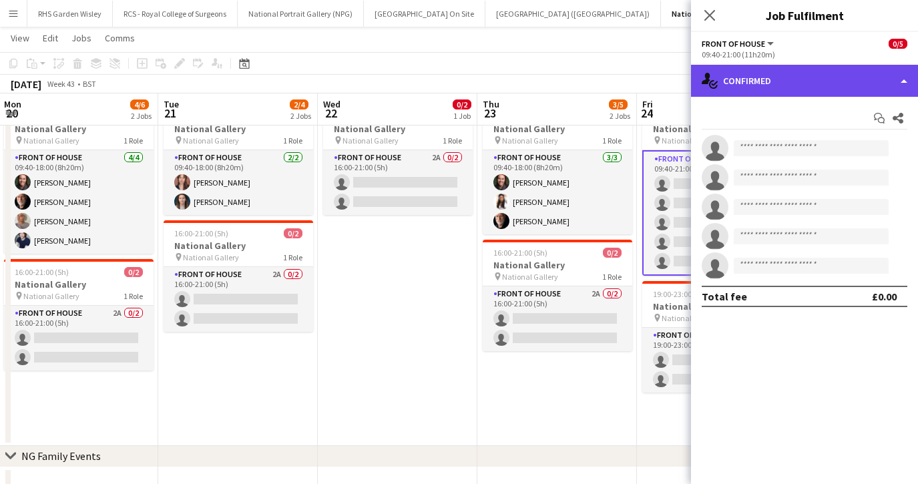
click at [812, 82] on div "single-neutral-actions-check-2 Confirmed" at bounding box center [804, 81] width 227 height 32
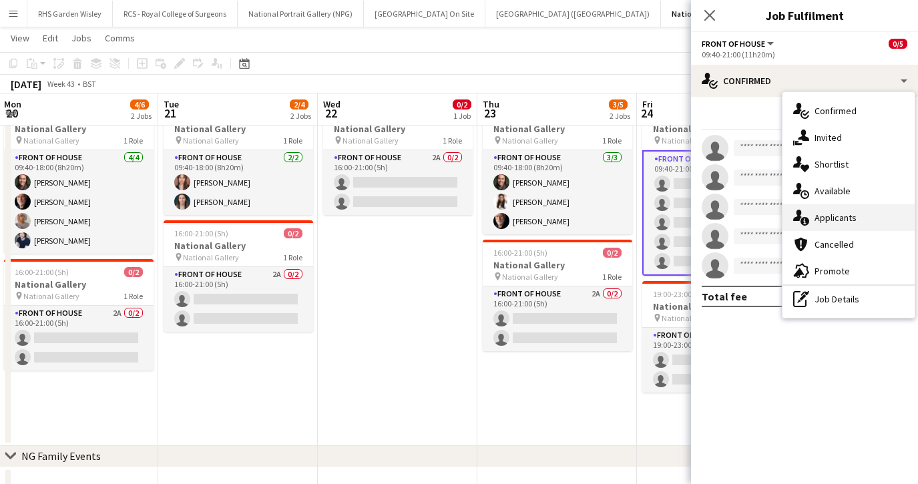
click at [838, 214] on span "Applicants" at bounding box center [835, 218] width 42 height 12
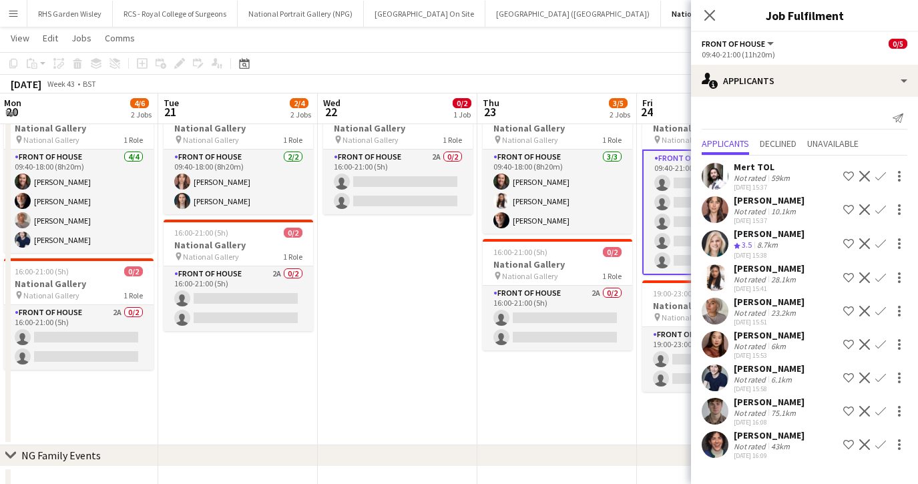
scroll to position [47, 0]
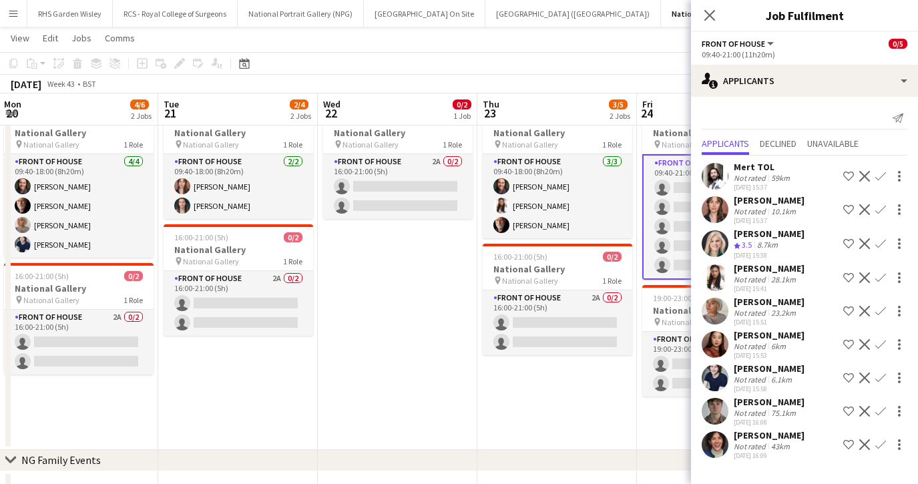
click at [878, 309] on app-icon "Confirm" at bounding box center [880, 311] width 11 height 11
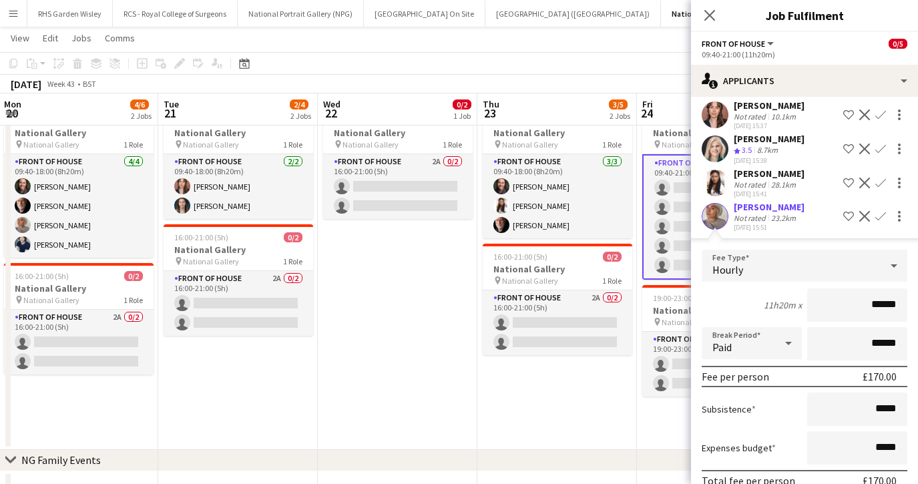
scroll to position [190, 0]
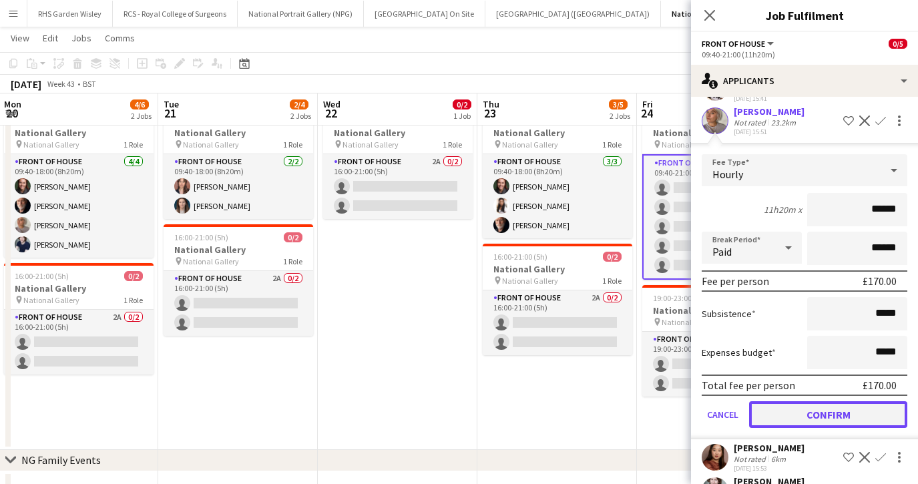
click at [811, 415] on button "Confirm" at bounding box center [828, 414] width 158 height 27
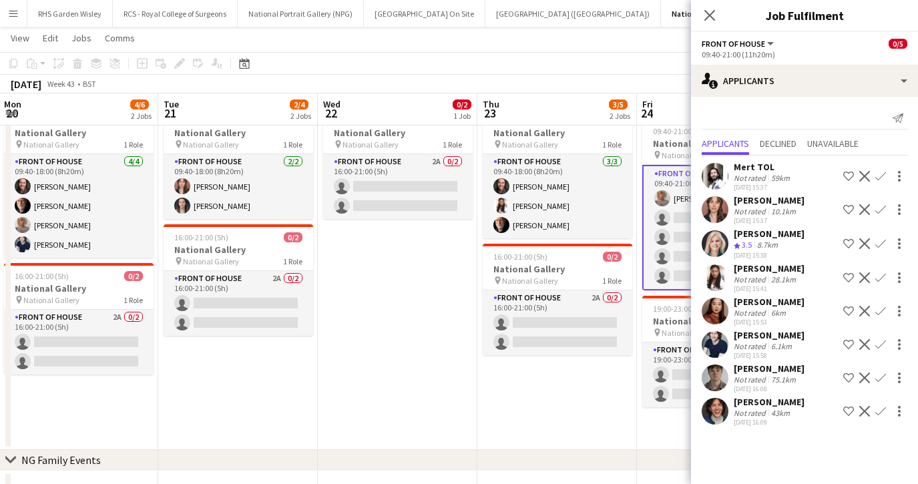
scroll to position [0, 0]
click at [876, 277] on app-icon "Confirm" at bounding box center [880, 277] width 11 height 11
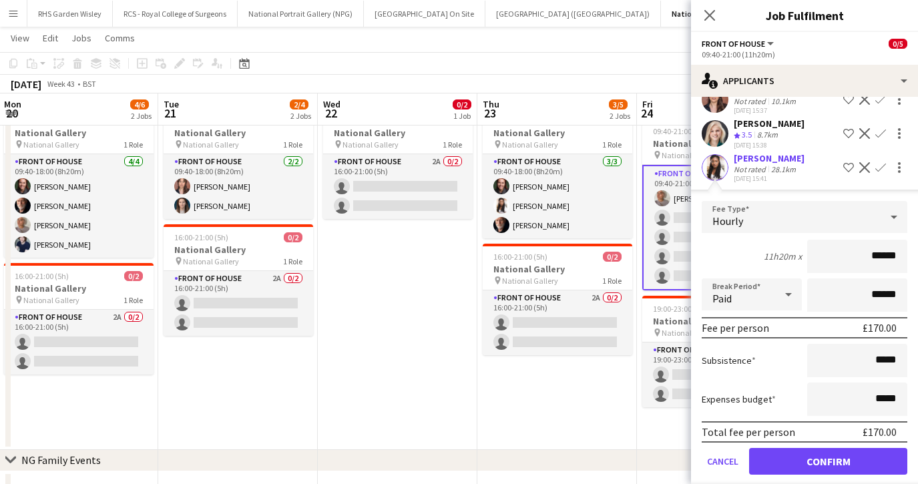
scroll to position [111, 0]
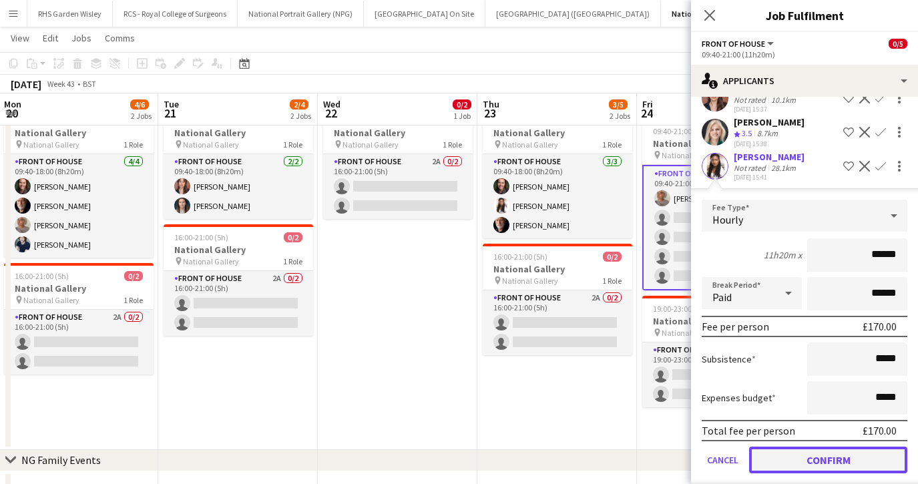
click at [789, 465] on button "Confirm" at bounding box center [828, 460] width 158 height 27
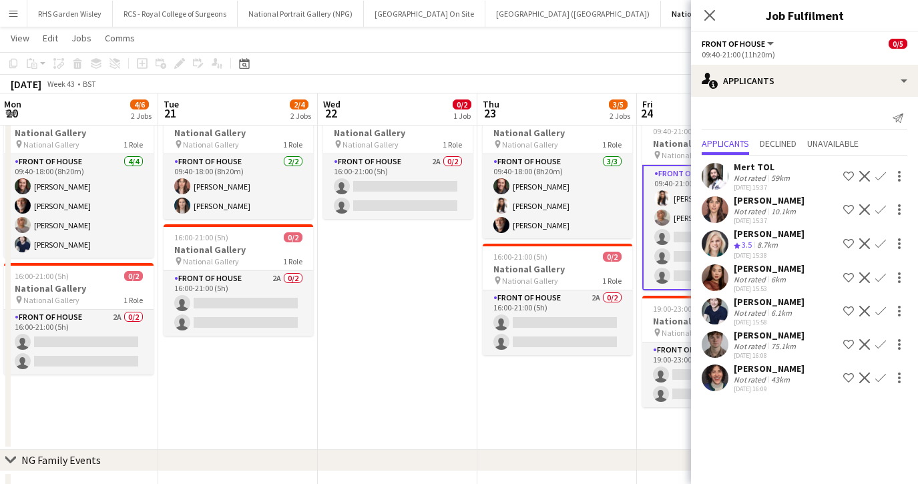
scroll to position [0, 0]
click at [709, 17] on icon "Close pop-in" at bounding box center [709, 15] width 13 height 13
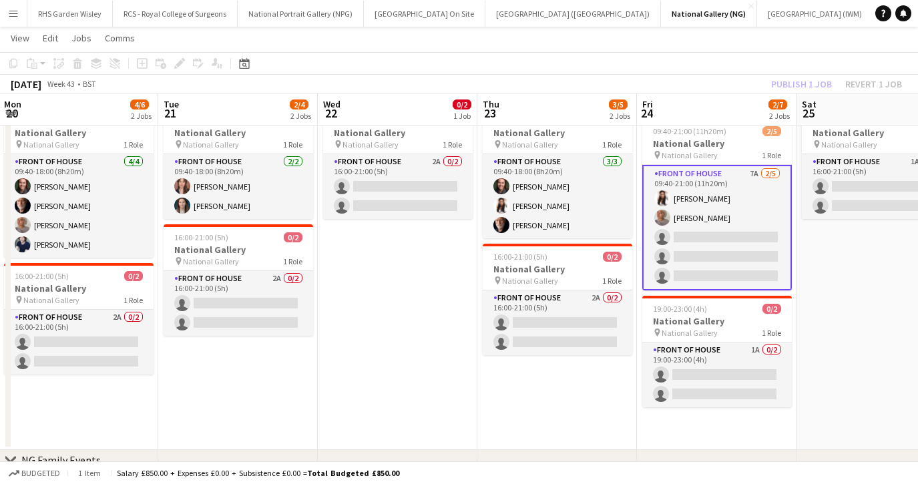
click at [710, 257] on app-card-role "Front of House 7A 2/5 09:40-21:00 (11h20m) Natalia Hinds Jessica Seekings singl…" at bounding box center [717, 227] width 150 height 125
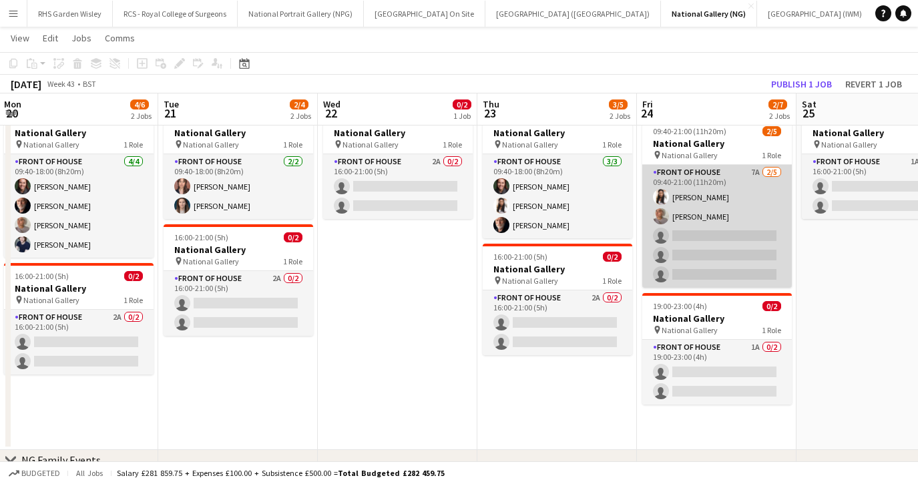
click at [710, 257] on app-card-role "Front of House 7A 2/5 09:40-21:00 (11h20m) Natalia Hinds Jessica Seekings singl…" at bounding box center [717, 226] width 150 height 123
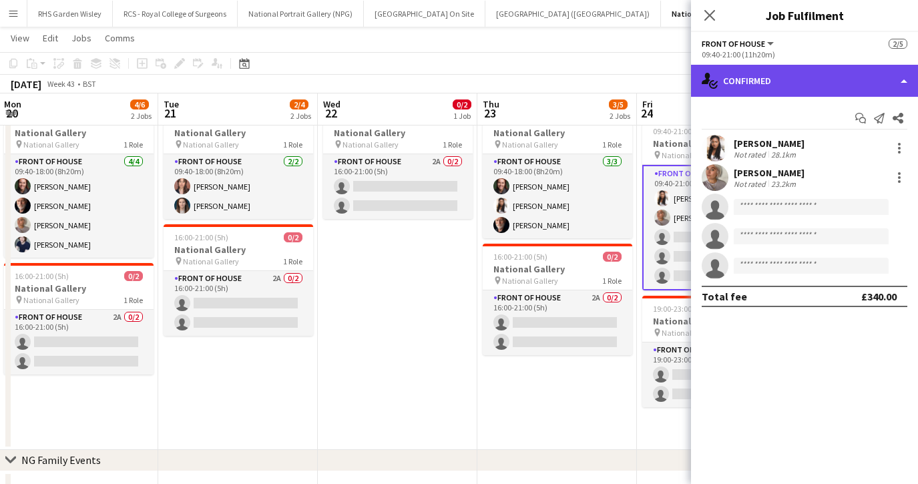
click at [773, 92] on div "single-neutral-actions-check-2 Confirmed" at bounding box center [804, 81] width 227 height 32
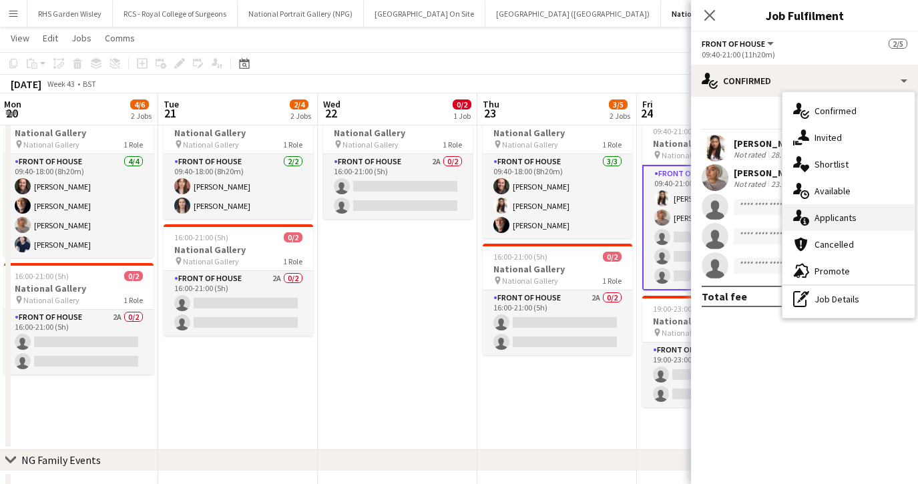
click at [815, 215] on span "Applicants" at bounding box center [835, 218] width 42 height 12
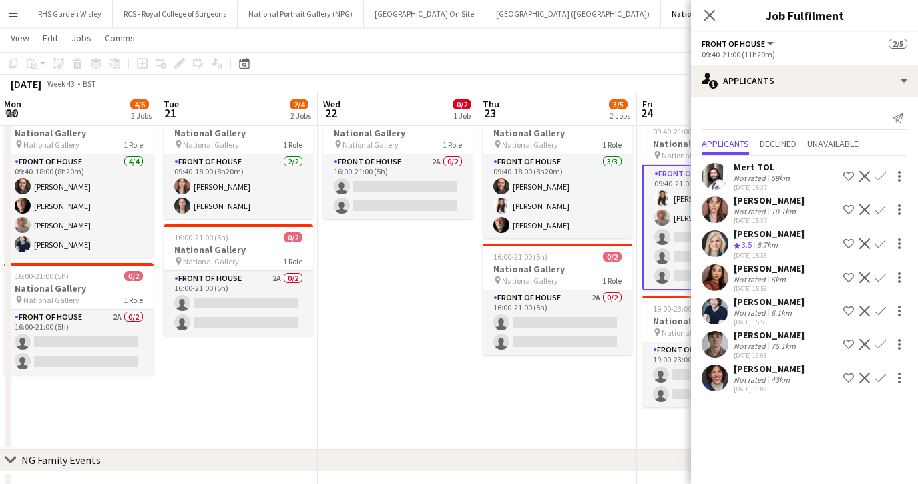
click at [880, 247] on app-icon "Confirm" at bounding box center [880, 243] width 11 height 11
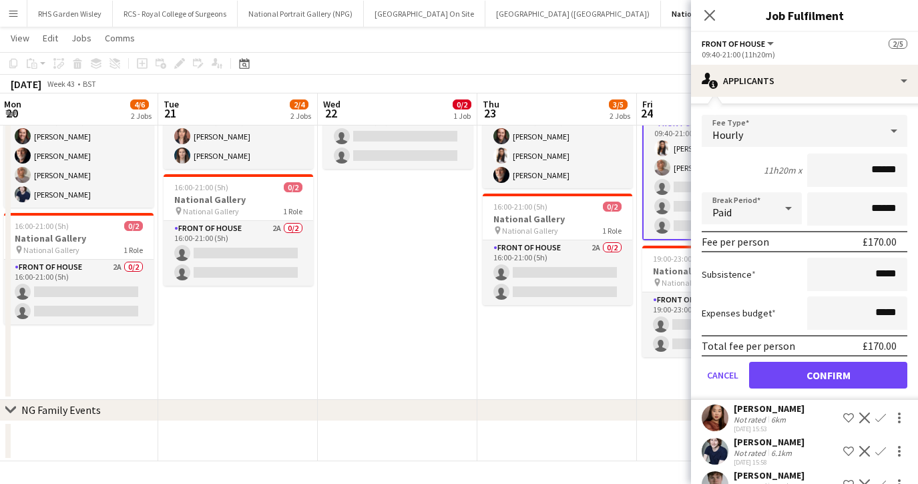
scroll to position [161, 0]
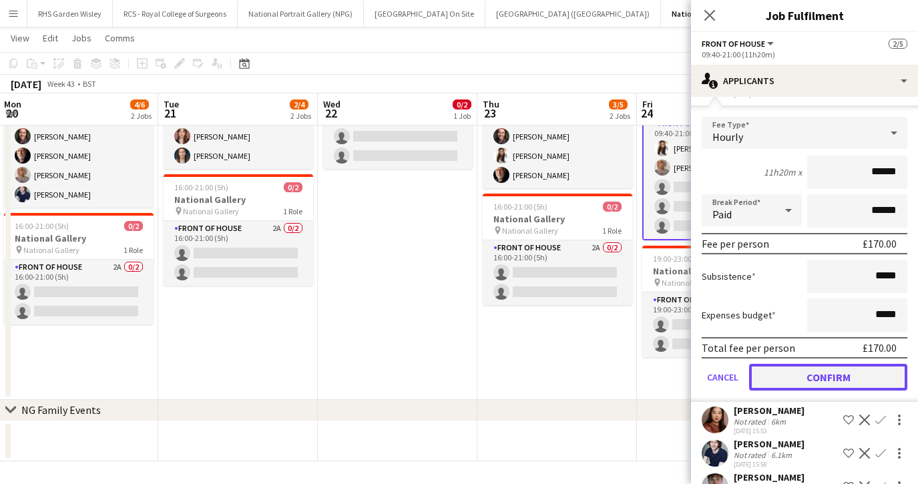
click at [804, 380] on button "Confirm" at bounding box center [828, 377] width 158 height 27
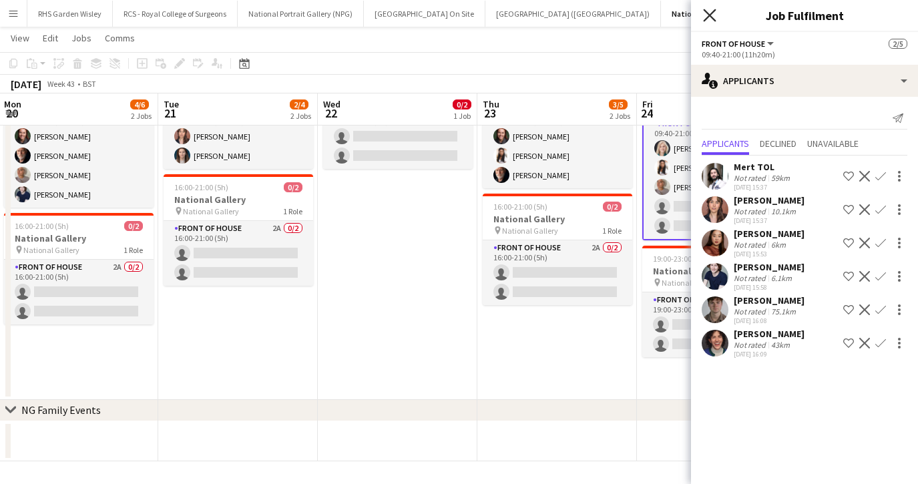
click at [710, 15] on icon at bounding box center [709, 15] width 13 height 13
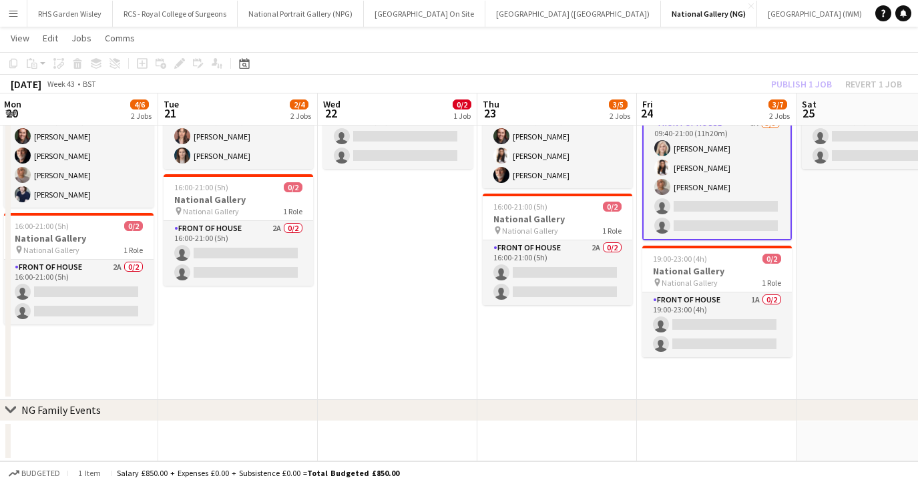
click at [720, 221] on app-card-role "Front of House 6A 3/5 09:40-21:00 (11h20m) Isabella Stevenson-Olds Natalia Hind…" at bounding box center [717, 177] width 150 height 125
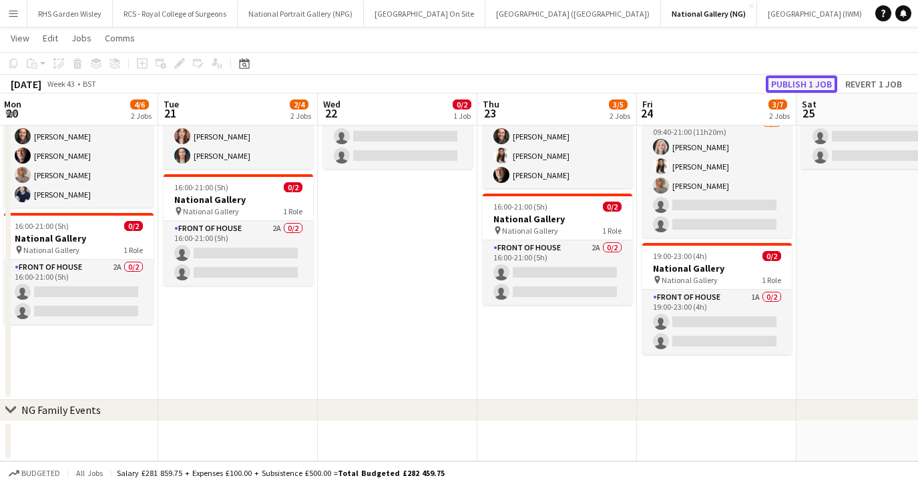
click at [796, 89] on button "Publish 1 job" at bounding box center [801, 83] width 71 height 17
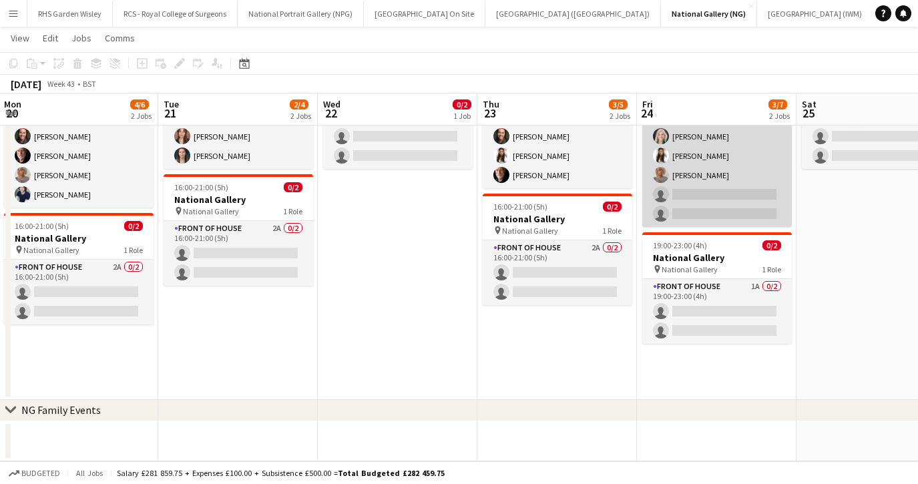
click at [736, 189] on app-card-role "Front of House 6A 3/5 09:40-21:00 (11h20m) Isabella Stevenson-Olds Natalia Hind…" at bounding box center [717, 165] width 150 height 123
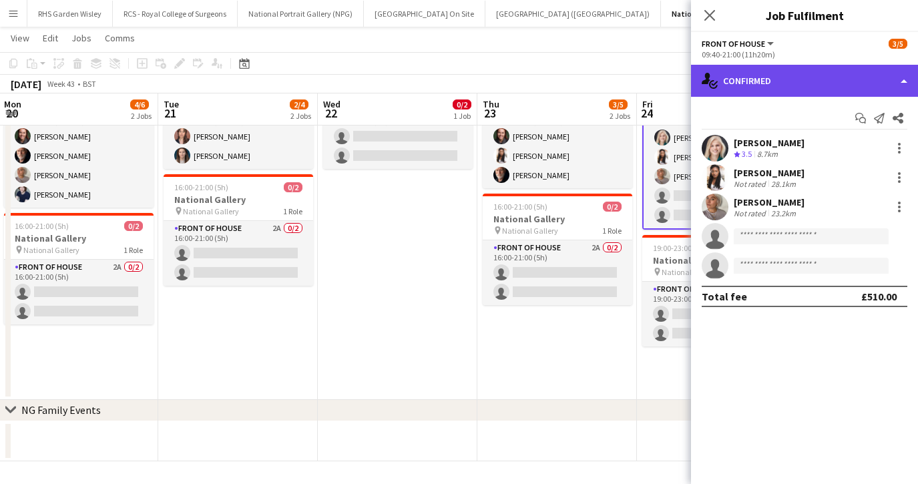
click at [766, 87] on div "single-neutral-actions-check-2 Confirmed" at bounding box center [804, 81] width 227 height 32
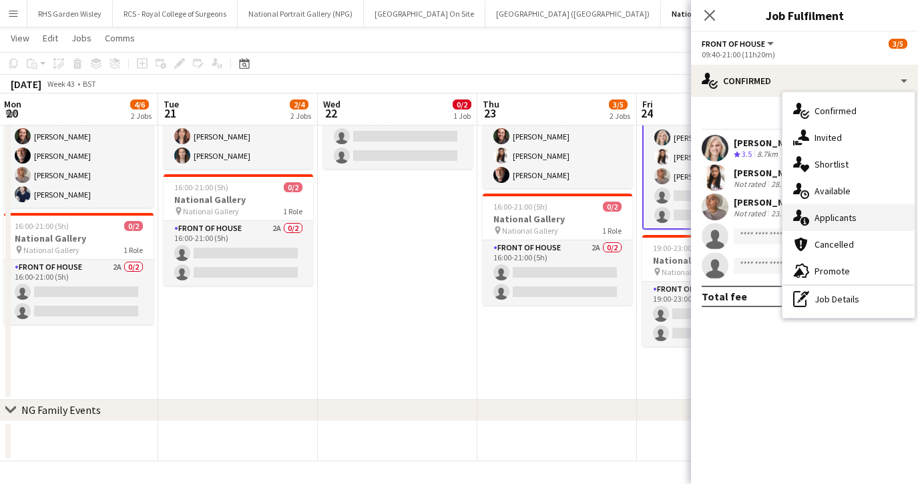
click at [812, 220] on div "single-neutral-actions-information Applicants" at bounding box center [848, 217] width 132 height 27
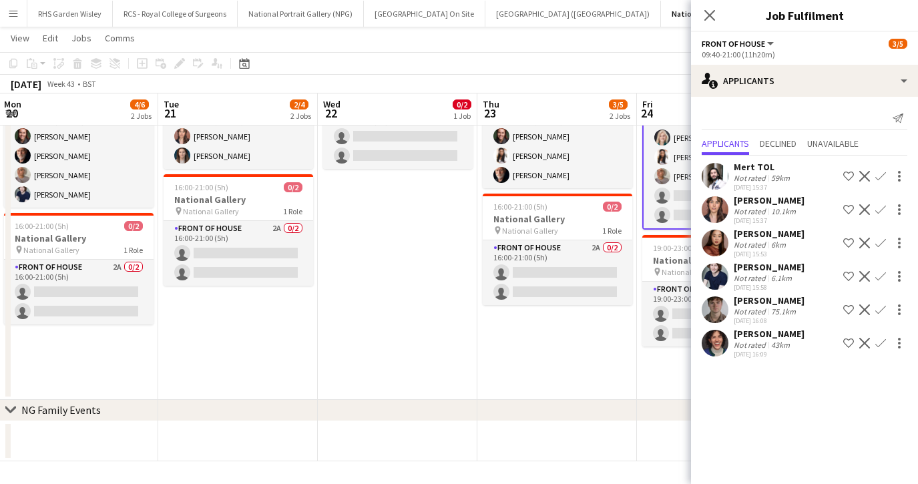
click at [876, 176] on app-icon "Confirm" at bounding box center [880, 176] width 11 height 11
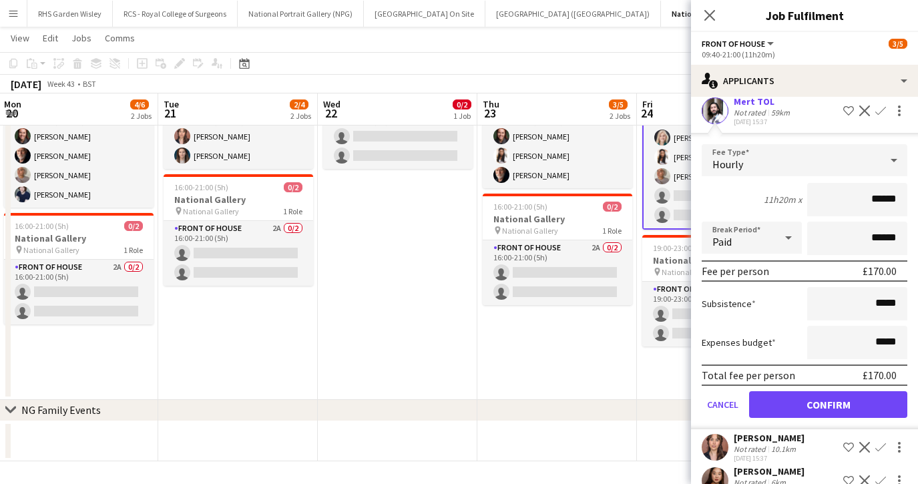
scroll to position [67, 0]
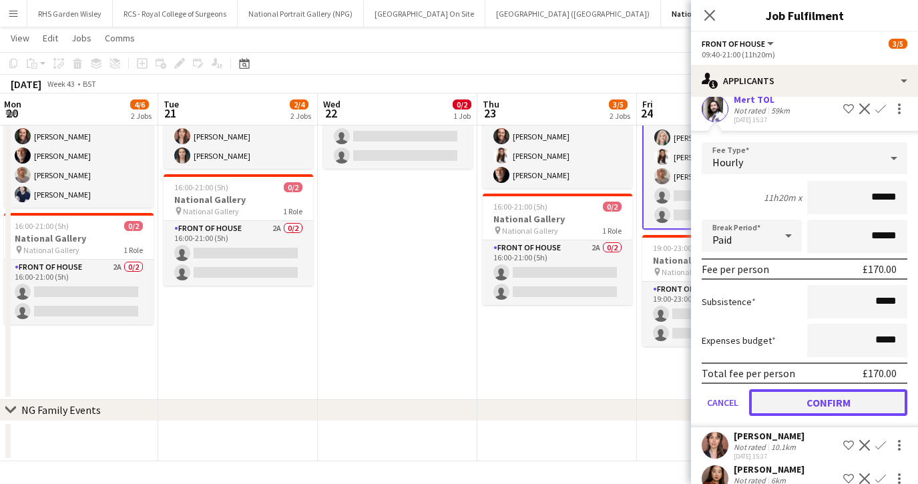
click at [818, 405] on button "Confirm" at bounding box center [828, 402] width 158 height 27
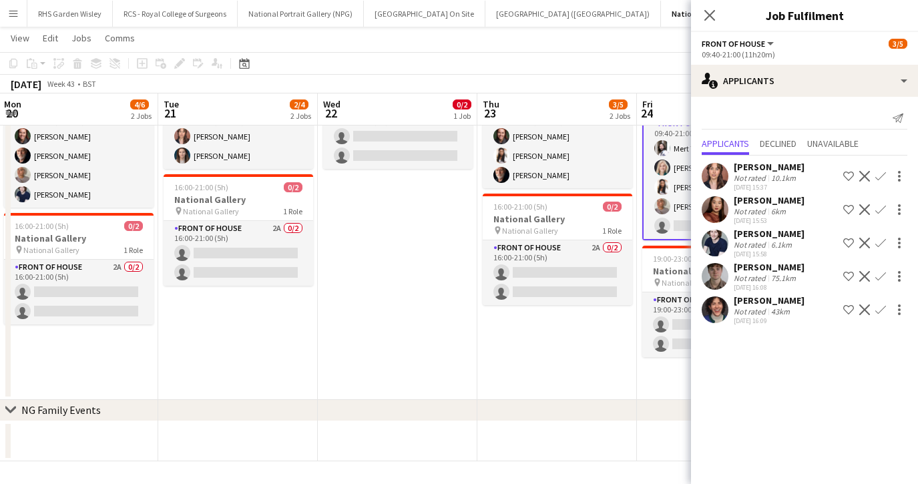
scroll to position [0, 0]
click at [710, 23] on app-icon "Close pop-in" at bounding box center [709, 15] width 19 height 19
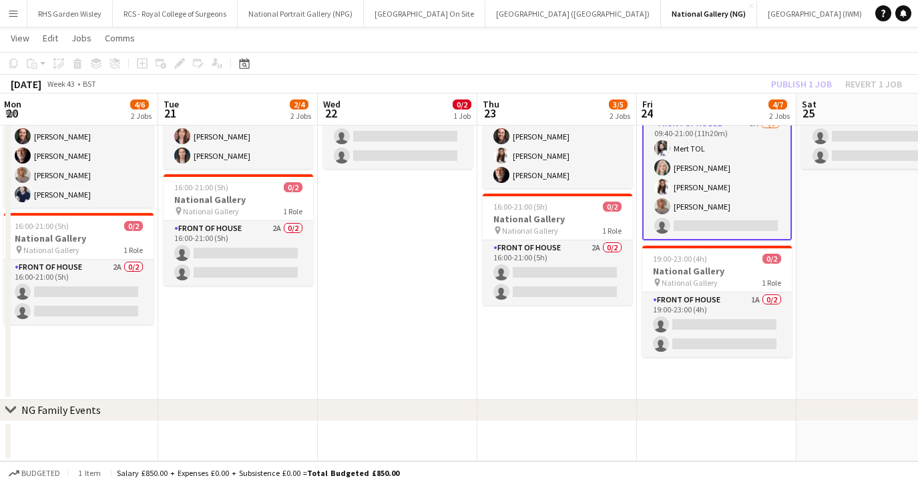
click at [742, 216] on app-card-role "Front of House 5A 4/5 09:40-21:00 (11h20m) Mert TOL Isabella Stevenson-Olds Nat…" at bounding box center [717, 177] width 150 height 125
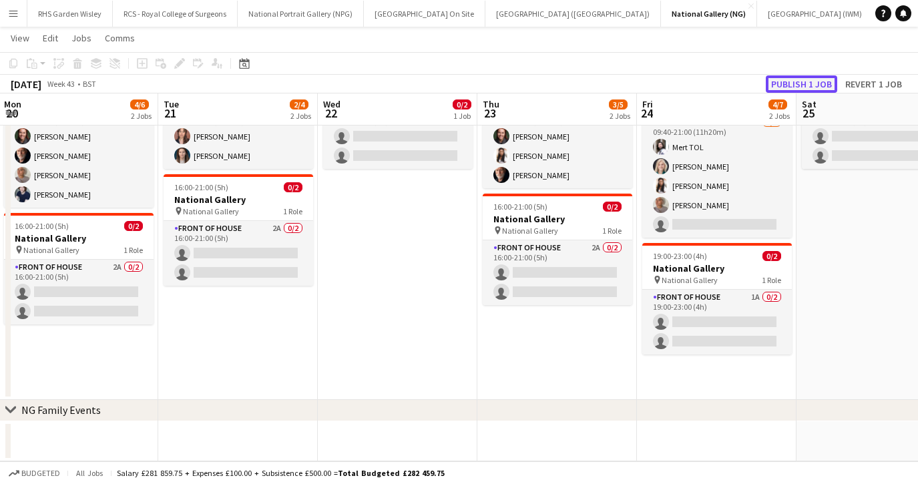
click at [800, 87] on button "Publish 1 job" at bounding box center [801, 83] width 71 height 17
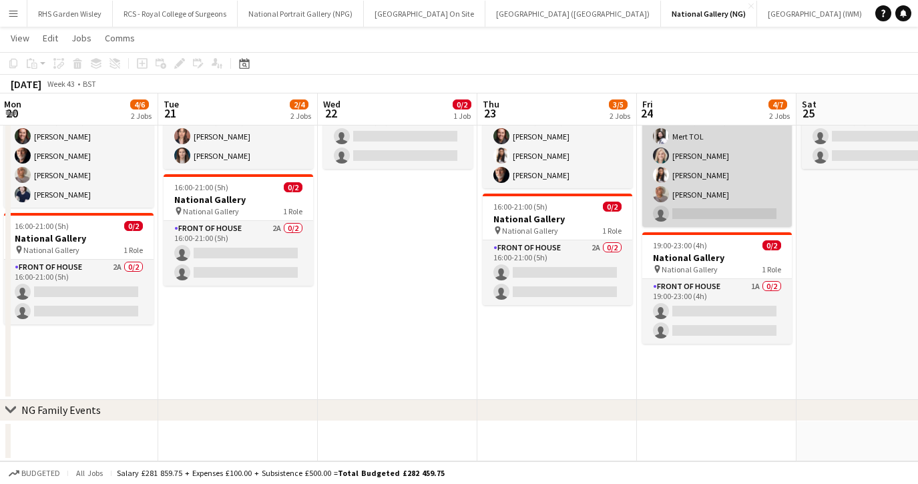
click at [746, 158] on app-card-role "Front of House 5A 4/5 09:40-21:00 (11h20m) Mert TOL Isabella Stevenson-Olds Nat…" at bounding box center [717, 165] width 150 height 123
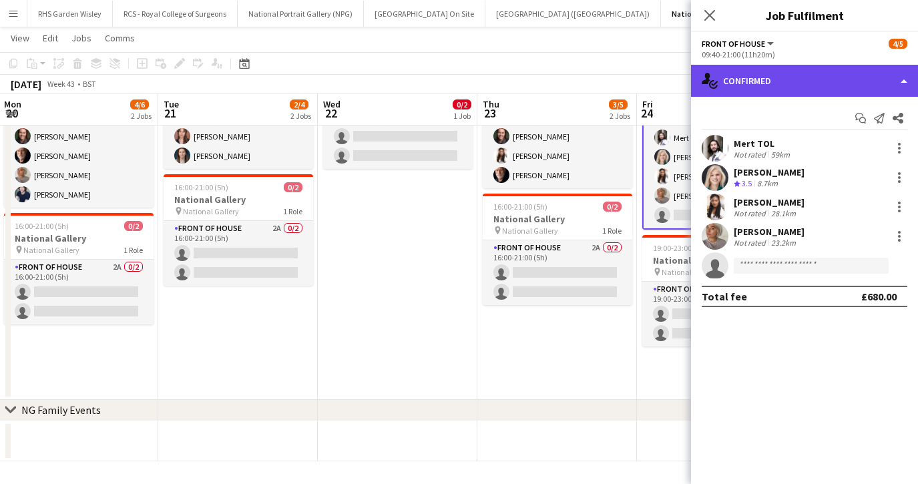
click at [791, 88] on div "single-neutral-actions-check-2 Confirmed" at bounding box center [804, 81] width 227 height 32
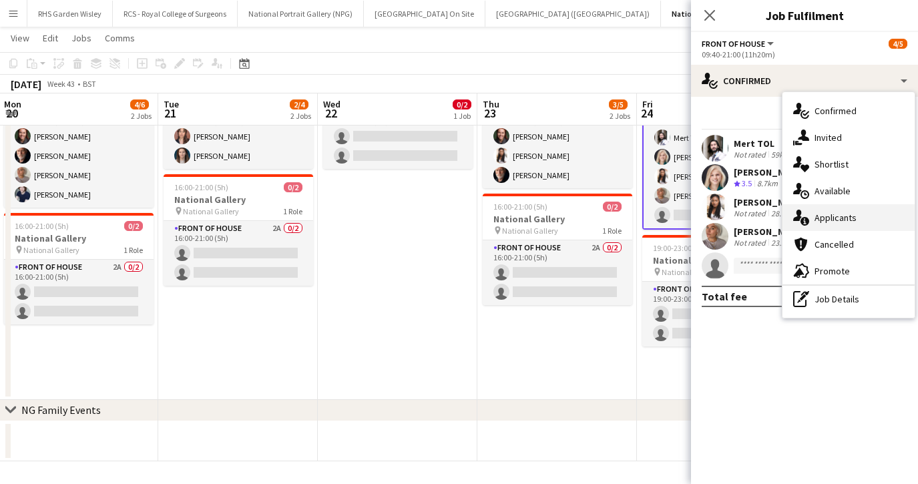
click at [828, 226] on div "single-neutral-actions-information Applicants" at bounding box center [848, 217] width 132 height 27
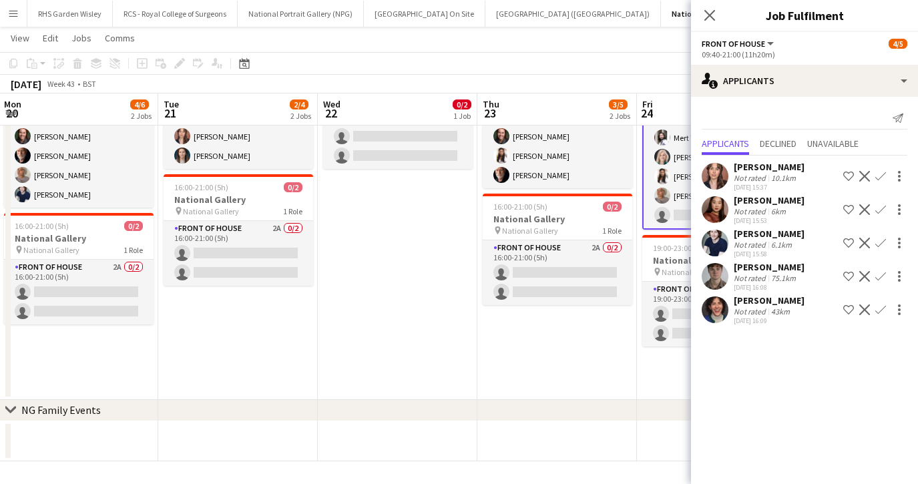
click at [884, 170] on button "Confirm" at bounding box center [880, 176] width 16 height 16
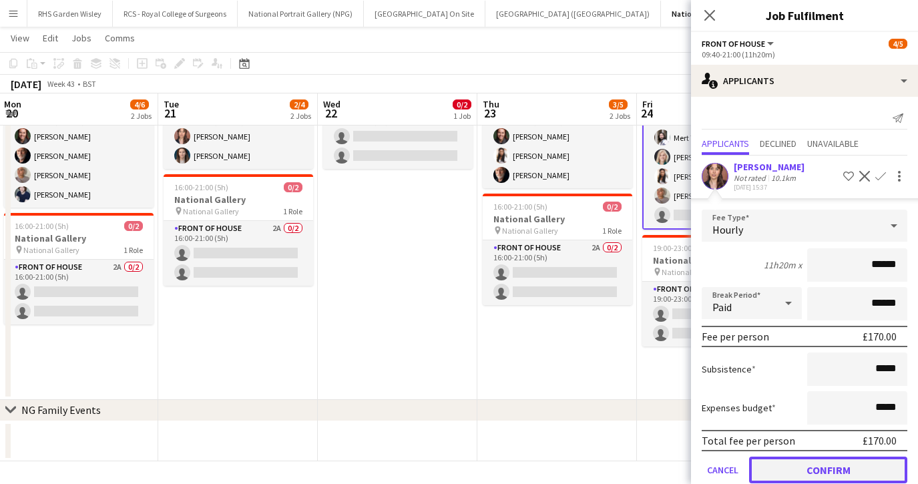
click at [818, 459] on button "Confirm" at bounding box center [828, 470] width 158 height 27
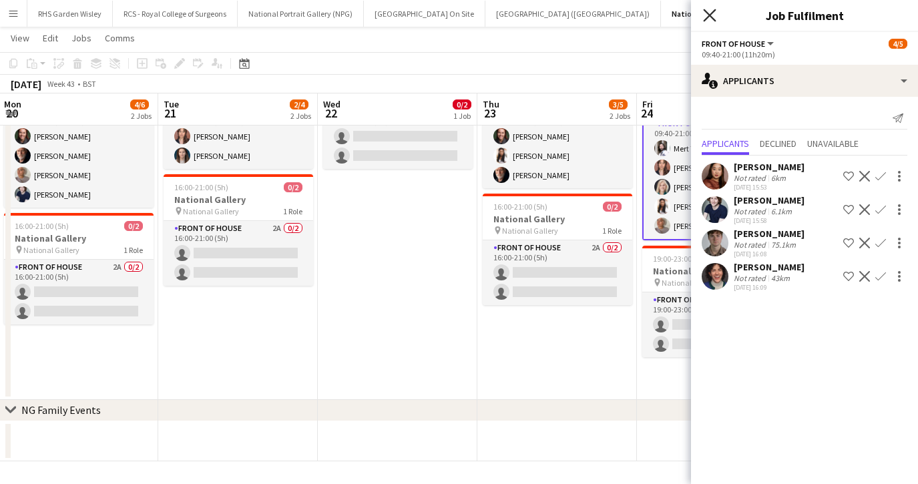
click at [705, 15] on icon "Close pop-in" at bounding box center [709, 15] width 13 height 13
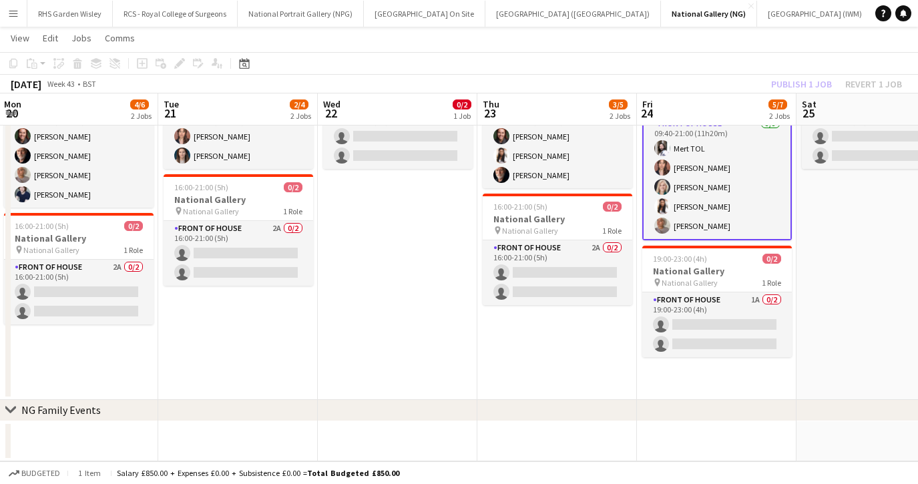
click at [732, 224] on app-card-role "Front of House 5/5 09:40-21:00 (11h20m) Mert TOL Nadia Abouayen Isabella Steven…" at bounding box center [717, 177] width 150 height 125
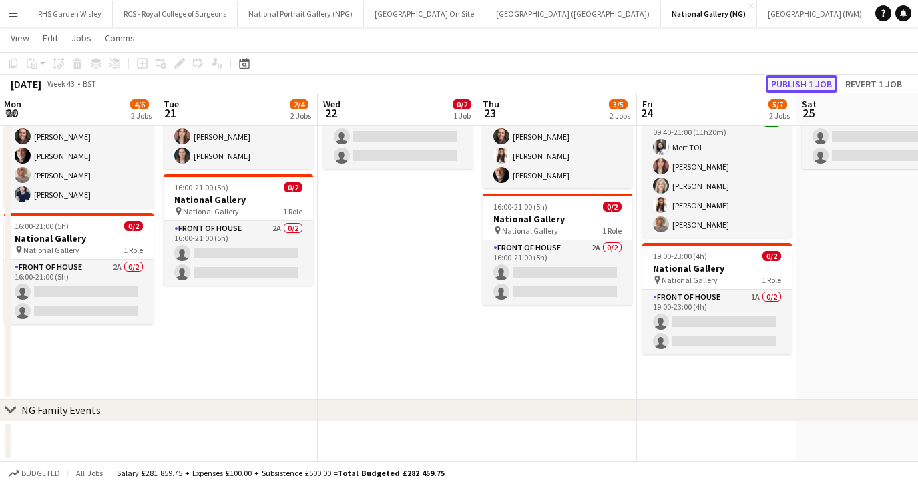
click at [800, 84] on button "Publish 1 job" at bounding box center [801, 83] width 71 height 17
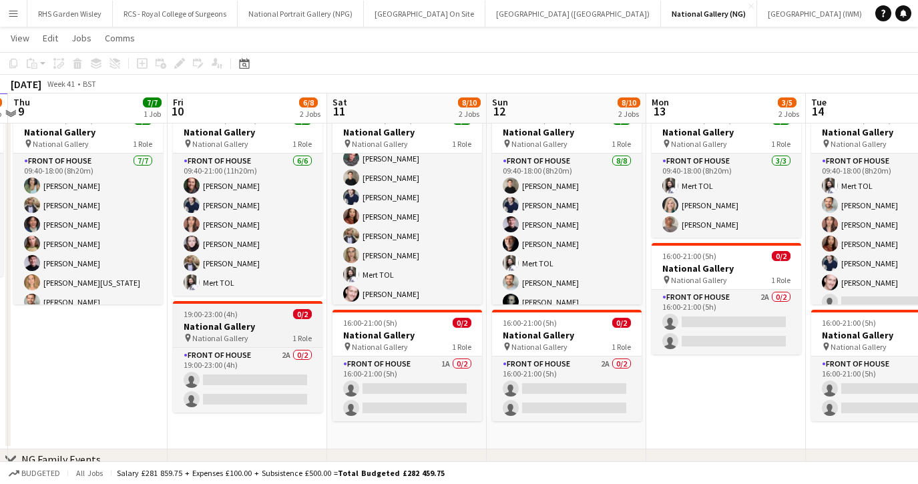
scroll to position [44, 0]
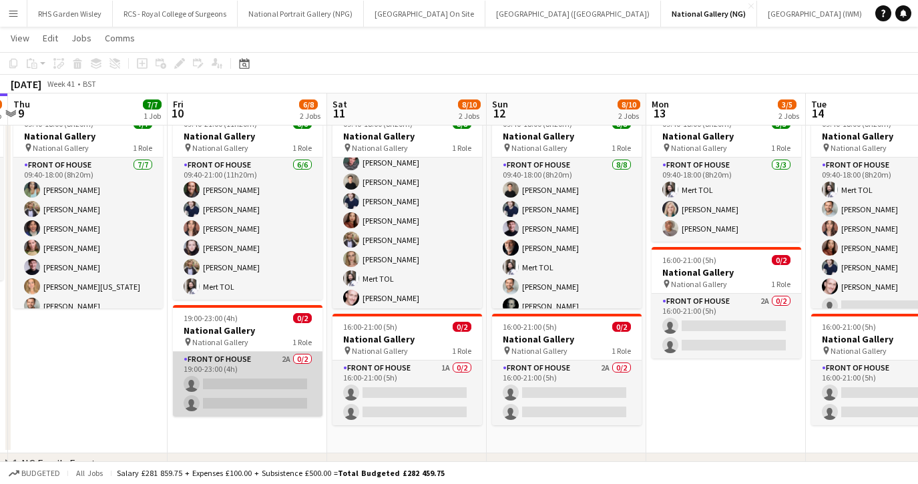
click at [227, 398] on app-card-role "Front of House 2A 0/2 19:00-23:00 (4h) single-neutral-actions single-neutral-ac…" at bounding box center [248, 384] width 150 height 65
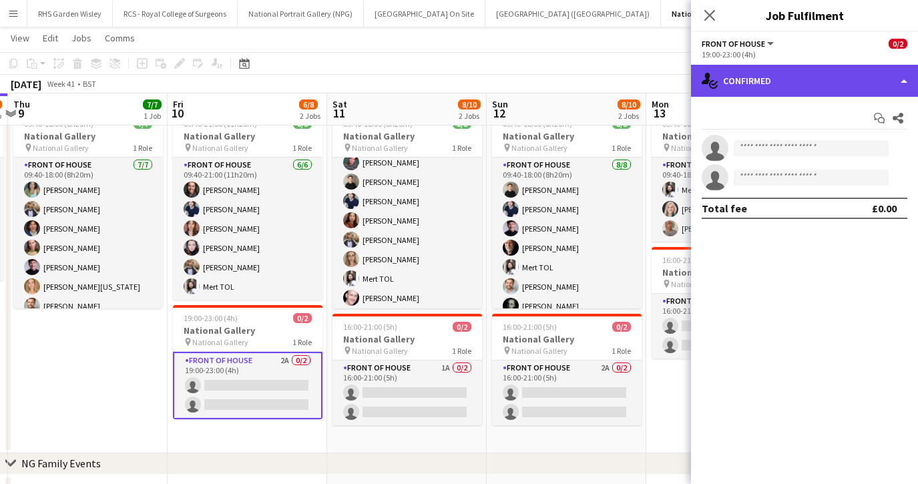
click at [776, 87] on div "single-neutral-actions-check-2 Confirmed" at bounding box center [804, 81] width 227 height 32
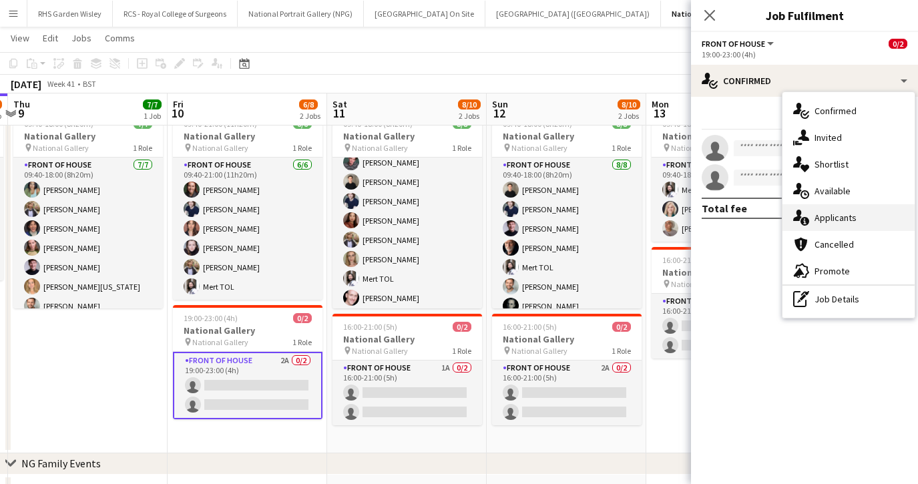
click at [818, 210] on div "single-neutral-actions-information Applicants" at bounding box center [848, 217] width 132 height 27
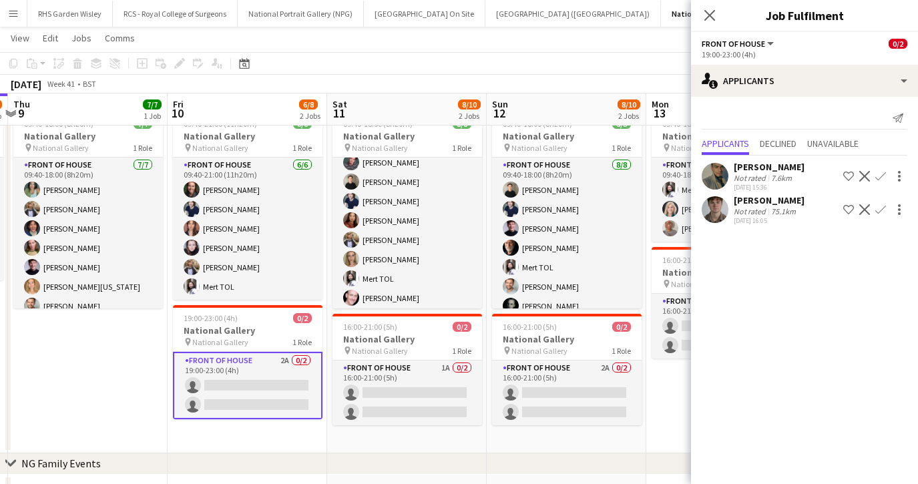
click at [878, 174] on app-icon "Confirm" at bounding box center [880, 176] width 11 height 11
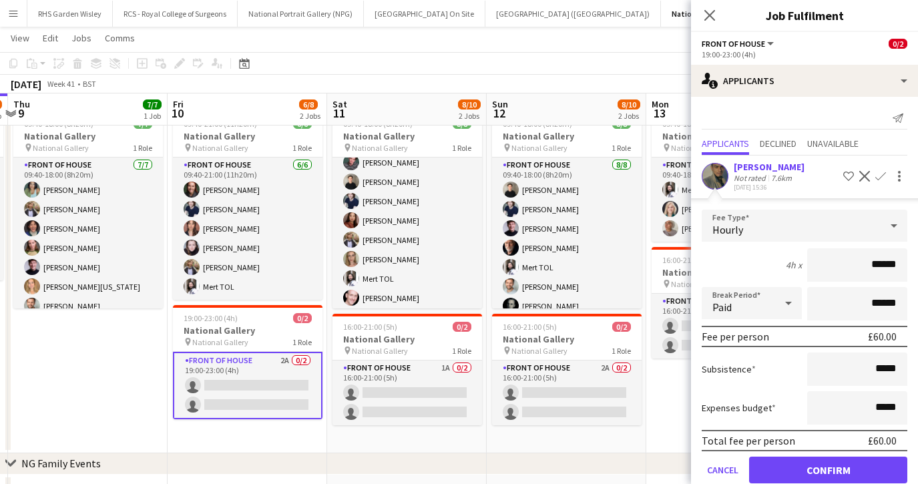
scroll to position [57, 0]
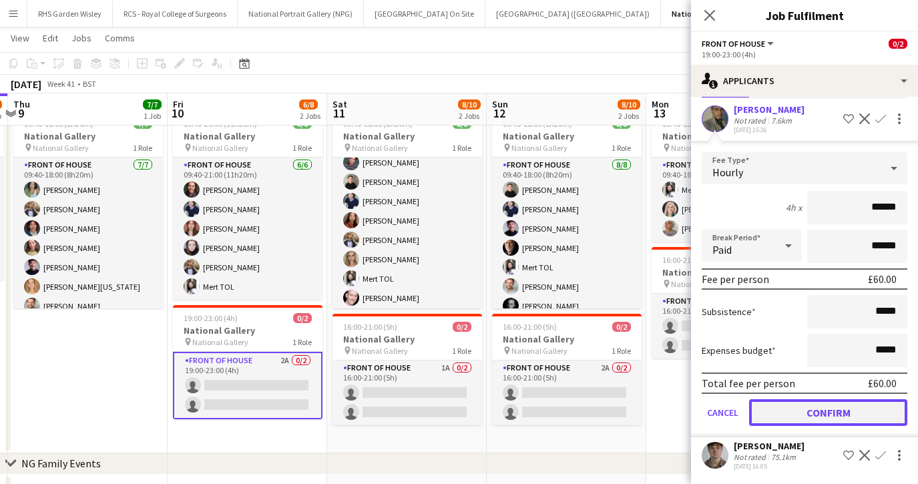
click at [818, 416] on button "Confirm" at bounding box center [828, 412] width 158 height 27
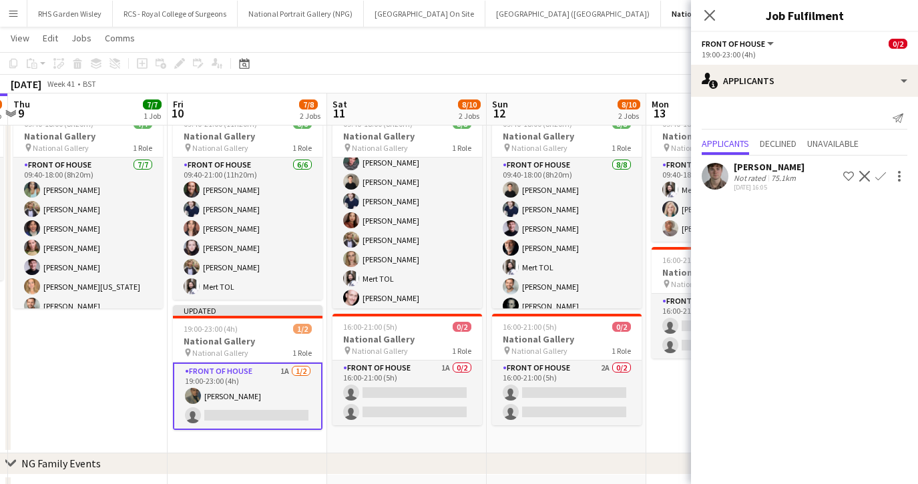
scroll to position [0, 0]
click at [873, 178] on button "Confirm" at bounding box center [880, 176] width 16 height 16
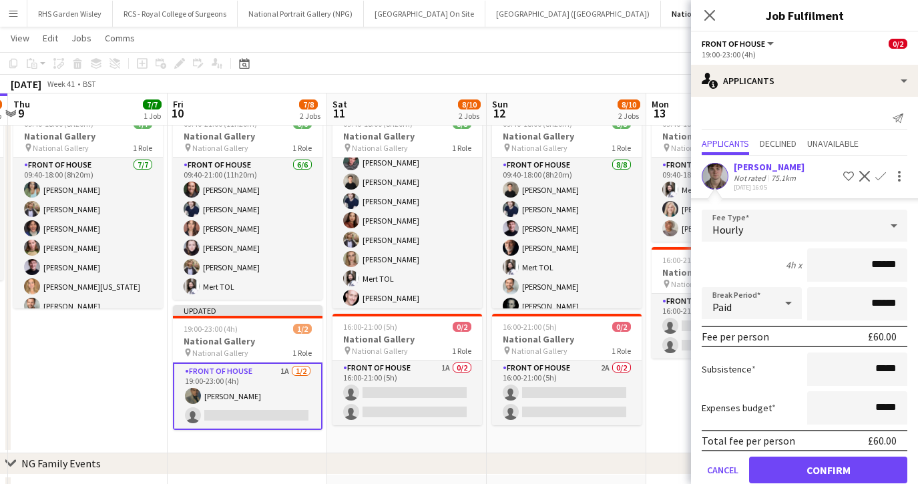
scroll to position [24, 0]
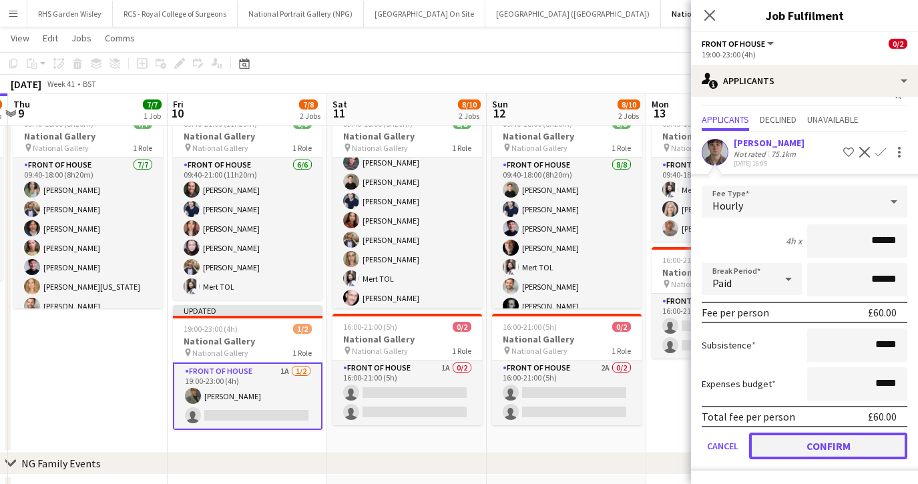
click at [801, 446] on button "Confirm" at bounding box center [828, 446] width 158 height 27
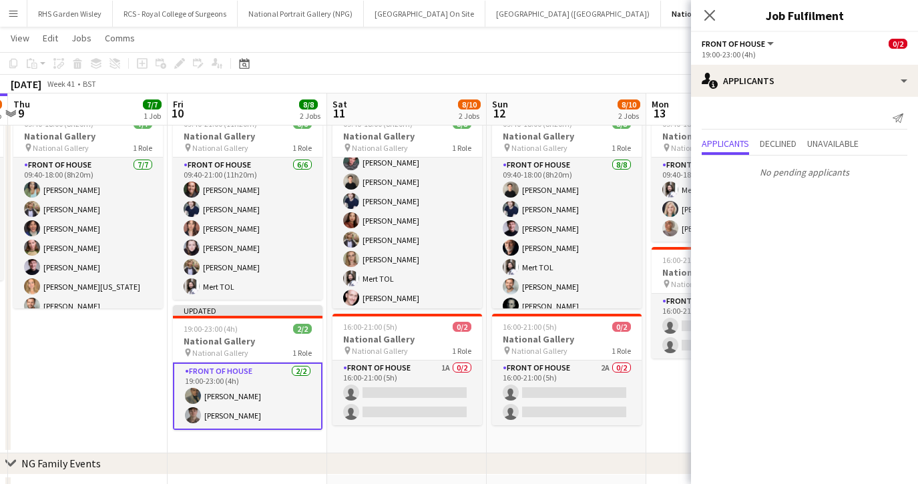
scroll to position [0, 0]
click at [714, 7] on app-icon "Close pop-in" at bounding box center [709, 15] width 19 height 19
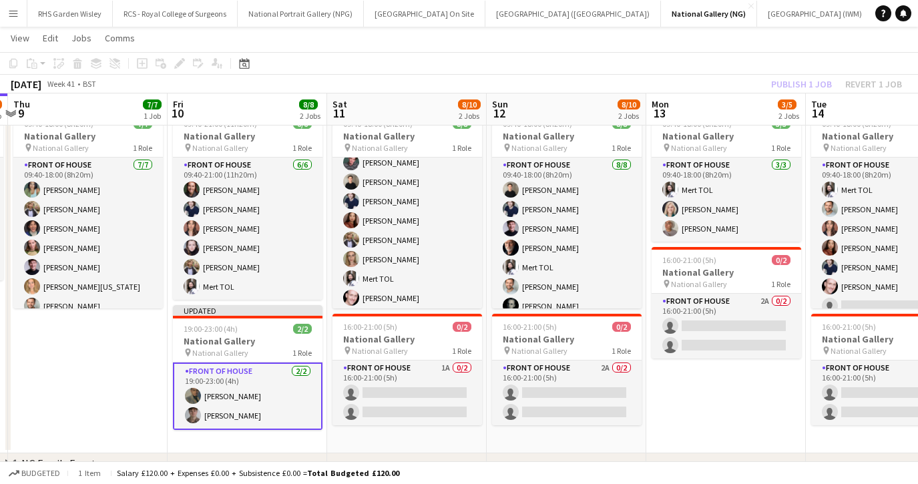
click at [290, 401] on app-card-role "Front of House 2/2 19:00-23:00 (4h) Daniel Monteiro Louis Cavalier" at bounding box center [248, 395] width 150 height 67
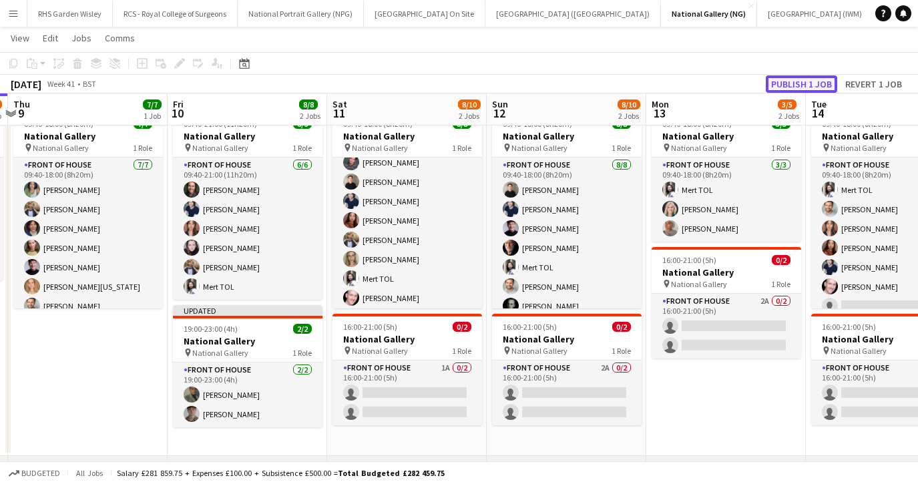
click at [790, 83] on button "Publish 1 job" at bounding box center [801, 83] width 71 height 17
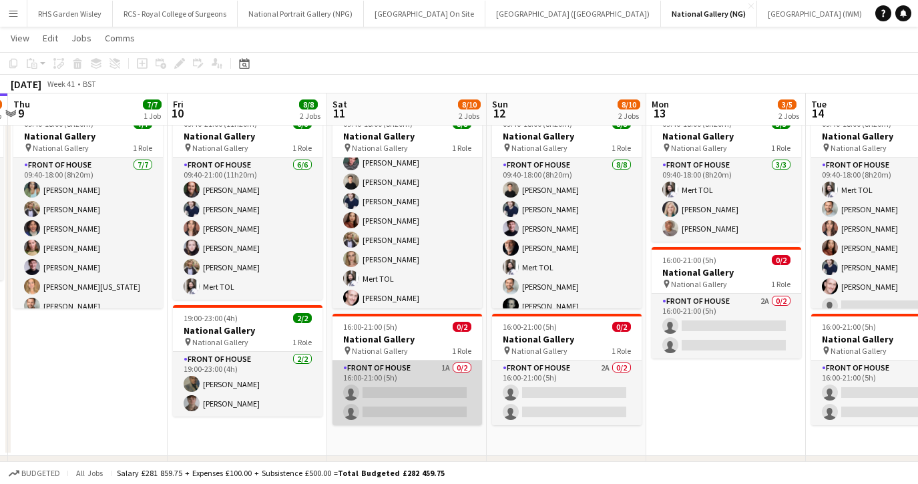
click at [413, 380] on app-card-role "Front of House 1A 0/2 16:00-21:00 (5h) single-neutral-actions single-neutral-ac…" at bounding box center [407, 392] width 150 height 65
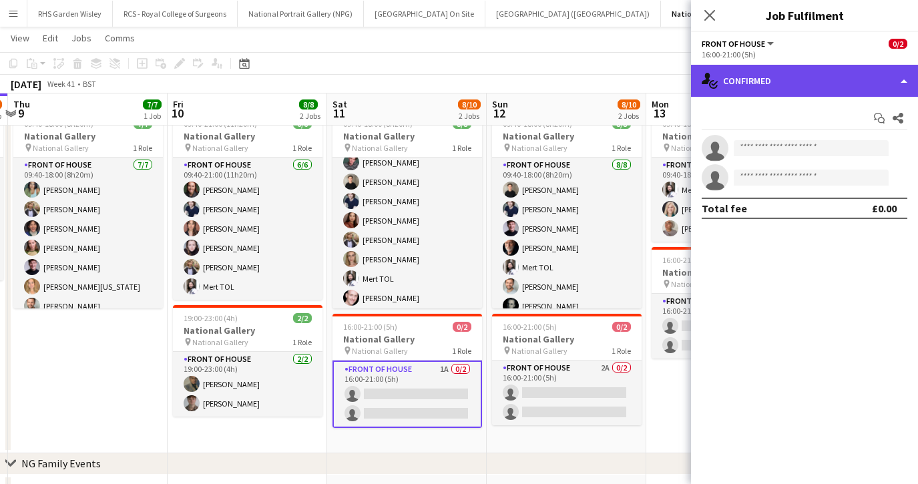
click at [762, 90] on div "single-neutral-actions-check-2 Confirmed" at bounding box center [804, 81] width 227 height 32
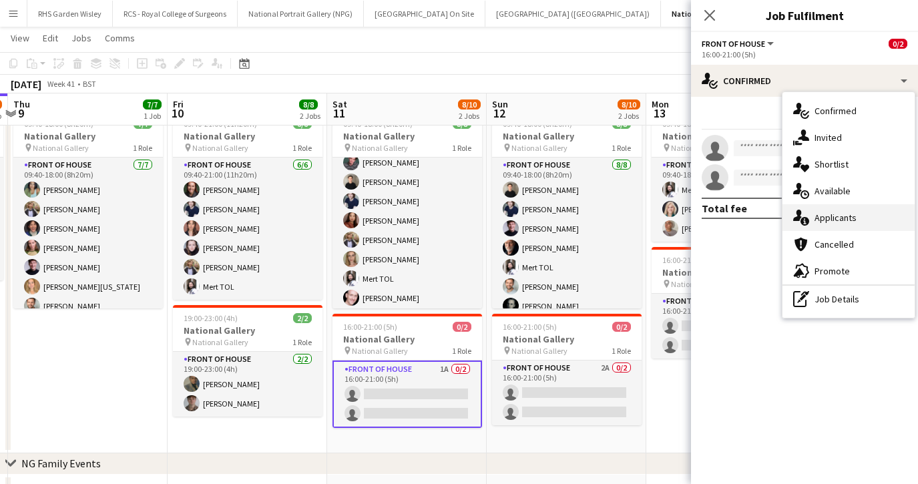
click at [812, 223] on div "single-neutral-actions-information Applicants" at bounding box center [848, 217] width 132 height 27
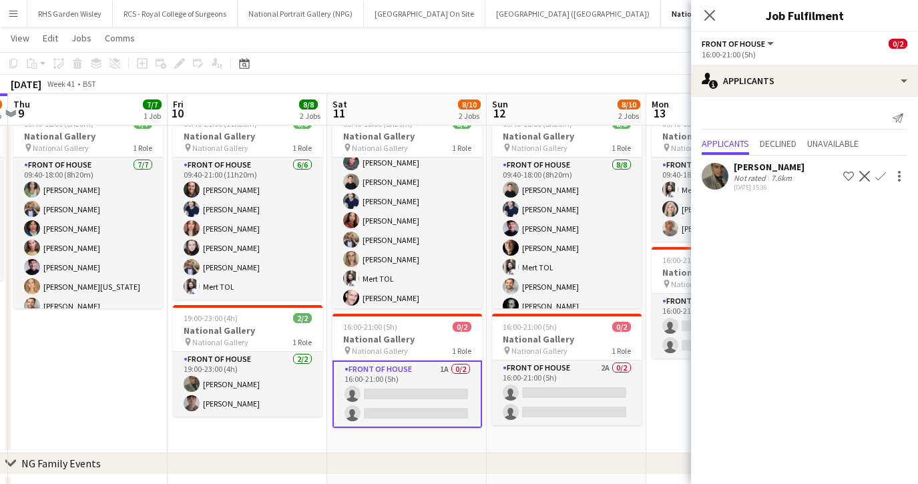
click at [883, 176] on app-icon "Confirm" at bounding box center [880, 176] width 11 height 11
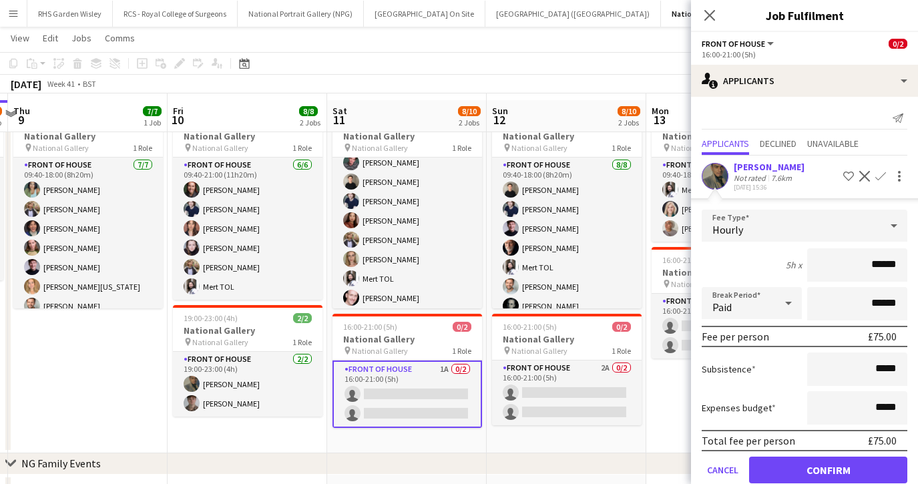
scroll to position [97, 0]
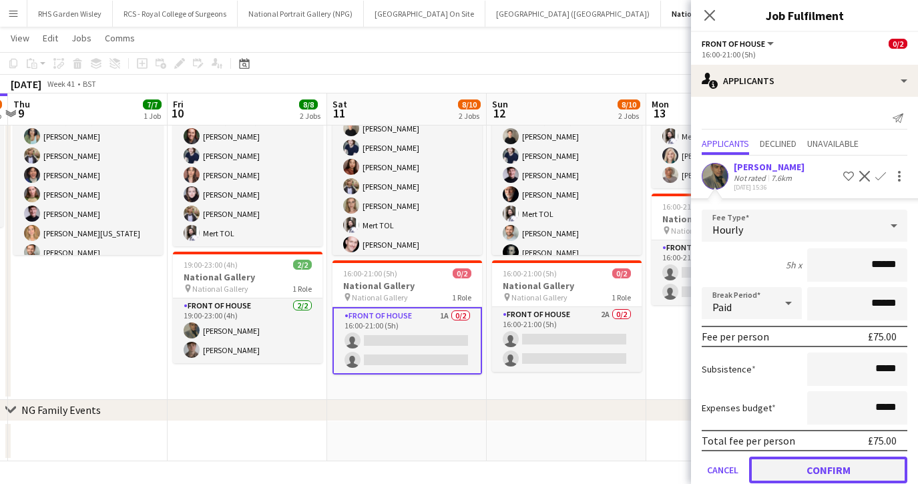
click at [794, 471] on button "Confirm" at bounding box center [828, 470] width 158 height 27
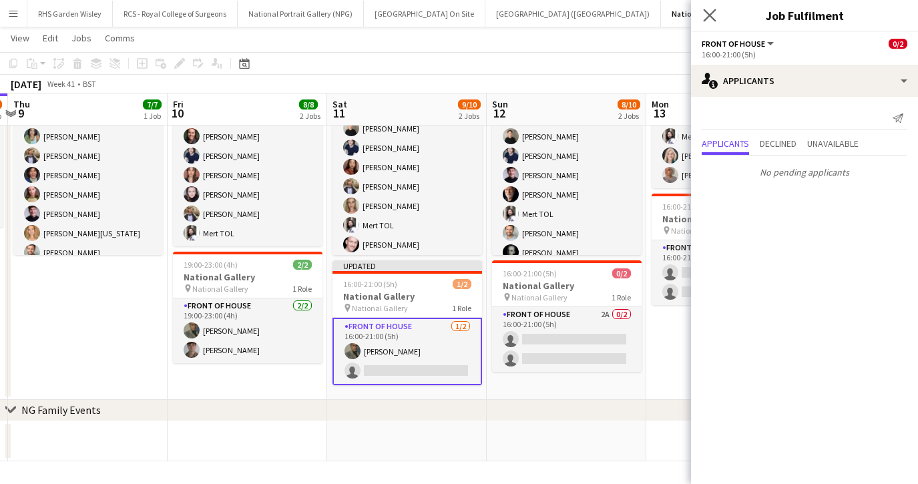
click at [709, 23] on app-icon "Close pop-in" at bounding box center [709, 15] width 19 height 19
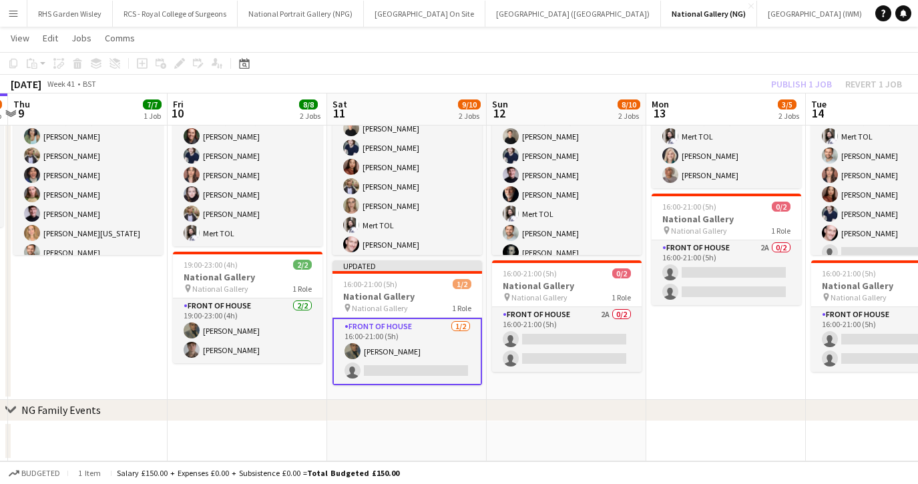
click at [435, 357] on app-card-role "Front of House 1/2 16:00-21:00 (5h) Daniel Monteiro single-neutral-actions" at bounding box center [407, 351] width 150 height 67
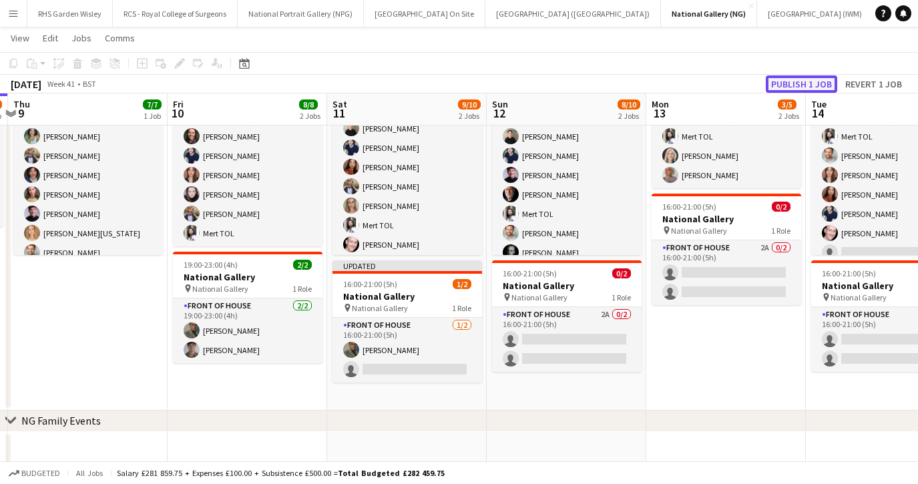
click at [780, 85] on button "Publish 1 job" at bounding box center [801, 83] width 71 height 17
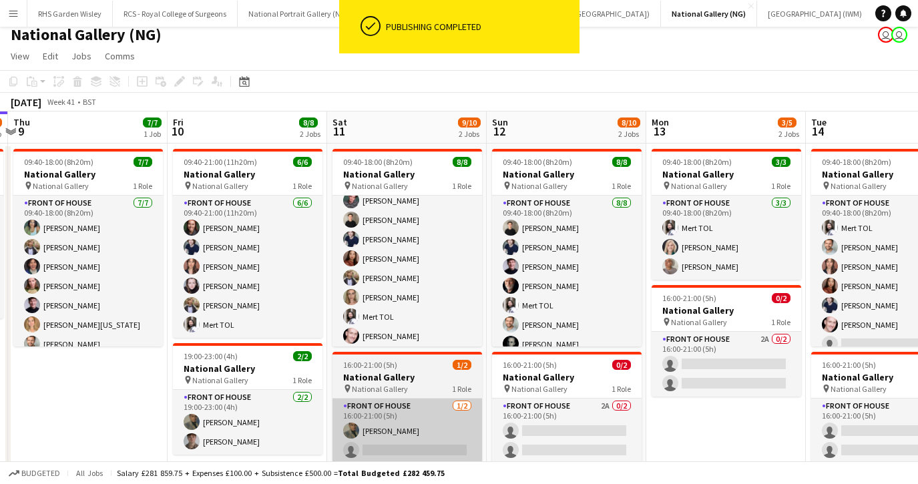
scroll to position [10, 0]
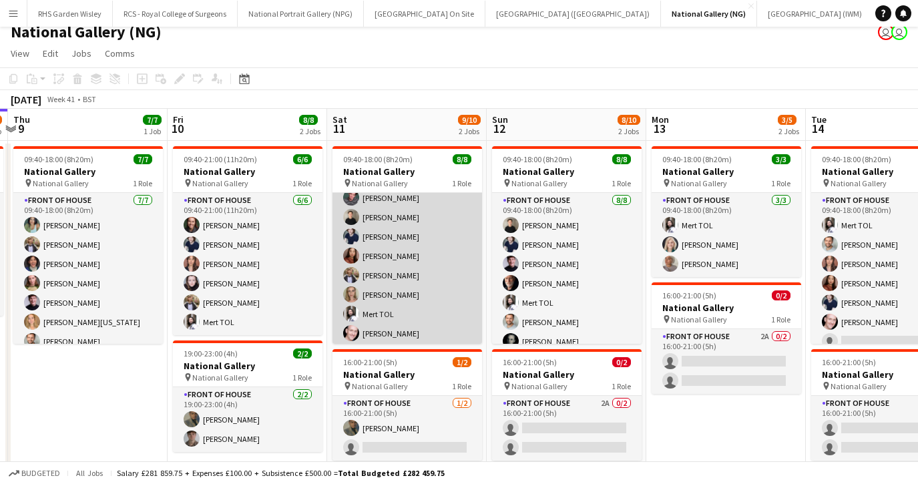
click at [425, 264] on app-card-role "Front of House 8/8 09:40-18:00 (8h20m) Benjamin Prudence Tom Major Cameron Essa…" at bounding box center [407, 256] width 150 height 181
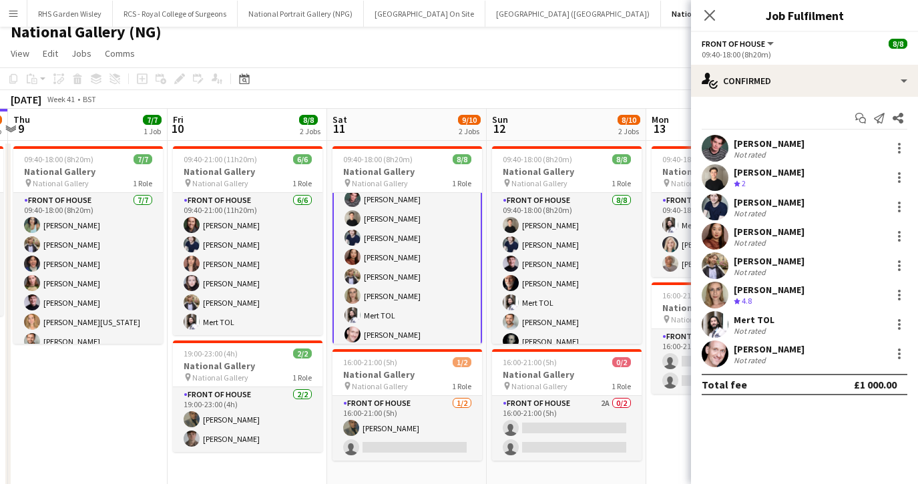
scroll to position [29, 0]
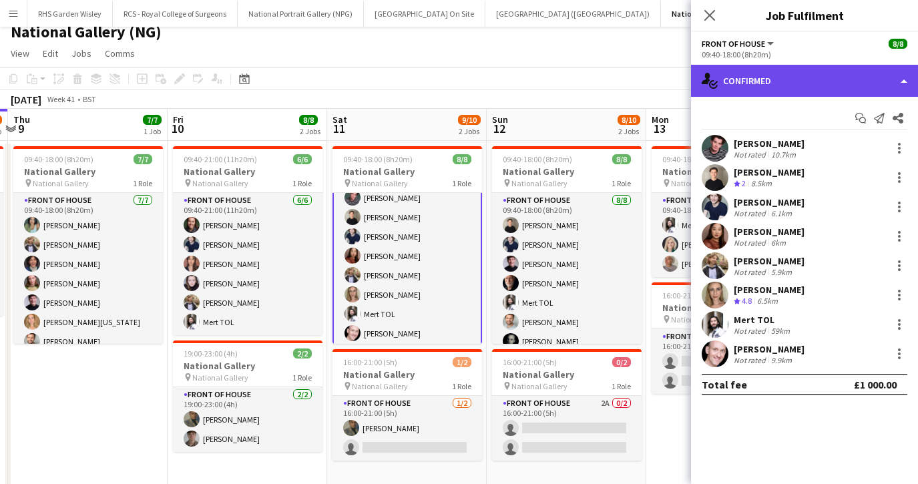
click at [778, 81] on div "single-neutral-actions-check-2 Confirmed" at bounding box center [804, 81] width 227 height 32
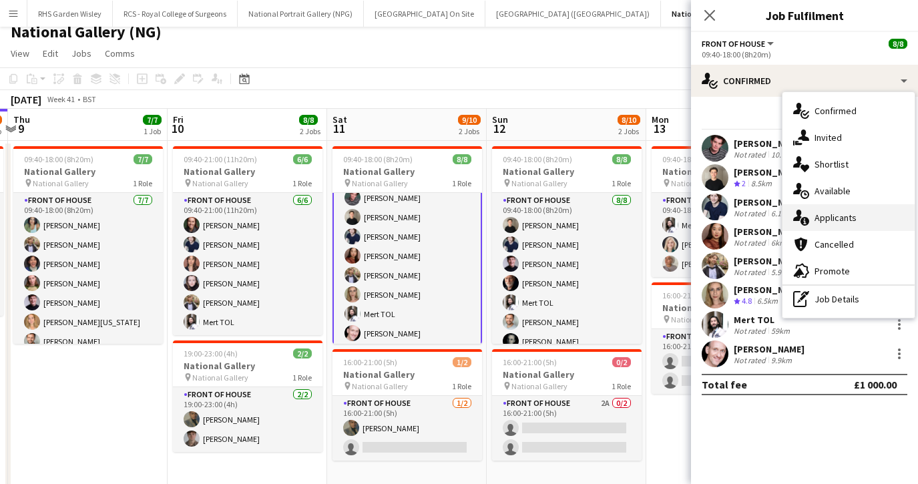
click at [826, 210] on div "single-neutral-actions-information Applicants" at bounding box center [848, 217] width 132 height 27
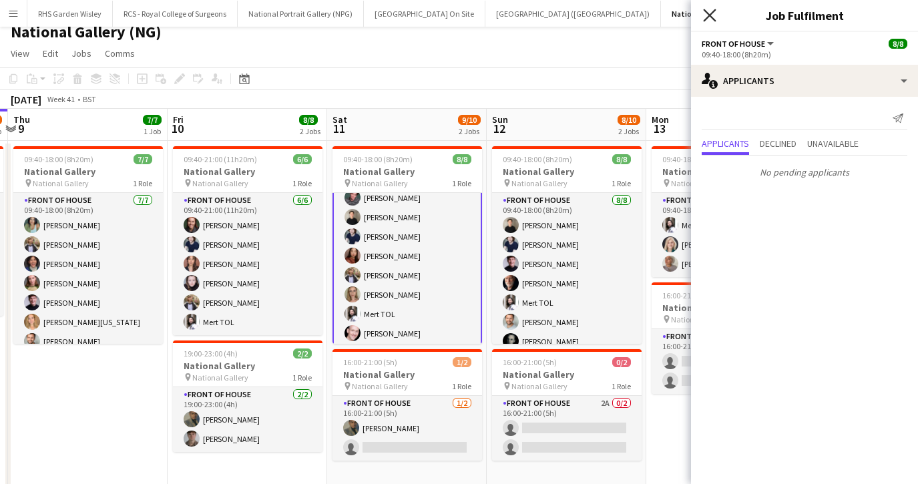
click at [712, 17] on icon at bounding box center [709, 15] width 13 height 13
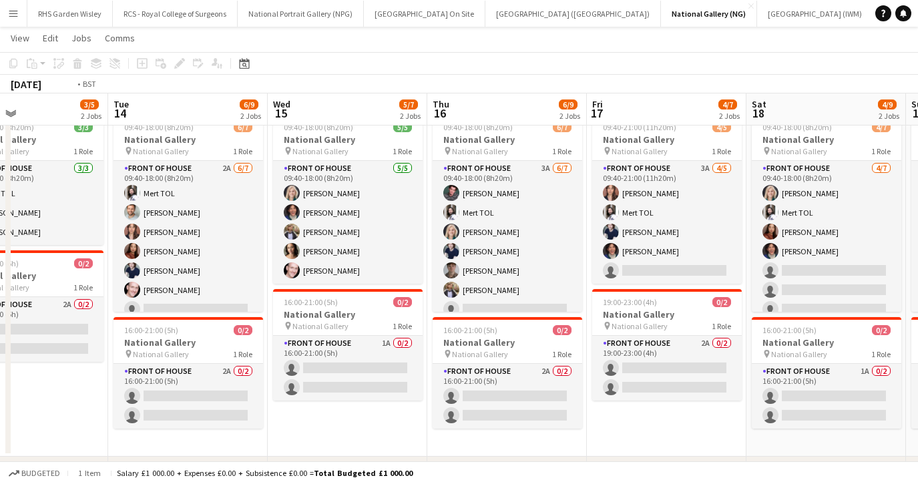
scroll to position [0, 548]
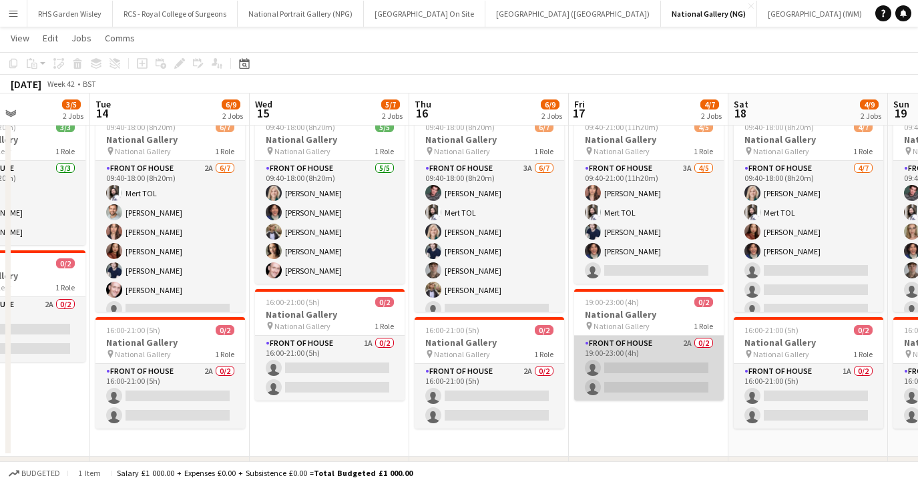
click at [640, 371] on app-card-role "Front of House 2A 0/2 19:00-23:00 (4h) single-neutral-actions single-neutral-ac…" at bounding box center [649, 368] width 150 height 65
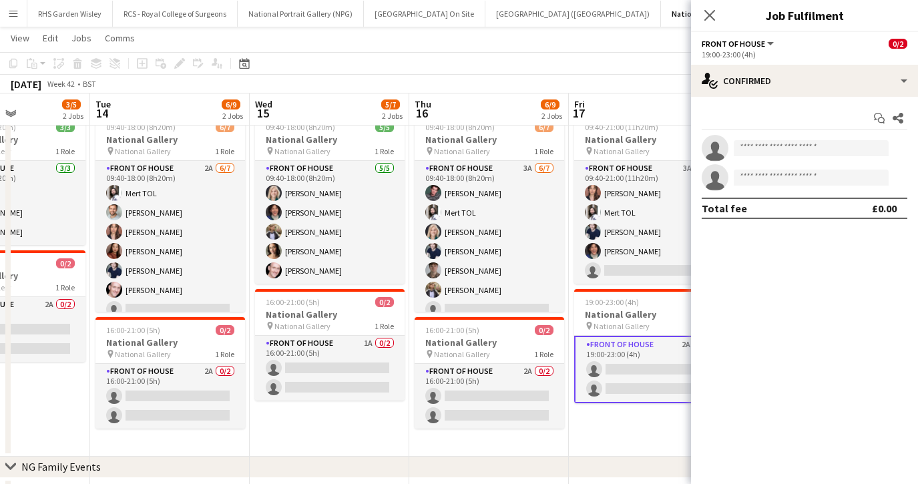
scroll to position [27, 0]
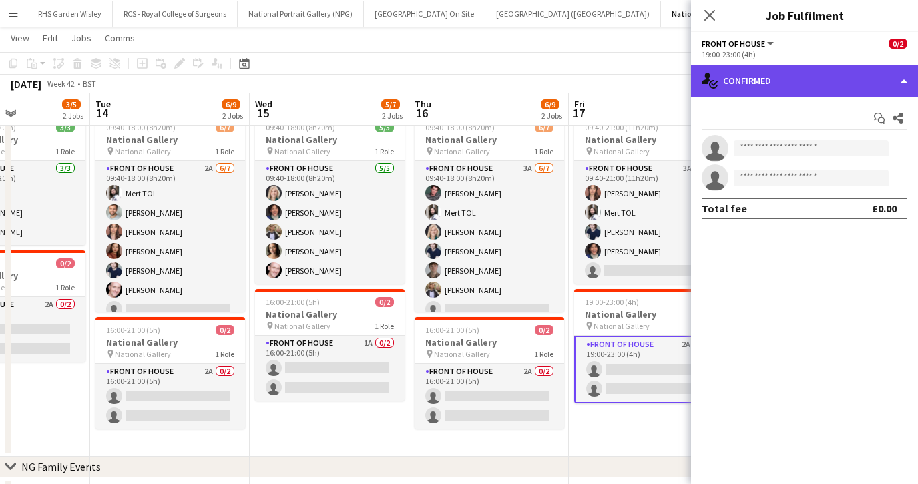
click at [775, 73] on div "single-neutral-actions-check-2 Confirmed" at bounding box center [804, 81] width 227 height 32
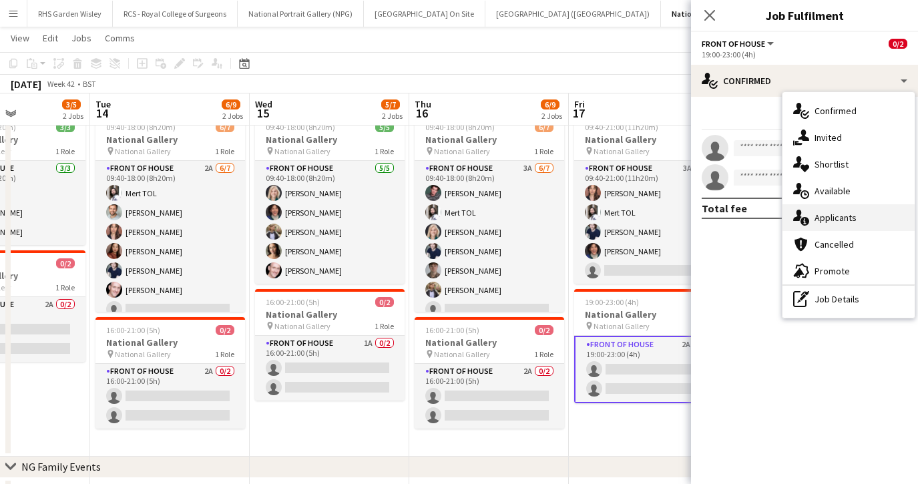
click at [827, 222] on span "Applicants" at bounding box center [835, 218] width 42 height 12
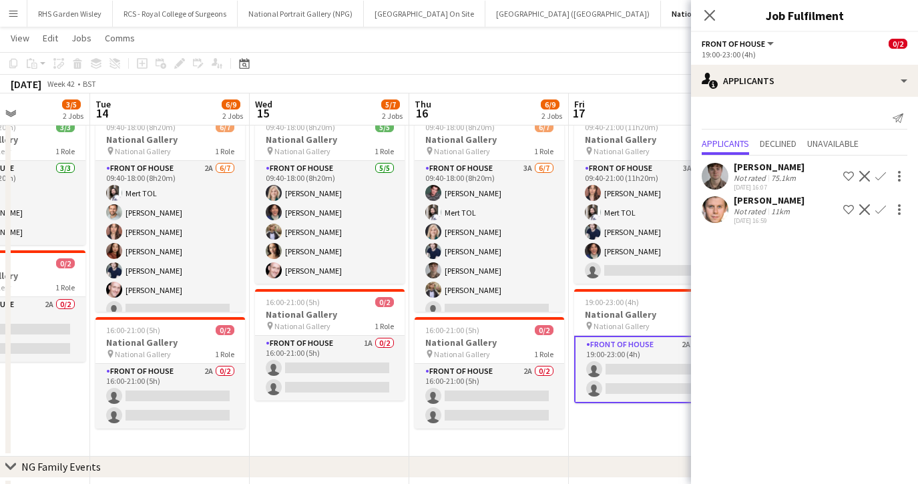
click at [879, 208] on app-icon "Confirm" at bounding box center [880, 209] width 11 height 11
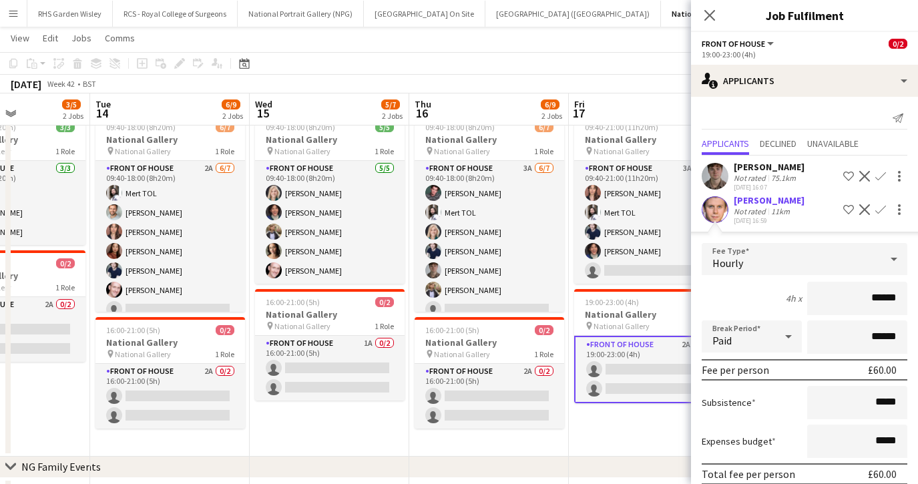
scroll to position [57, 0]
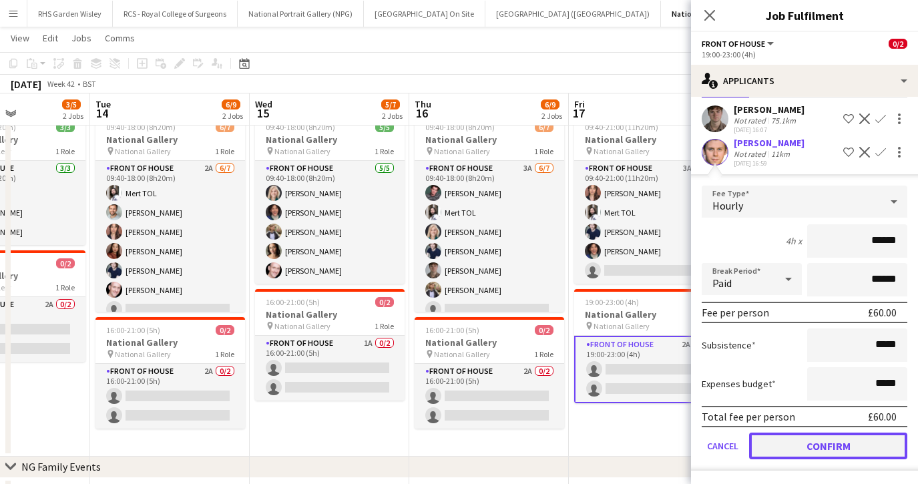
click at [818, 457] on button "Confirm" at bounding box center [828, 446] width 158 height 27
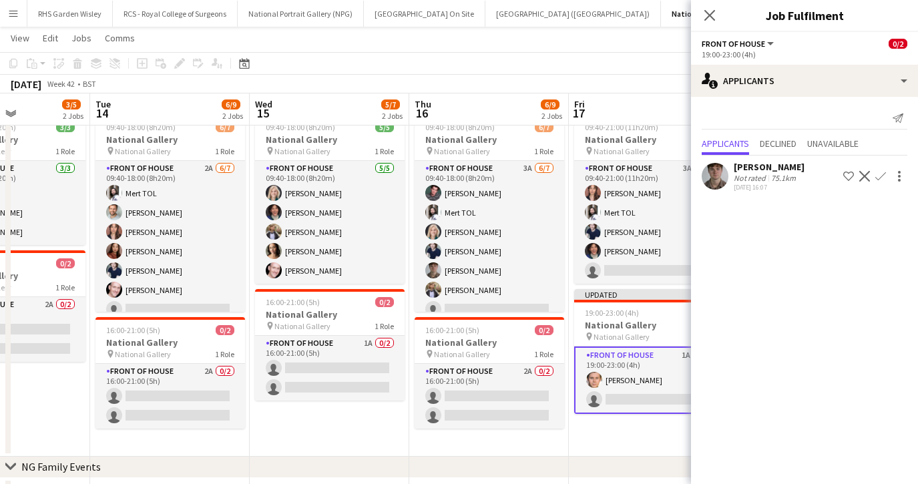
click at [884, 174] on app-icon "Confirm" at bounding box center [880, 176] width 11 height 11
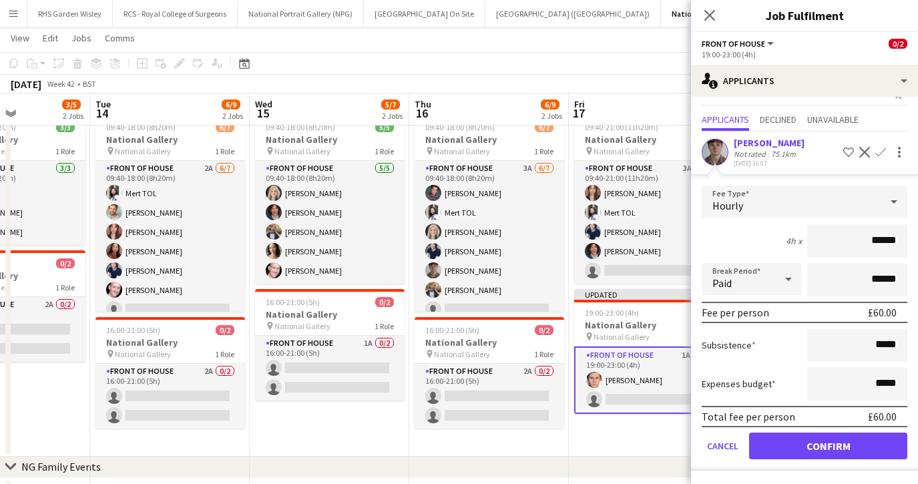
scroll to position [23, 0]
click at [814, 441] on button "Confirm" at bounding box center [828, 446] width 158 height 27
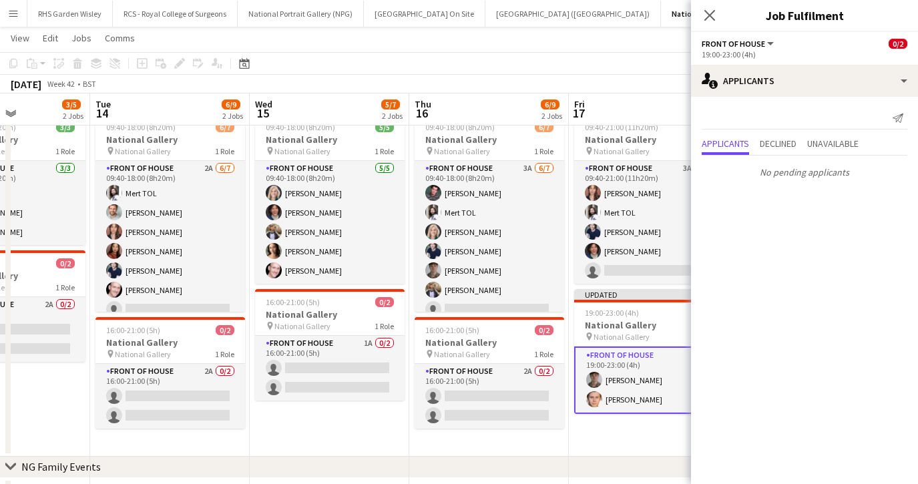
scroll to position [0, 0]
click at [708, 12] on icon "Close pop-in" at bounding box center [709, 15] width 13 height 13
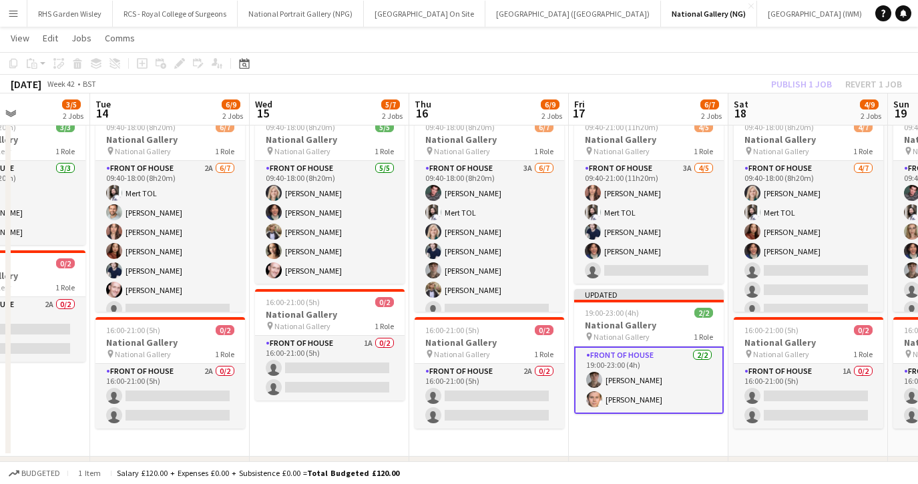
click at [678, 395] on app-card-role "Front of House 2/2 19:00-23:00 (4h) Louis Cavalier James Keningale" at bounding box center [649, 379] width 150 height 67
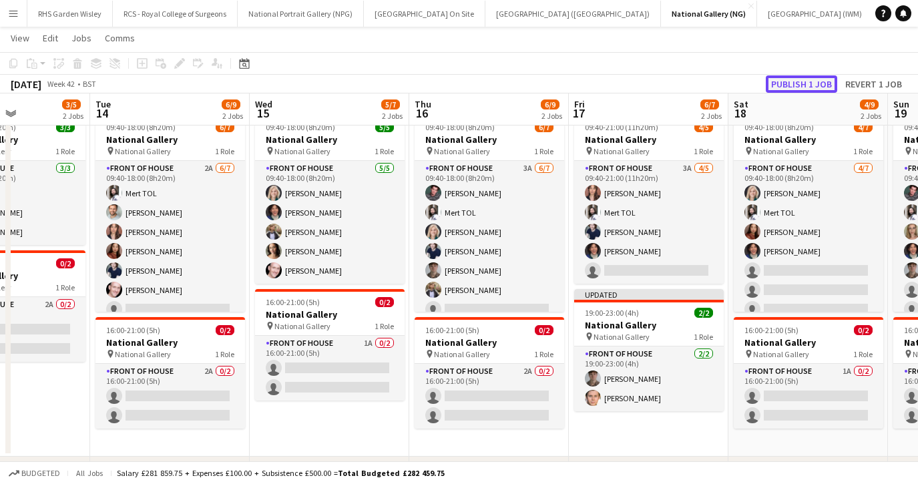
click at [790, 86] on button "Publish 1 job" at bounding box center [801, 83] width 71 height 17
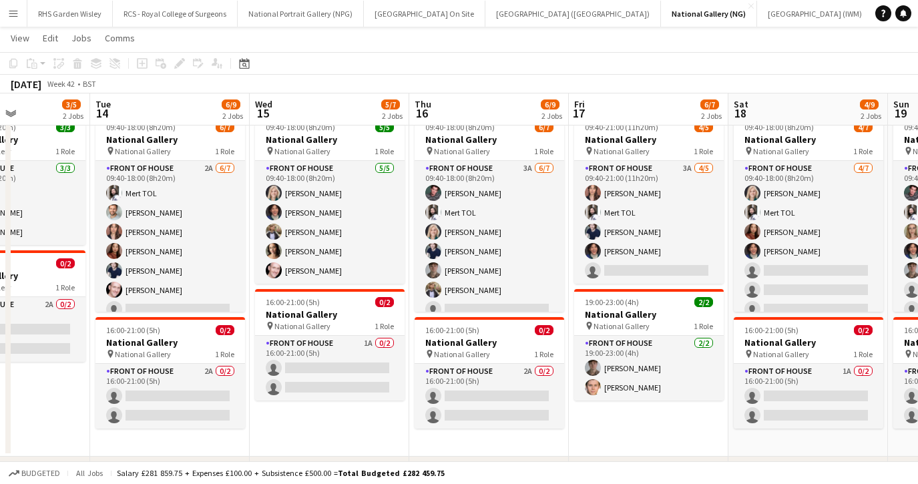
click at [790, 86] on div "October 2025 Week 42 • BST" at bounding box center [459, 84] width 918 height 19
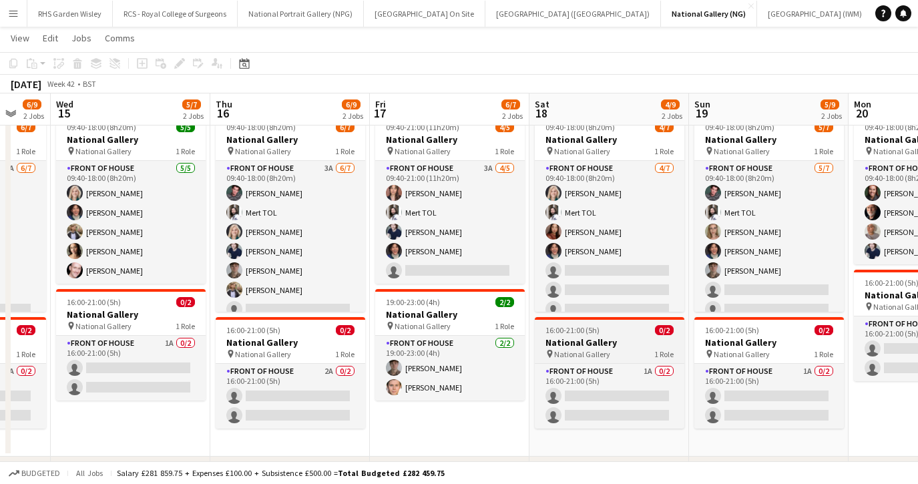
scroll to position [0, 432]
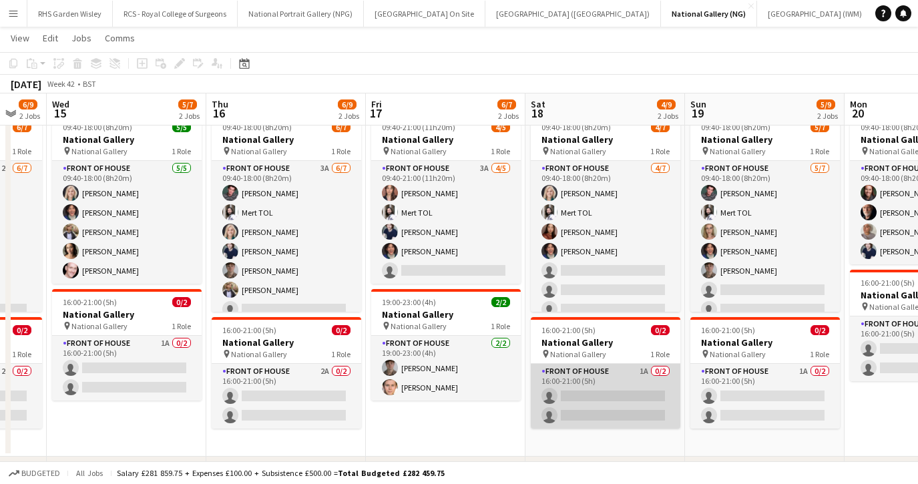
click at [609, 393] on app-card-role "Front of House 1A 0/2 16:00-21:00 (5h) single-neutral-actions single-neutral-ac…" at bounding box center [606, 396] width 150 height 65
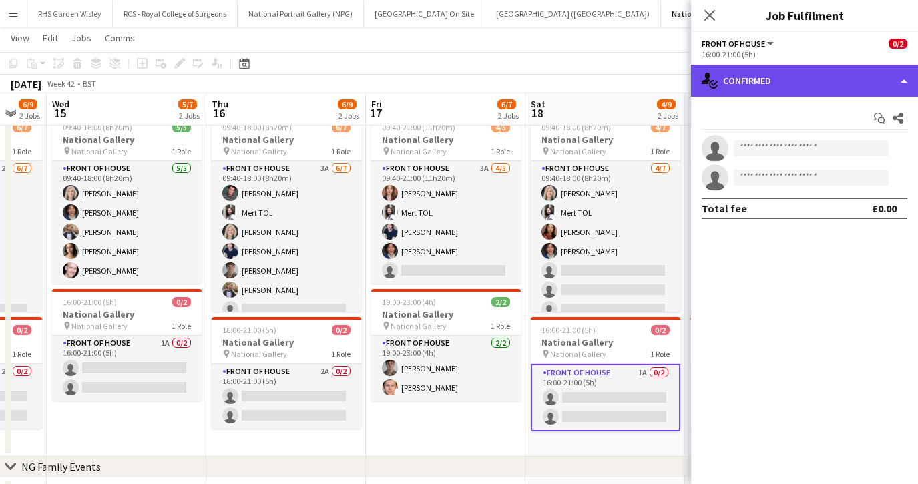
click at [774, 75] on div "single-neutral-actions-check-2 Confirmed" at bounding box center [804, 81] width 227 height 32
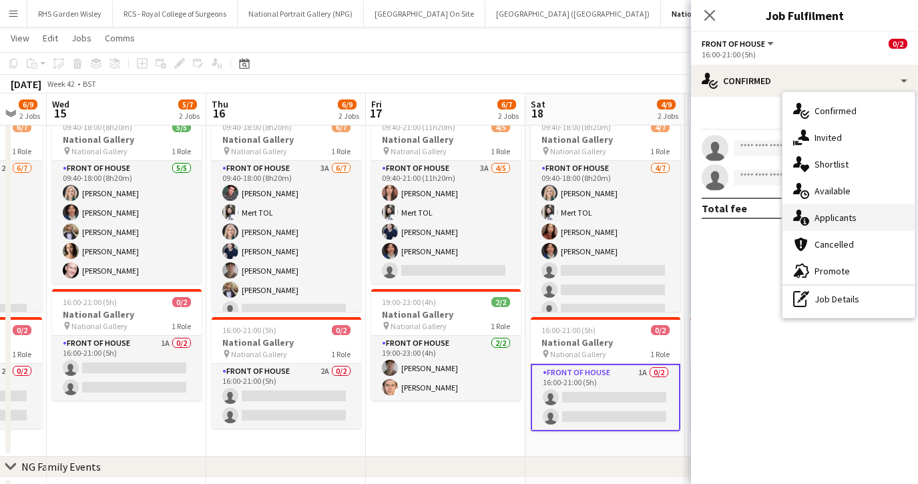
click at [818, 226] on div "single-neutral-actions-information Applicants" at bounding box center [848, 217] width 132 height 27
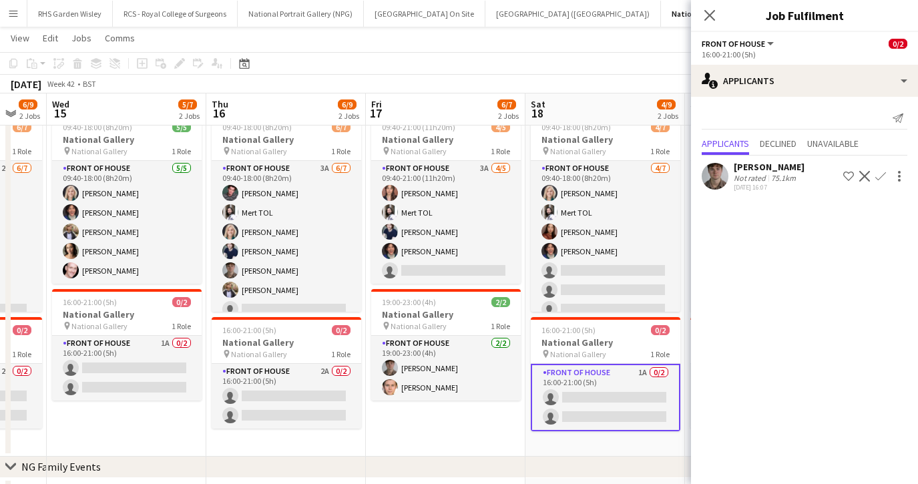
click at [886, 172] on button "Confirm" at bounding box center [880, 176] width 16 height 16
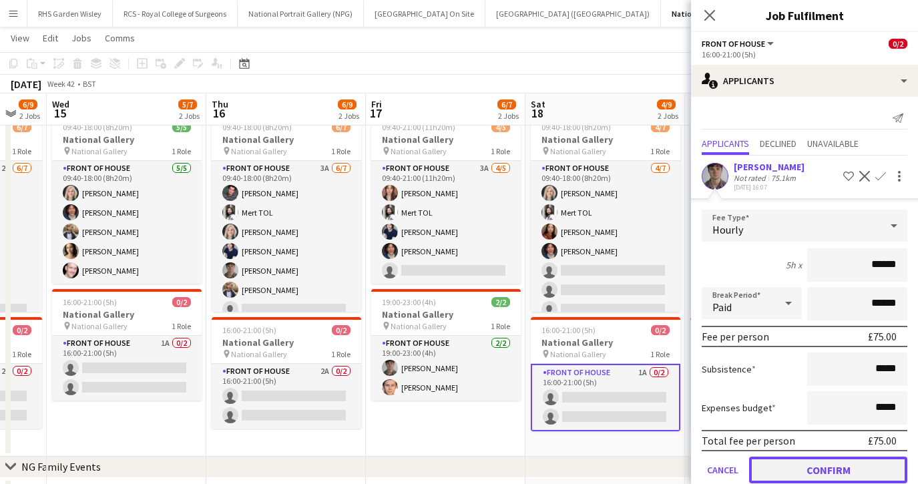
click at [798, 467] on button "Confirm" at bounding box center [828, 470] width 158 height 27
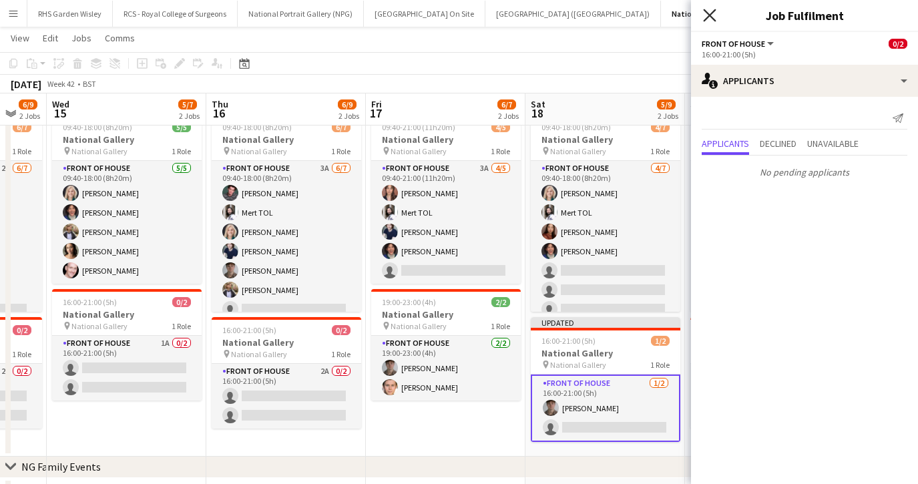
click at [710, 15] on icon at bounding box center [709, 15] width 13 height 13
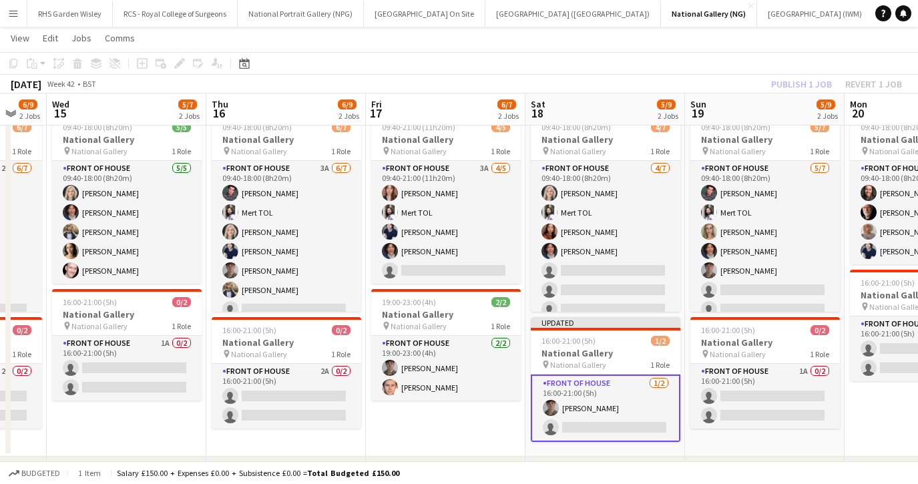
click at [629, 401] on app-card-role "Front of House 1/2 16:00-21:00 (5h) Louis Cavalier single-neutral-actions" at bounding box center [606, 407] width 150 height 67
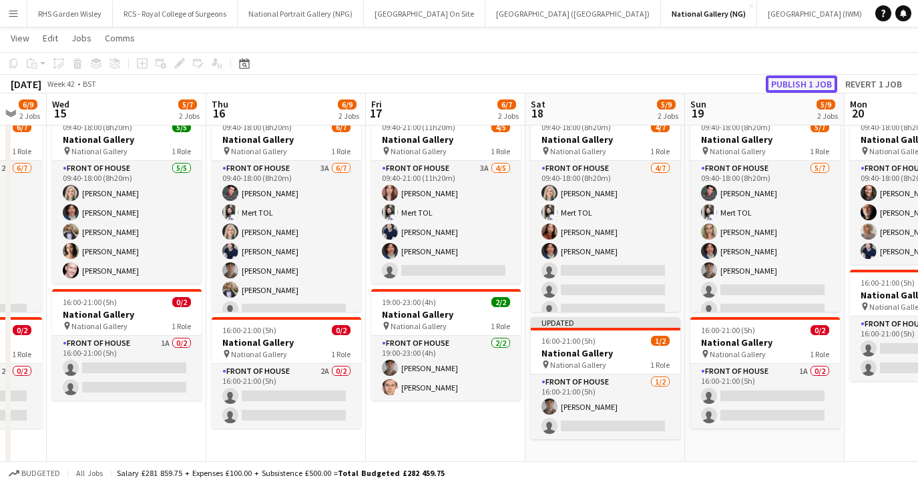
click at [790, 85] on button "Publish 1 job" at bounding box center [801, 83] width 71 height 17
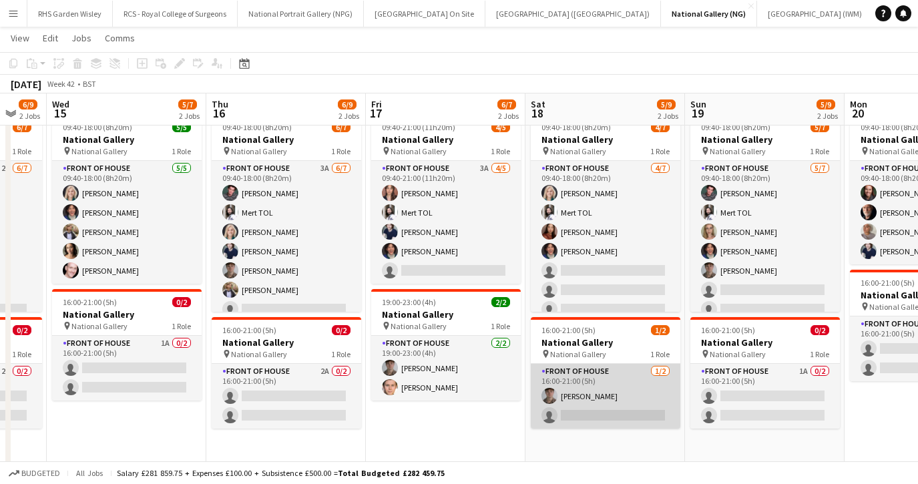
click at [628, 408] on app-card-role "Front of House 1/2 16:00-21:00 (5h) Louis Cavalier single-neutral-actions" at bounding box center [606, 396] width 150 height 65
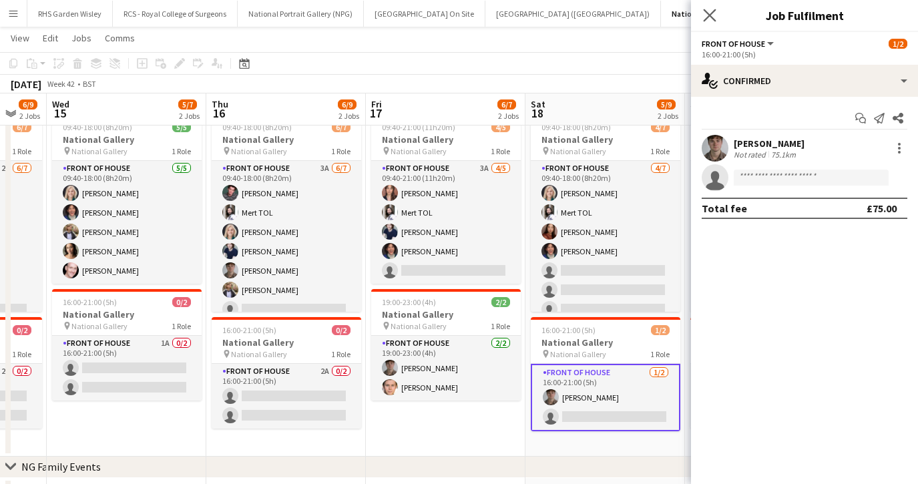
click at [708, 7] on app-icon "Close pop-in" at bounding box center [709, 15] width 19 height 19
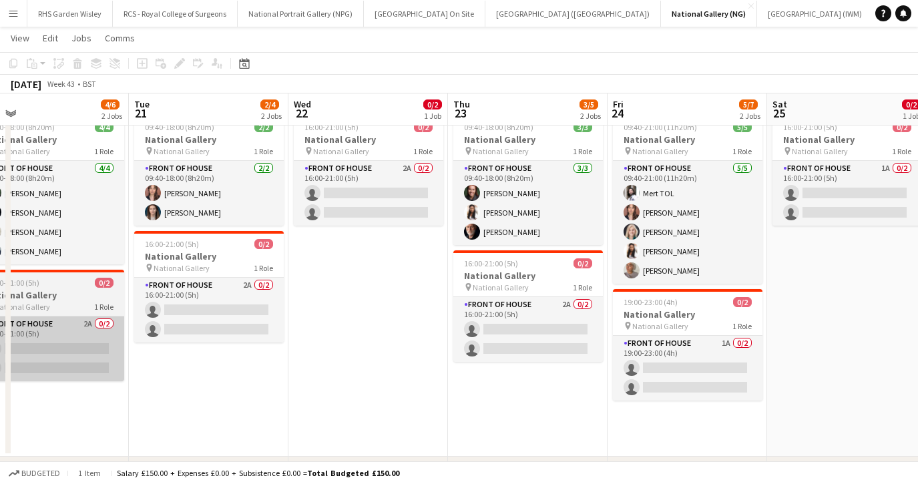
scroll to position [0, 520]
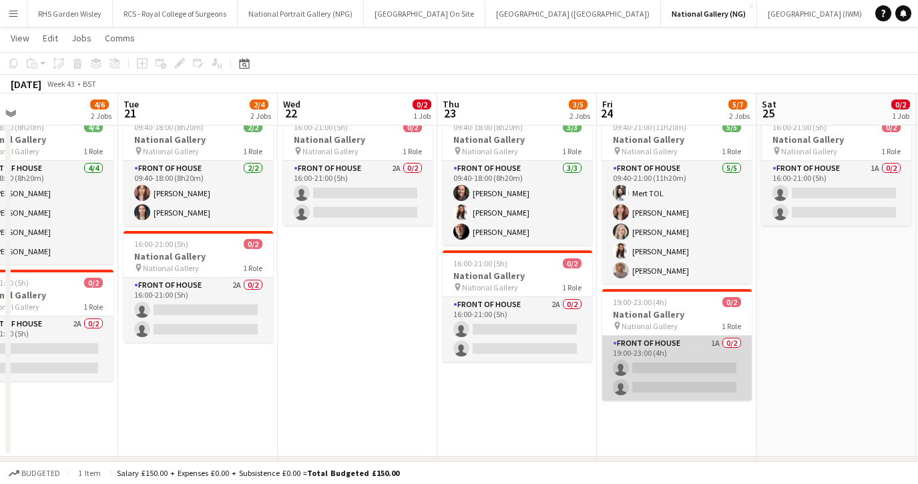
click at [683, 378] on app-card-role "Front of House 1A 0/2 19:00-23:00 (4h) single-neutral-actions single-neutral-ac…" at bounding box center [677, 368] width 150 height 65
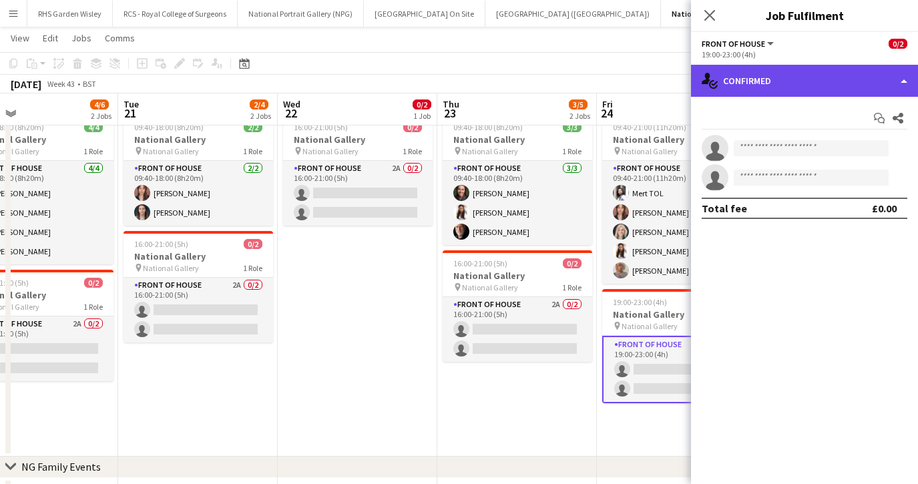
click at [788, 86] on div "single-neutral-actions-check-2 Confirmed" at bounding box center [804, 81] width 227 height 32
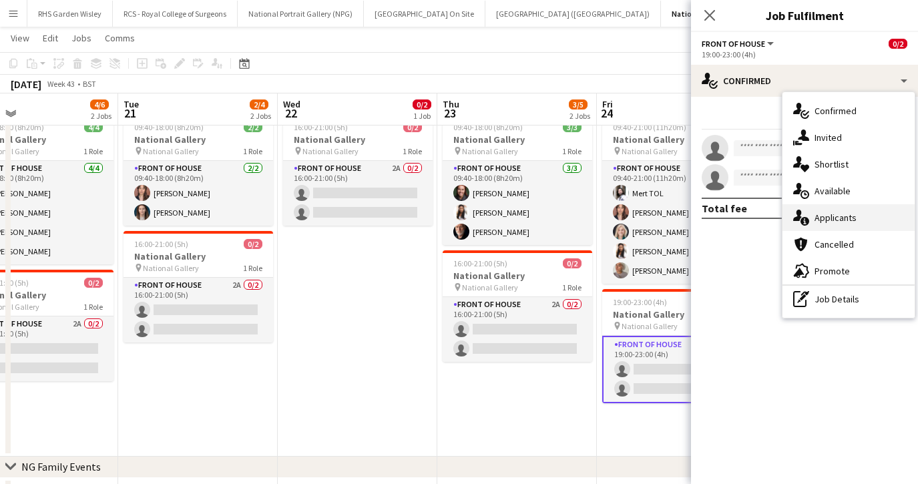
click at [817, 214] on span "Applicants" at bounding box center [835, 218] width 42 height 12
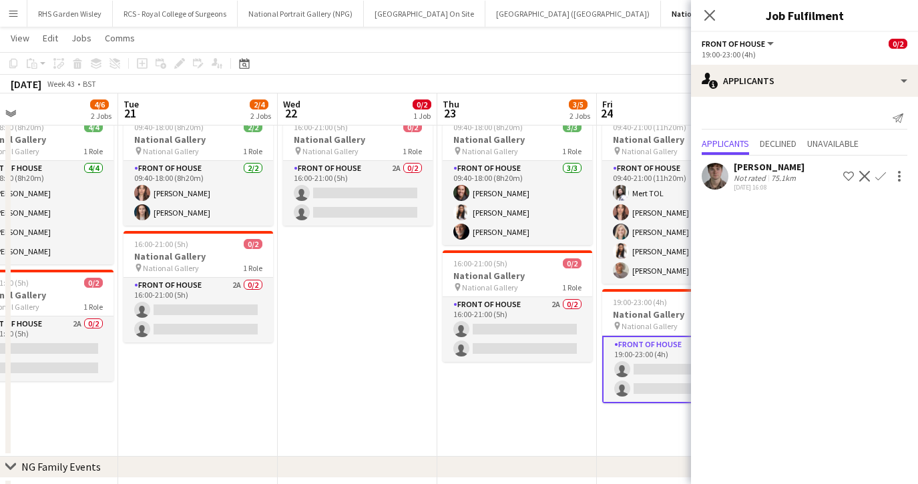
click at [879, 180] on app-icon "Confirm" at bounding box center [880, 176] width 11 height 11
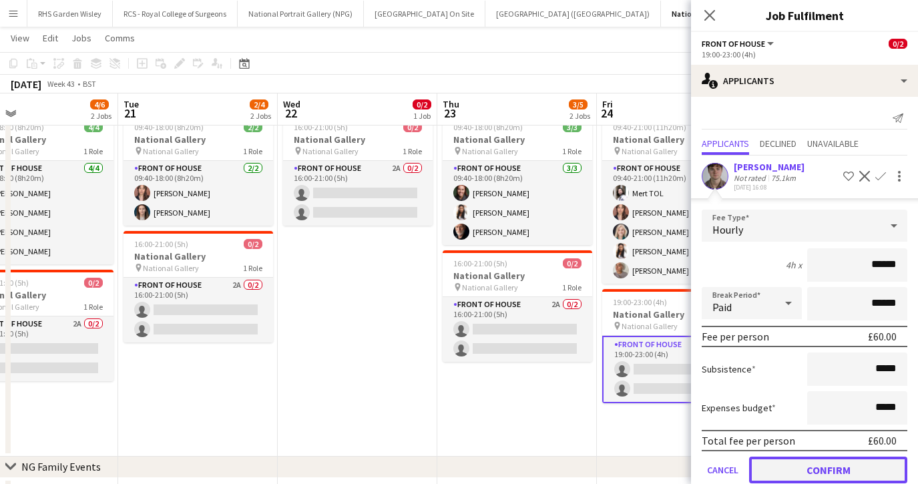
click at [791, 461] on button "Confirm" at bounding box center [828, 470] width 158 height 27
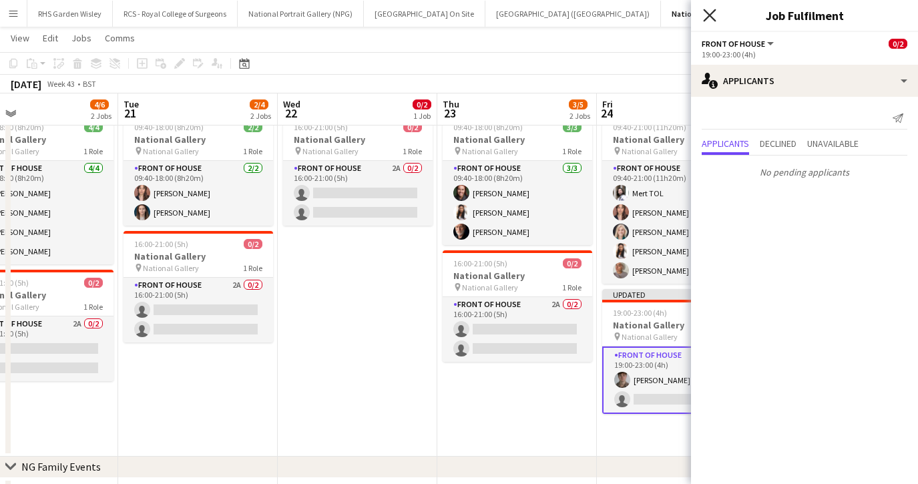
click at [706, 9] on icon "Close pop-in" at bounding box center [709, 15] width 13 height 13
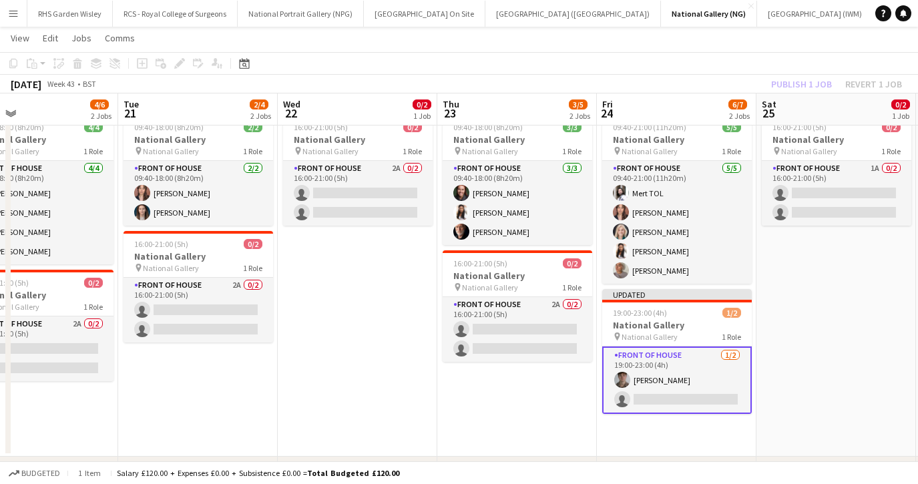
click at [720, 397] on app-card-role "Front of House 1/2 19:00-23:00 (4h) Louis Cavalier single-neutral-actions" at bounding box center [677, 379] width 150 height 67
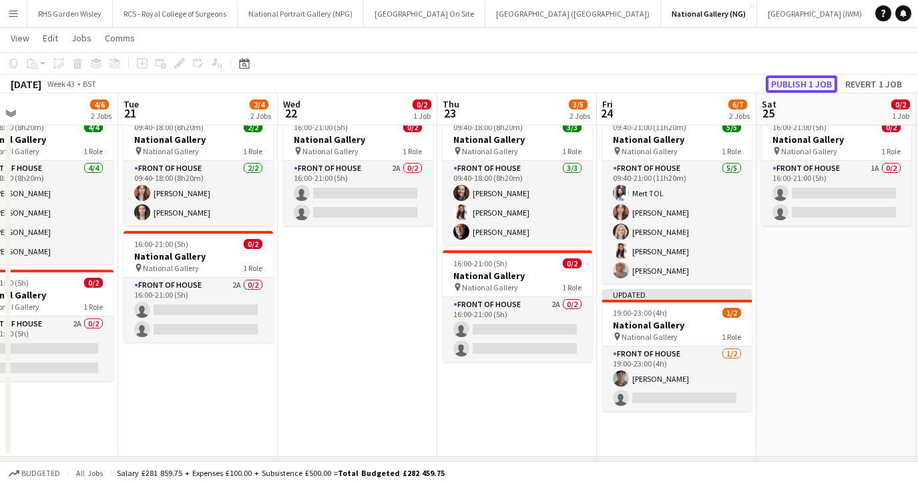
click at [792, 85] on button "Publish 1 job" at bounding box center [801, 83] width 71 height 17
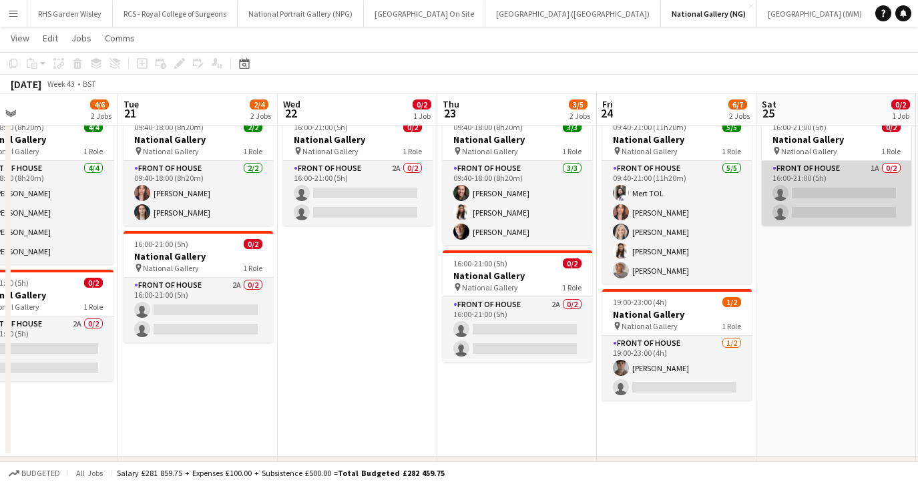
click at [828, 185] on app-card-role "Front of House 1A 0/2 16:00-21:00 (5h) single-neutral-actions single-neutral-ac…" at bounding box center [837, 193] width 150 height 65
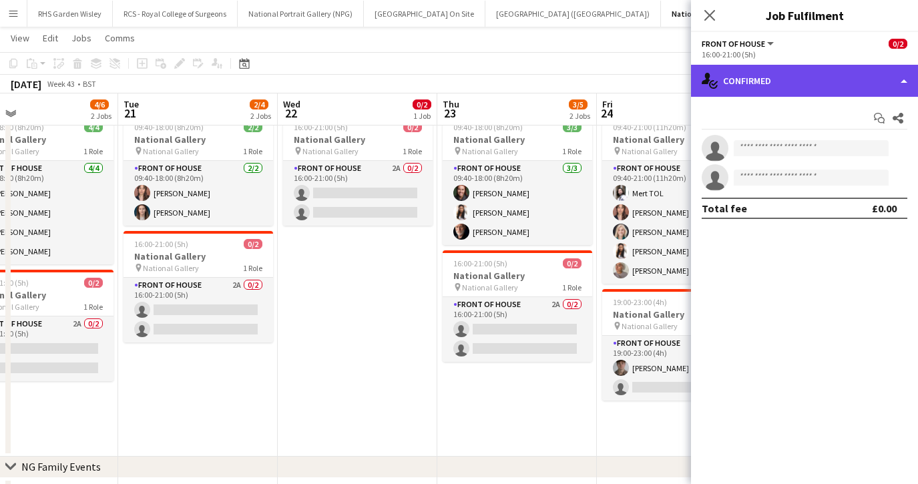
click at [814, 87] on div "single-neutral-actions-check-2 Confirmed" at bounding box center [804, 81] width 227 height 32
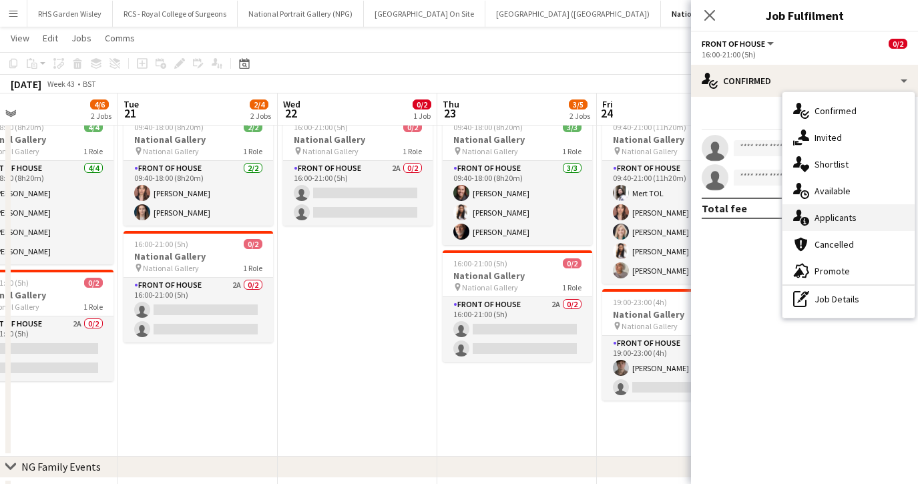
click at [828, 220] on span "Applicants" at bounding box center [835, 218] width 42 height 12
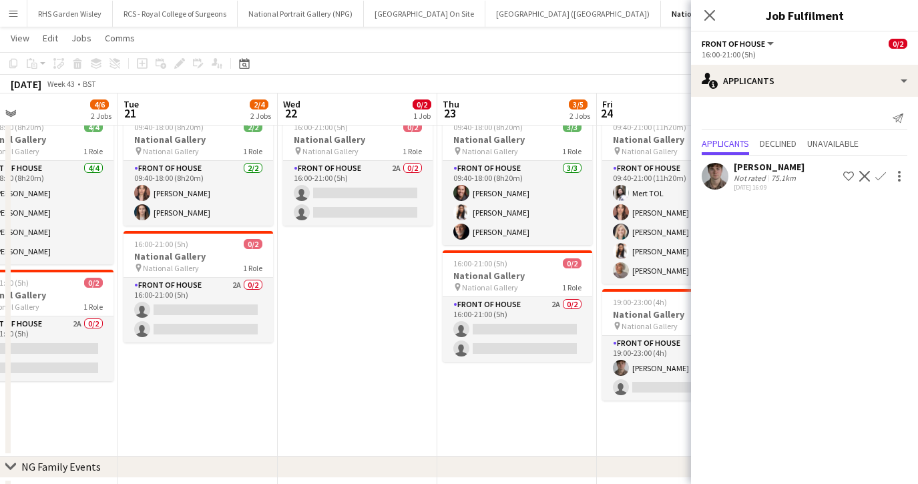
click at [880, 172] on app-icon "Confirm" at bounding box center [880, 176] width 11 height 11
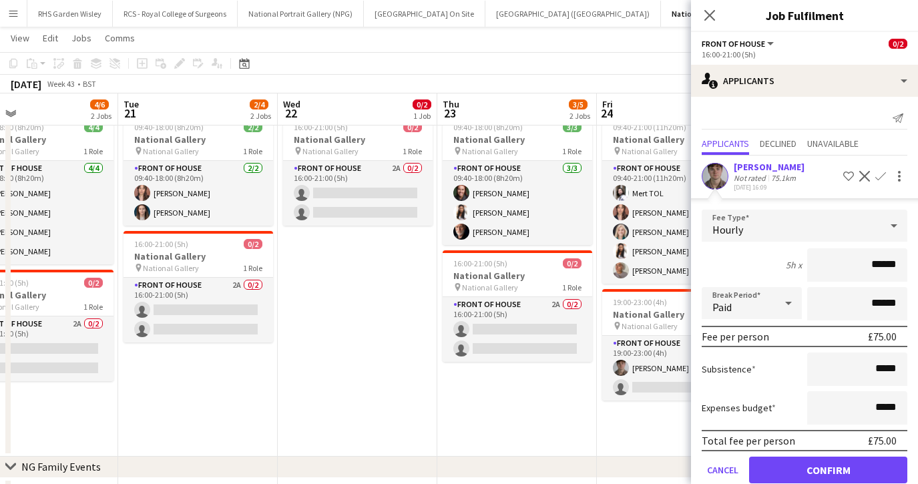
scroll to position [24, 0]
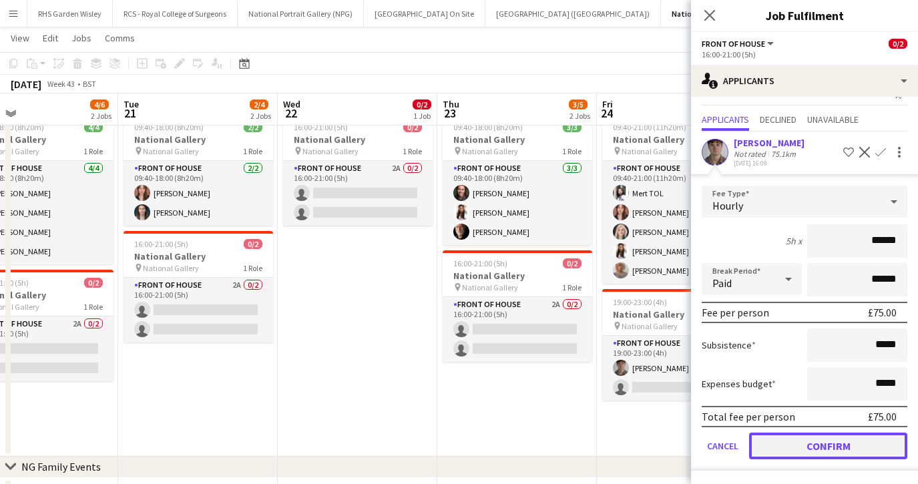
click at [804, 448] on button "Confirm" at bounding box center [828, 446] width 158 height 27
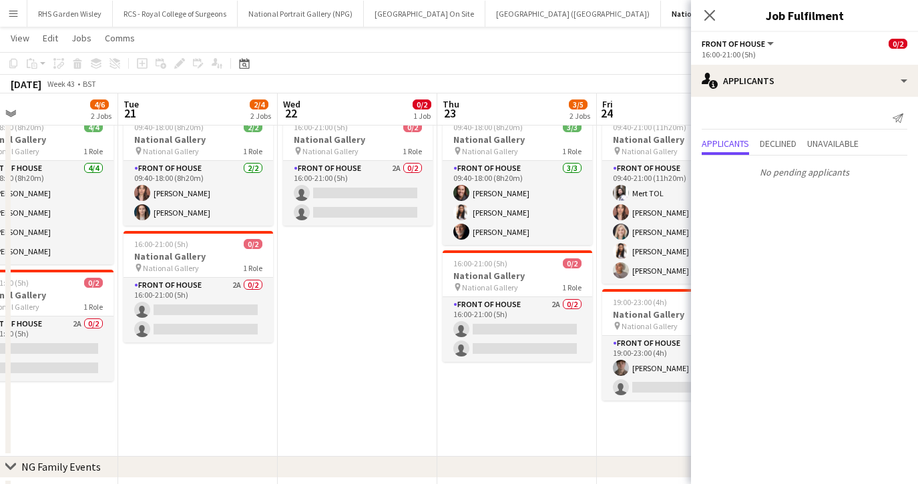
scroll to position [0, 0]
click at [709, 19] on icon "Close pop-in" at bounding box center [709, 15] width 13 height 13
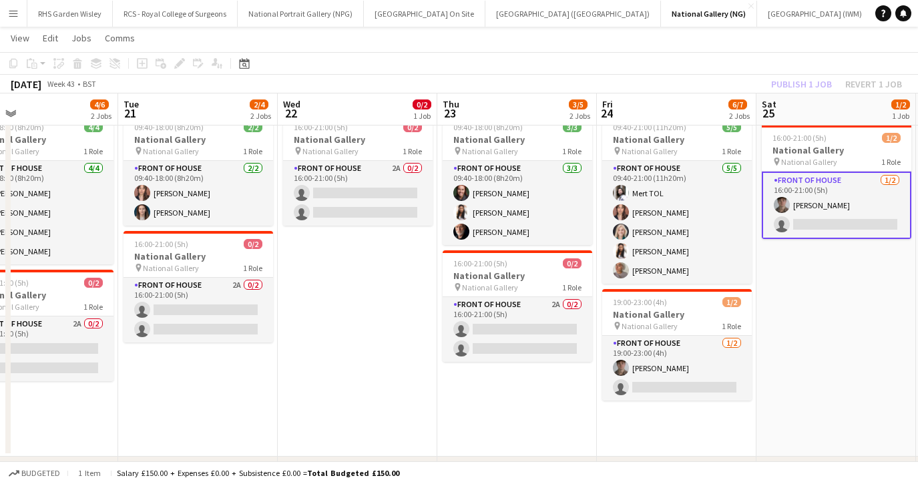
click at [811, 218] on app-card-role "Front of House 1/2 16:00-21:00 (5h) Louis Cavalier single-neutral-actions" at bounding box center [837, 205] width 150 height 67
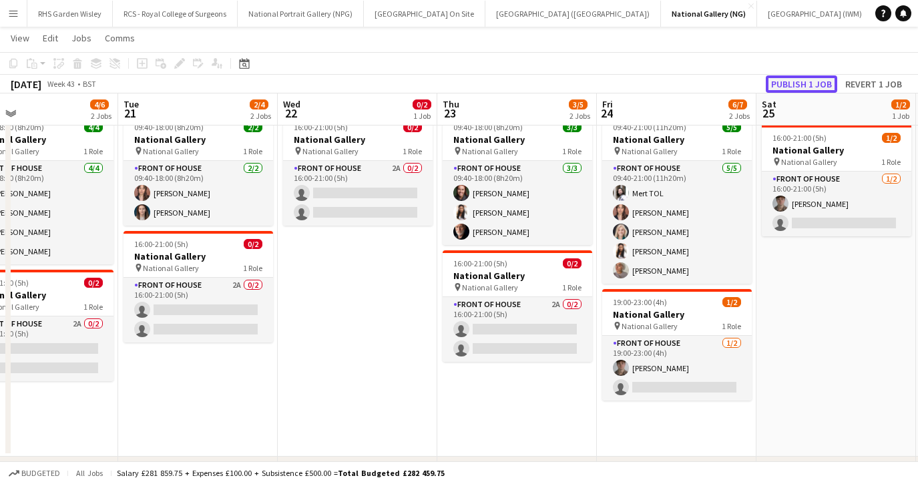
click at [806, 86] on button "Publish 1 job" at bounding box center [801, 83] width 71 height 17
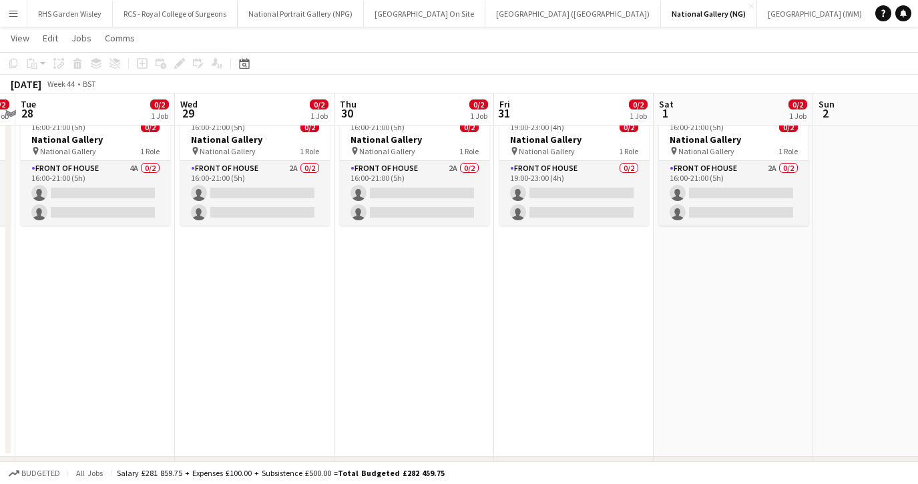
scroll to position [0, 467]
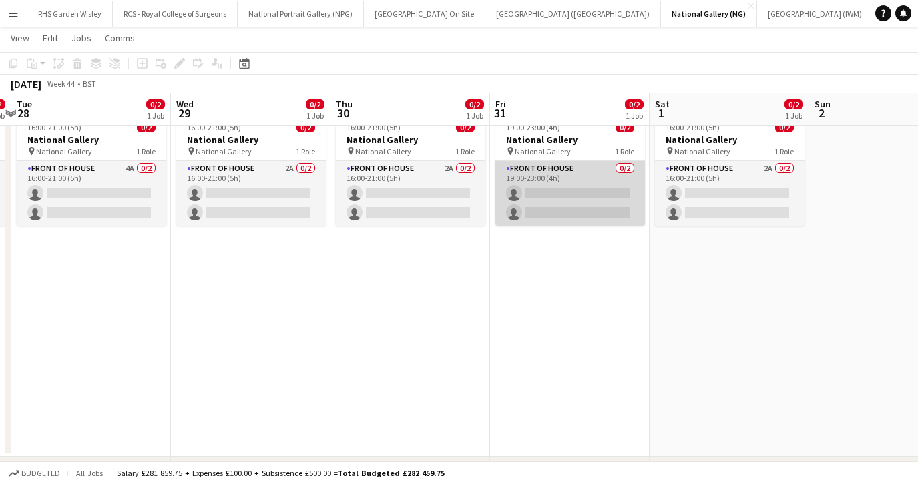
click at [573, 200] on app-card-role "Front of House 0/2 19:00-23:00 (4h) single-neutral-actions single-neutral-actio…" at bounding box center [570, 193] width 150 height 65
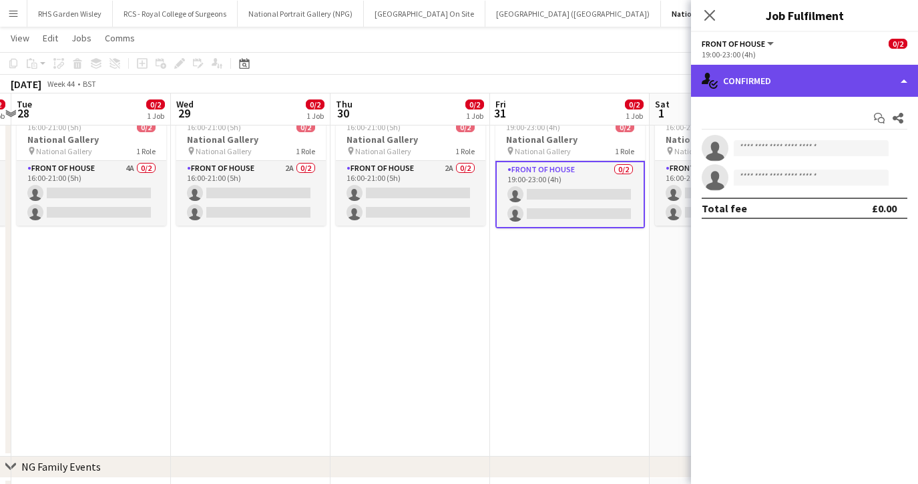
click at [759, 79] on div "single-neutral-actions-check-2 Confirmed" at bounding box center [804, 81] width 227 height 32
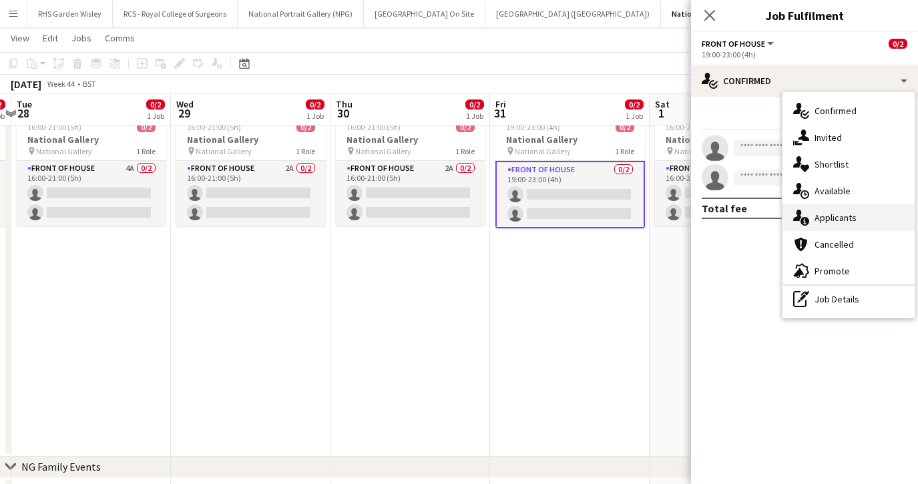
click at [820, 220] on span "Applicants" at bounding box center [835, 218] width 42 height 12
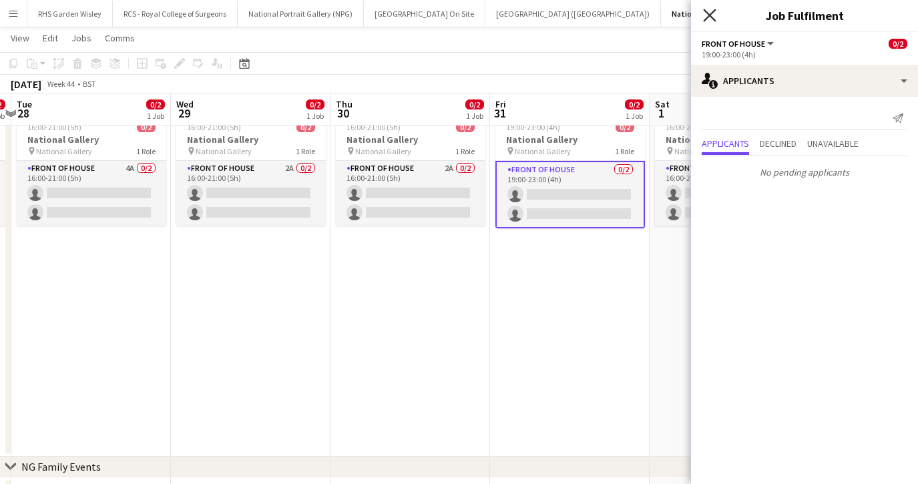
click at [712, 19] on icon "Close pop-in" at bounding box center [709, 15] width 13 height 13
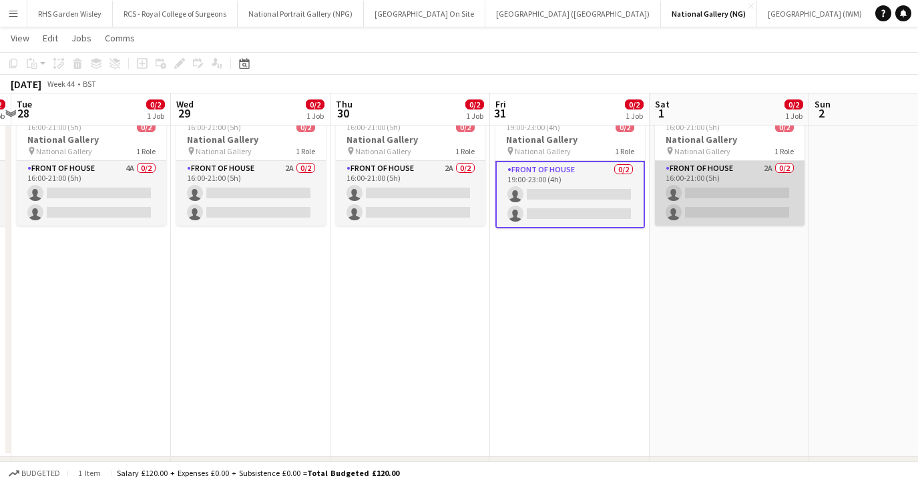
click at [728, 199] on app-card-role "Front of House 2A 0/2 16:00-21:00 (5h) single-neutral-actions single-neutral-ac…" at bounding box center [730, 193] width 150 height 65
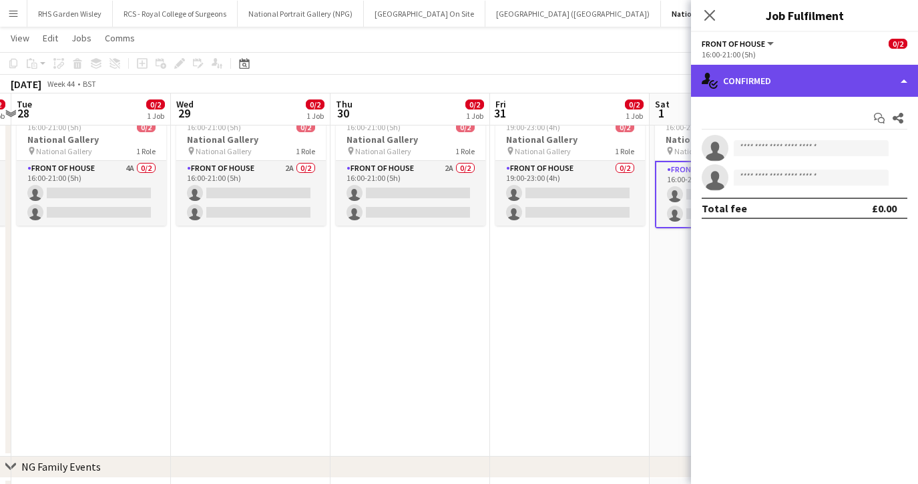
click at [795, 83] on div "single-neutral-actions-check-2 Confirmed" at bounding box center [804, 81] width 227 height 32
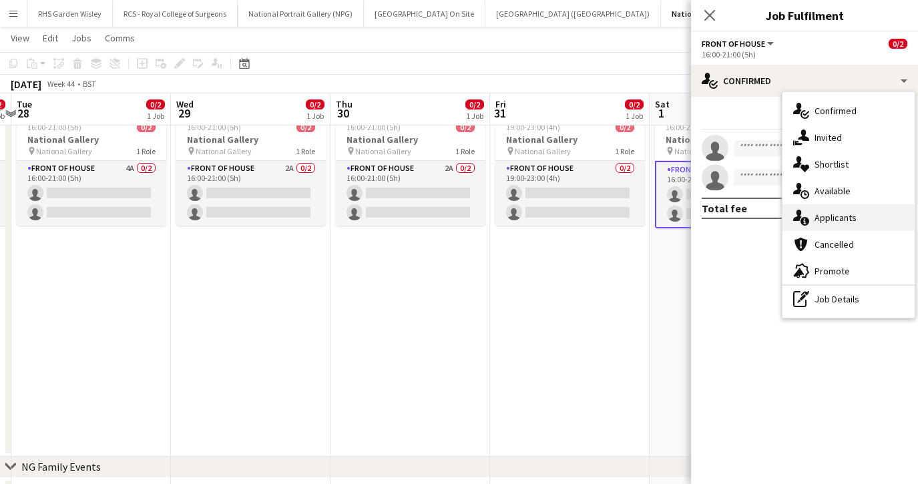
click at [822, 214] on span "Applicants" at bounding box center [835, 218] width 42 height 12
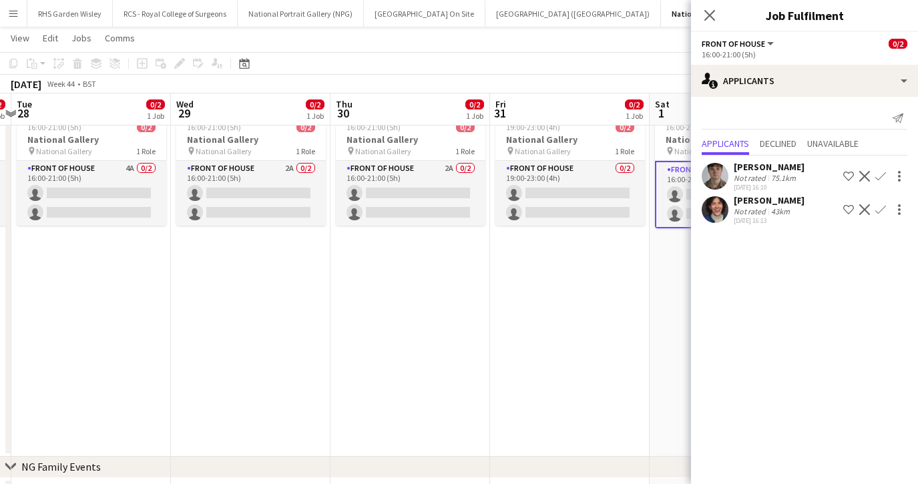
click at [878, 176] on app-icon "Confirm" at bounding box center [880, 176] width 11 height 11
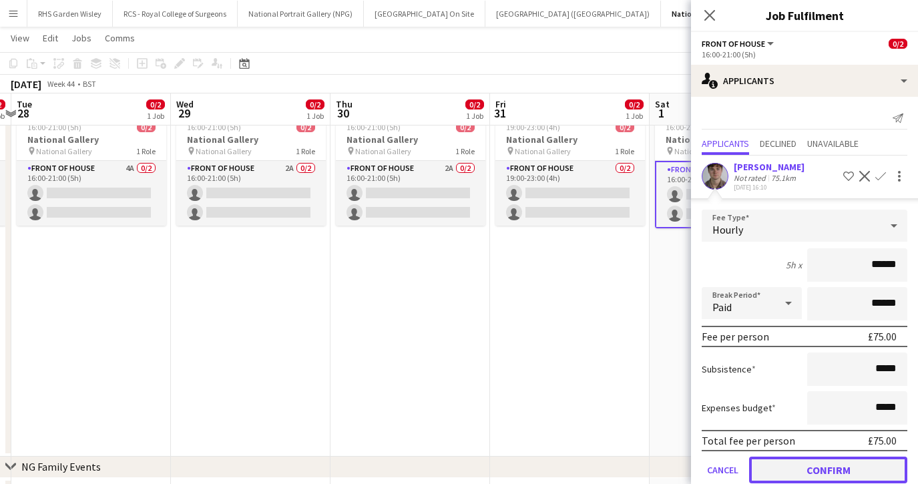
click at [812, 472] on button "Confirm" at bounding box center [828, 470] width 158 height 27
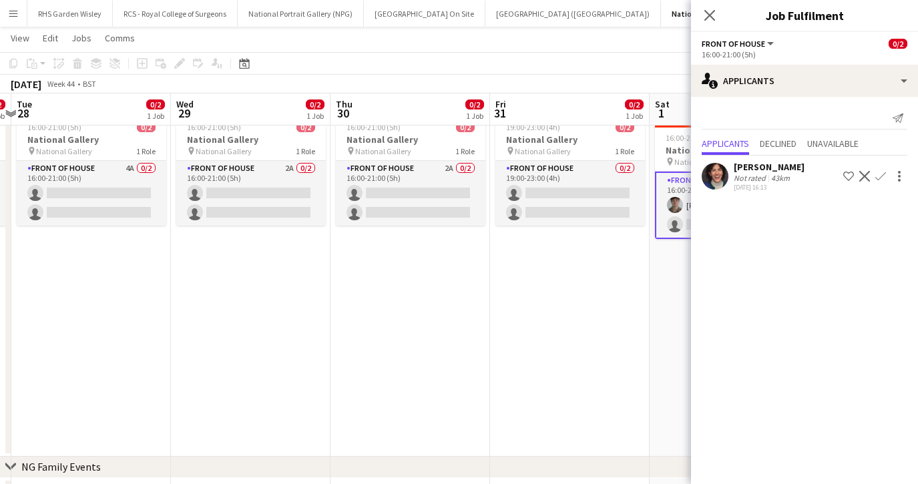
click at [877, 175] on app-icon "Confirm" at bounding box center [880, 176] width 11 height 11
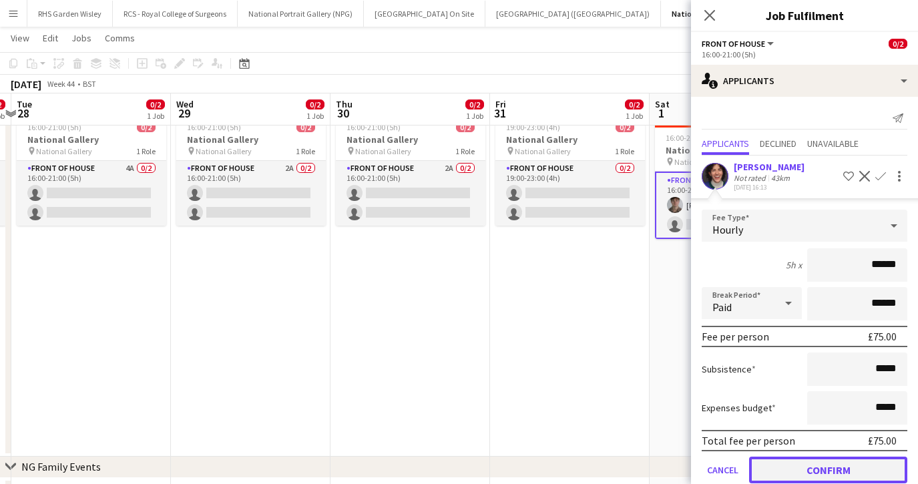
click at [858, 477] on button "Confirm" at bounding box center [828, 470] width 158 height 27
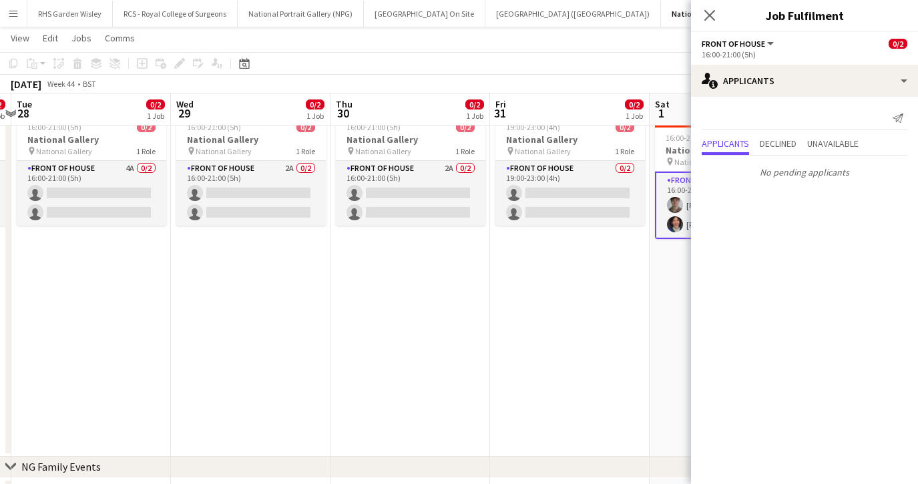
click at [706, 13] on icon "Close pop-in" at bounding box center [709, 15] width 11 height 11
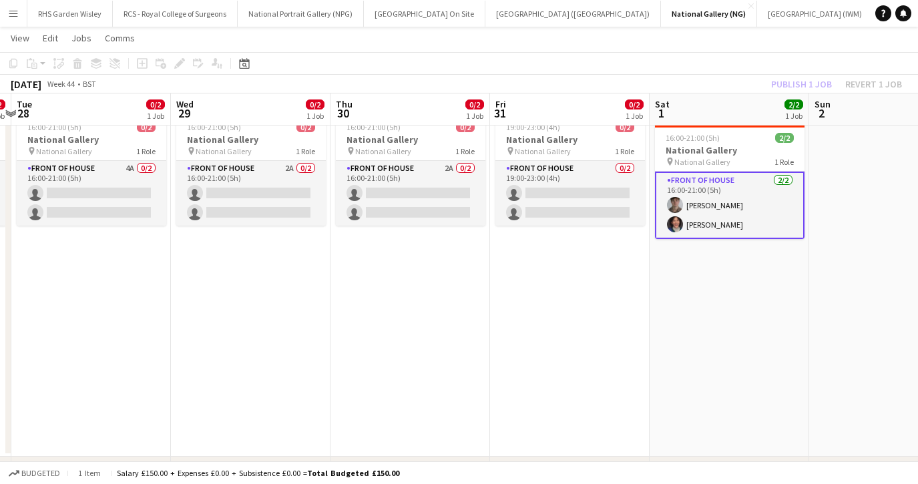
click at [742, 224] on app-card-role "Front of House 2/2 16:00-21:00 (5h) Louis Cavalier Jordan Broatch" at bounding box center [730, 205] width 150 height 67
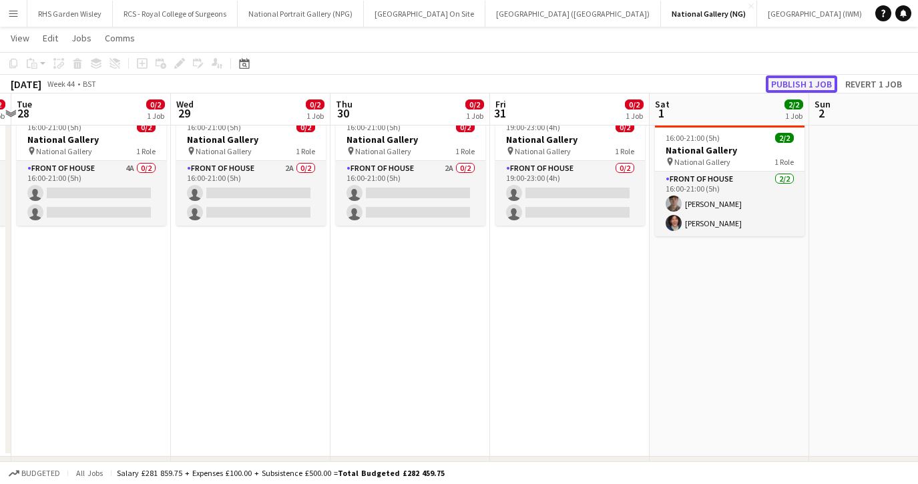
click at [792, 83] on button "Publish 1 job" at bounding box center [801, 83] width 71 height 17
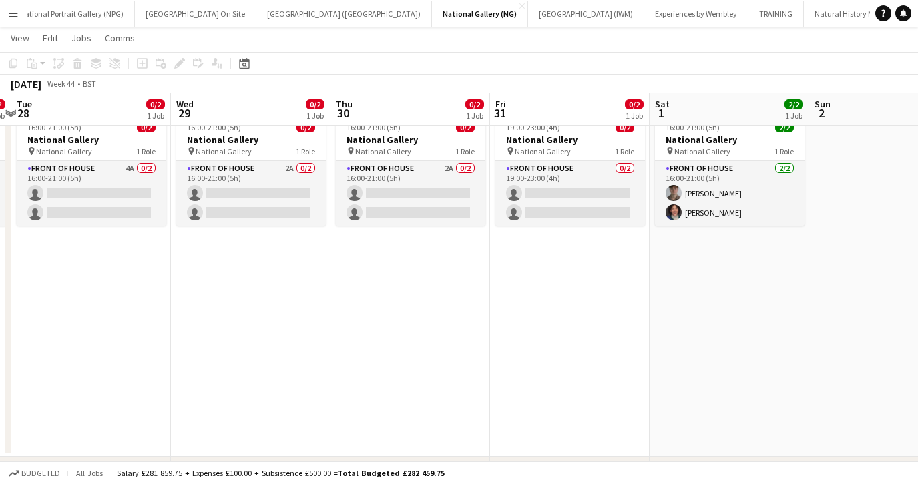
scroll to position [0, 0]
click at [17, 9] on app-icon "Menu" at bounding box center [13, 13] width 11 height 11
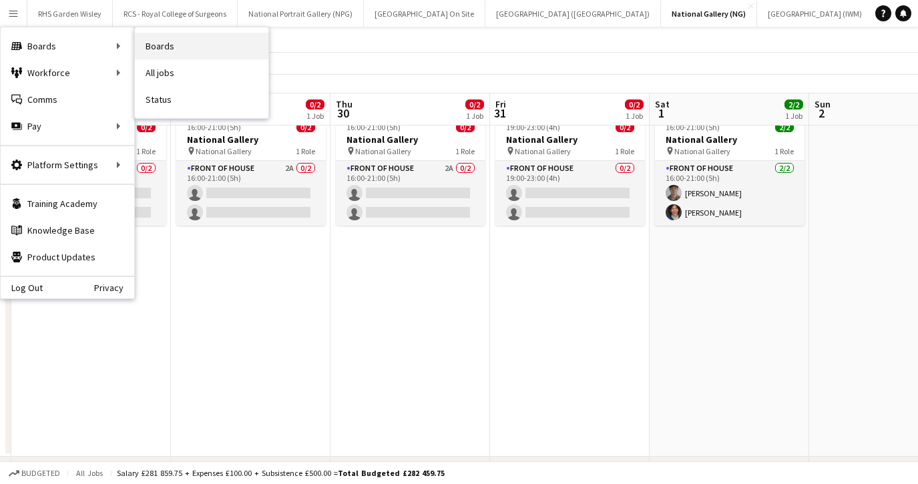
click at [182, 39] on link "Boards" at bounding box center [202, 46] width 134 height 27
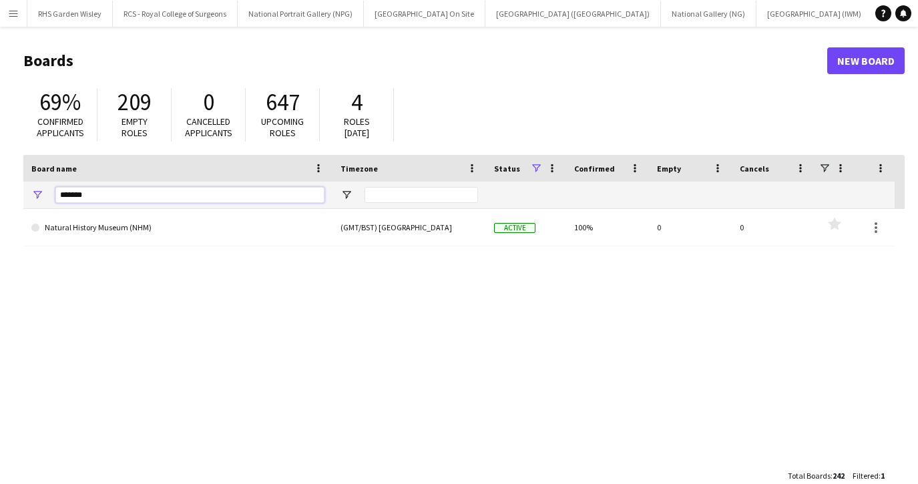
drag, startPoint x: 122, startPoint y: 192, endPoint x: 46, endPoint y: 186, distance: 76.3
click at [46, 186] on div "*******" at bounding box center [177, 195] width 309 height 27
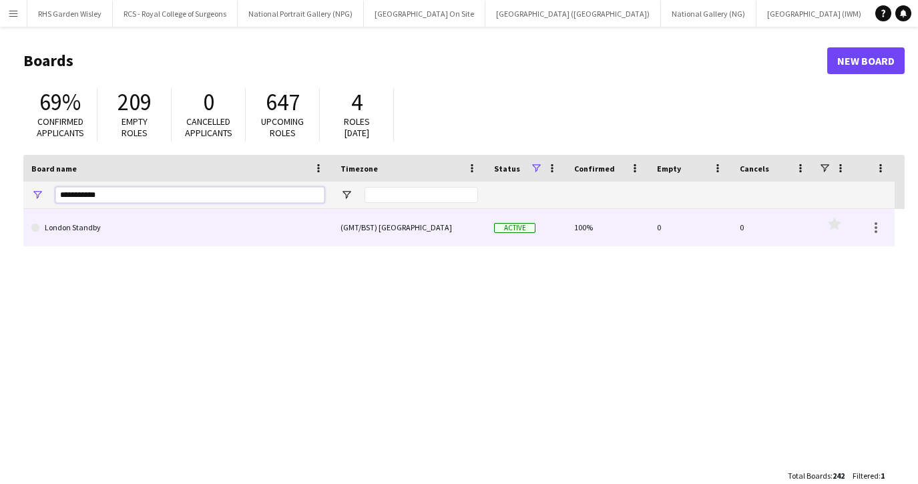
type input "**********"
click at [75, 233] on link "London Standby" at bounding box center [177, 227] width 293 height 37
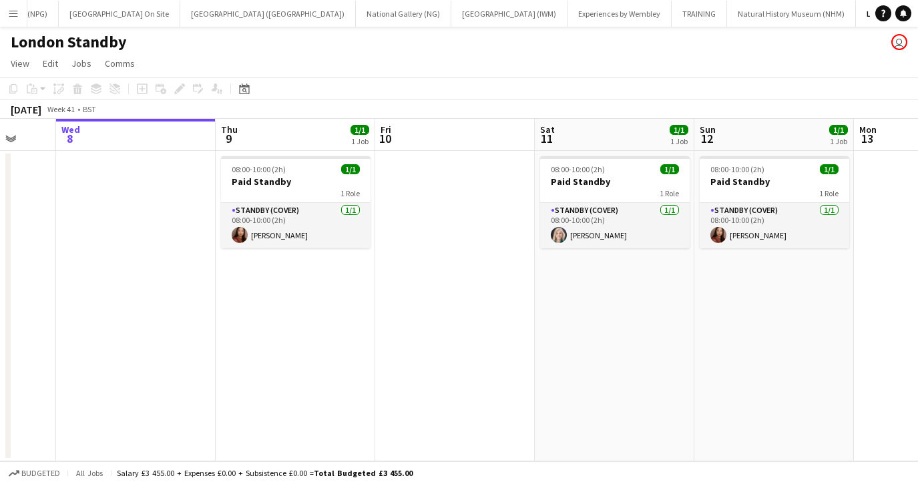
scroll to position [0, 429]
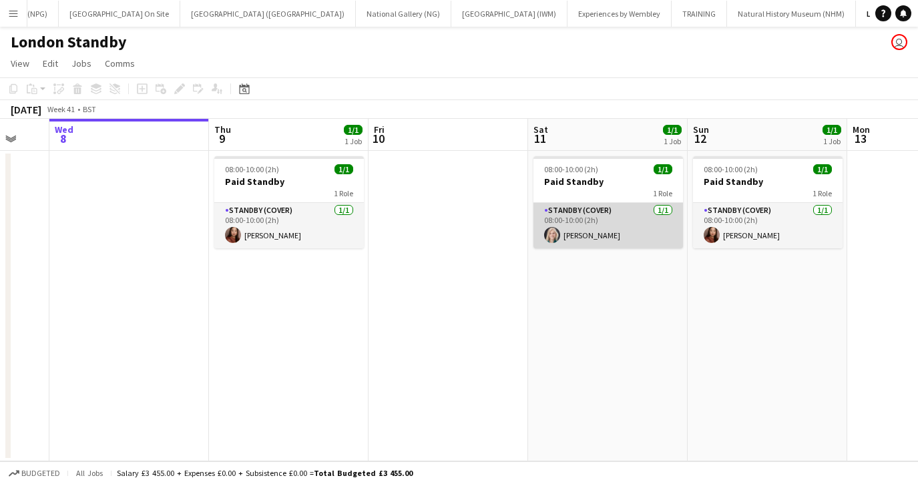
click at [591, 234] on app-card-role "Standby (cover) 1/1 08:00-10:00 (2h) Isabella Stevenson-Olds" at bounding box center [608, 225] width 150 height 45
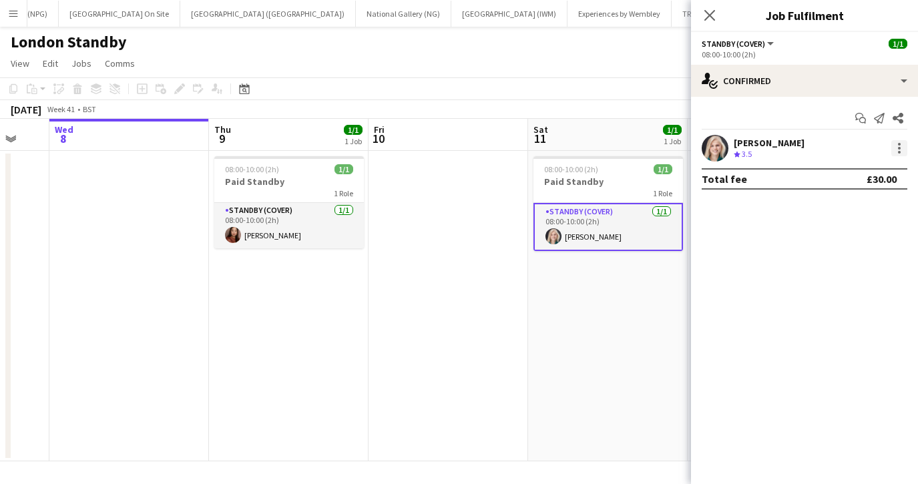
click at [898, 143] on div at bounding box center [899, 144] width 3 height 3
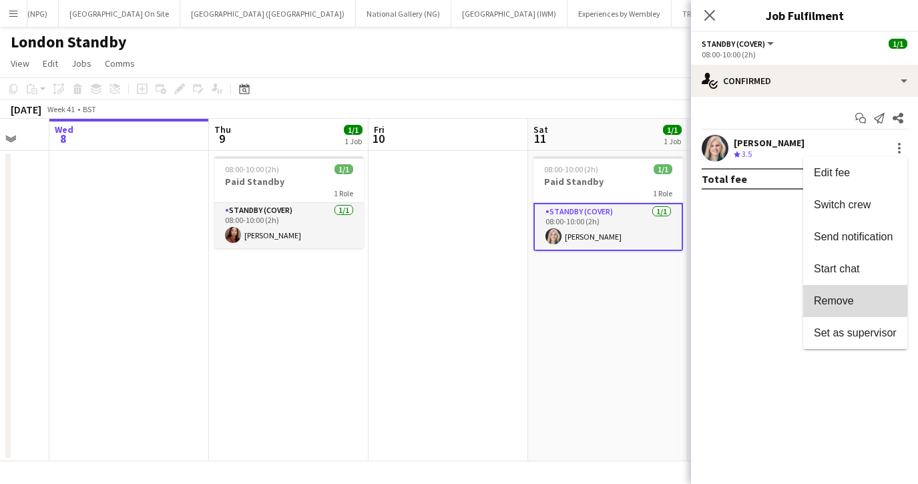
click at [848, 288] on button "Remove" at bounding box center [855, 301] width 104 height 32
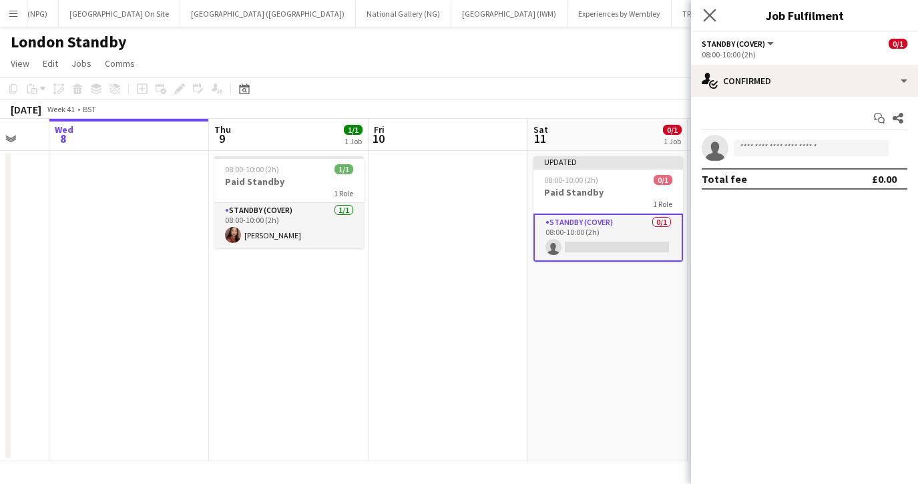
click at [713, 21] on app-icon "Close pop-in" at bounding box center [709, 15] width 19 height 19
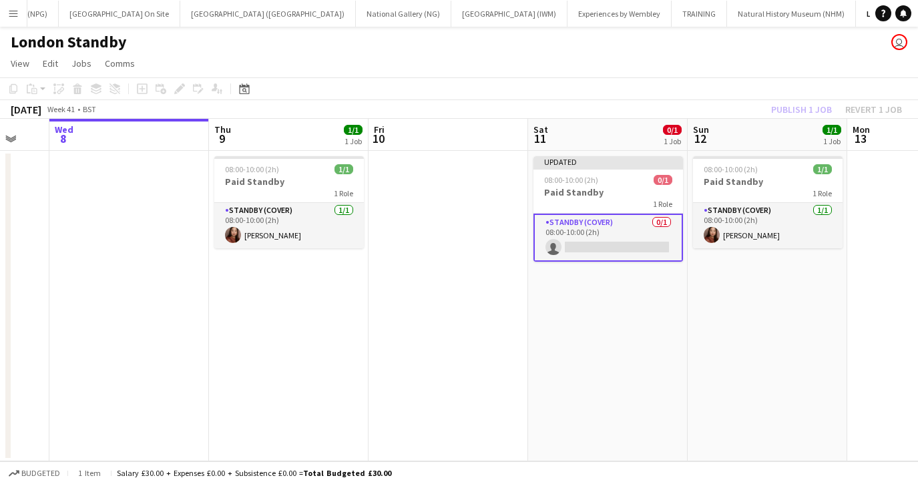
click at [643, 250] on app-card-role "Standby (cover) 0/1 08:00-10:00 (2h) single-neutral-actions" at bounding box center [608, 238] width 150 height 48
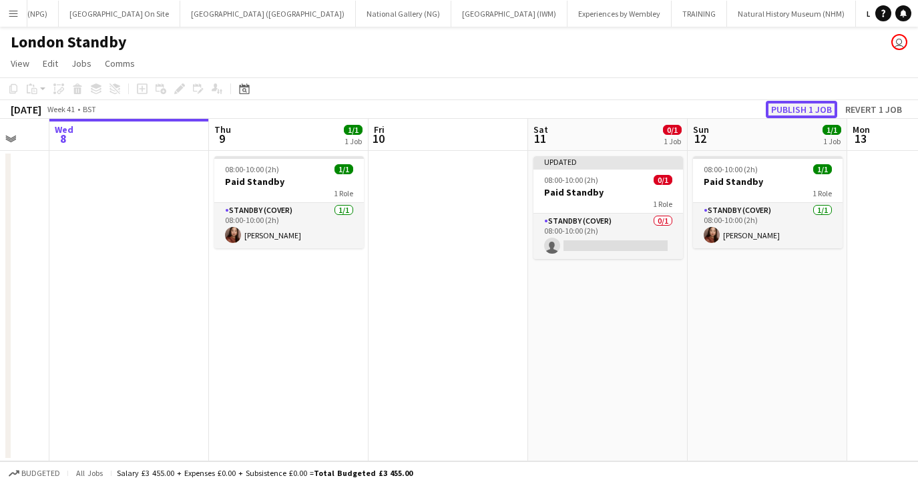
click at [787, 109] on button "Publish 1 job" at bounding box center [801, 109] width 71 height 17
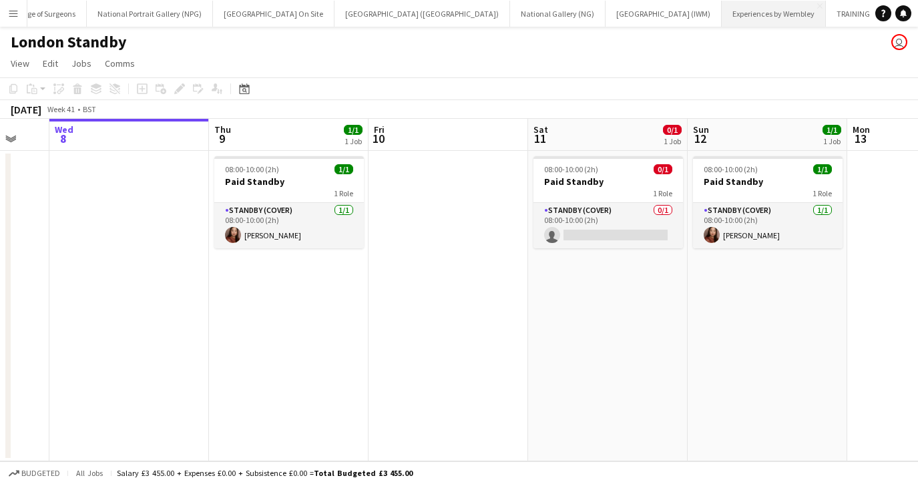
scroll to position [0, 158]
click at [503, 19] on button "National Gallery (NG) Close" at bounding box center [550, 14] width 95 height 26
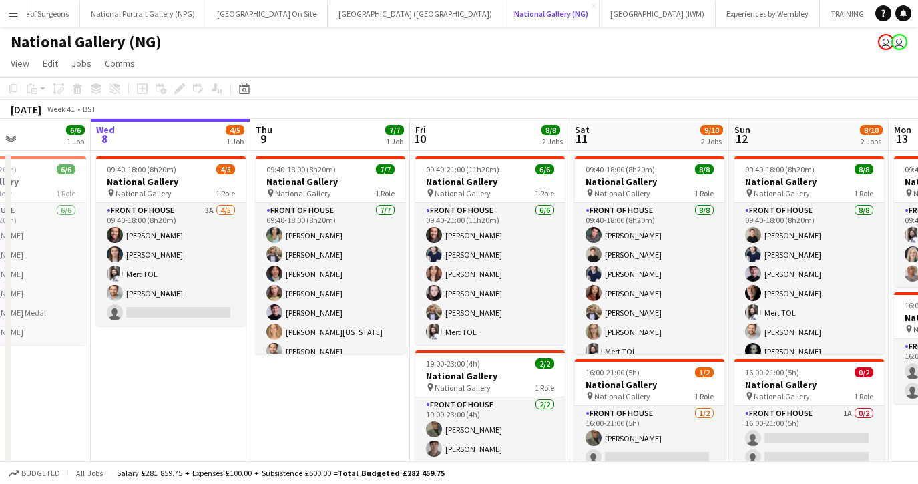
scroll to position [39, 0]
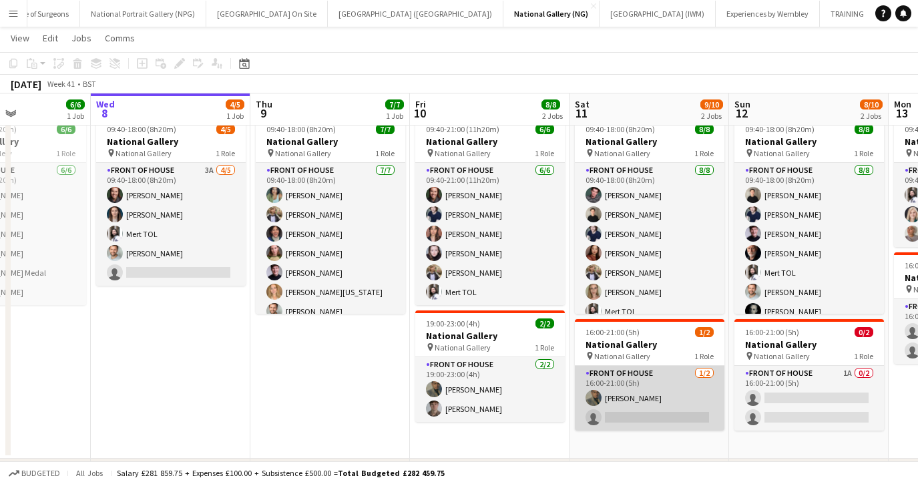
click at [652, 409] on app-card-role "Front of House 1/2 16:00-21:00 (5h) Daniel Monteiro single-neutral-actions" at bounding box center [650, 398] width 150 height 65
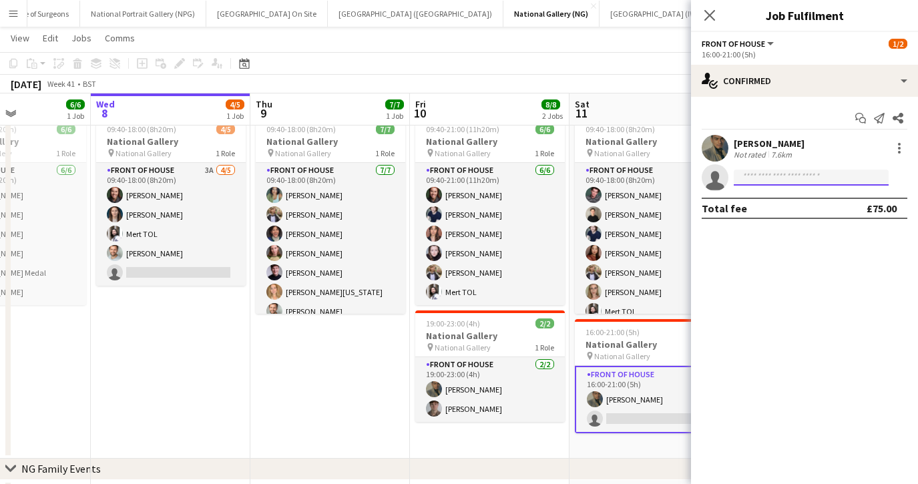
click at [763, 174] on input at bounding box center [811, 178] width 155 height 16
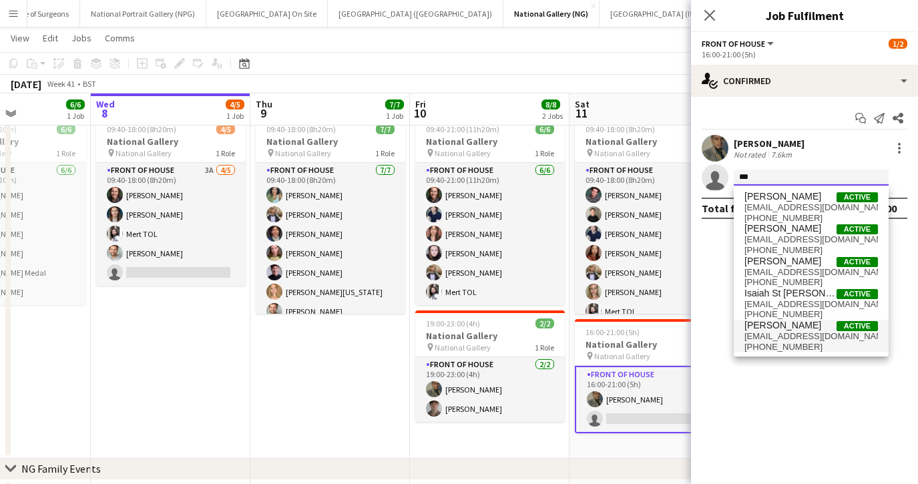
type input "***"
click at [786, 333] on span "izzyS-O@hotmail.co.uk" at bounding box center [811, 336] width 134 height 11
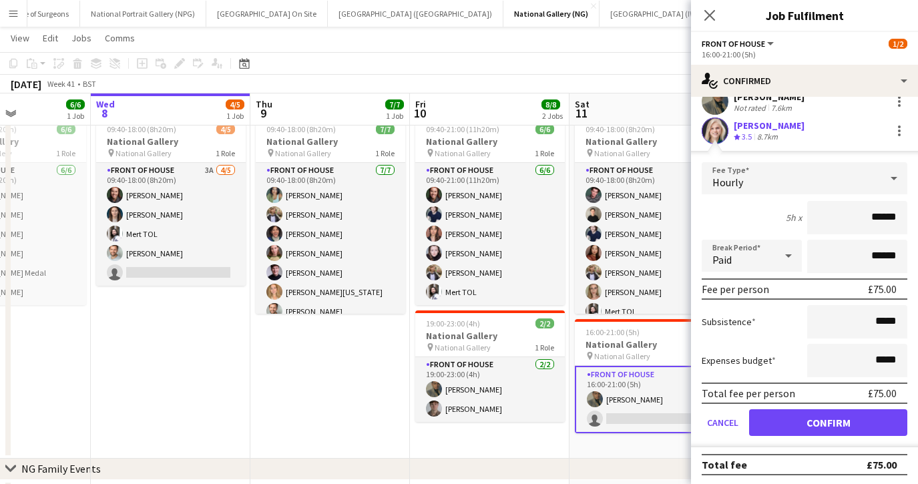
scroll to position [49, 0]
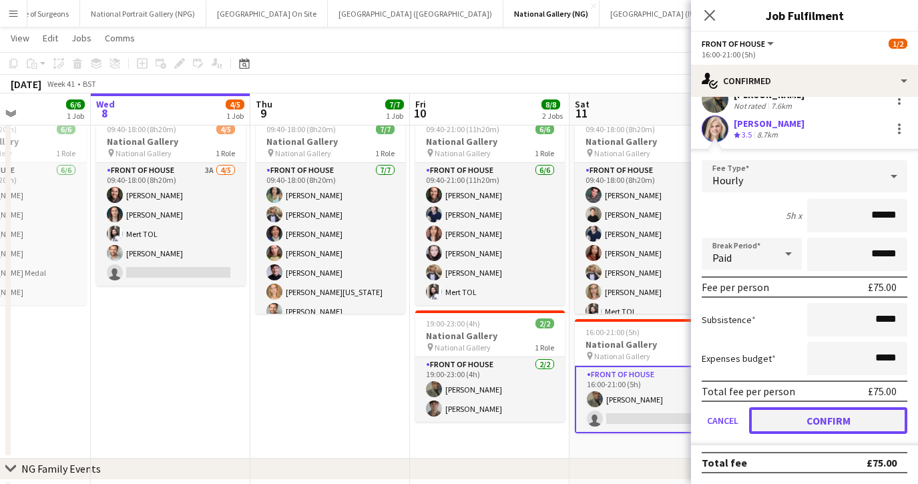
click at [812, 419] on button "Confirm" at bounding box center [828, 420] width 158 height 27
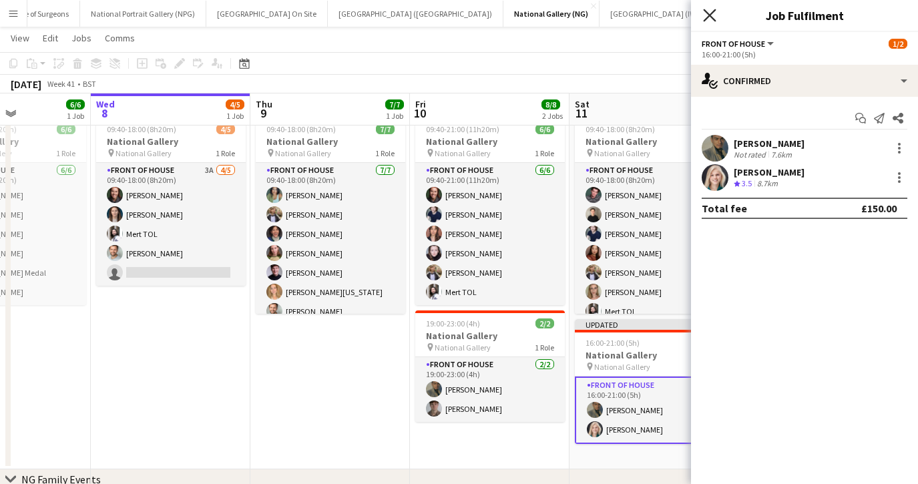
click at [710, 21] on icon "Close pop-in" at bounding box center [709, 15] width 13 height 13
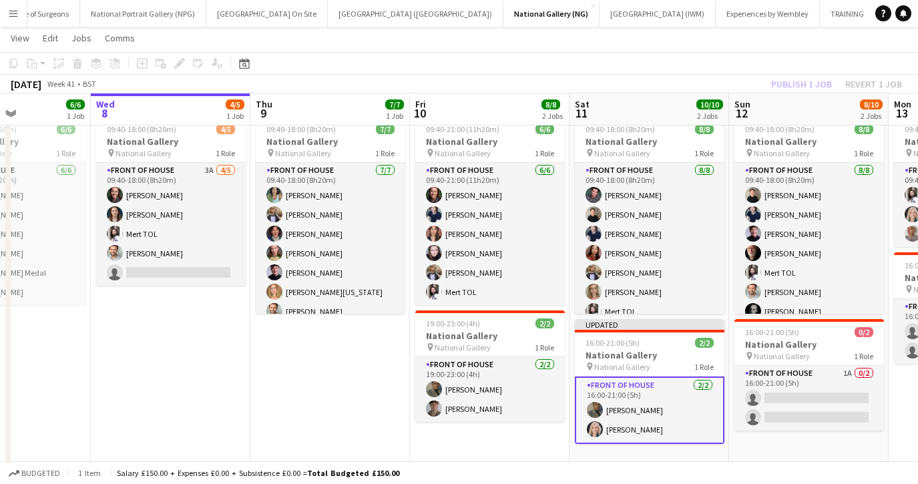
click at [664, 415] on app-card-role "Front of House 2/2 16:00-21:00 (5h) Daniel Monteiro Isabella Stevenson-Olds" at bounding box center [650, 409] width 150 height 67
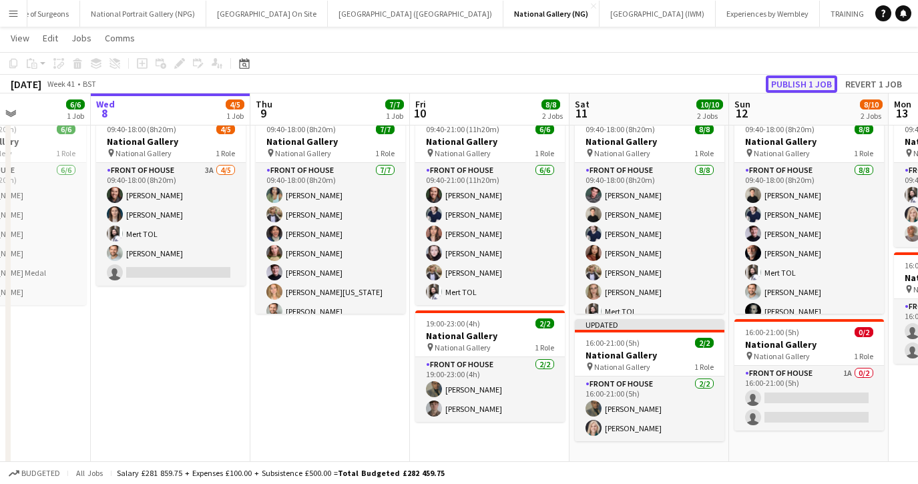
click at [791, 87] on button "Publish 1 job" at bounding box center [801, 83] width 71 height 17
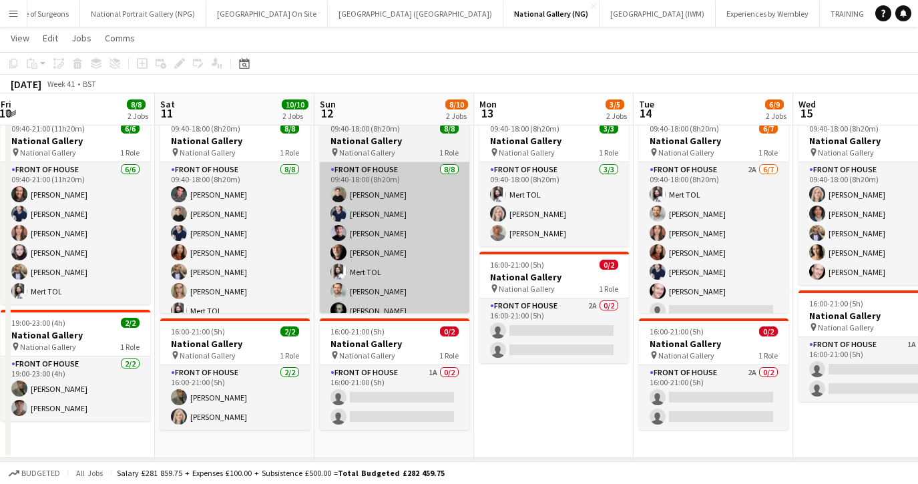
scroll to position [0, 342]
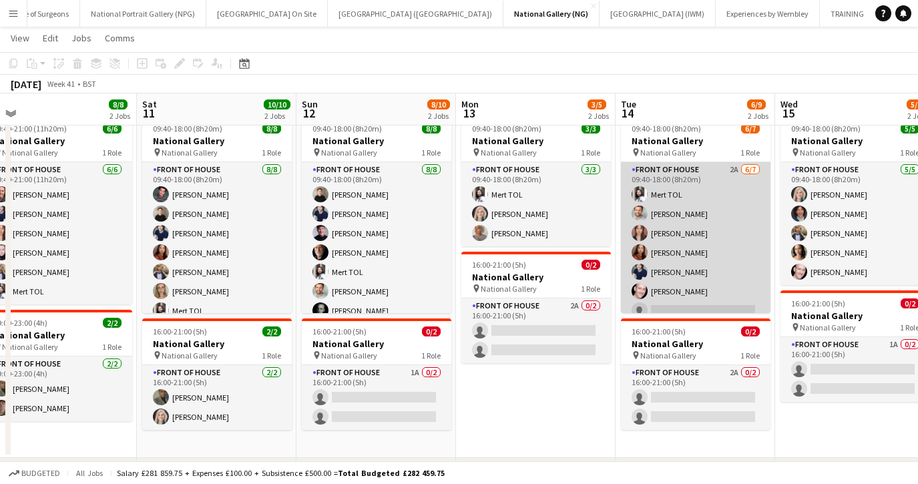
click at [698, 275] on app-card-role "Front of House 2A 6/7 09:40-18:00 (8h20m) Mert TOL Nathan Unthank Nadia Abouaye…" at bounding box center [696, 243] width 150 height 162
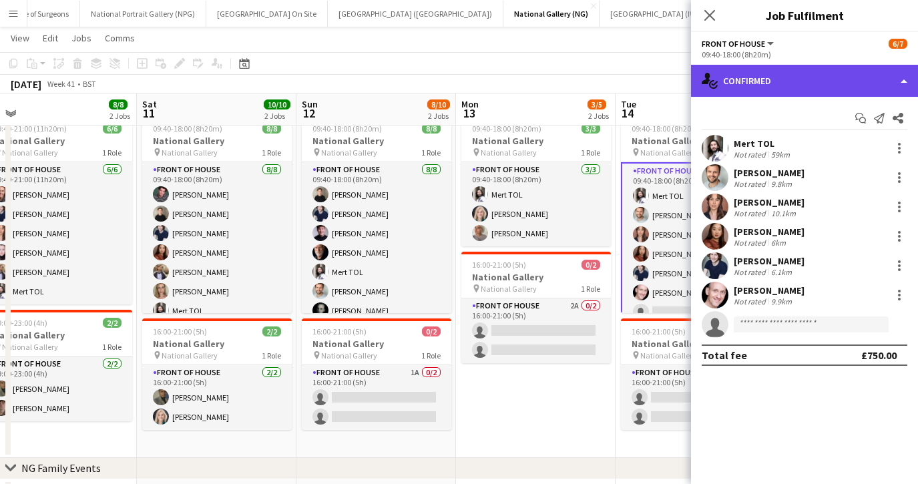
click at [765, 77] on div "single-neutral-actions-check-2 Confirmed" at bounding box center [804, 81] width 227 height 32
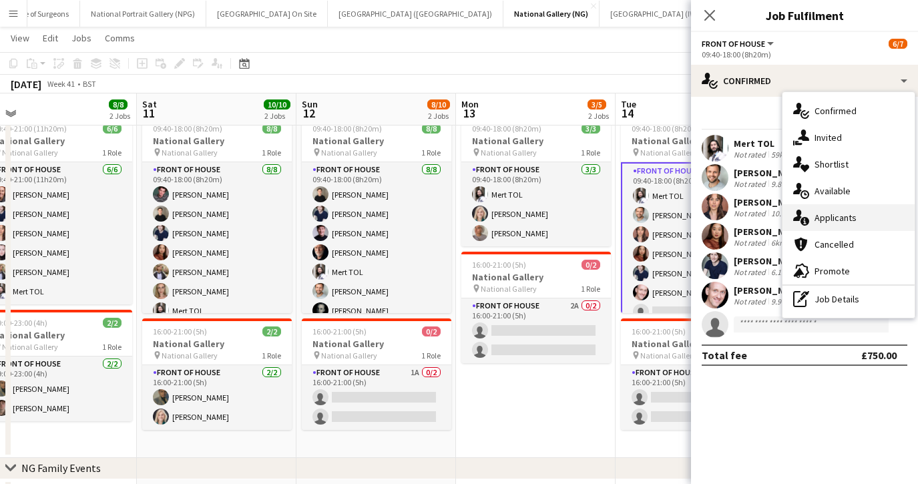
click at [816, 218] on span "Applicants" at bounding box center [835, 218] width 42 height 12
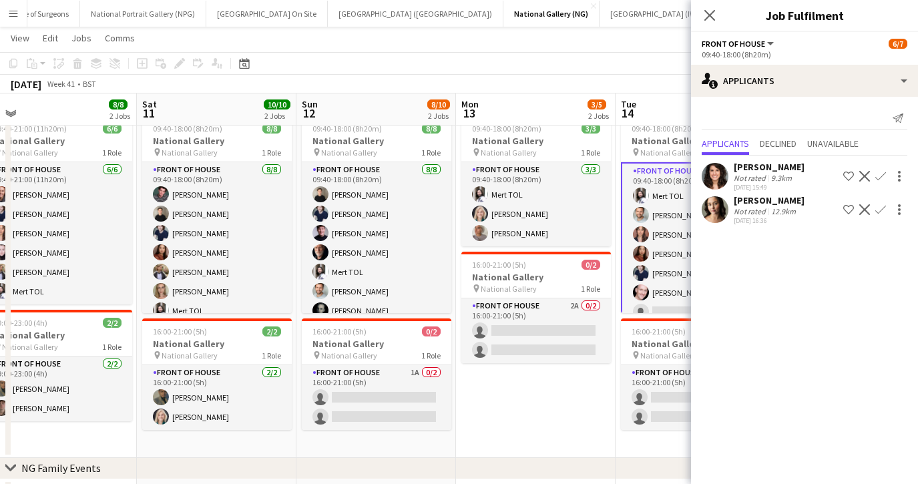
click at [882, 208] on app-icon "Confirm" at bounding box center [880, 209] width 11 height 11
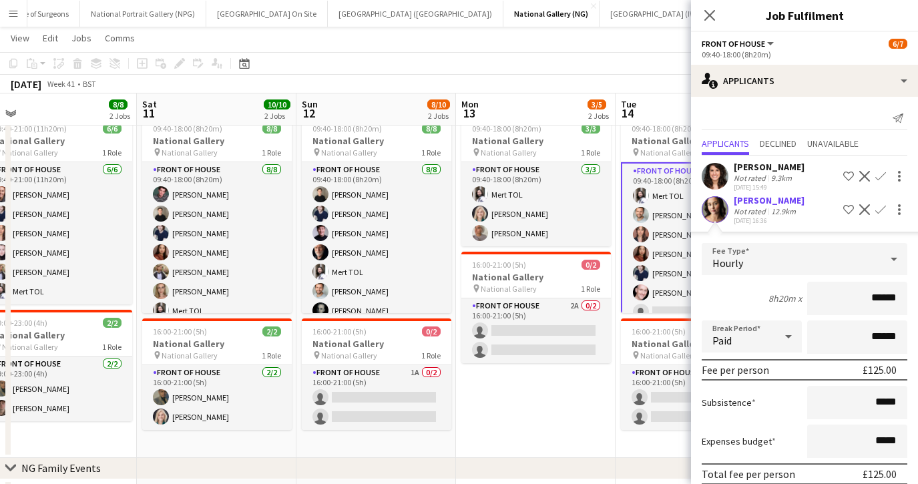
click at [878, 177] on app-icon "Confirm" at bounding box center [880, 176] width 11 height 11
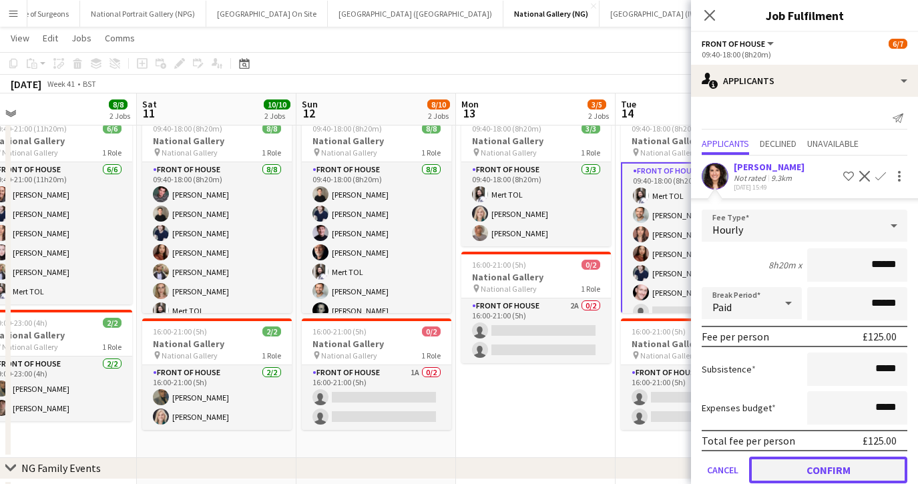
click at [825, 465] on button "Confirm" at bounding box center [828, 470] width 158 height 27
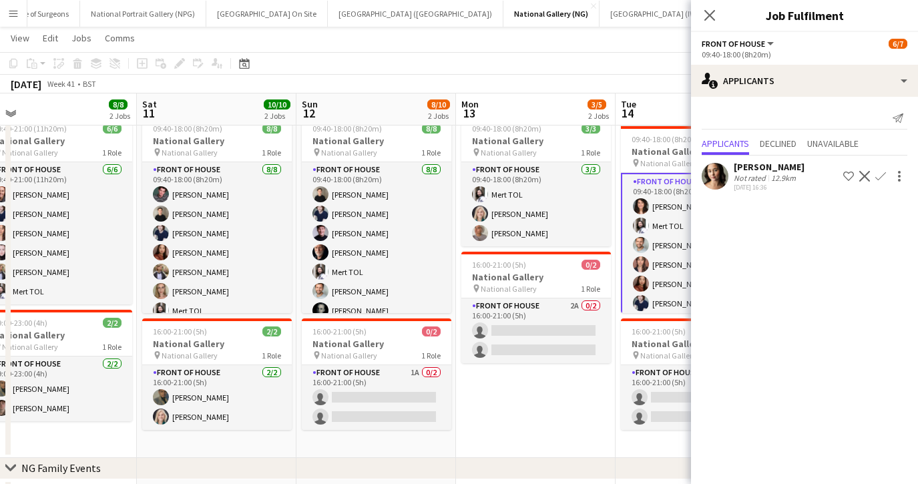
scroll to position [97, 0]
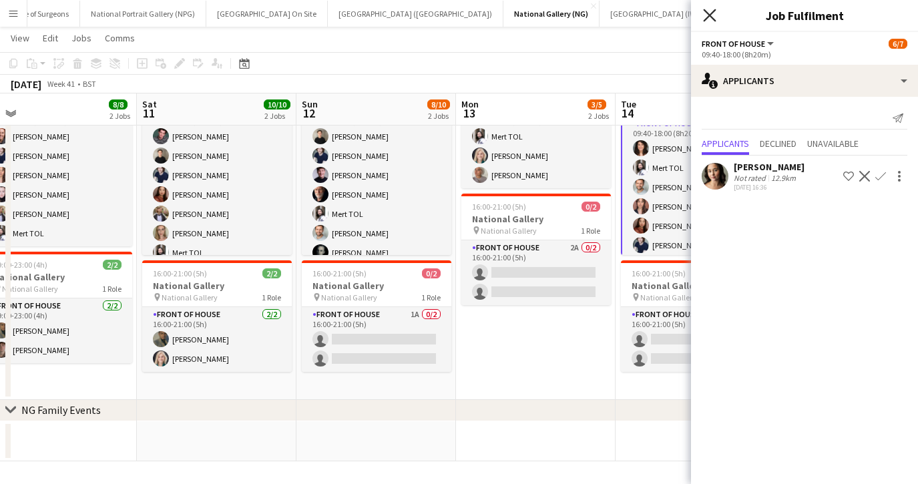
click at [712, 15] on icon "Close pop-in" at bounding box center [709, 15] width 13 height 13
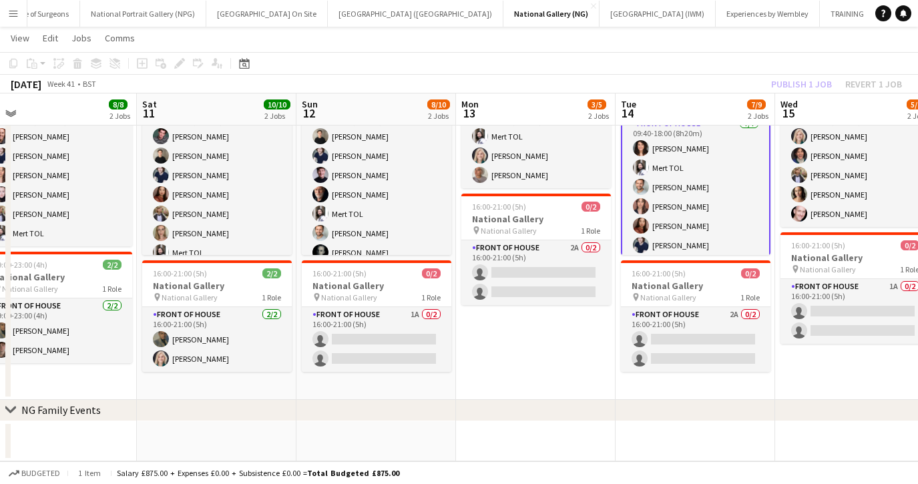
click at [716, 210] on app-card-role "Front of House 7/7 09:40-18:00 (8h20m) Olivia Smith Mert TOL Nathan Unthank Nad…" at bounding box center [696, 197] width 150 height 164
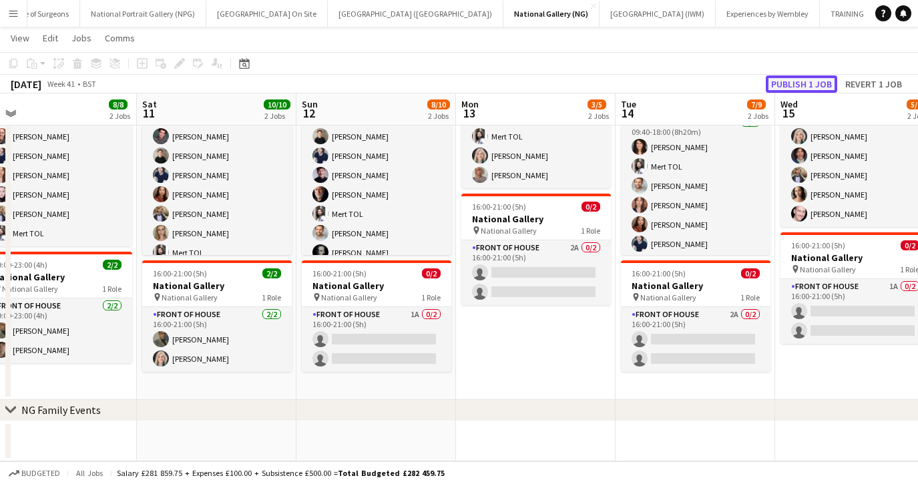
click at [806, 85] on button "Publish 1 job" at bounding box center [801, 83] width 71 height 17
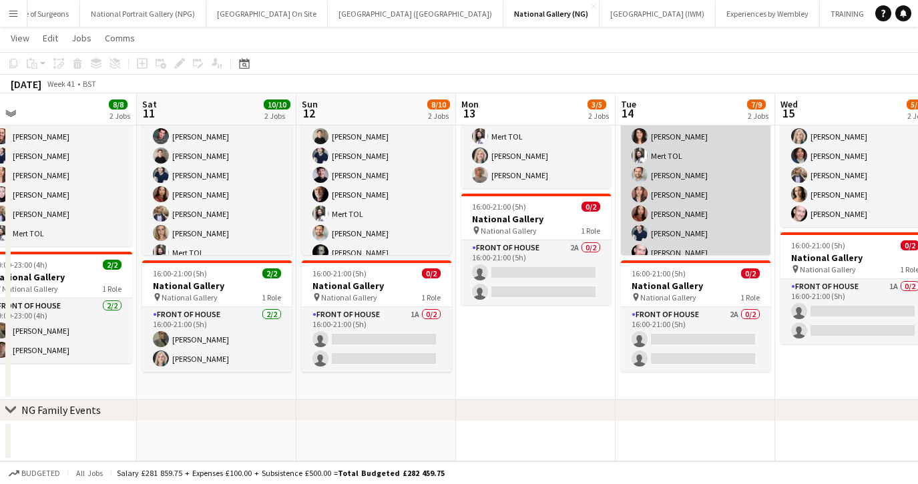
click at [709, 184] on app-card-role "Front of House 7/7 09:40-18:00 (8h20m) Olivia Smith Mert TOL Nathan Unthank Nad…" at bounding box center [696, 185] width 150 height 162
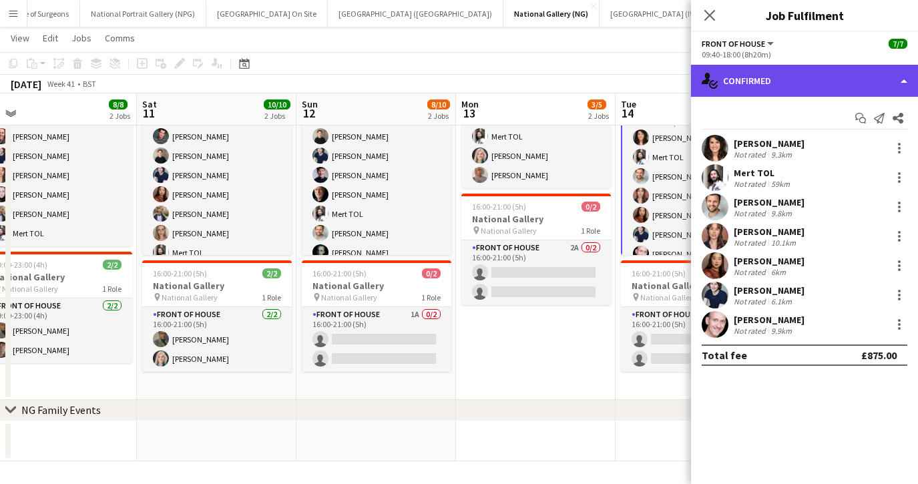
click at [800, 79] on div "single-neutral-actions-check-2 Confirmed" at bounding box center [804, 81] width 227 height 32
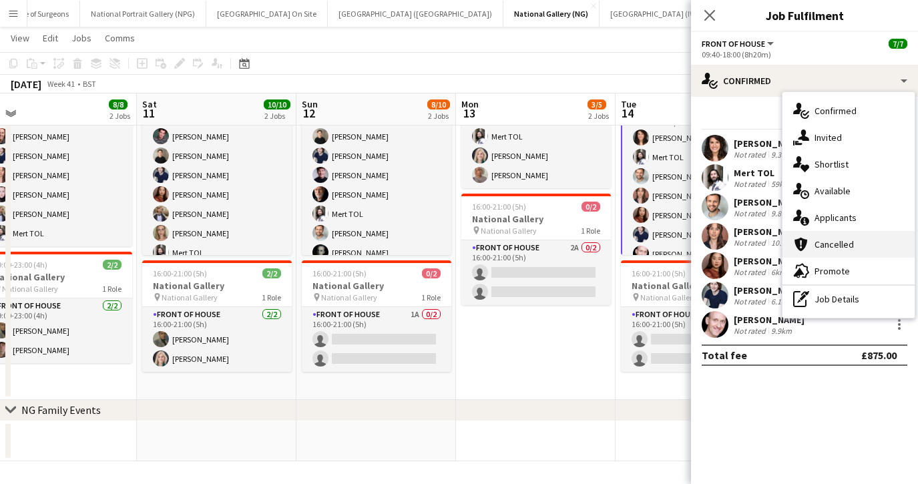
click at [814, 231] on div "cancellation Cancelled" at bounding box center [848, 244] width 132 height 27
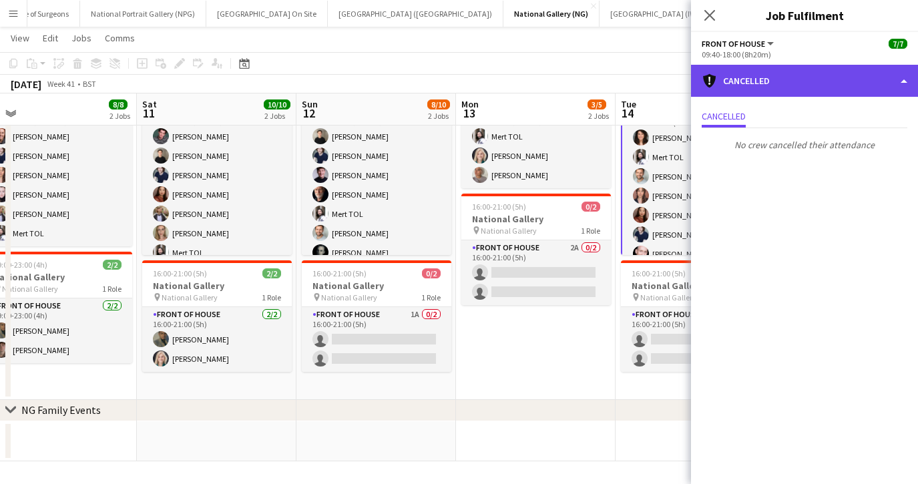
click at [788, 76] on div "cancellation Cancelled" at bounding box center [804, 81] width 227 height 32
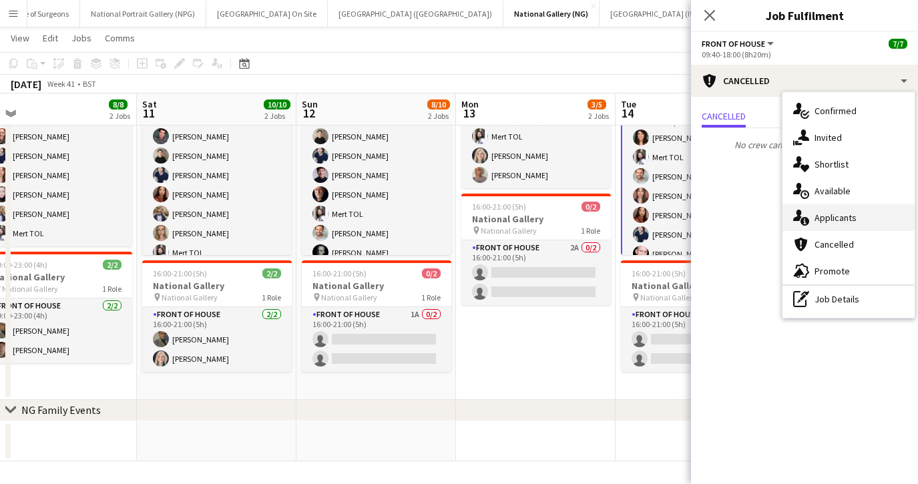
click at [809, 217] on div "single-neutral-actions-information Applicants" at bounding box center [848, 217] width 132 height 27
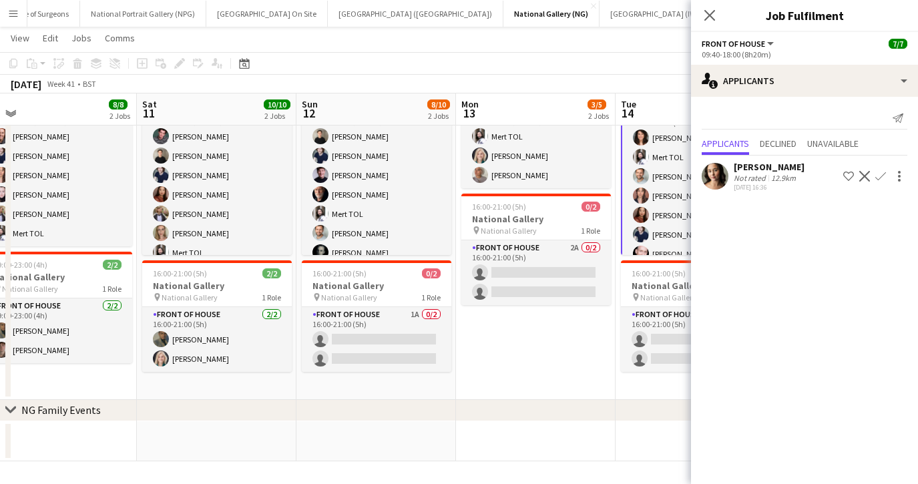
click at [558, 48] on app-page-menu "View Day view expanded Day view collapsed Month view Date picker Jump to today …" at bounding box center [459, 39] width 918 height 25
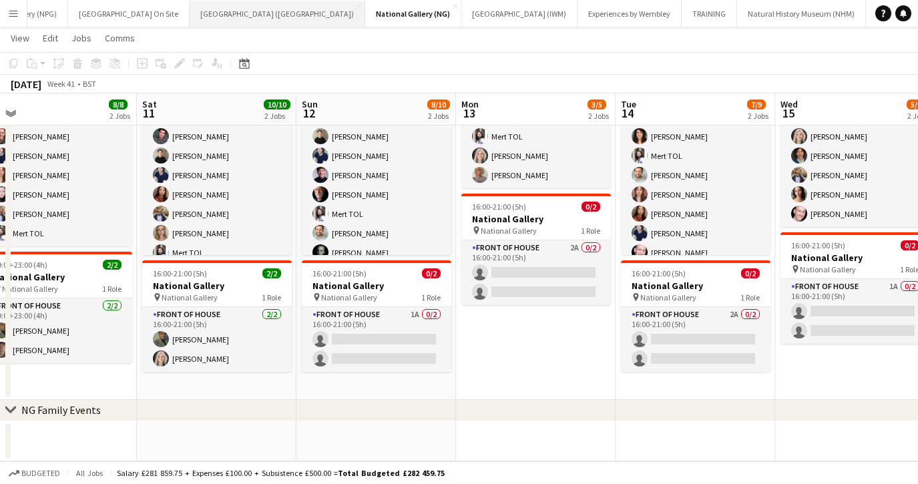
scroll to position [0, 306]
click at [855, 13] on button "London Standby Close" at bounding box center [894, 14] width 78 height 26
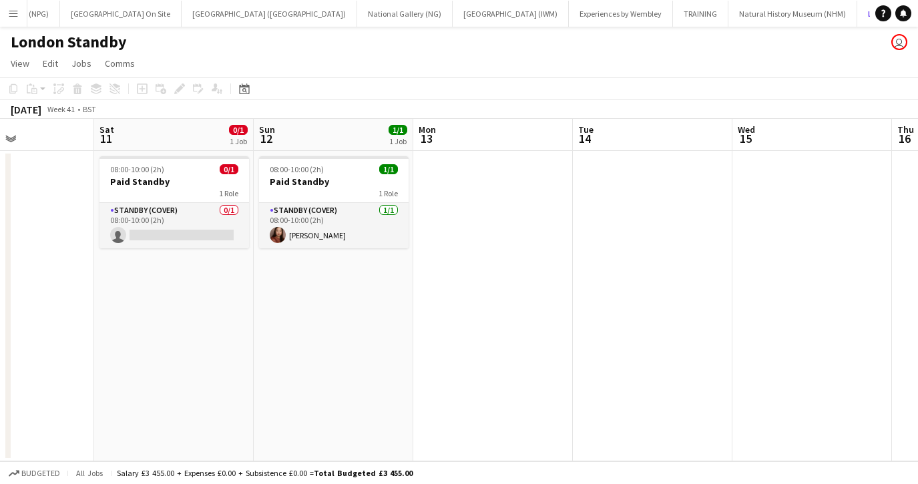
scroll to position [0, 543]
click at [334, 184] on h3 "Paid Standby" at bounding box center [335, 182] width 150 height 12
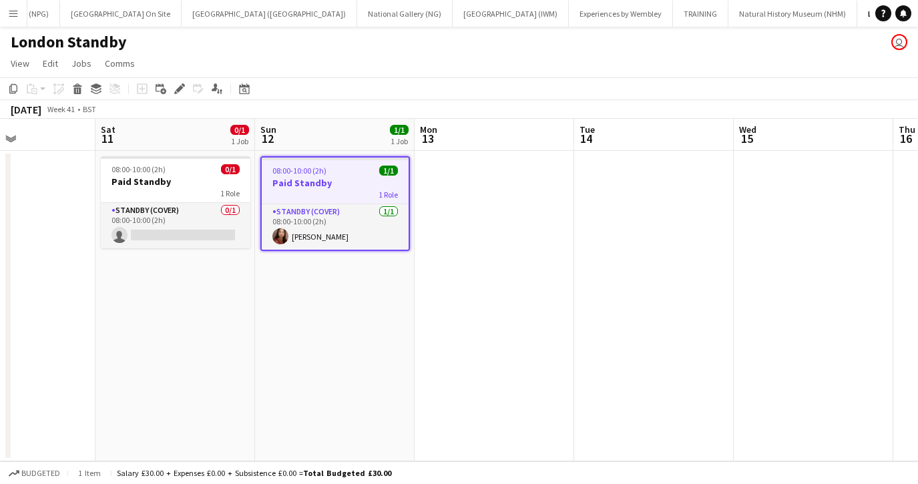
click at [635, 208] on app-date-cell at bounding box center [654, 306] width 160 height 310
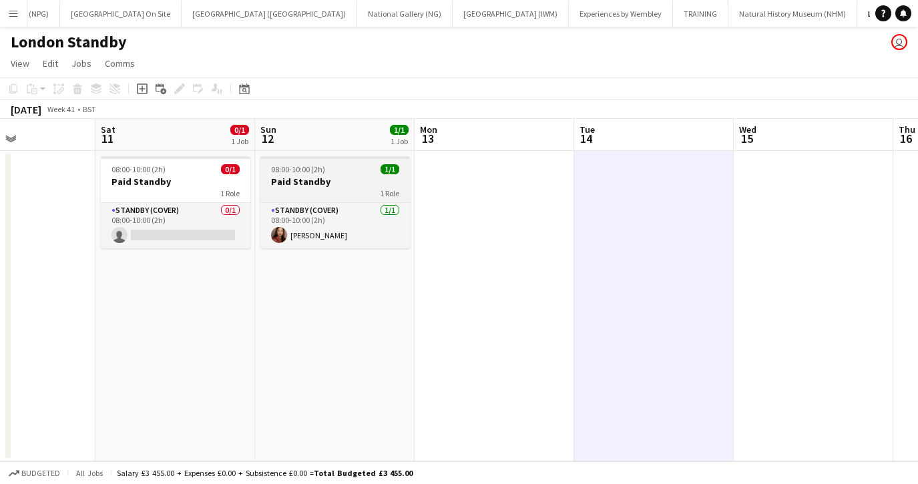
click at [352, 182] on h3 "Paid Standby" at bounding box center [335, 182] width 150 height 12
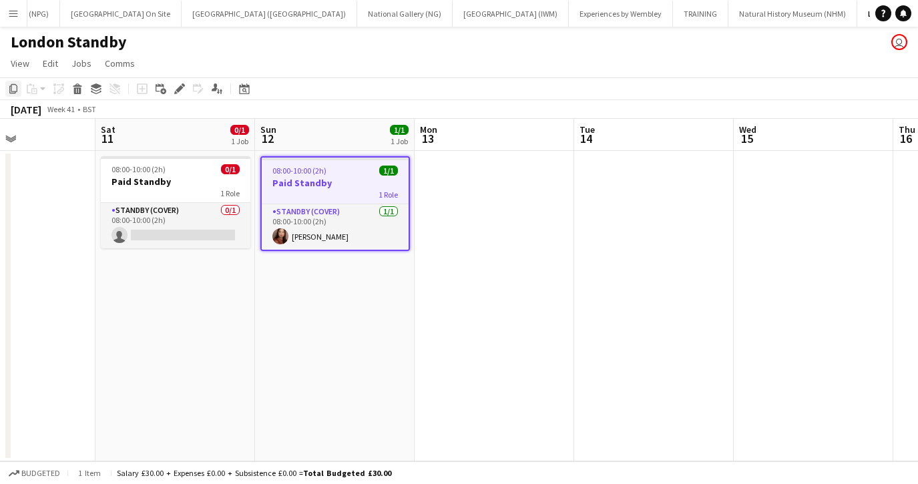
click at [11, 85] on icon at bounding box center [13, 88] width 8 height 9
click at [606, 188] on app-date-cell at bounding box center [654, 306] width 160 height 310
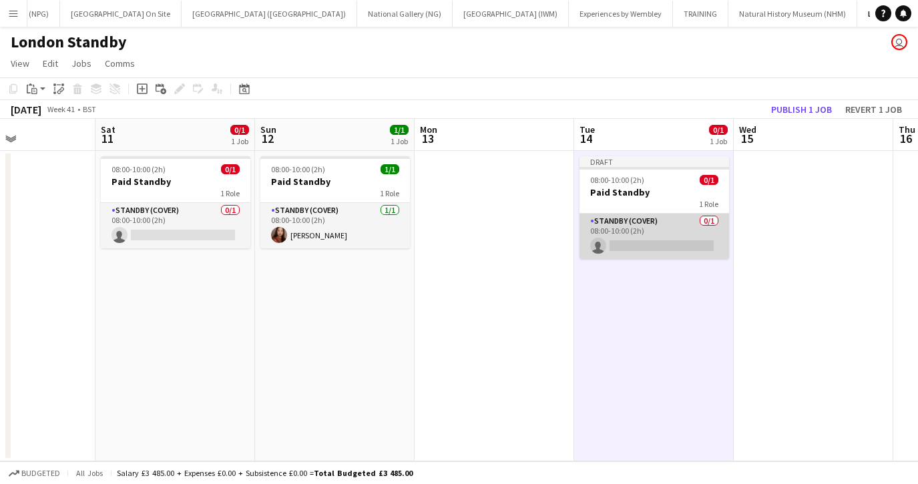
click at [650, 244] on app-card-role "Standby (cover) 0/1 08:00-10:00 (2h) single-neutral-actions" at bounding box center [654, 236] width 150 height 45
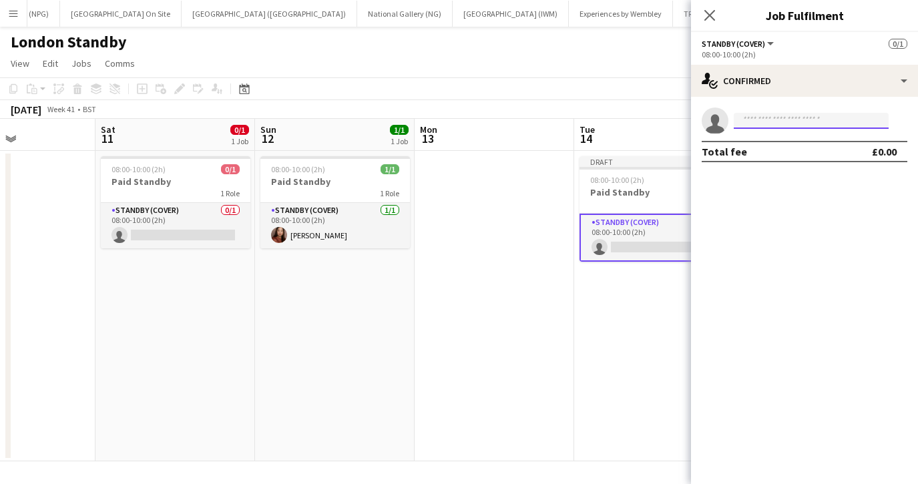
click at [776, 124] on input at bounding box center [811, 121] width 155 height 16
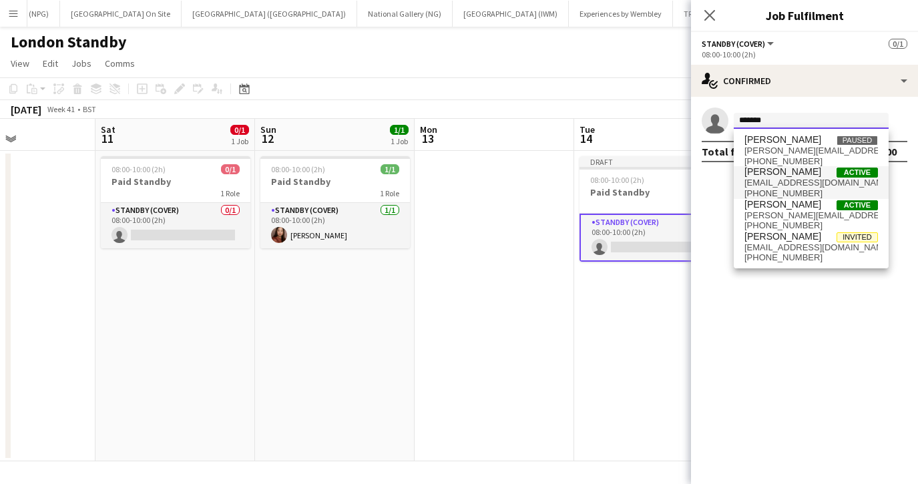
type input "*******"
click at [782, 178] on span "odonovanjen22@gmail.com" at bounding box center [811, 183] width 134 height 11
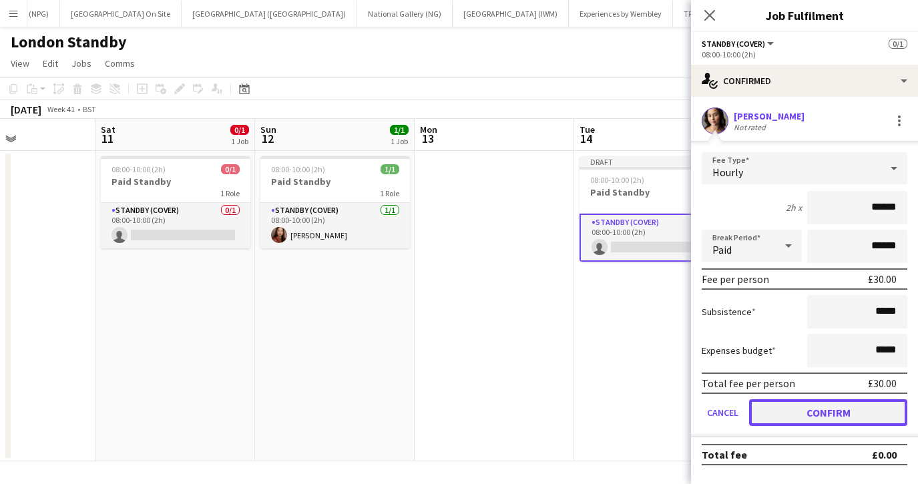
click at [812, 418] on button "Confirm" at bounding box center [828, 412] width 158 height 27
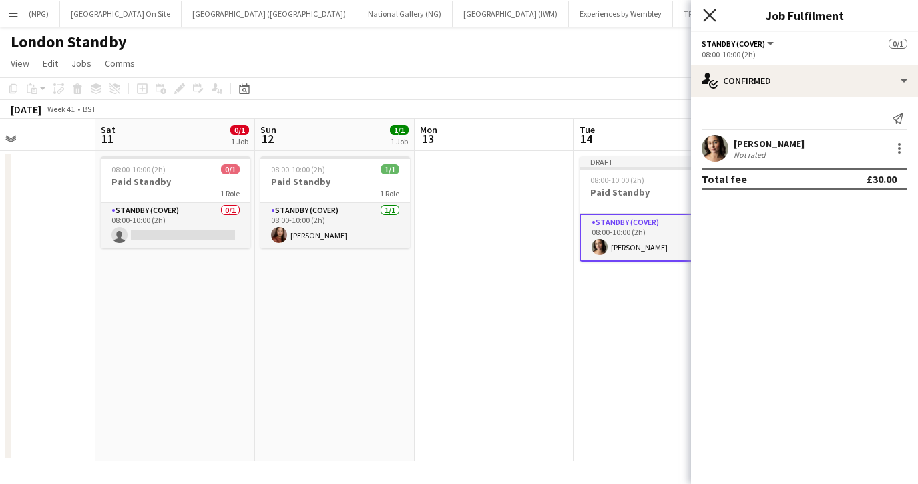
click at [704, 15] on icon "Close pop-in" at bounding box center [709, 15] width 13 height 13
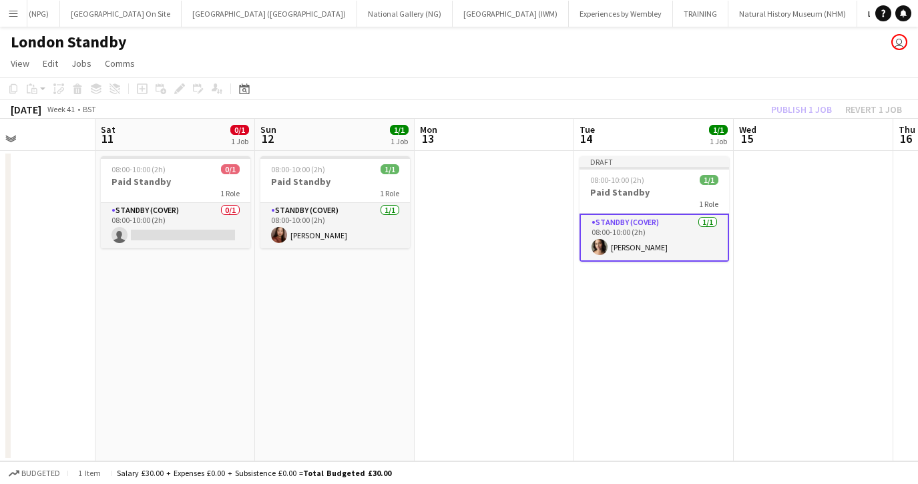
click at [679, 234] on app-card-role "Standby (cover) 1/1 08:00-10:00 (2h) Jennifer O'Donovan" at bounding box center [654, 238] width 150 height 48
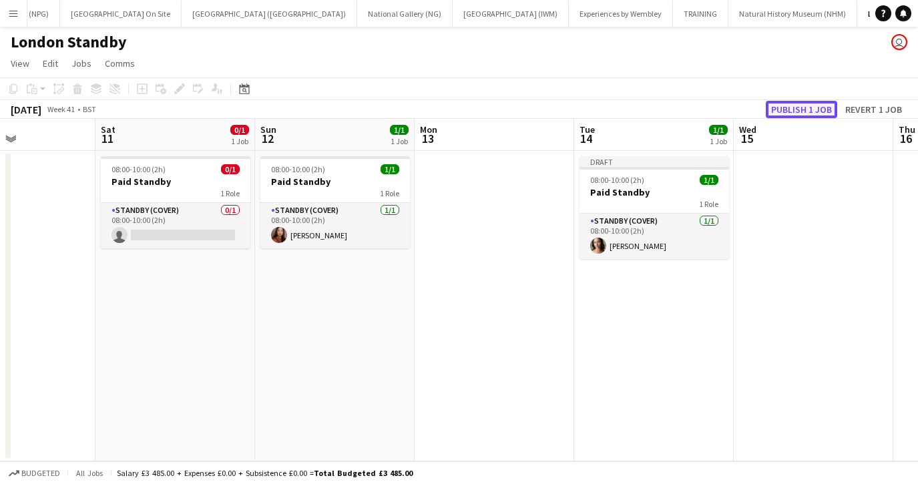
click at [790, 109] on button "Publish 1 job" at bounding box center [801, 109] width 71 height 17
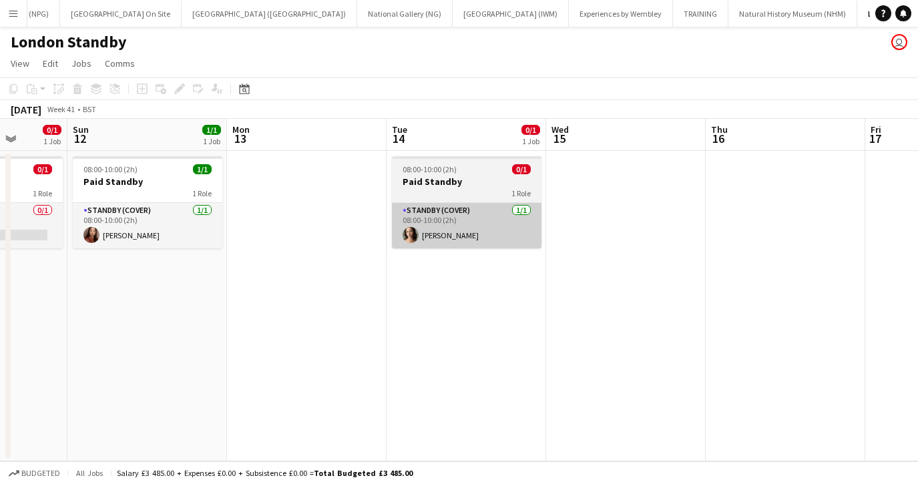
scroll to position [0, 381]
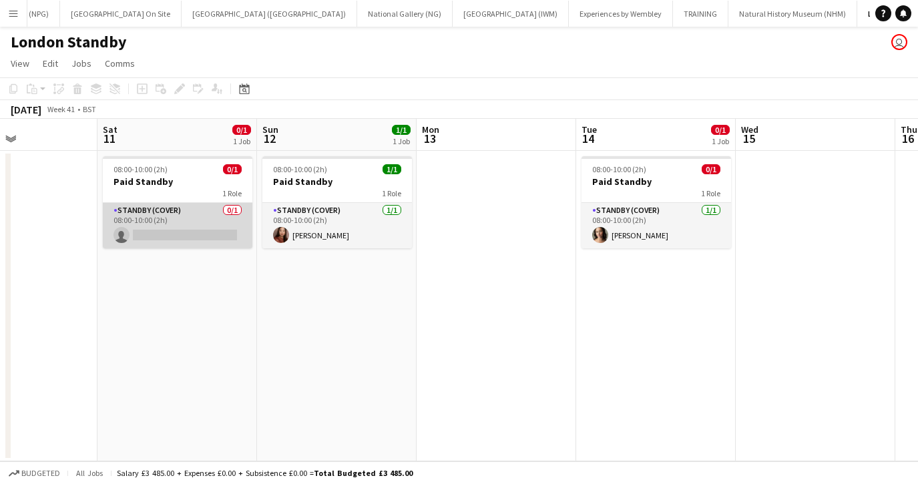
click at [189, 224] on app-card-role "Standby (cover) 0/1 08:00-10:00 (2h) single-neutral-actions" at bounding box center [178, 225] width 150 height 45
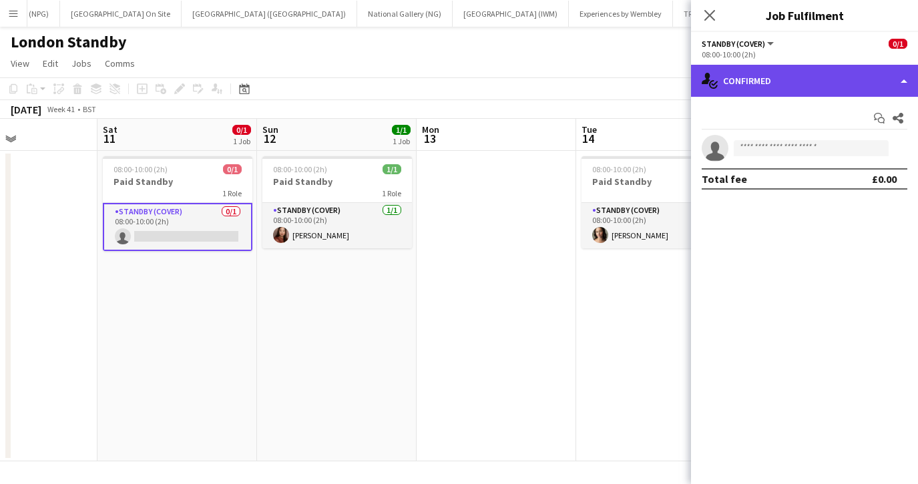
click at [746, 88] on div "single-neutral-actions-check-2 Confirmed" at bounding box center [804, 81] width 227 height 32
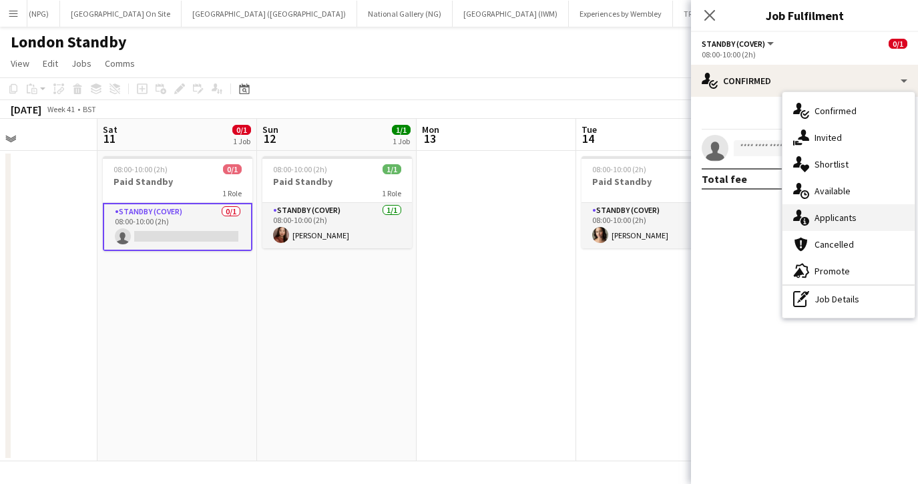
click at [808, 228] on div "single-neutral-actions-information Applicants" at bounding box center [848, 217] width 132 height 27
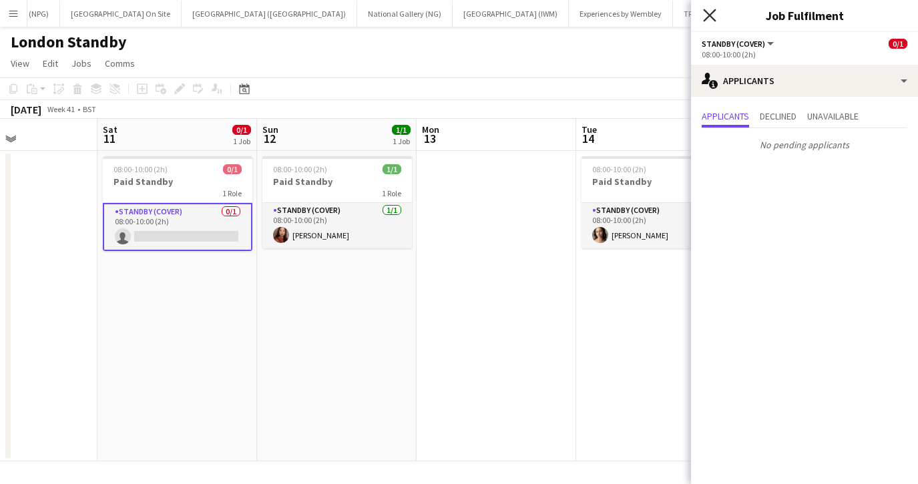
click at [710, 12] on icon "Close pop-in" at bounding box center [709, 15] width 13 height 13
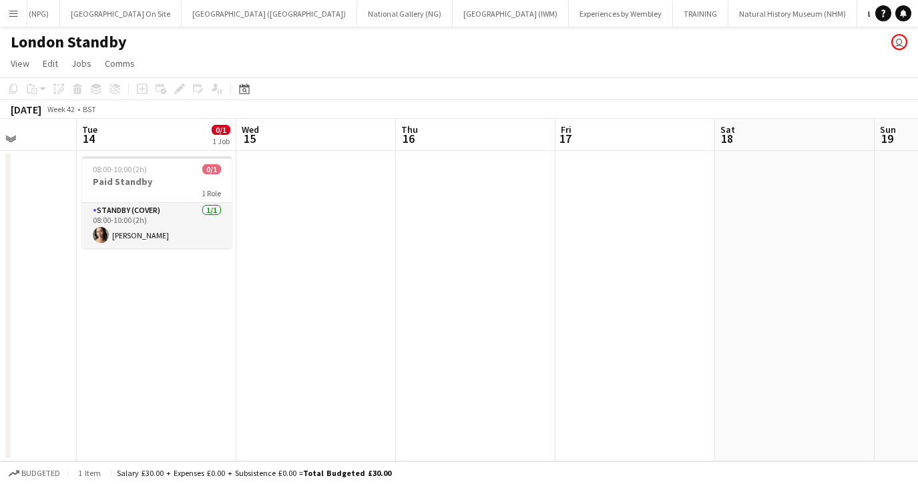
scroll to position [0, 395]
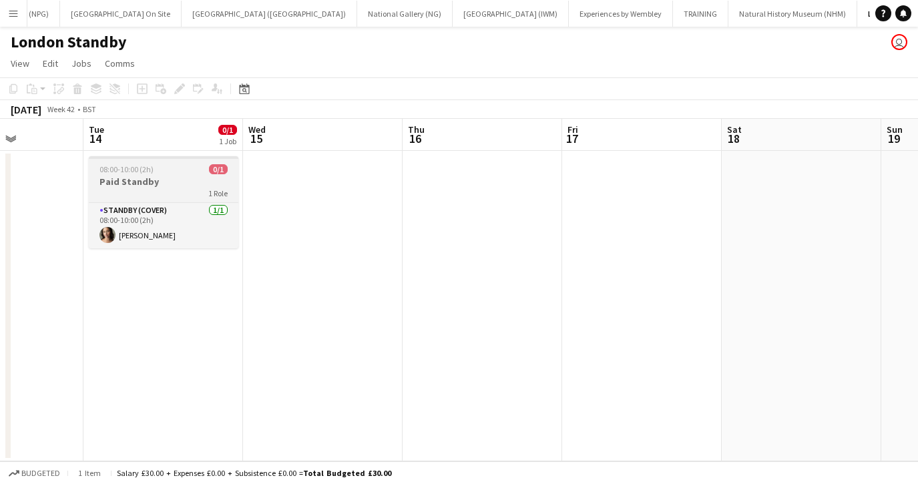
click at [154, 171] on div "08:00-10:00 (2h) 0/1" at bounding box center [164, 169] width 150 height 10
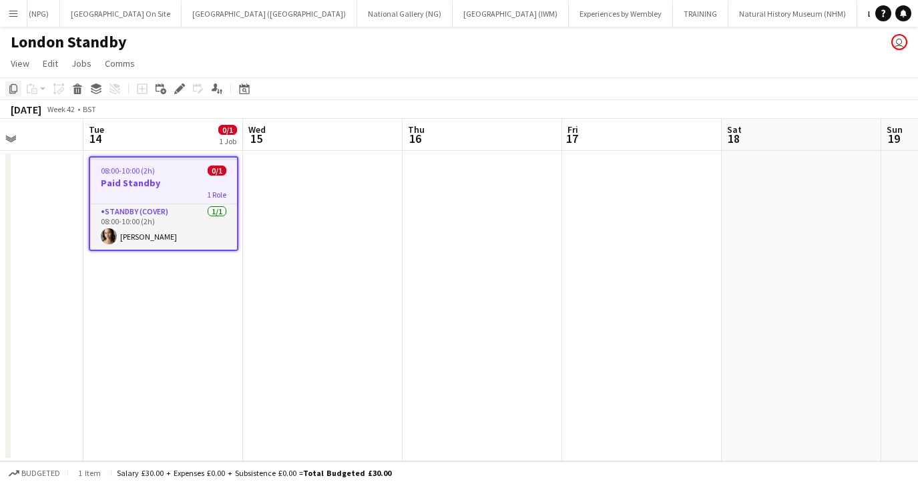
click at [14, 89] on icon "Copy" at bounding box center [13, 88] width 11 height 11
click at [460, 194] on app-date-cell at bounding box center [483, 306] width 160 height 310
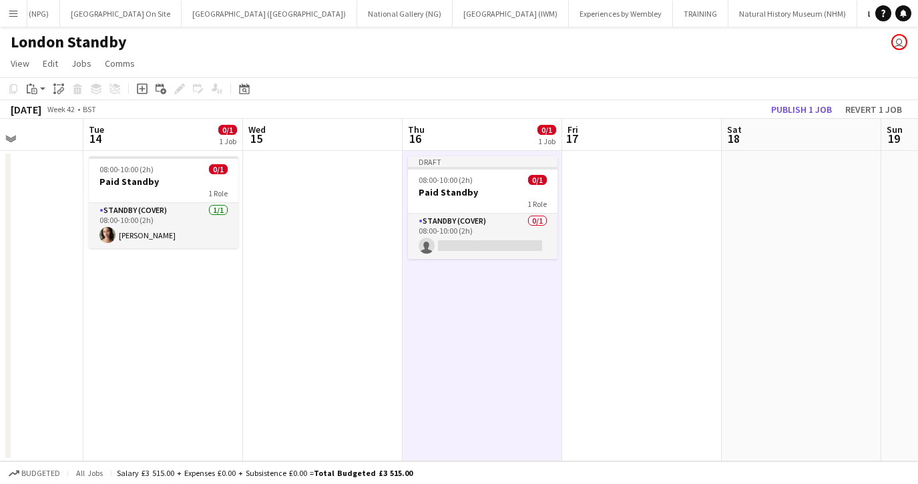
click at [478, 326] on app-date-cell "Draft 08:00-10:00 (2h) 0/1 Paid Standby 1 Role Standby (cover) 0/1 08:00-10:00 …" at bounding box center [483, 306] width 160 height 310
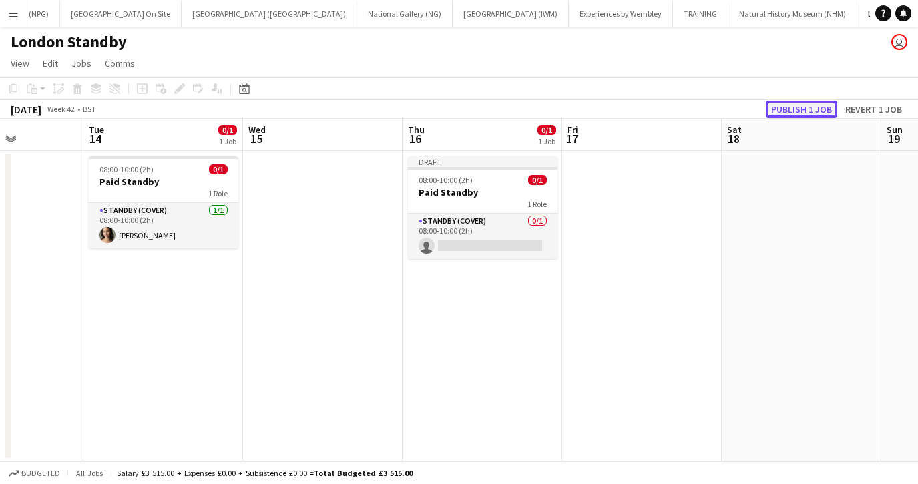
click at [807, 107] on button "Publish 1 job" at bounding box center [801, 109] width 71 height 17
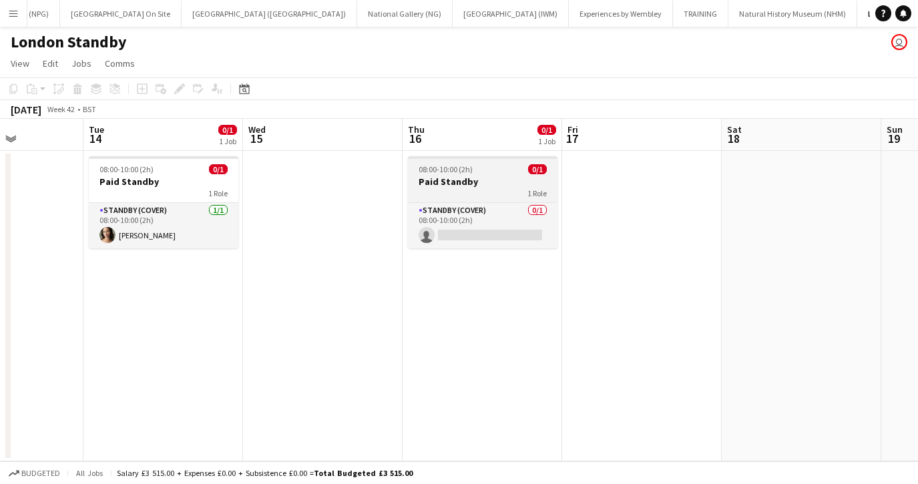
click at [493, 176] on h3 "Paid Standby" at bounding box center [483, 182] width 150 height 12
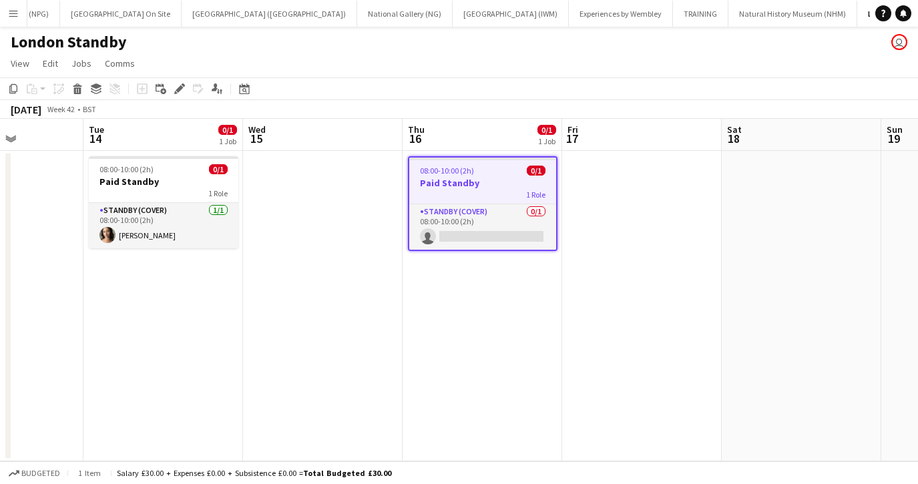
click at [789, 178] on app-date-cell at bounding box center [802, 306] width 160 height 310
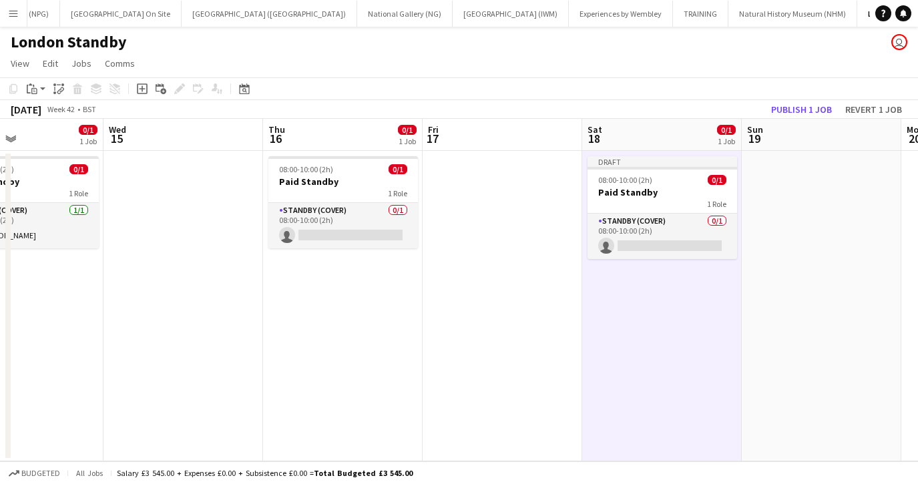
scroll to position [0, 542]
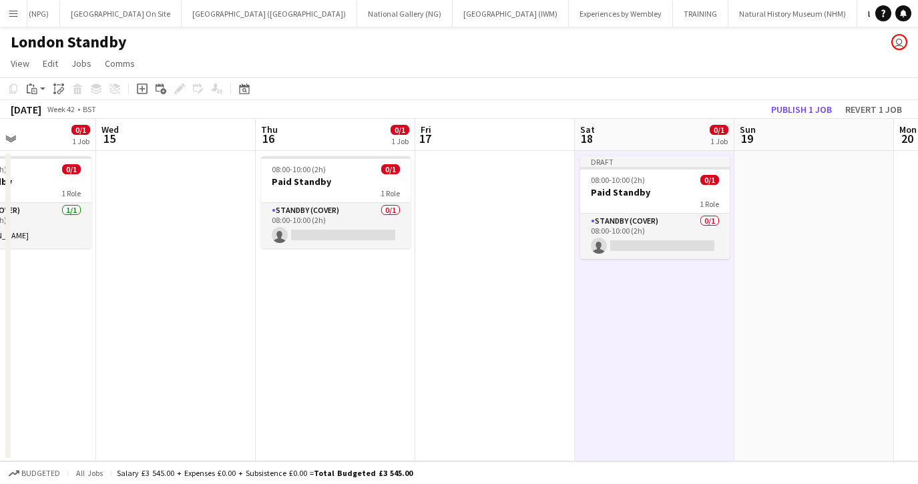
click at [789, 178] on app-date-cell at bounding box center [814, 306] width 160 height 310
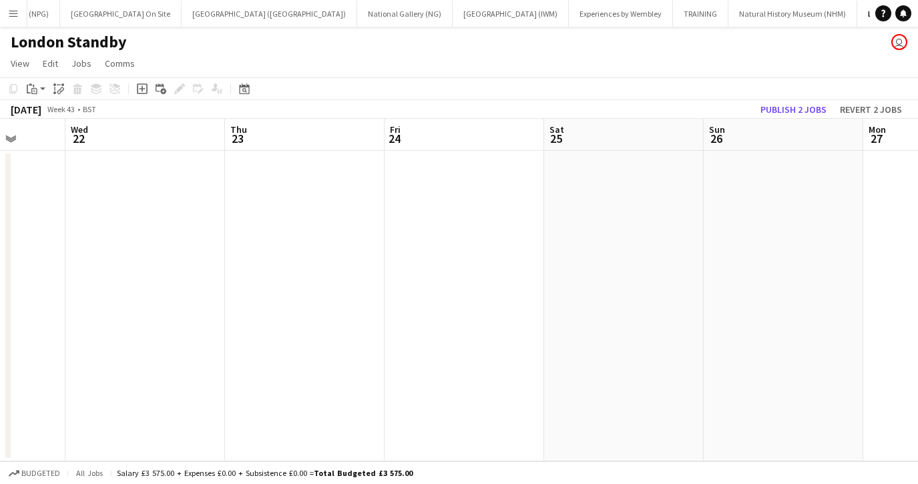
scroll to position [0, 538]
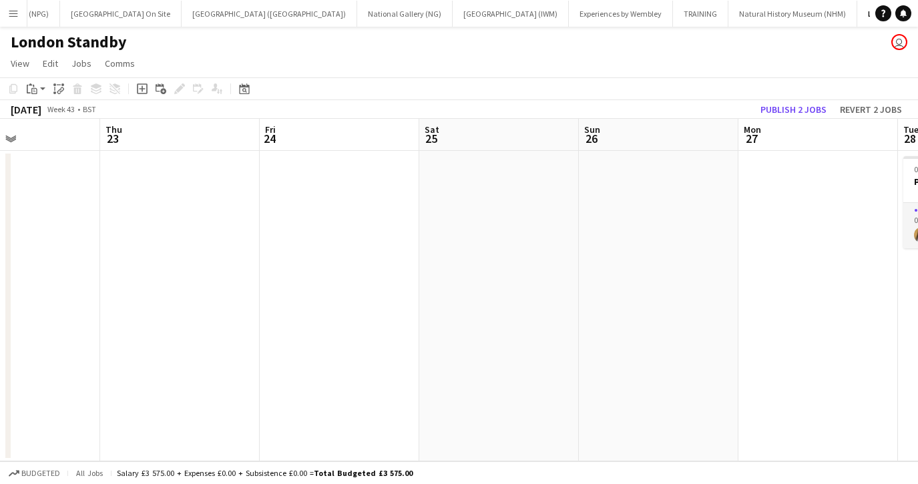
click at [439, 170] on app-date-cell at bounding box center [499, 306] width 160 height 310
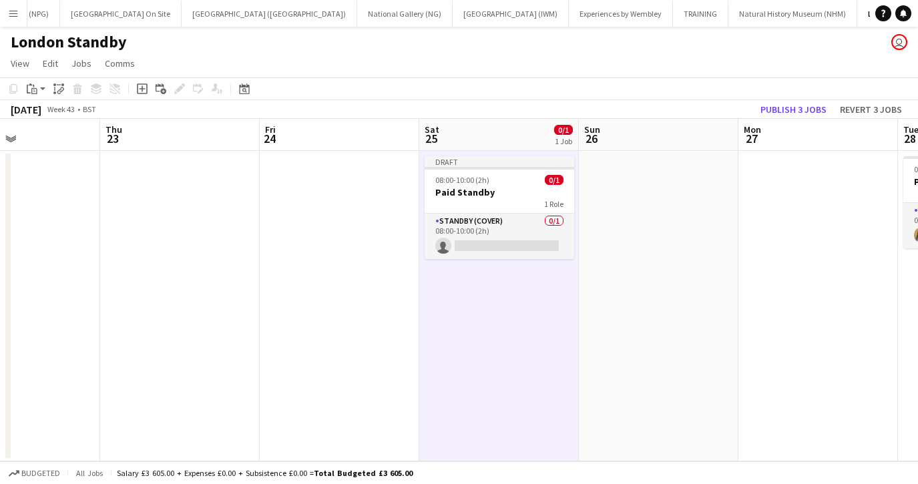
click at [629, 186] on app-date-cell at bounding box center [659, 306] width 160 height 310
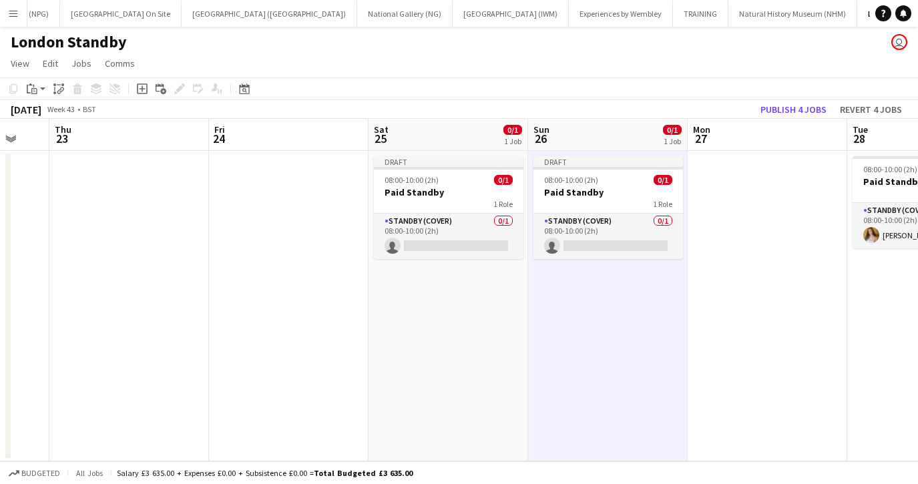
scroll to position [0, 461]
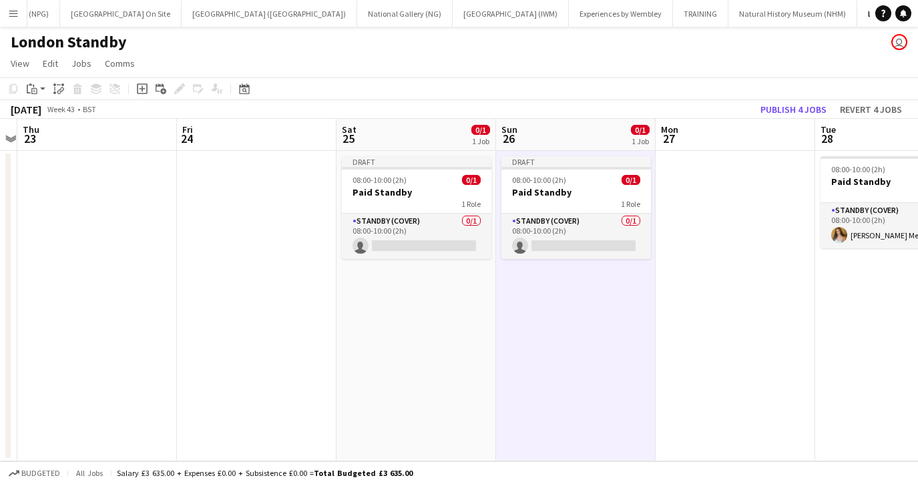
click at [692, 190] on app-date-cell at bounding box center [736, 306] width 160 height 310
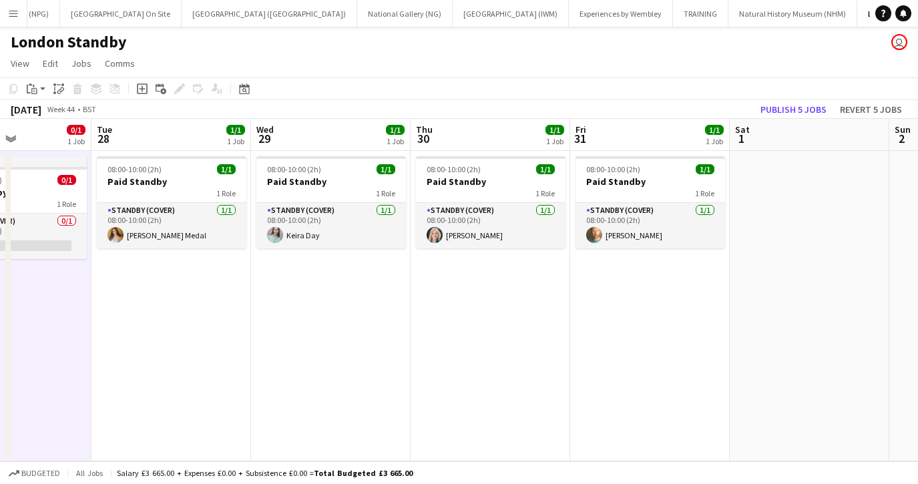
scroll to position [0, 551]
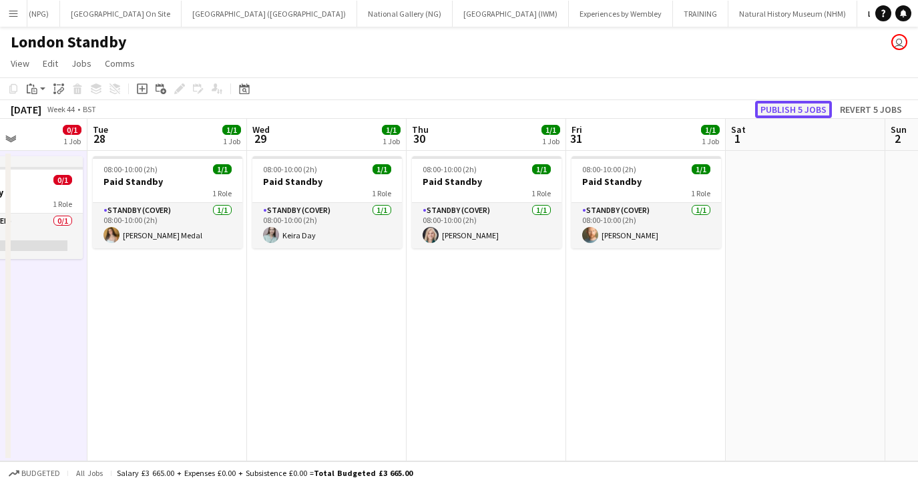
click at [783, 111] on button "Publish 5 jobs" at bounding box center [793, 109] width 77 height 17
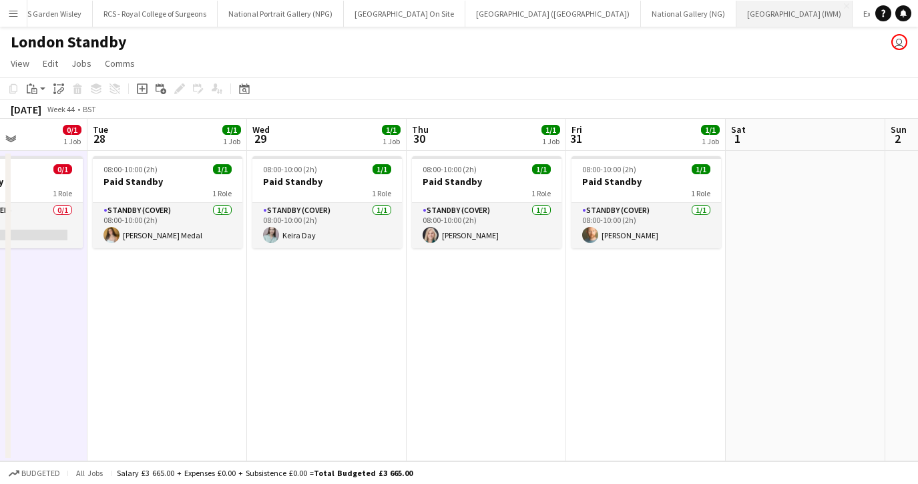
scroll to position [0, 0]
click at [661, 15] on button "National Gallery (NG) Close" at bounding box center [708, 14] width 95 height 26
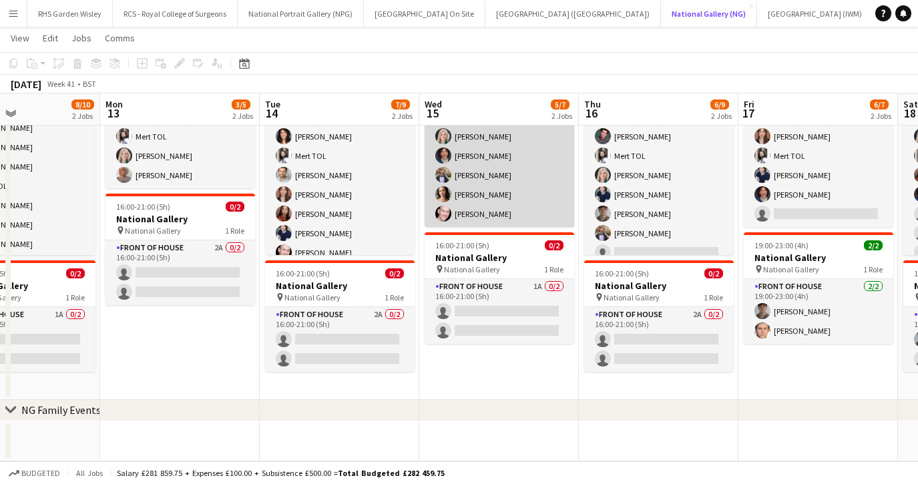
scroll to position [0, 541]
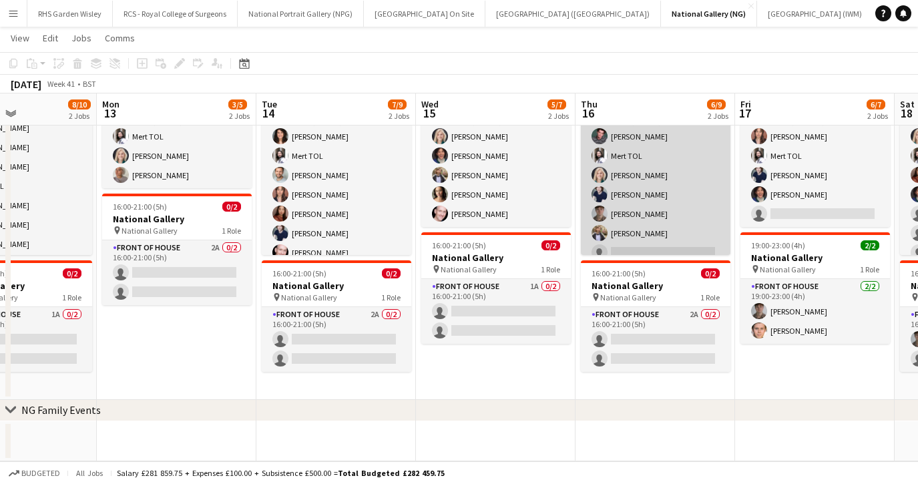
click at [672, 225] on app-card-role "Front of House 3A 6/7 09:40-18:00 (8h20m) Benjamin Prudence Mert TOL Isabella S…" at bounding box center [656, 185] width 150 height 162
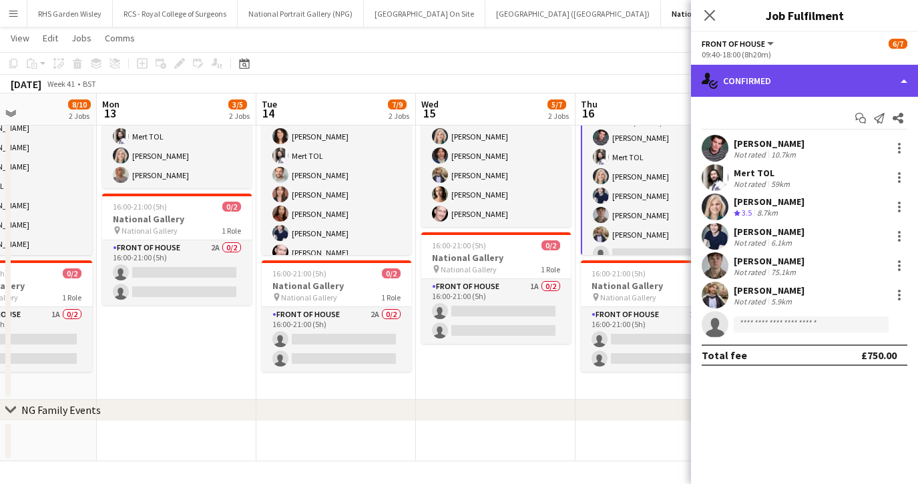
click at [758, 89] on div "single-neutral-actions-check-2 Confirmed" at bounding box center [804, 81] width 227 height 32
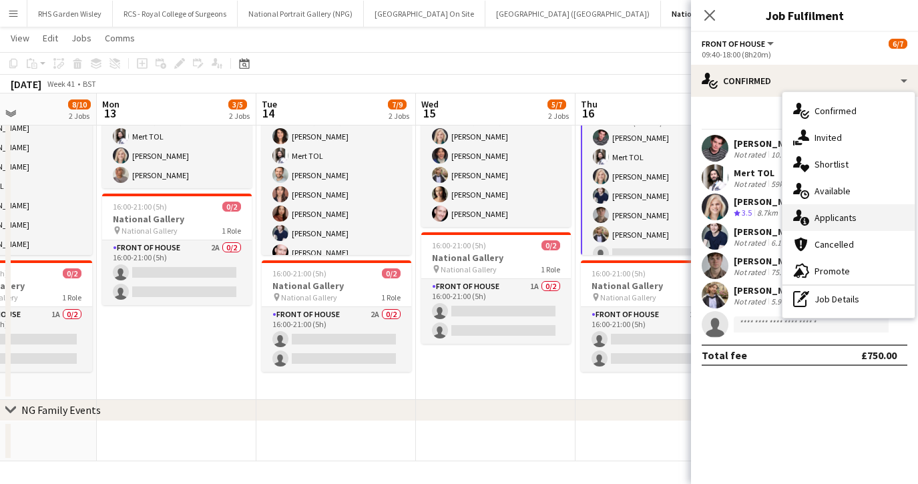
click at [827, 224] on div "single-neutral-actions-information Applicants" at bounding box center [848, 217] width 132 height 27
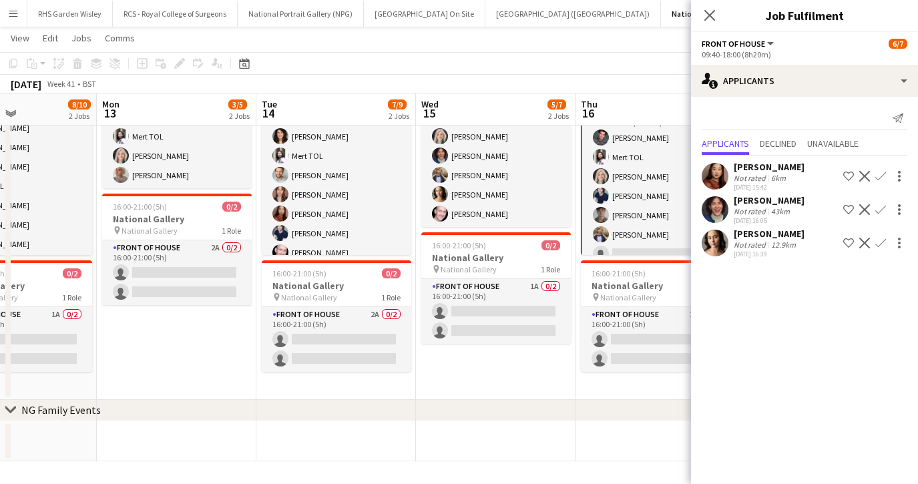
click at [874, 244] on button "Confirm" at bounding box center [880, 243] width 16 height 16
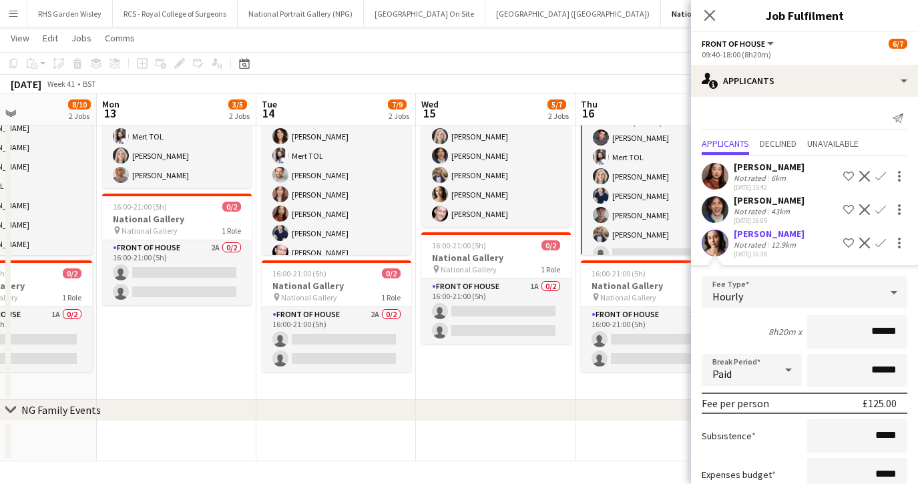
scroll to position [91, 0]
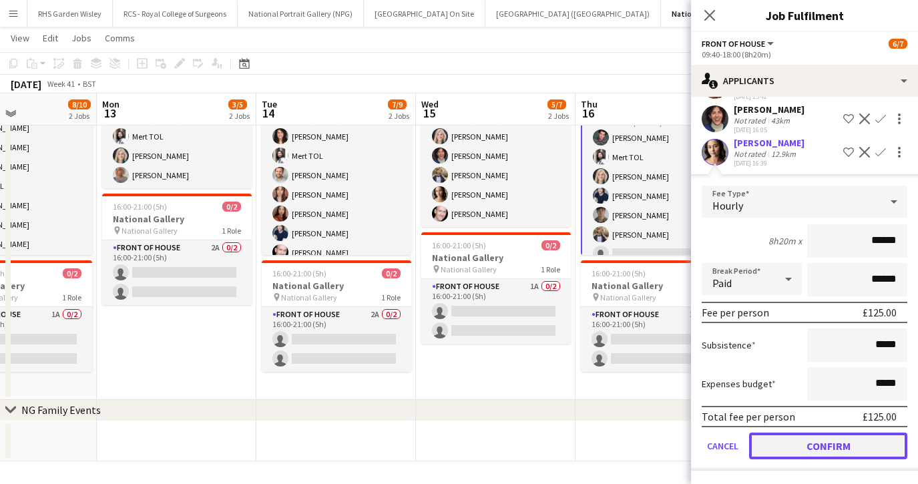
click at [818, 452] on button "Confirm" at bounding box center [828, 446] width 158 height 27
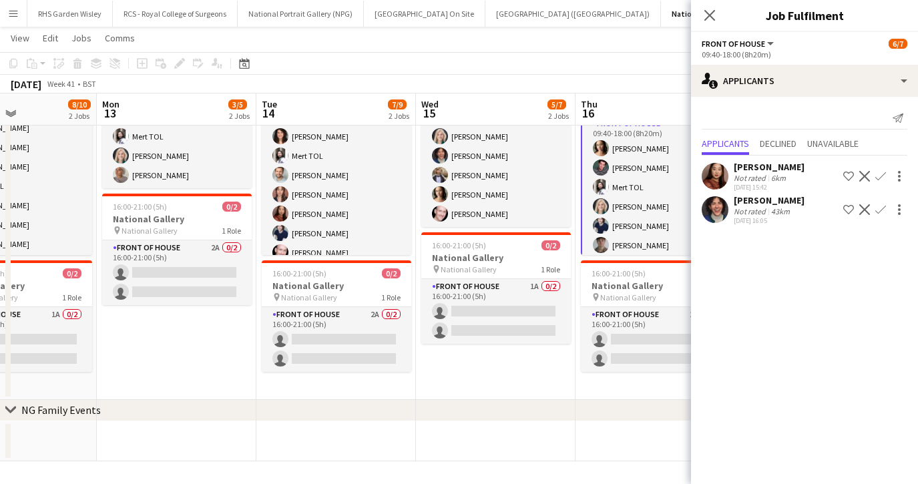
scroll to position [0, 0]
click at [714, 18] on icon "Close pop-in" at bounding box center [709, 15] width 13 height 13
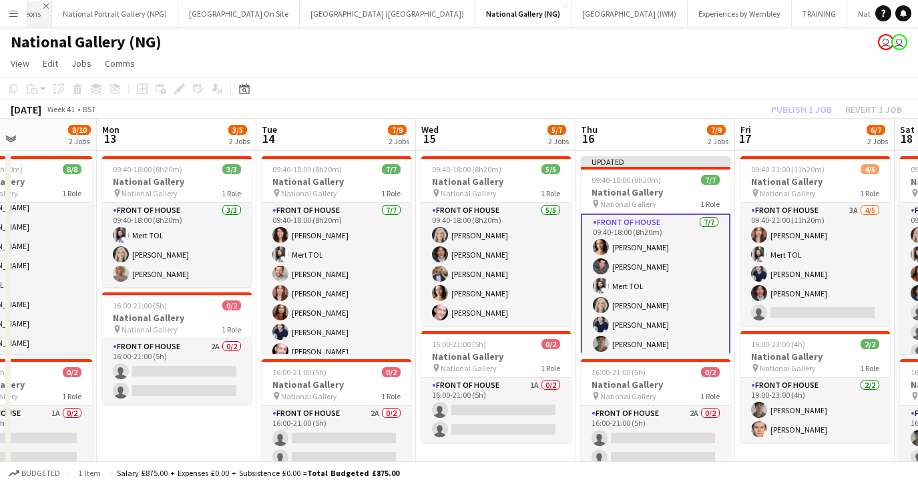
scroll to position [0, 306]
click at [855, 15] on button "London Standby Close" at bounding box center [894, 14] width 78 height 26
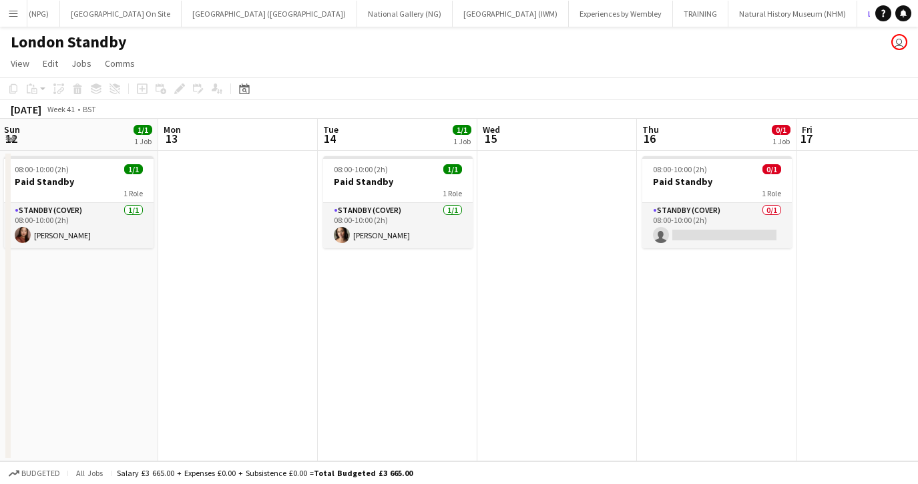
scroll to position [0, 487]
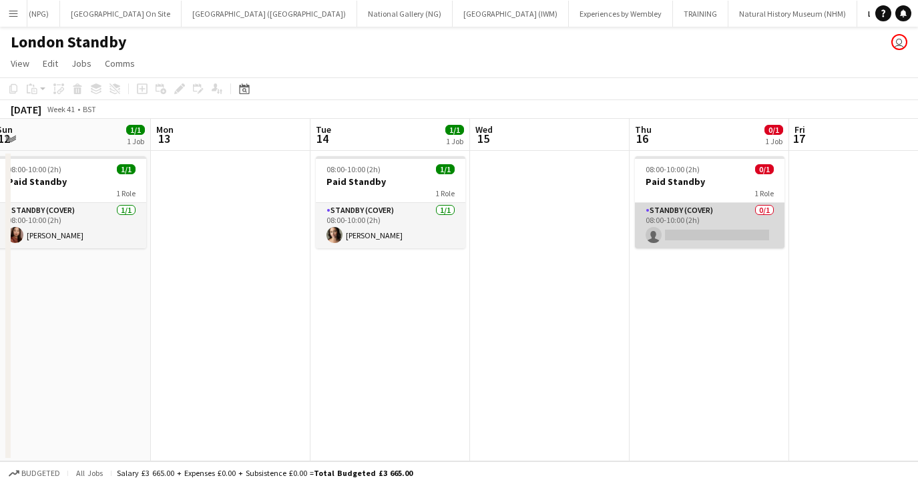
click at [704, 223] on app-card-role "Standby (cover) 0/1 08:00-10:00 (2h) single-neutral-actions" at bounding box center [710, 225] width 150 height 45
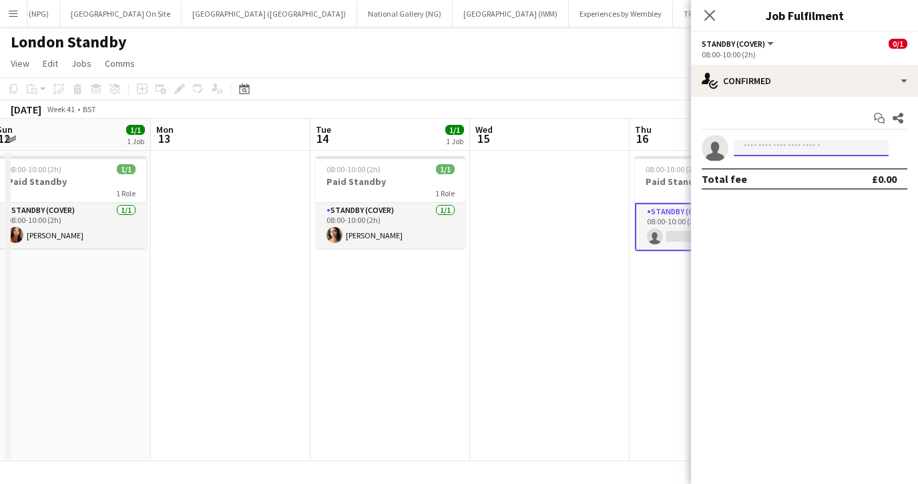
click at [772, 150] on input at bounding box center [811, 148] width 155 height 16
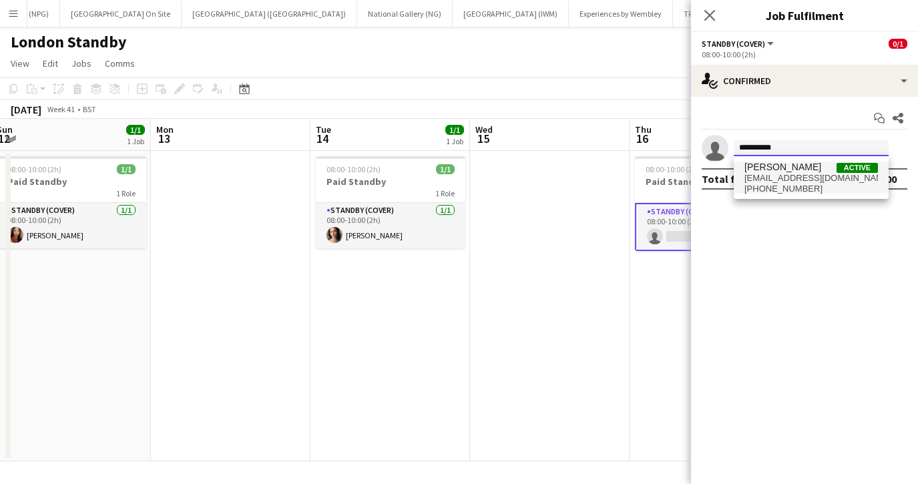
type input "**********"
click at [764, 176] on span "esteetee.24@gmail.com" at bounding box center [811, 178] width 134 height 11
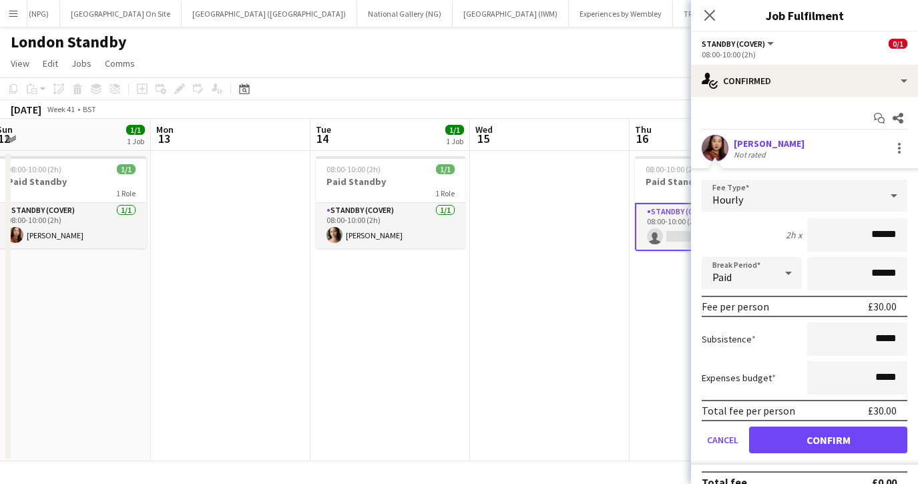
scroll to position [19, 0]
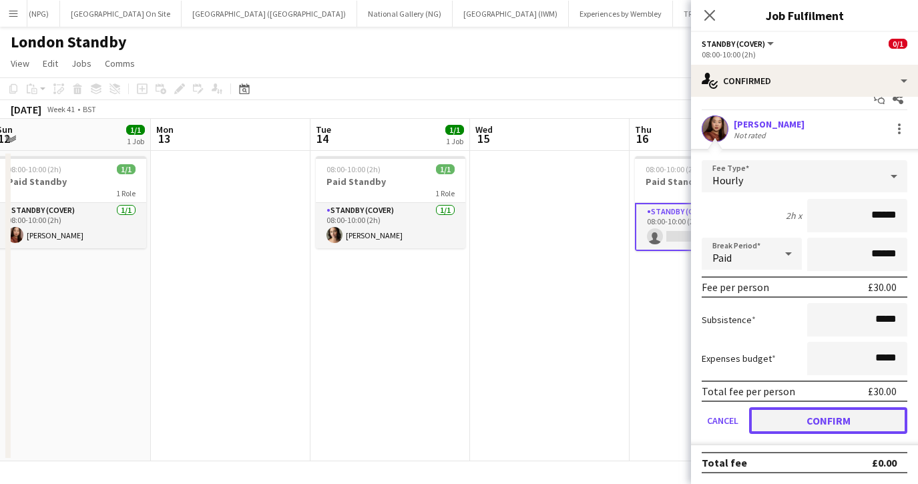
click at [791, 423] on button "Confirm" at bounding box center [828, 420] width 158 height 27
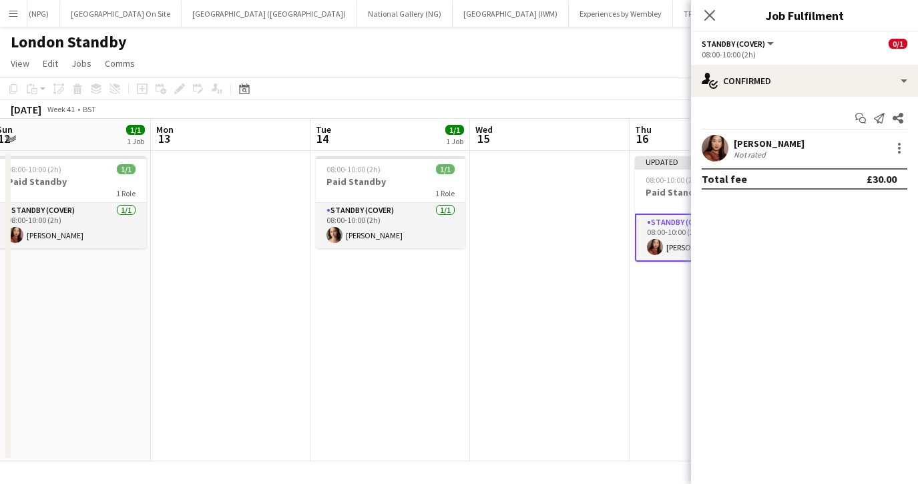
scroll to position [0, 0]
click at [711, 21] on app-icon "Close pop-in" at bounding box center [709, 15] width 19 height 19
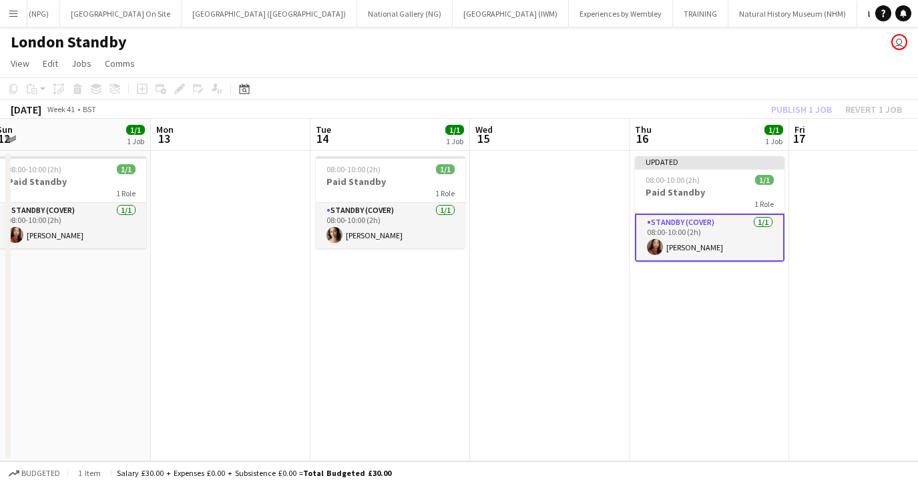
click at [732, 236] on app-card-role "Standby (cover) 1/1 08:00-10:00 (2h) Esther Tan" at bounding box center [710, 238] width 150 height 48
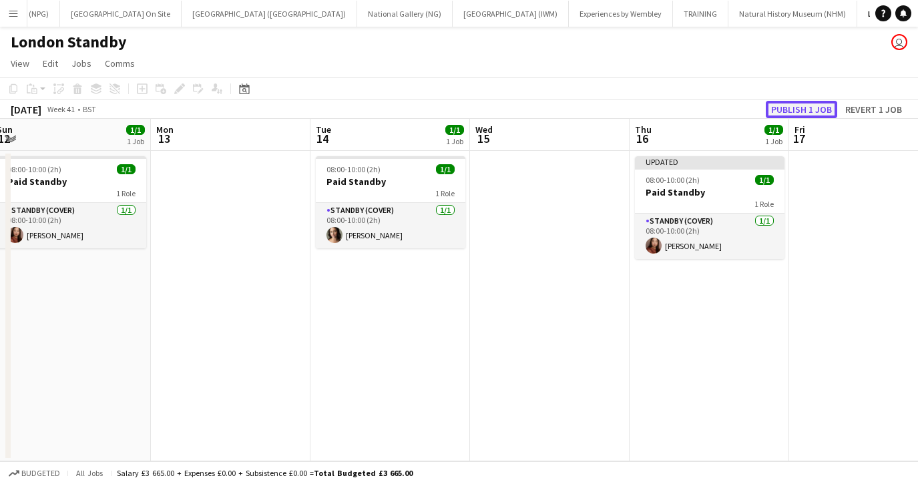
click at [804, 110] on button "Publish 1 job" at bounding box center [801, 109] width 71 height 17
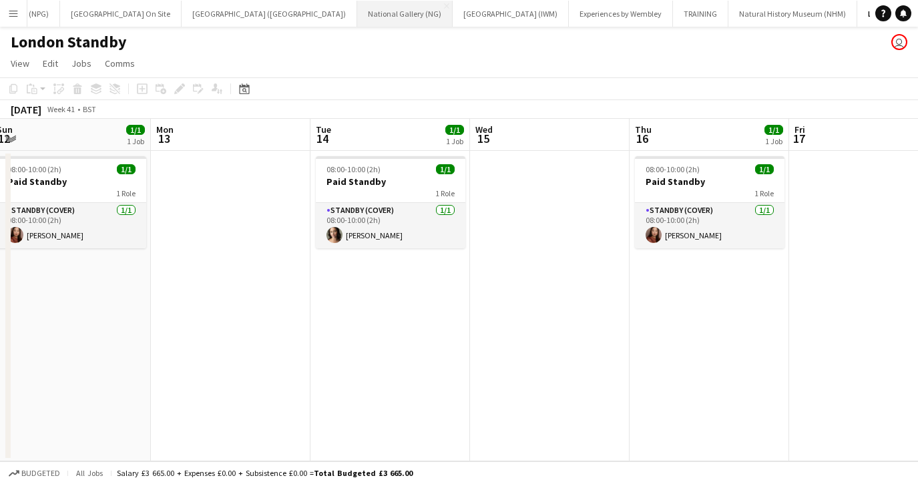
click at [357, 15] on button "National Gallery (NG) Close" at bounding box center [404, 14] width 95 height 26
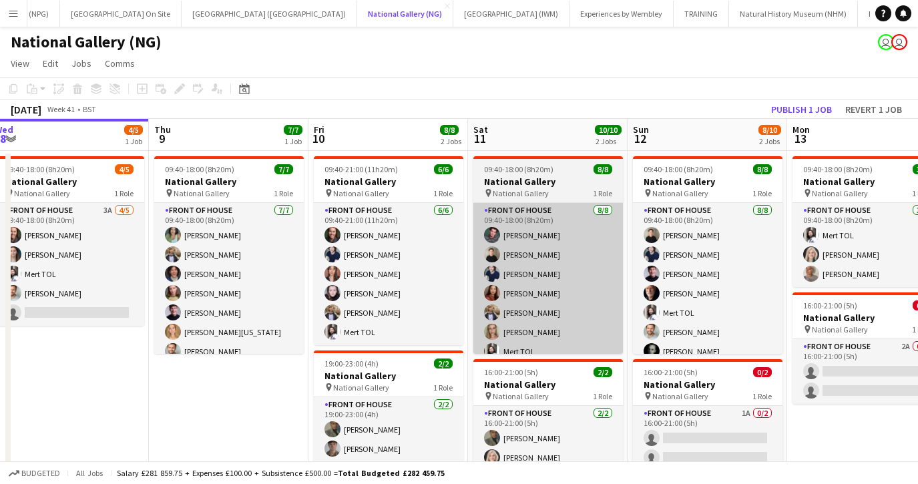
scroll to position [0, 493]
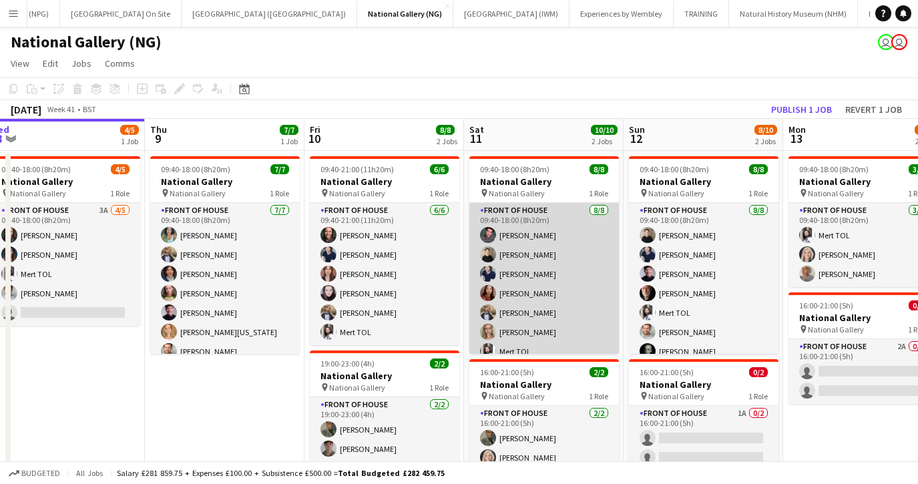
click at [541, 290] on app-card-role "Front of House 8/8 09:40-18:00 (8h20m) Benjamin Prudence Tom Major Cameron Essa…" at bounding box center [544, 293] width 150 height 181
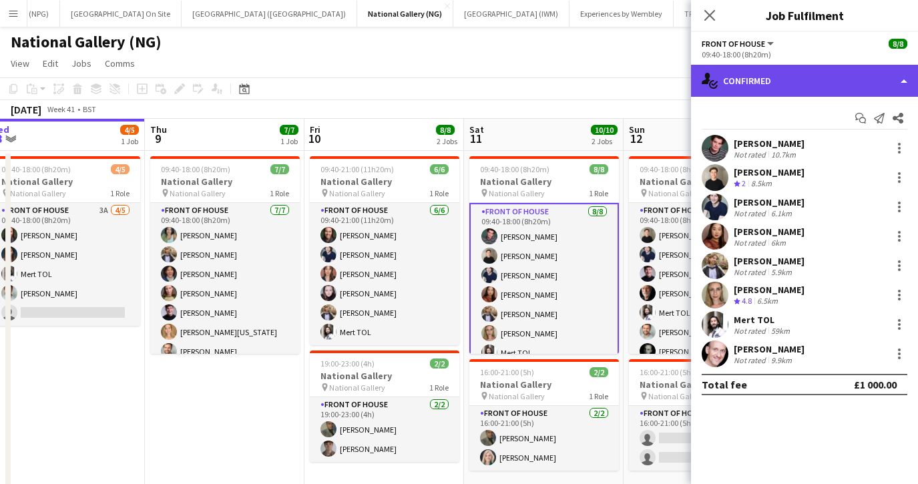
click at [764, 80] on div "single-neutral-actions-check-2 Confirmed" at bounding box center [804, 81] width 227 height 32
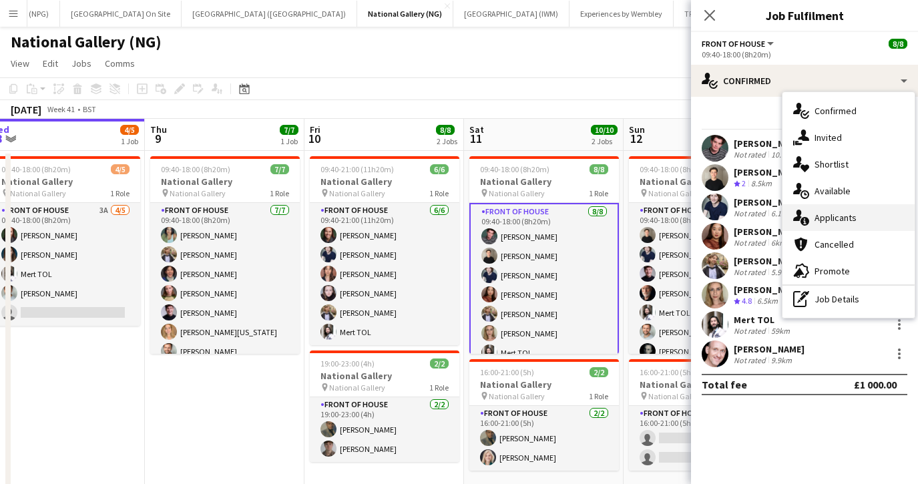
click at [826, 221] on span "Applicants" at bounding box center [835, 218] width 42 height 12
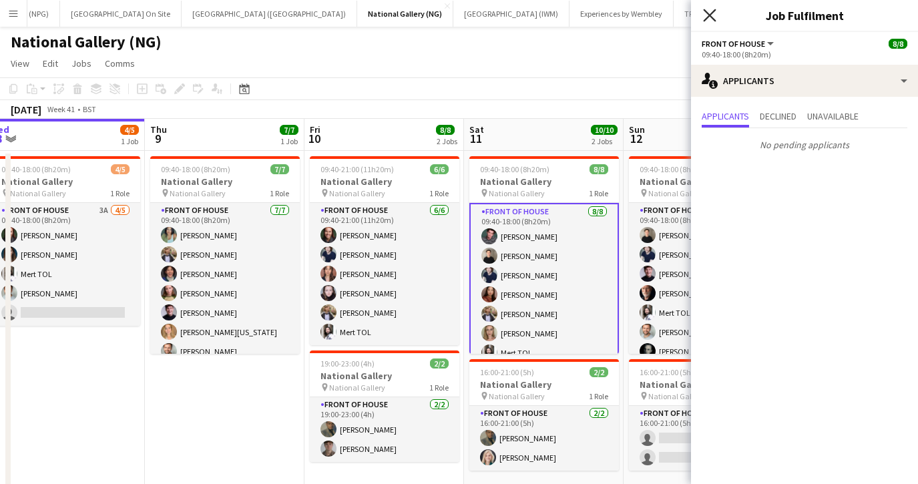
click at [704, 14] on icon "Close pop-in" at bounding box center [709, 15] width 13 height 13
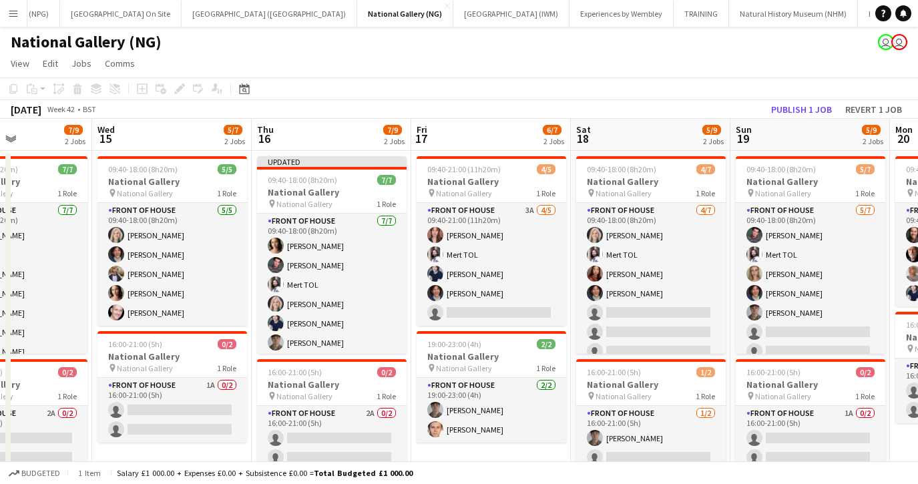
scroll to position [0, 560]
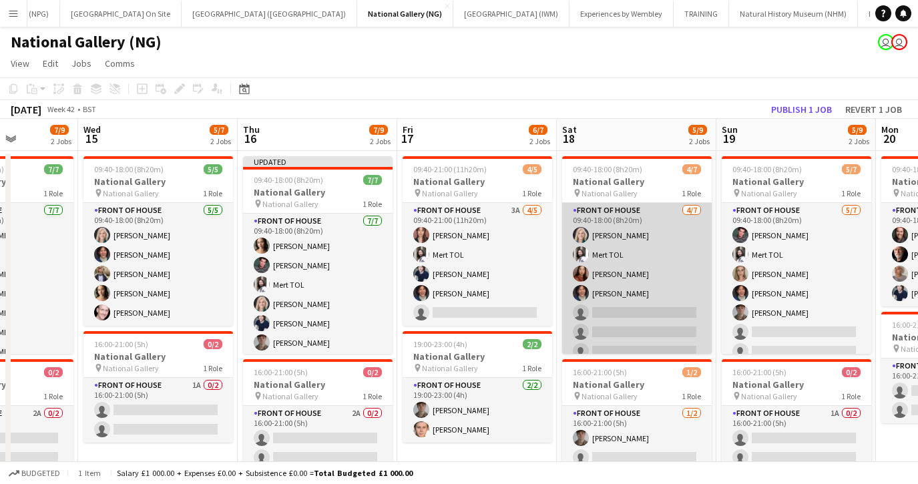
click at [644, 298] on app-card-role "Front of House 4/7 09:40-18:00 (8h20m) Isabella Stevenson-Olds Mert TOL Esther …" at bounding box center [637, 284] width 150 height 162
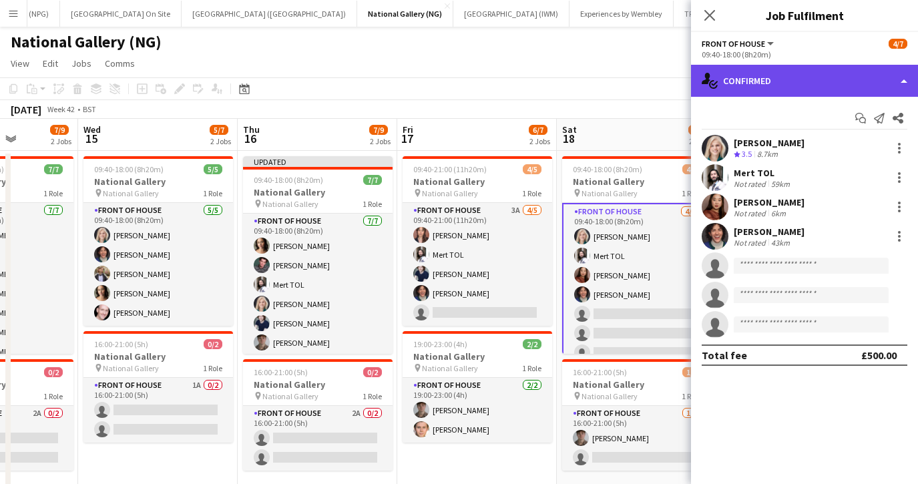
click at [754, 79] on div "single-neutral-actions-check-2 Confirmed" at bounding box center [804, 81] width 227 height 32
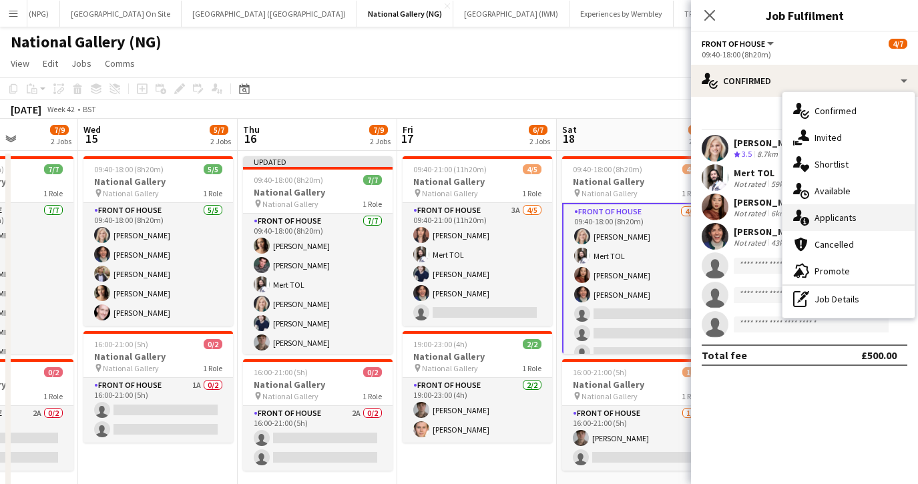
click at [817, 221] on span "Applicants" at bounding box center [835, 218] width 42 height 12
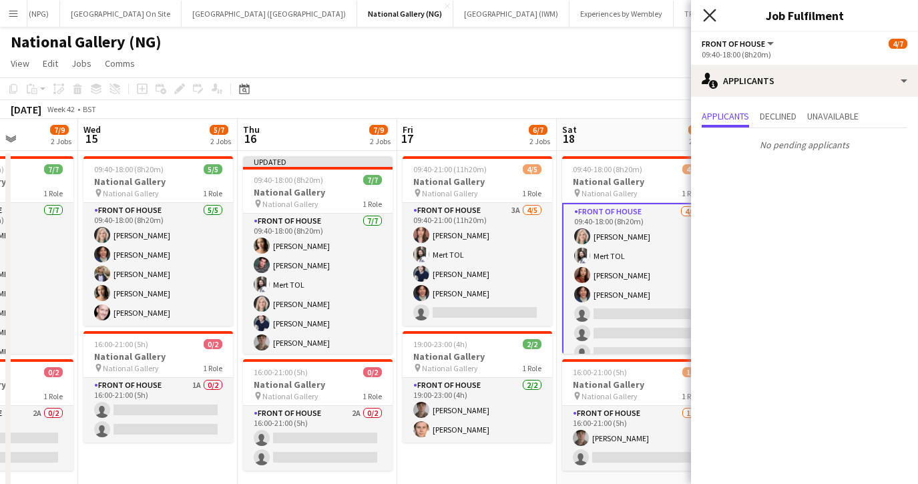
click at [713, 16] on icon "Close pop-in" at bounding box center [709, 15] width 13 height 13
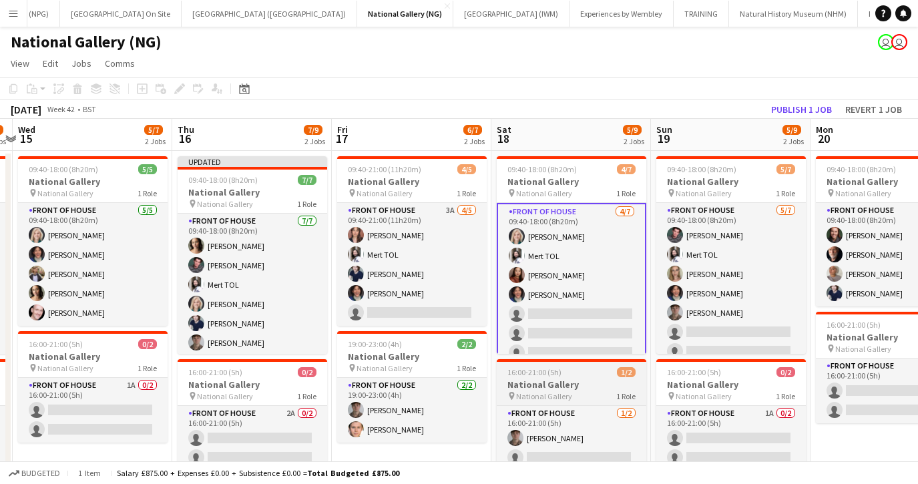
scroll to position [0, 495]
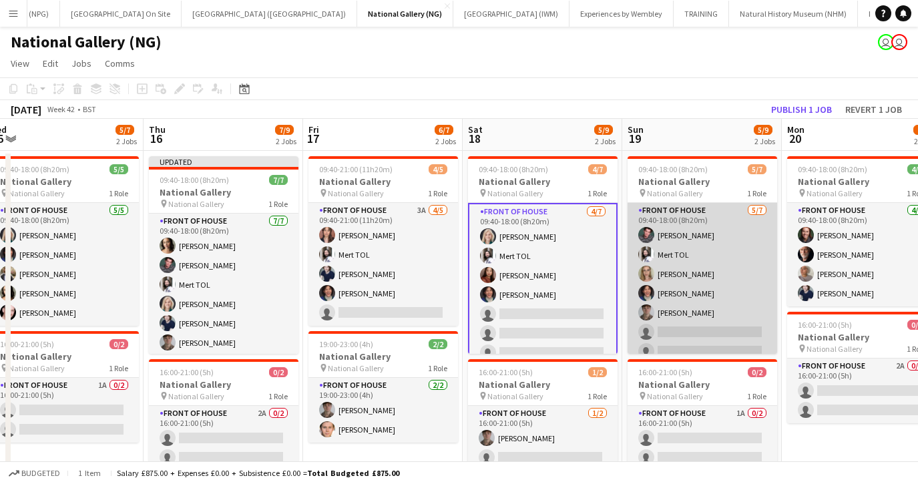
click at [704, 307] on app-card-role "Front of House 5/7 09:40-18:00 (8h20m) Benjamin Prudence Mert TOL Julia Thursto…" at bounding box center [702, 284] width 150 height 162
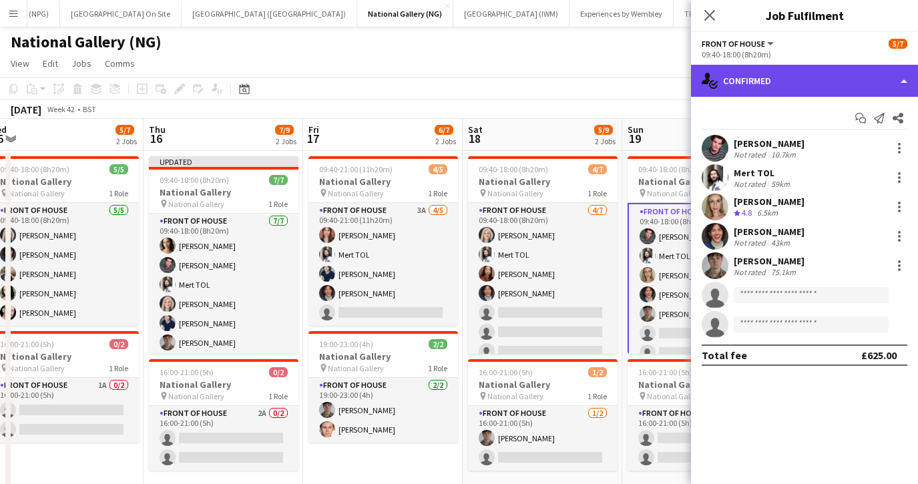
click at [758, 76] on div "single-neutral-actions-check-2 Confirmed" at bounding box center [804, 81] width 227 height 32
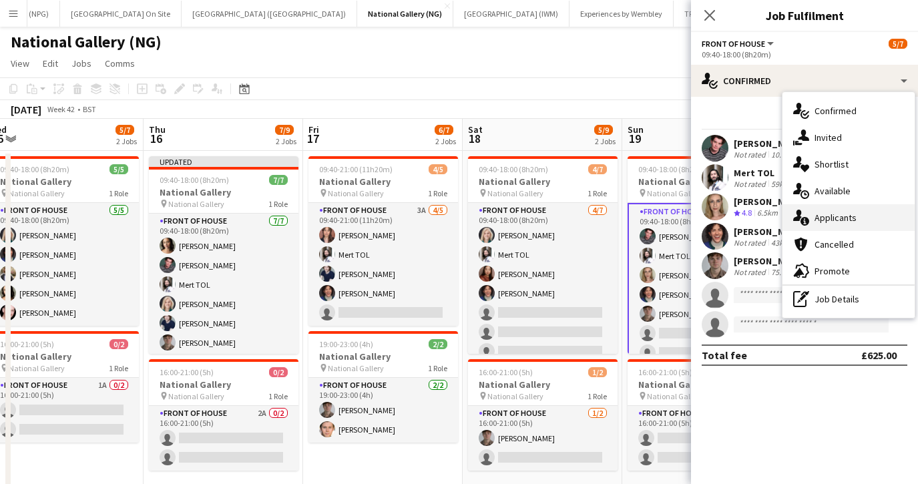
click at [814, 219] on span "Applicants" at bounding box center [835, 218] width 42 height 12
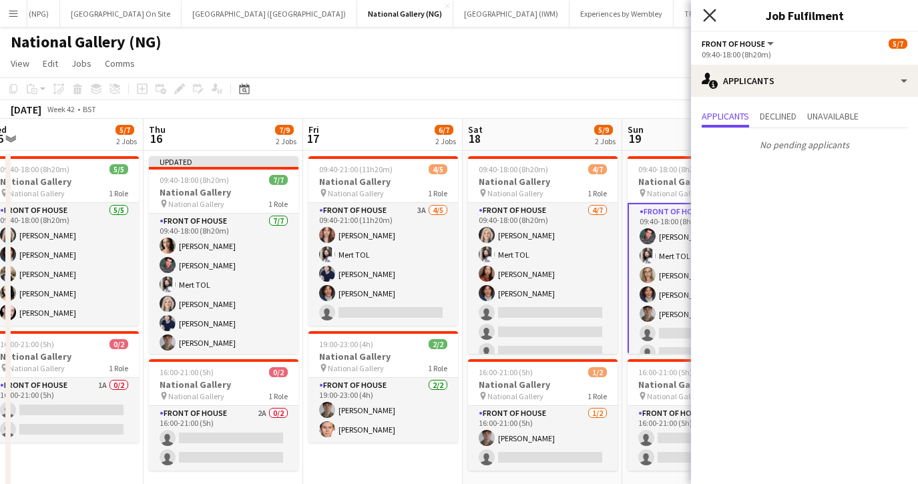
click at [710, 11] on icon "Close pop-in" at bounding box center [709, 15] width 13 height 13
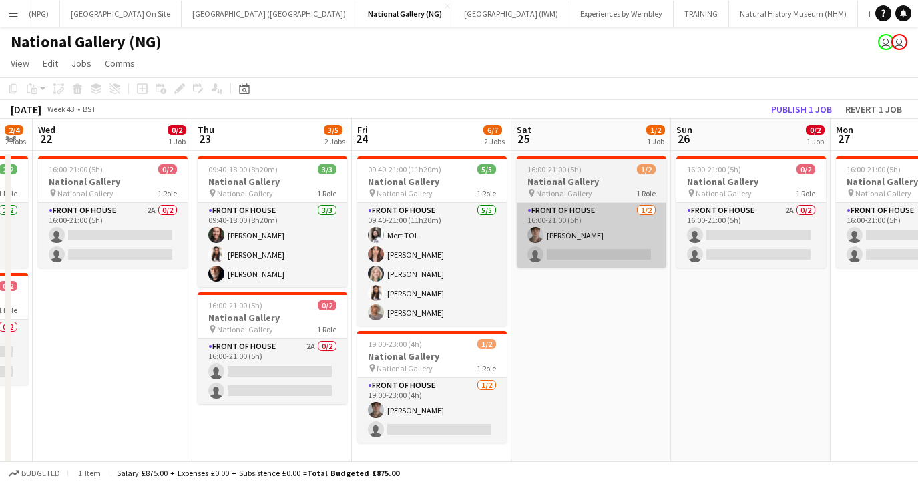
scroll to position [0, 450]
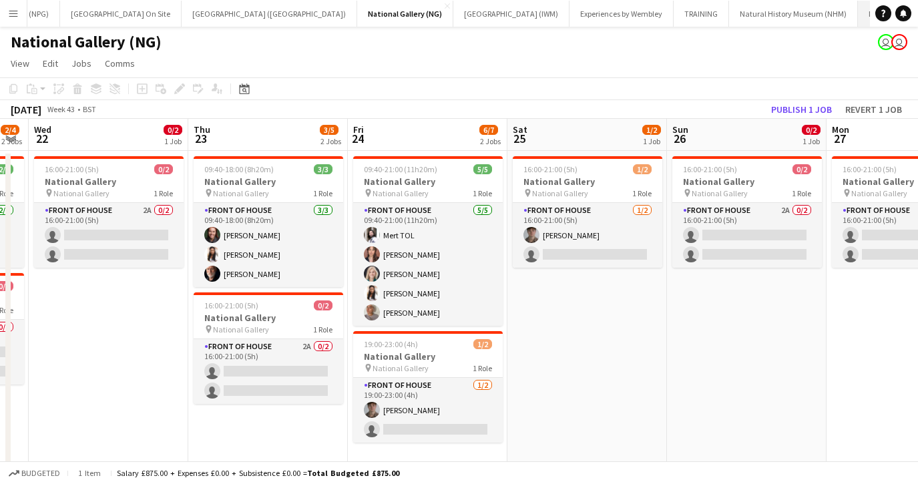
click at [858, 22] on button "London Standby Close" at bounding box center [897, 14] width 78 height 26
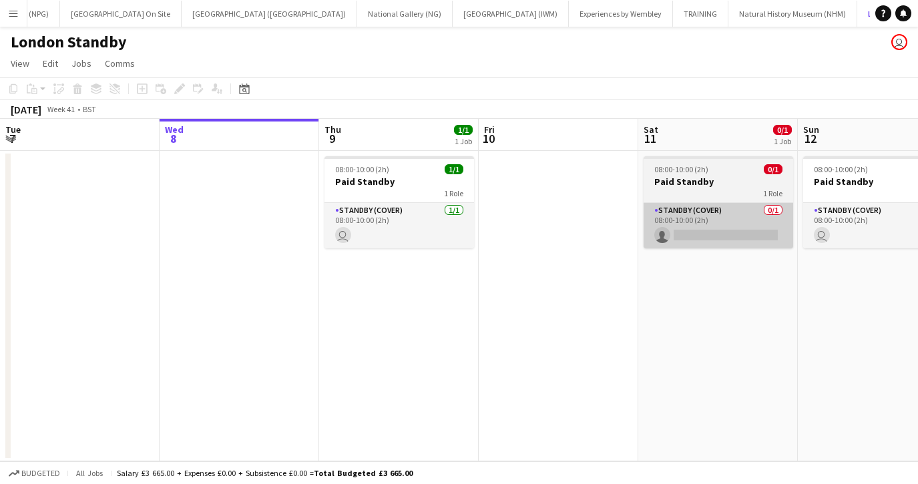
scroll to position [0, 468]
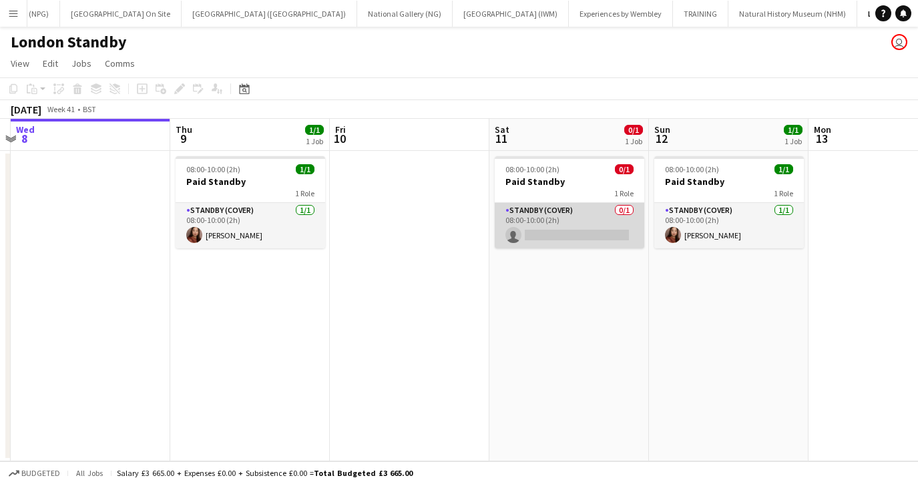
click at [558, 227] on app-card-role "Standby (cover) 0/1 08:00-10:00 (2h) single-neutral-actions" at bounding box center [570, 225] width 150 height 45
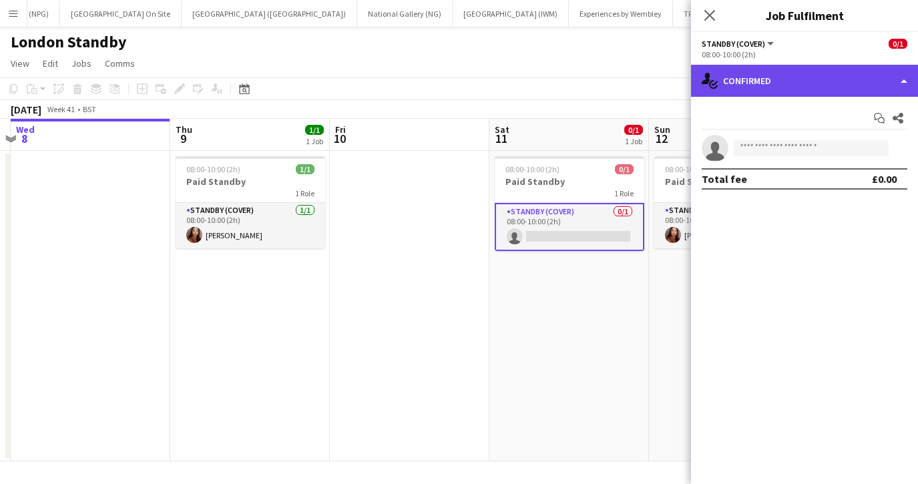
click at [757, 71] on div "single-neutral-actions-check-2 Confirmed" at bounding box center [804, 81] width 227 height 32
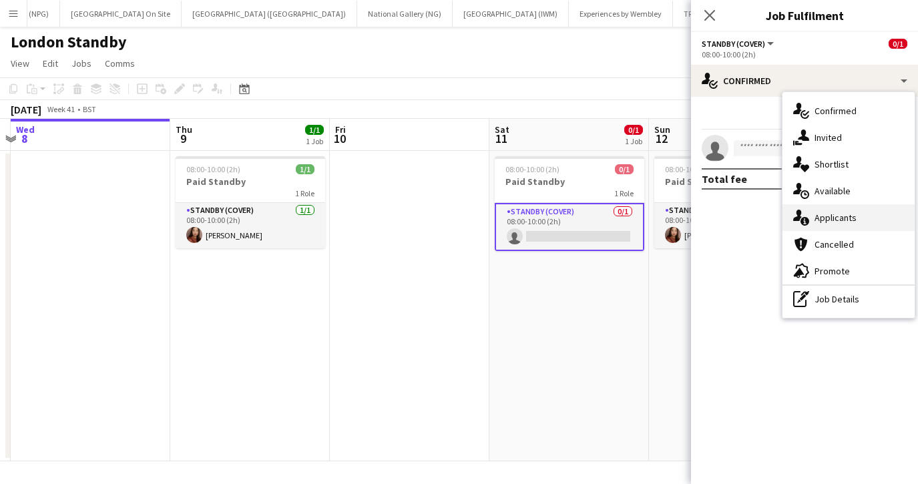
click at [808, 217] on icon "single-neutral-actions-information" at bounding box center [801, 218] width 16 height 16
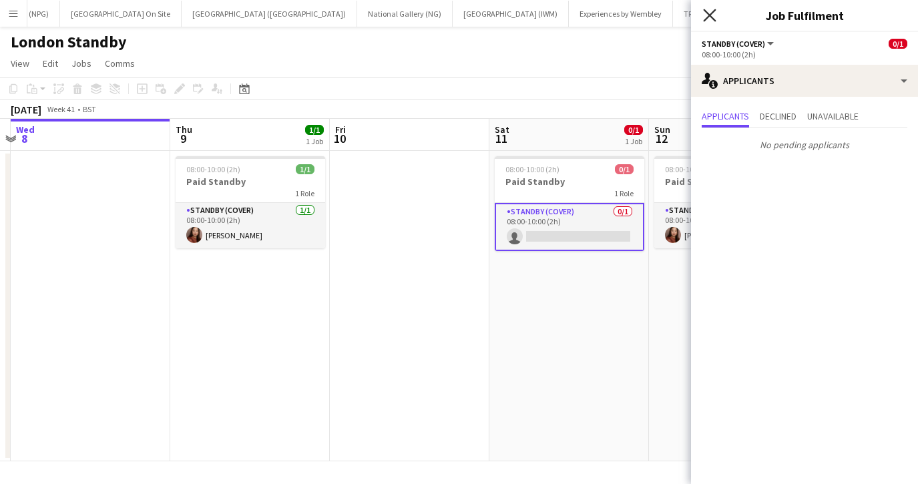
click at [714, 15] on icon "Close pop-in" at bounding box center [709, 15] width 13 height 13
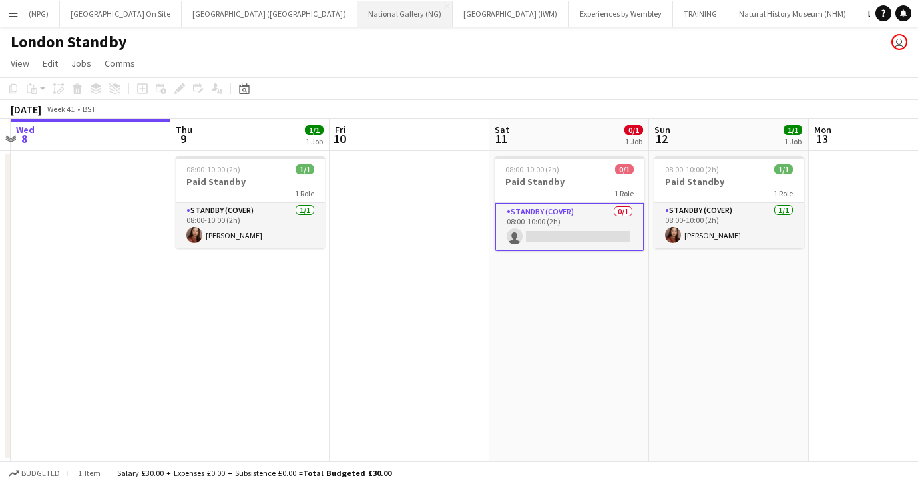
click at [357, 18] on button "National Gallery (NG) Close" at bounding box center [404, 14] width 95 height 26
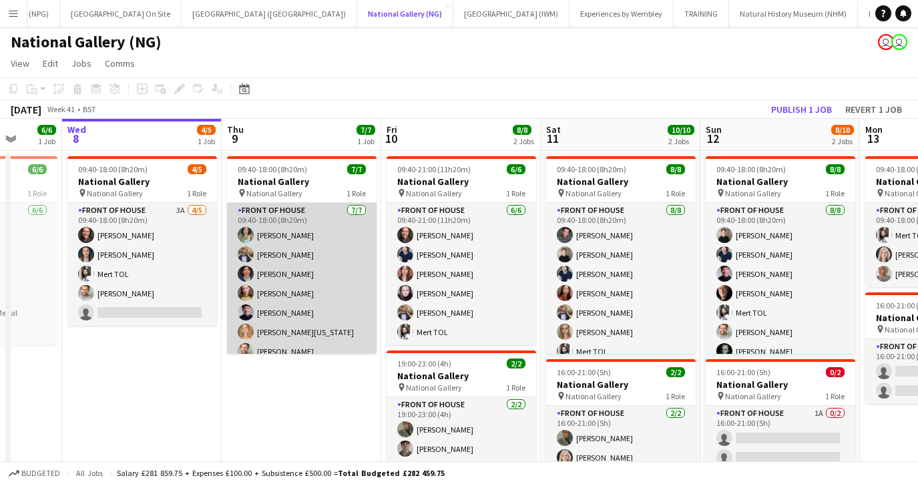
scroll to position [0, 441]
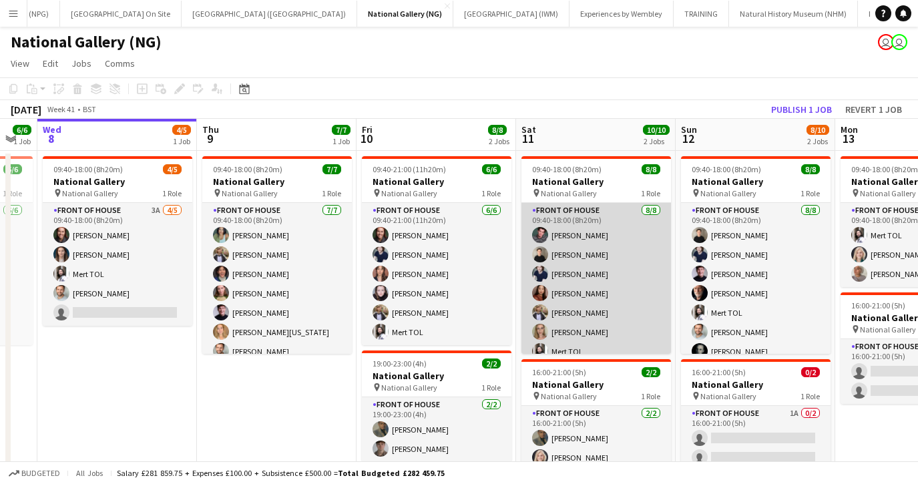
click at [608, 295] on app-card-role "Front of House 8/8 09:40-18:00 (8h20m) Benjamin Prudence Tom Major Cameron Essa…" at bounding box center [596, 293] width 150 height 181
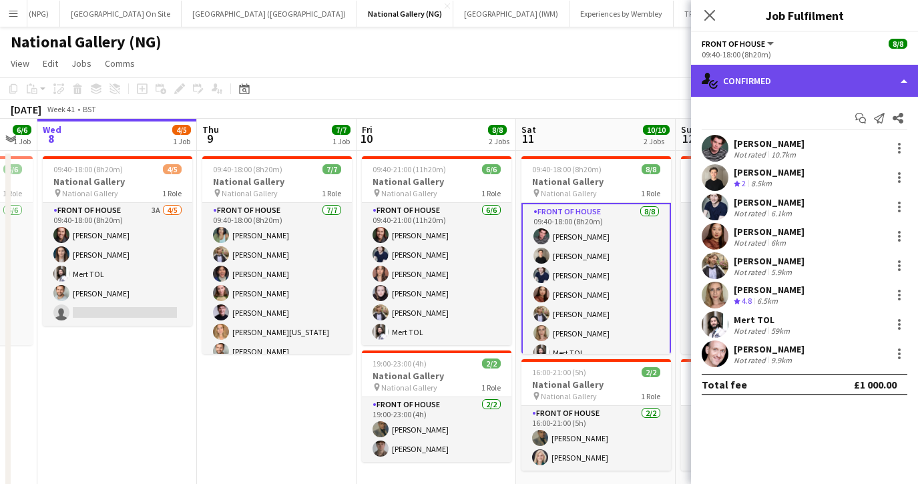
click at [759, 85] on div "single-neutral-actions-check-2 Confirmed" at bounding box center [804, 81] width 227 height 32
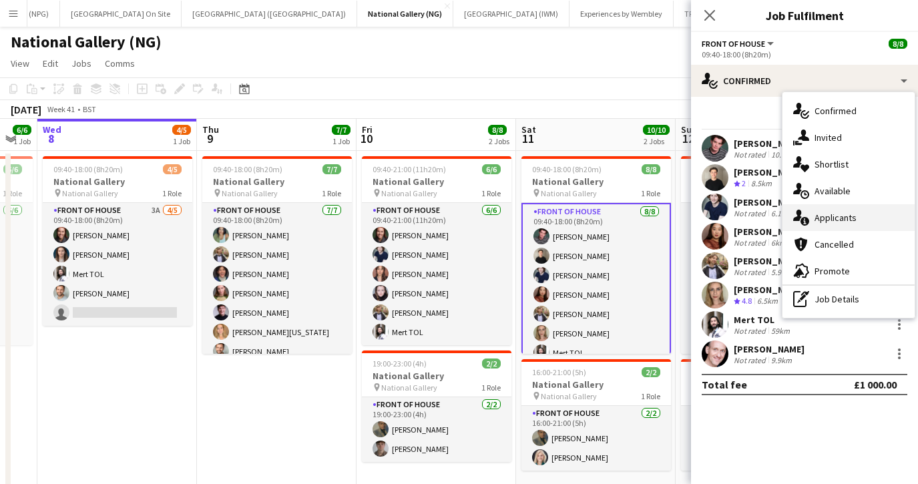
click at [808, 224] on icon "single-neutral-actions-information" at bounding box center [801, 218] width 16 height 16
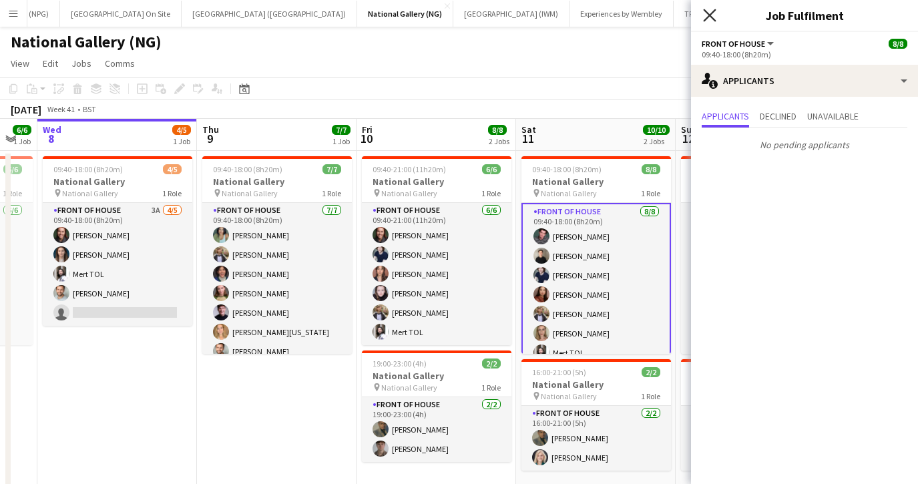
click at [708, 17] on icon at bounding box center [709, 15] width 13 height 13
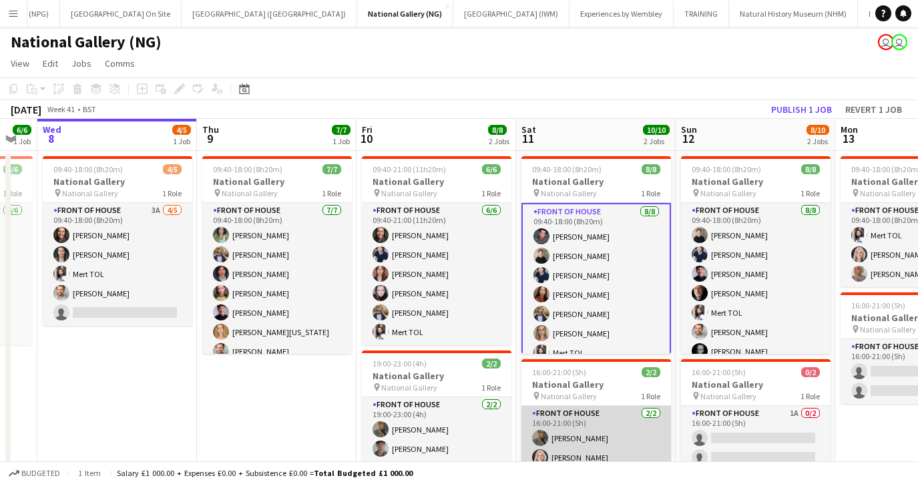
click at [632, 428] on app-card-role "Front of House 2/2 16:00-21:00 (5h) Daniel Monteiro Isabella Stevenson-Olds" at bounding box center [596, 438] width 150 height 65
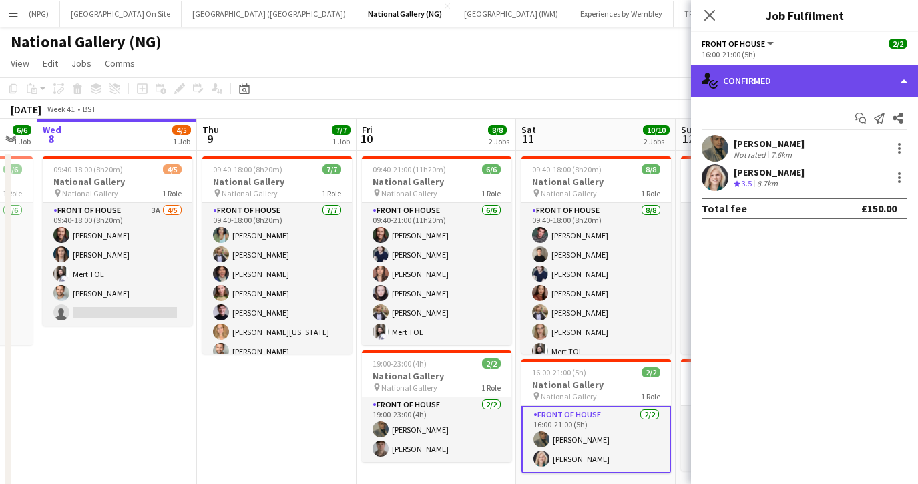
click at [749, 70] on div "single-neutral-actions-check-2 Confirmed" at bounding box center [804, 81] width 227 height 32
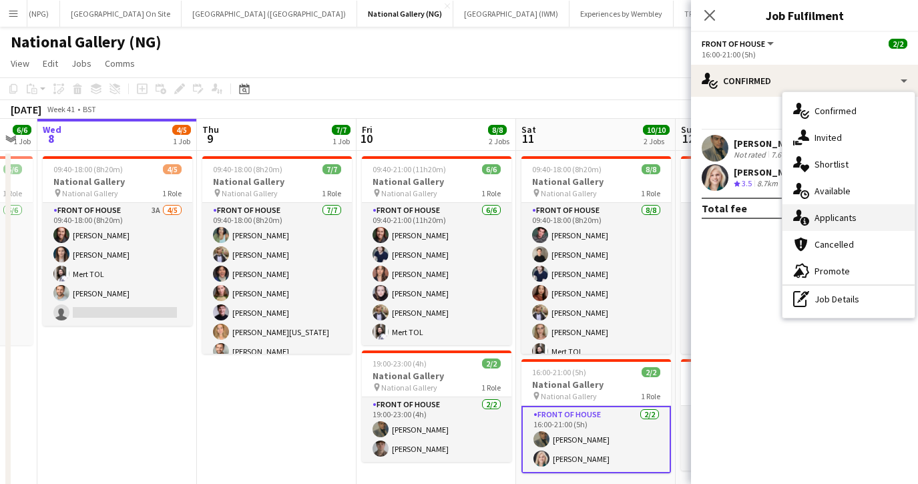
click at [819, 221] on span "Applicants" at bounding box center [835, 218] width 42 height 12
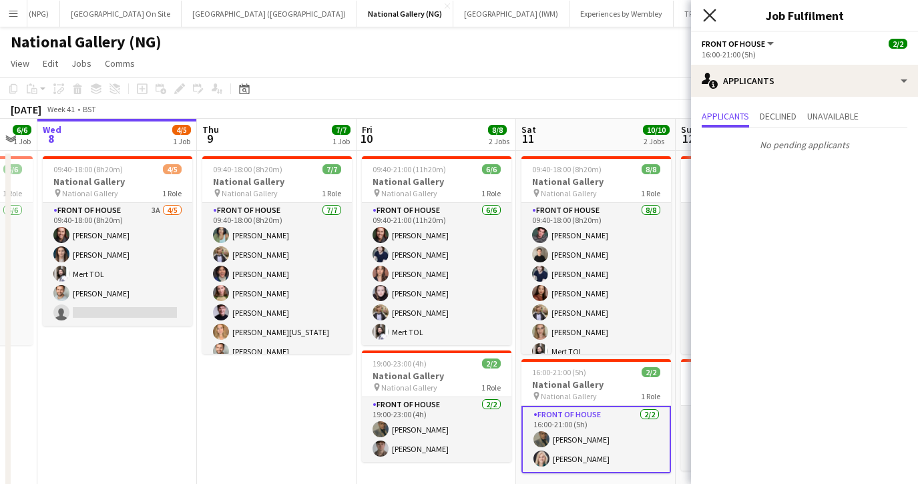
click at [706, 9] on icon "Close pop-in" at bounding box center [709, 15] width 13 height 13
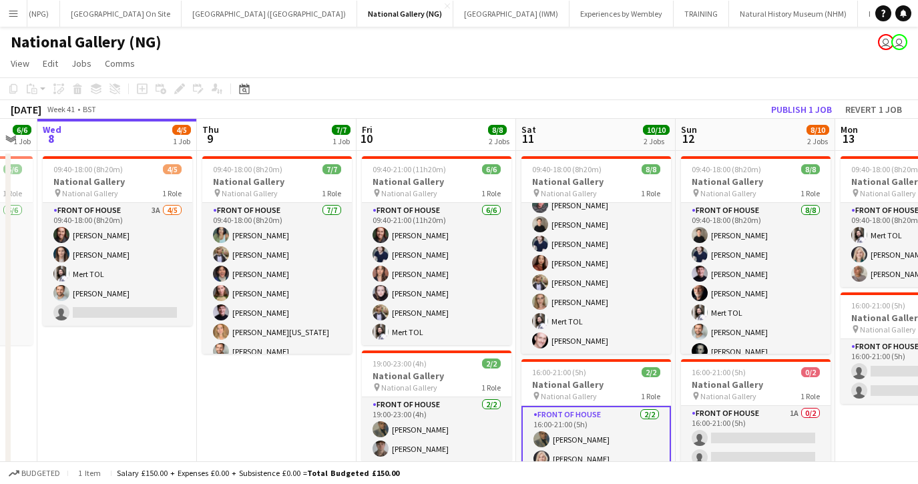
scroll to position [29, 0]
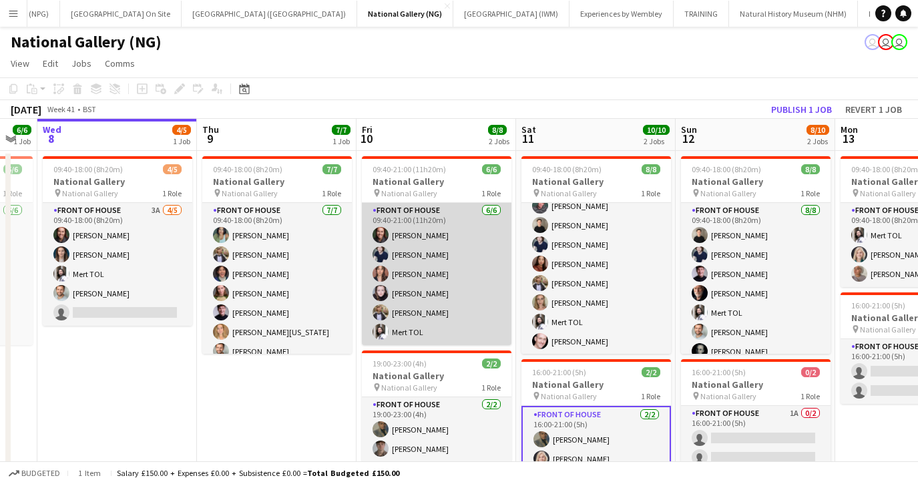
click at [463, 314] on app-card-role "Front of House [DATE] 09:40-21:00 (11h20m) [PERSON_NAME] [PERSON_NAME] [PERSON_…" at bounding box center [437, 274] width 150 height 142
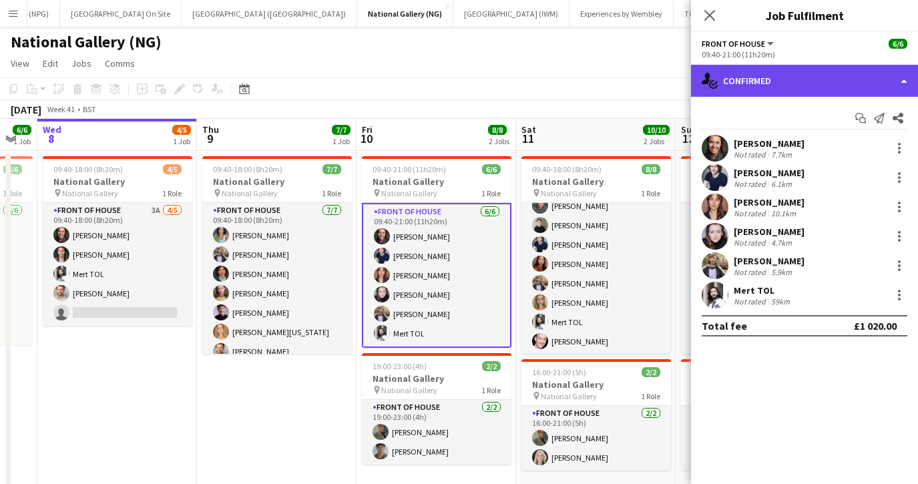
click at [735, 87] on div "single-neutral-actions-check-2 Confirmed" at bounding box center [804, 81] width 227 height 32
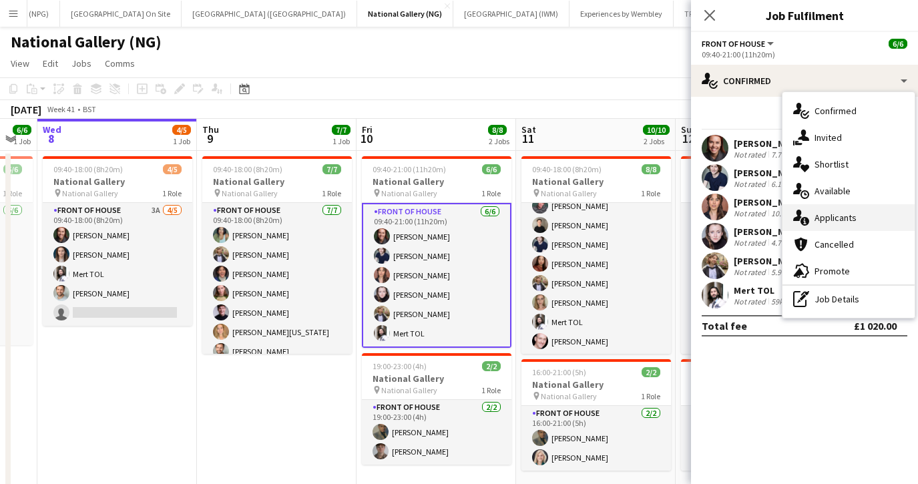
click at [816, 219] on span "Applicants" at bounding box center [835, 218] width 42 height 12
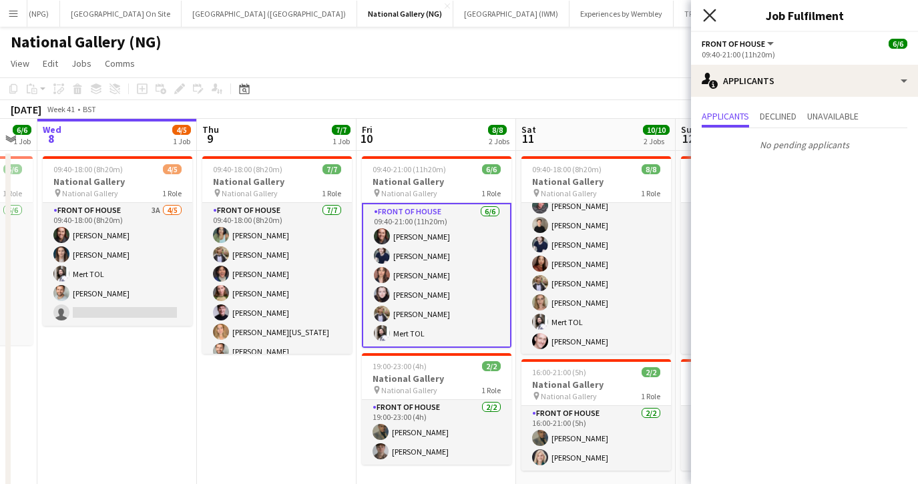
click at [710, 19] on icon "Close pop-in" at bounding box center [709, 15] width 13 height 13
